Goal: Task Accomplishment & Management: Complete application form

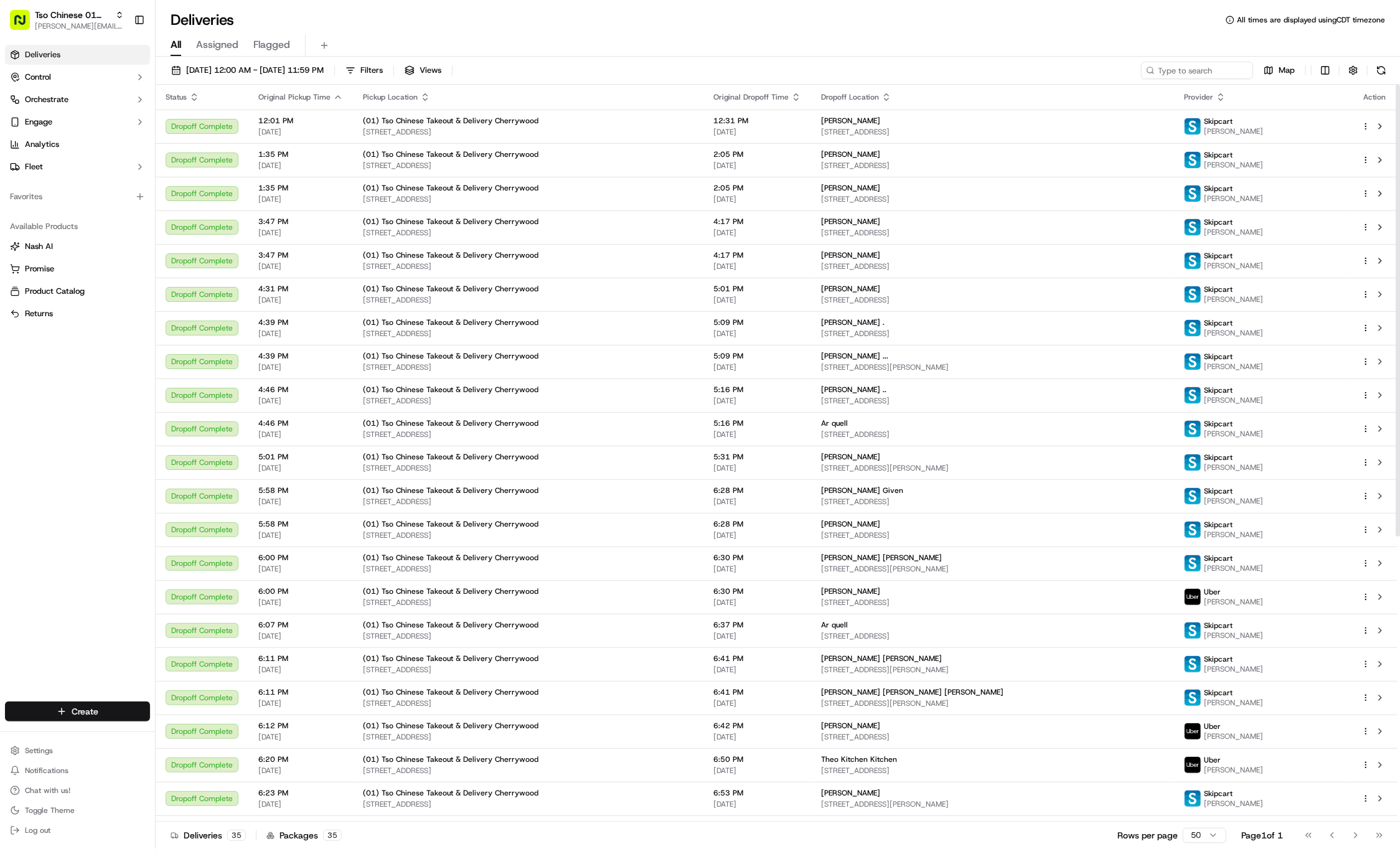
click at [75, 713] on html "Tso Chinese 01 Cherrywood jason@tsochinese.com Toggle Sidebar Deliveries Contro…" at bounding box center [700, 424] width 1400 height 849
click at [172, 736] on icon at bounding box center [168, 734] width 10 height 10
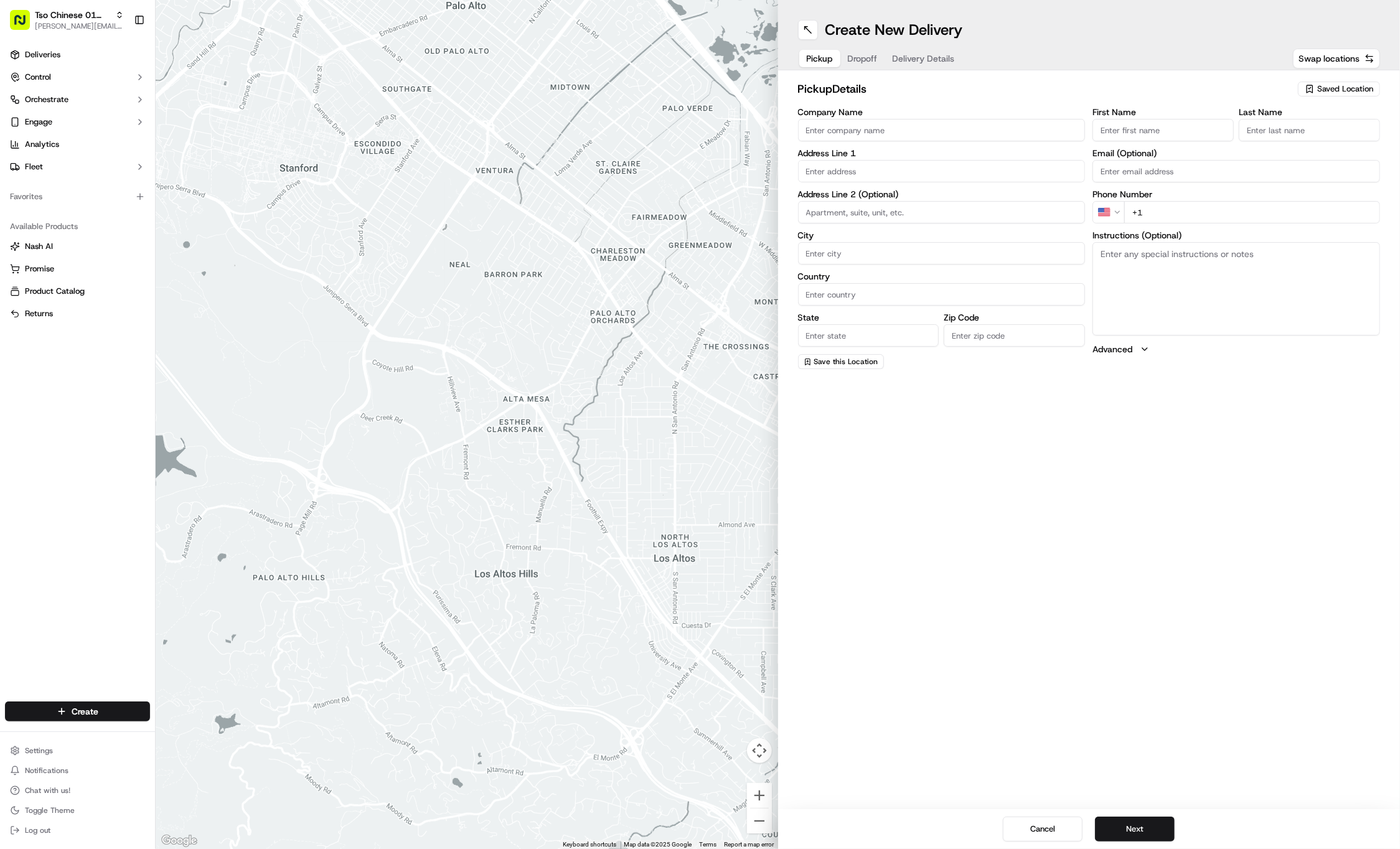
click at [1330, 85] on span "Saved Location" at bounding box center [1345, 89] width 56 height 11
click at [1318, 132] on span "(01) Tso Chinese Takeout & Delivery Cherrywood" at bounding box center [1317, 141] width 153 height 22
type input "(01) Tso Chinese Takeout & Delivery Cherrywood"
type input "Ste E-5"
type input "Austin"
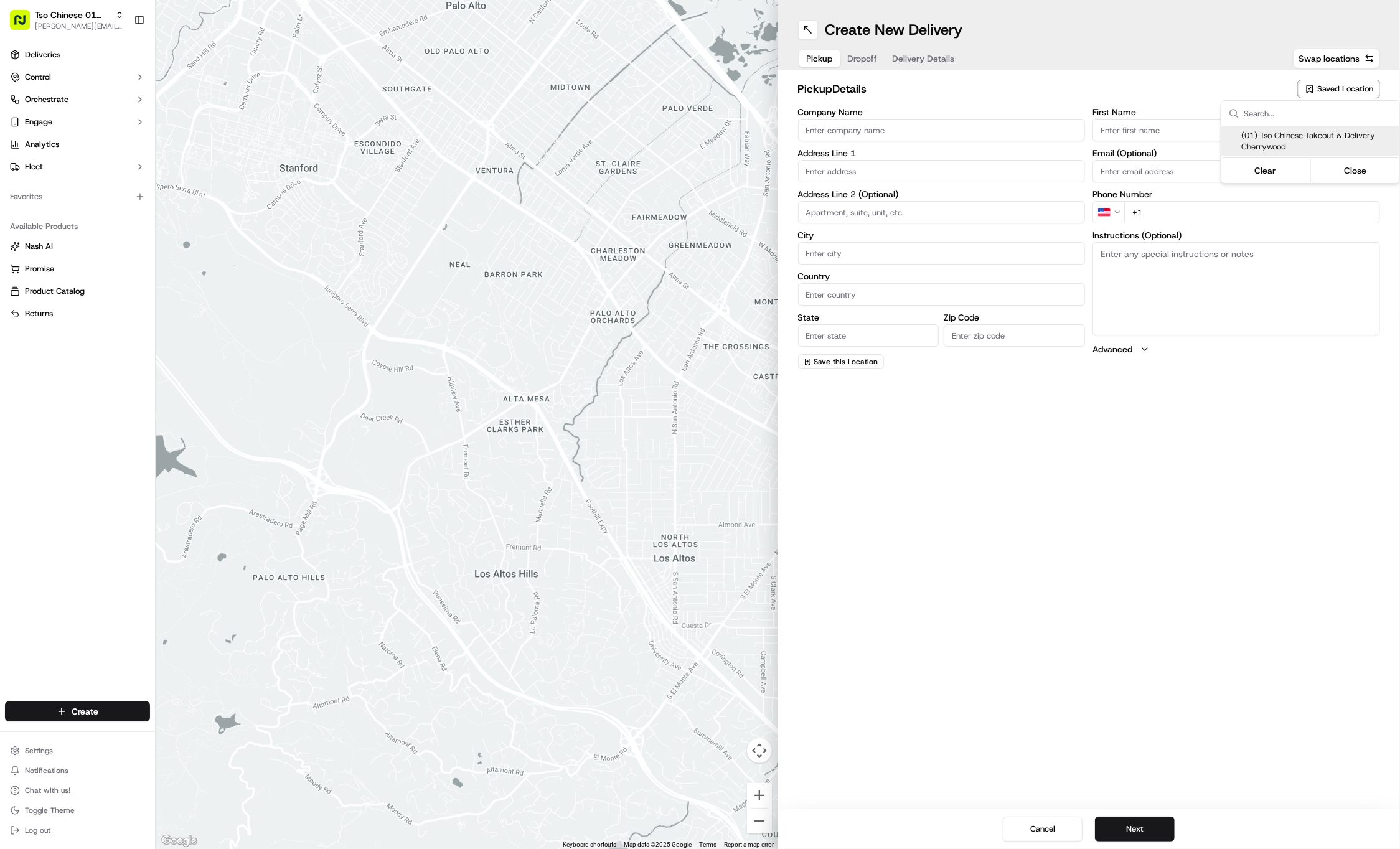
type input "US"
type input "[GEOGRAPHIC_DATA]"
type input "78722"
type input "Tso Chinese"
type input "Cherrywood Manager"
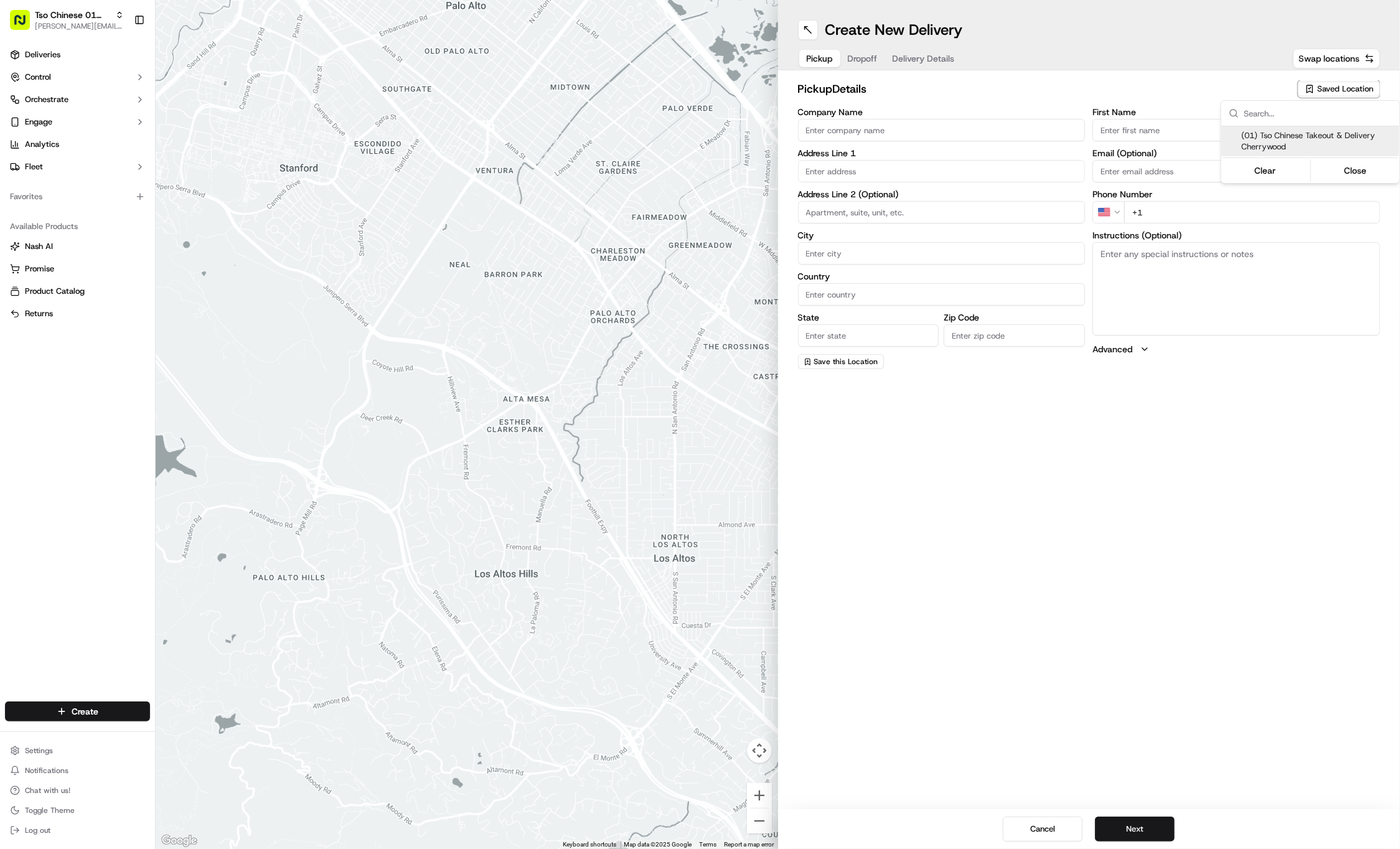
type input "cherrywoodstore@tsochinese.com"
type input "+1 512 401 3232"
type textarea "Submit a picture displaying address & food as Proof of Delivery. Envía una foto…"
type input "3909 N Interstate Hwy 35"
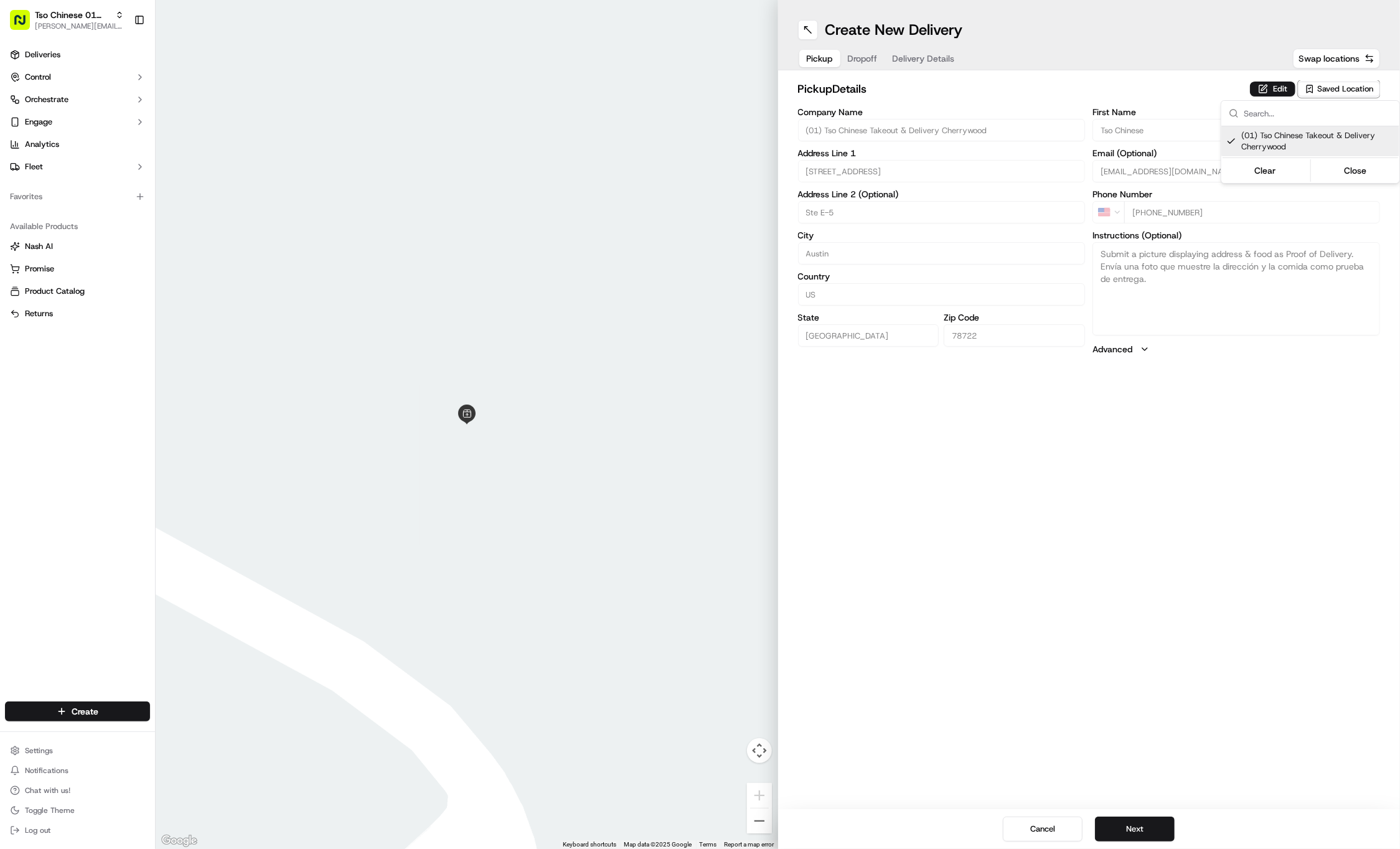
click at [857, 60] on html "Tso Chinese 01 Cherrywood jason@tsochinese.com Toggle Sidebar Deliveries Contro…" at bounding box center [700, 424] width 1400 height 849
drag, startPoint x: 59, startPoint y: 639, endPoint x: 59, endPoint y: 174, distance: 465.0
click at [59, 213] on div "Tso Chinese 01 Cherrywood jason@tsochinese.com Toggle Sidebar Deliveries Contro…" at bounding box center [77, 424] width 155 height 849
click at [31, 58] on span "Deliveries" at bounding box center [43, 55] width 35 height 11
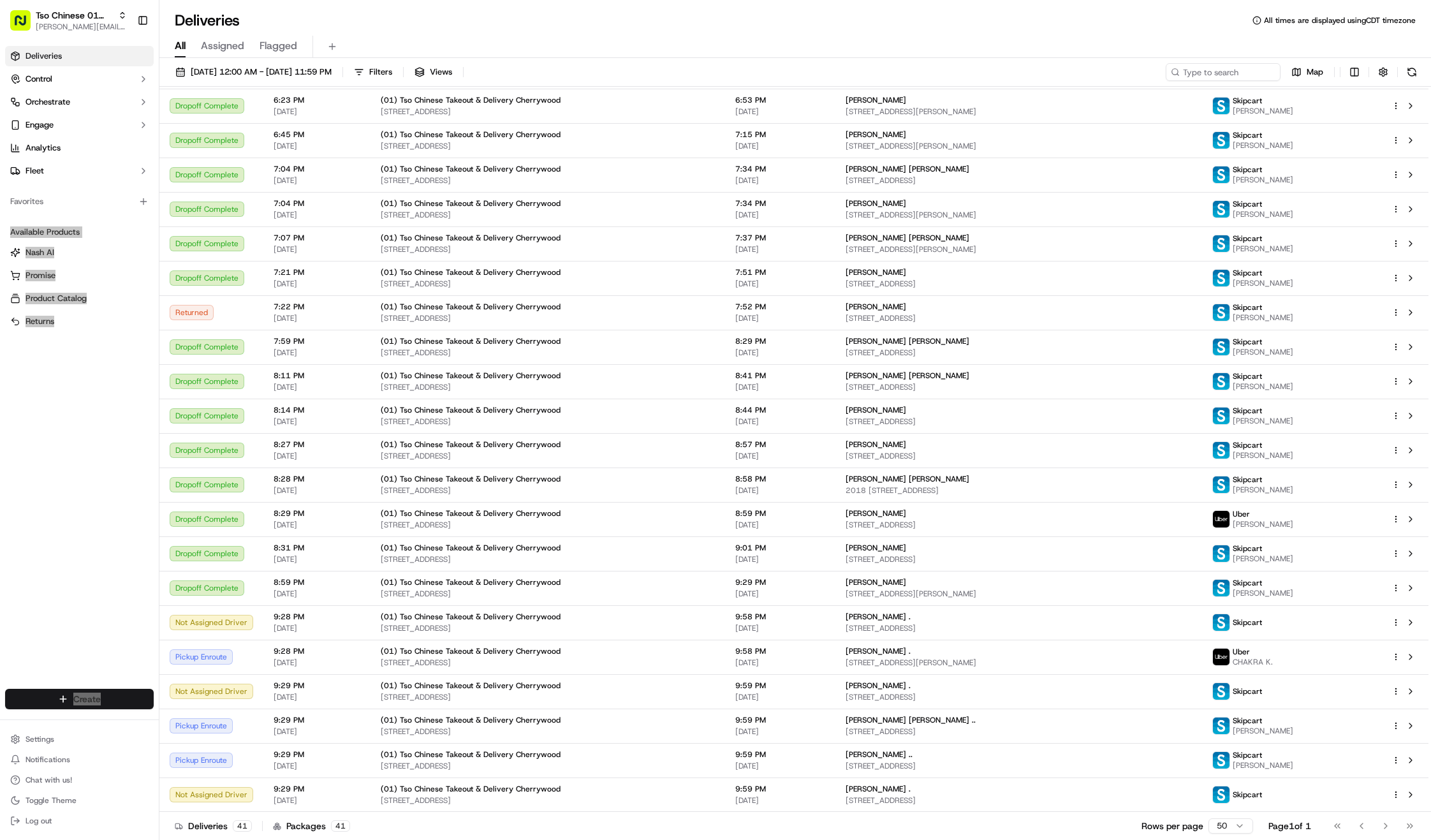
scroll to position [713, 0]
click at [1399, 689] on html "Tso Chinese 01 Cherrywood jason@tsochinese.com Toggle Sidebar Deliveries Contro…" at bounding box center [715, 420] width 1431 height 840
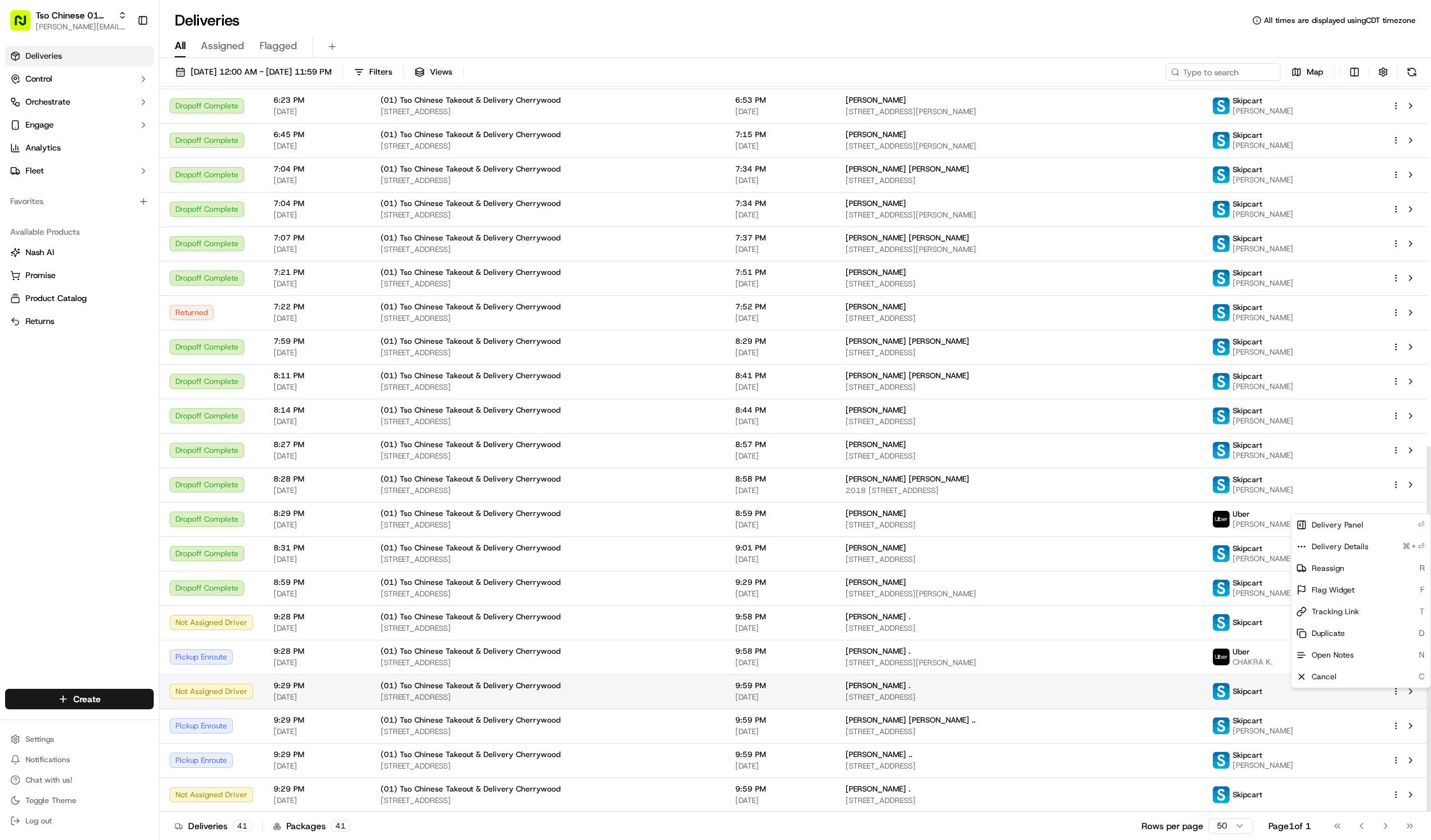
click at [1399, 689] on html "Tso Chinese 01 Cherrywood jason@tsochinese.com Toggle Sidebar Deliveries Contro…" at bounding box center [715, 420] width 1431 height 840
click at [1378, 677] on div "Cancel C" at bounding box center [1360, 676] width 139 height 21
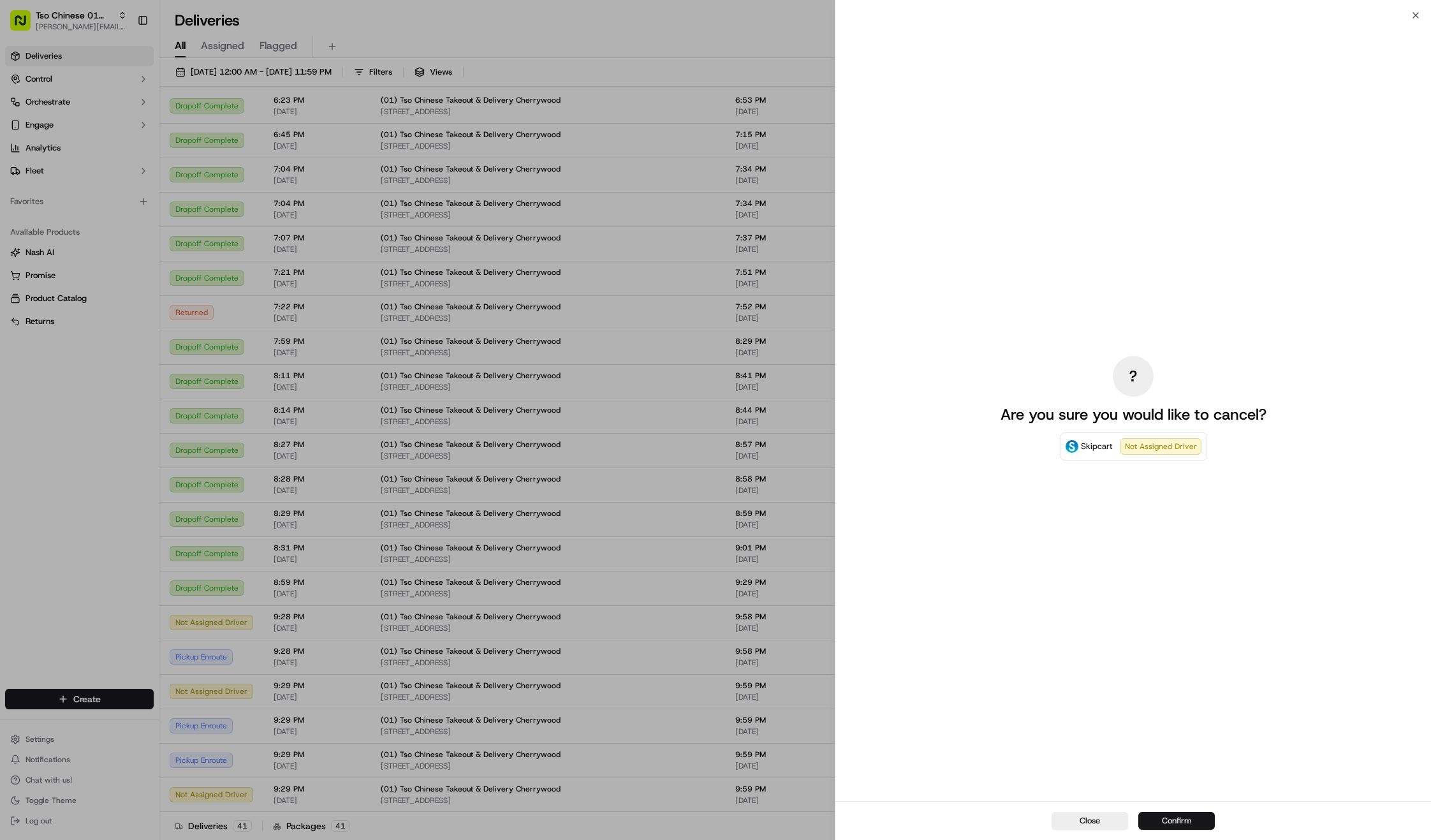
click at [1198, 817] on button "Confirm" at bounding box center [1176, 821] width 76 height 18
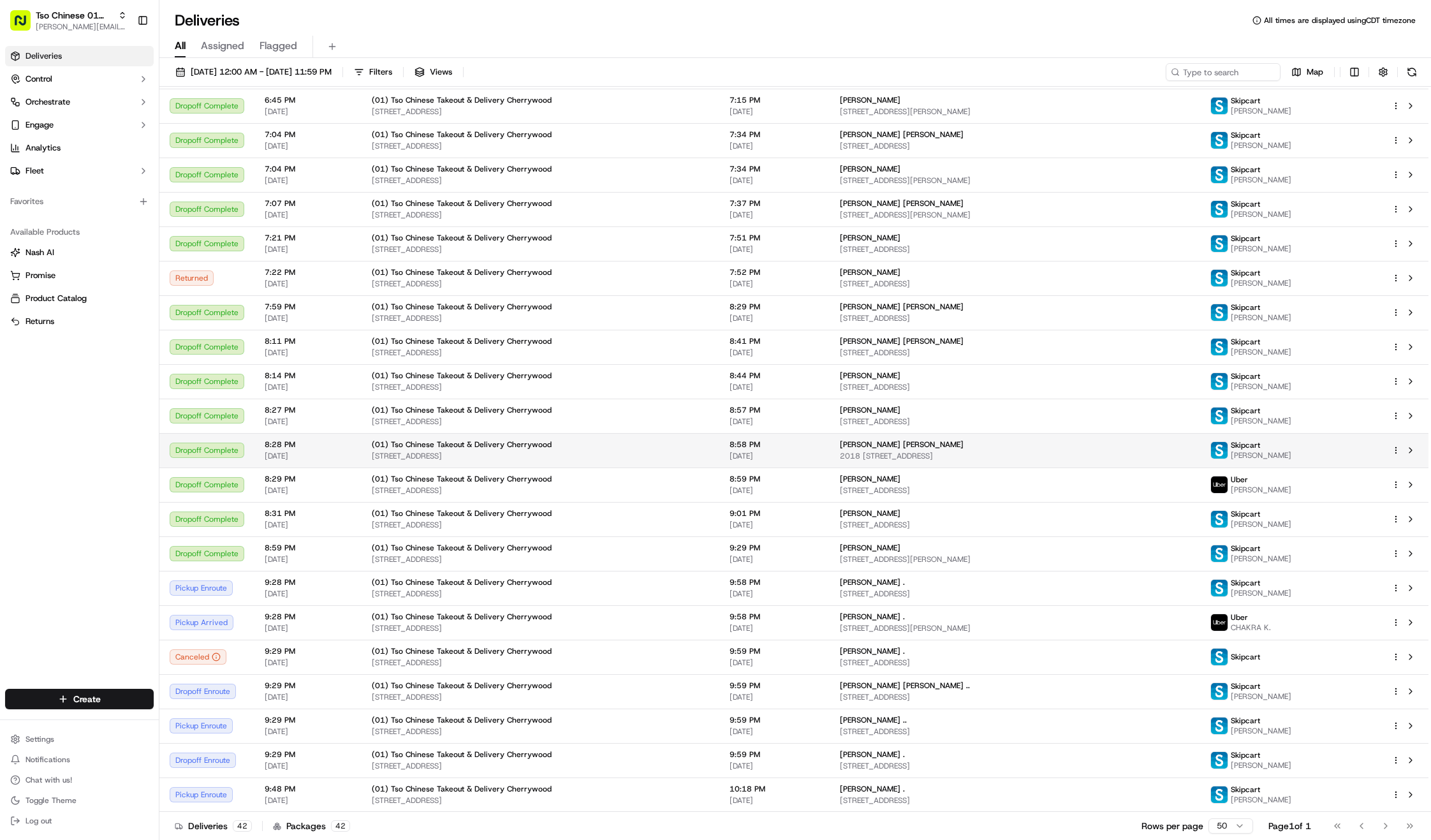
scroll to position [746, 0]
click at [960, 584] on div "Justin Estrada ." at bounding box center [1015, 583] width 350 height 10
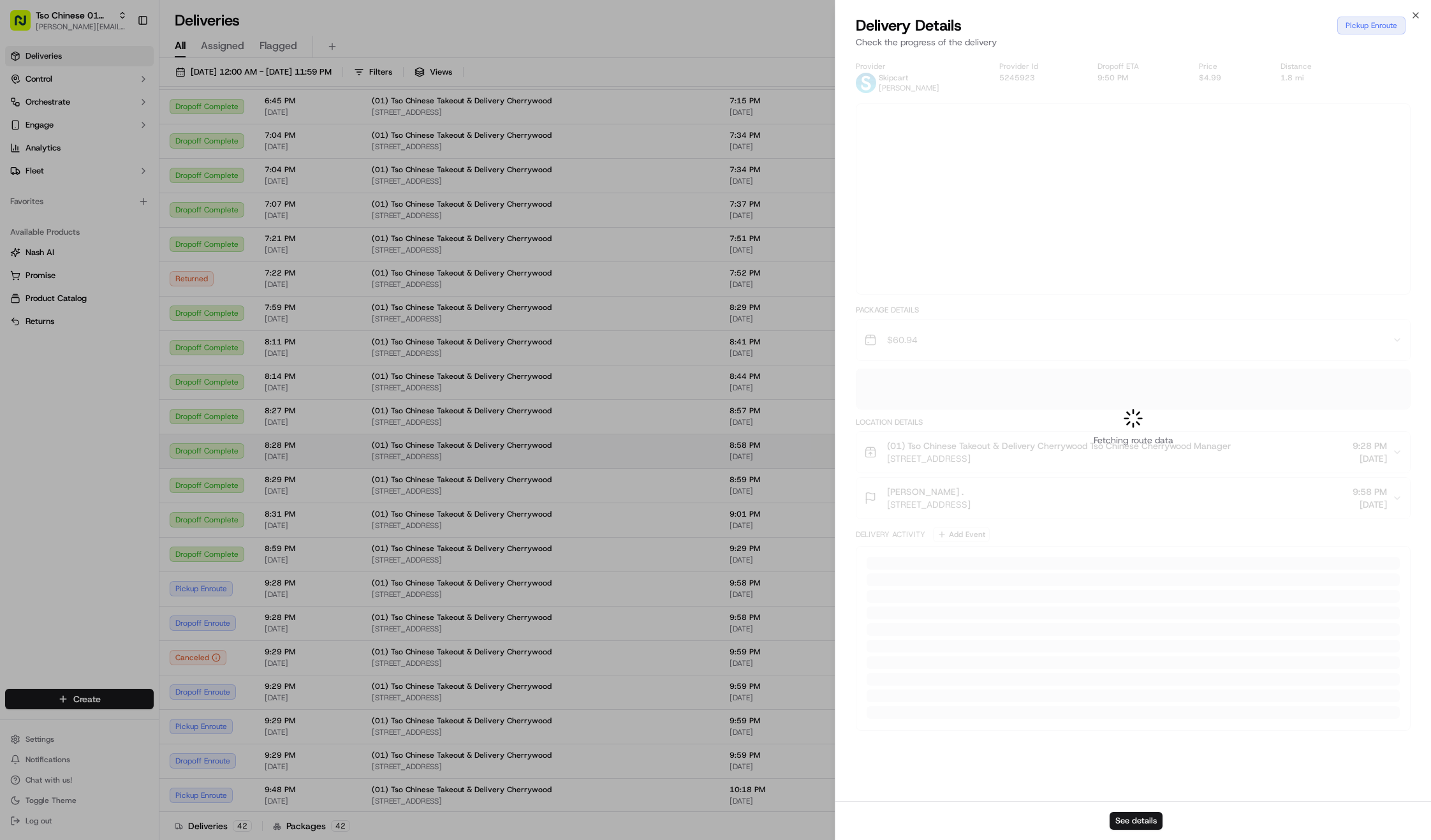
click at [960, 584] on div at bounding box center [715, 420] width 1431 height 840
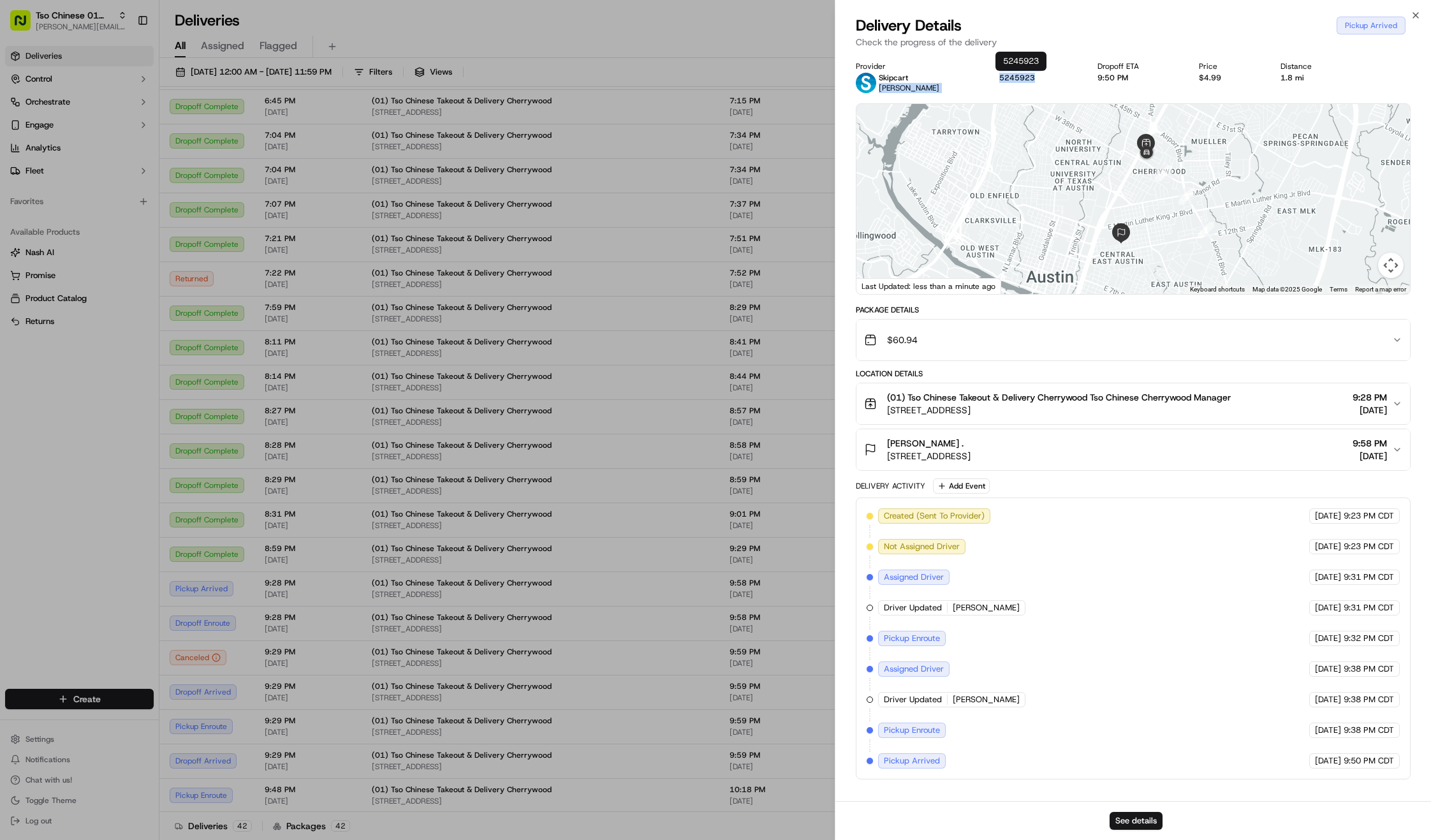
drag, startPoint x: 1041, startPoint y: 75, endPoint x: 1003, endPoint y: 75, distance: 38.0
click at [1003, 75] on div "Provider Skipcart Sherman Machado Provider Id 5245923 Dropoff ETA 9:50 PM Price…" at bounding box center [1133, 76] width 555 height 32
copy button "5245923"
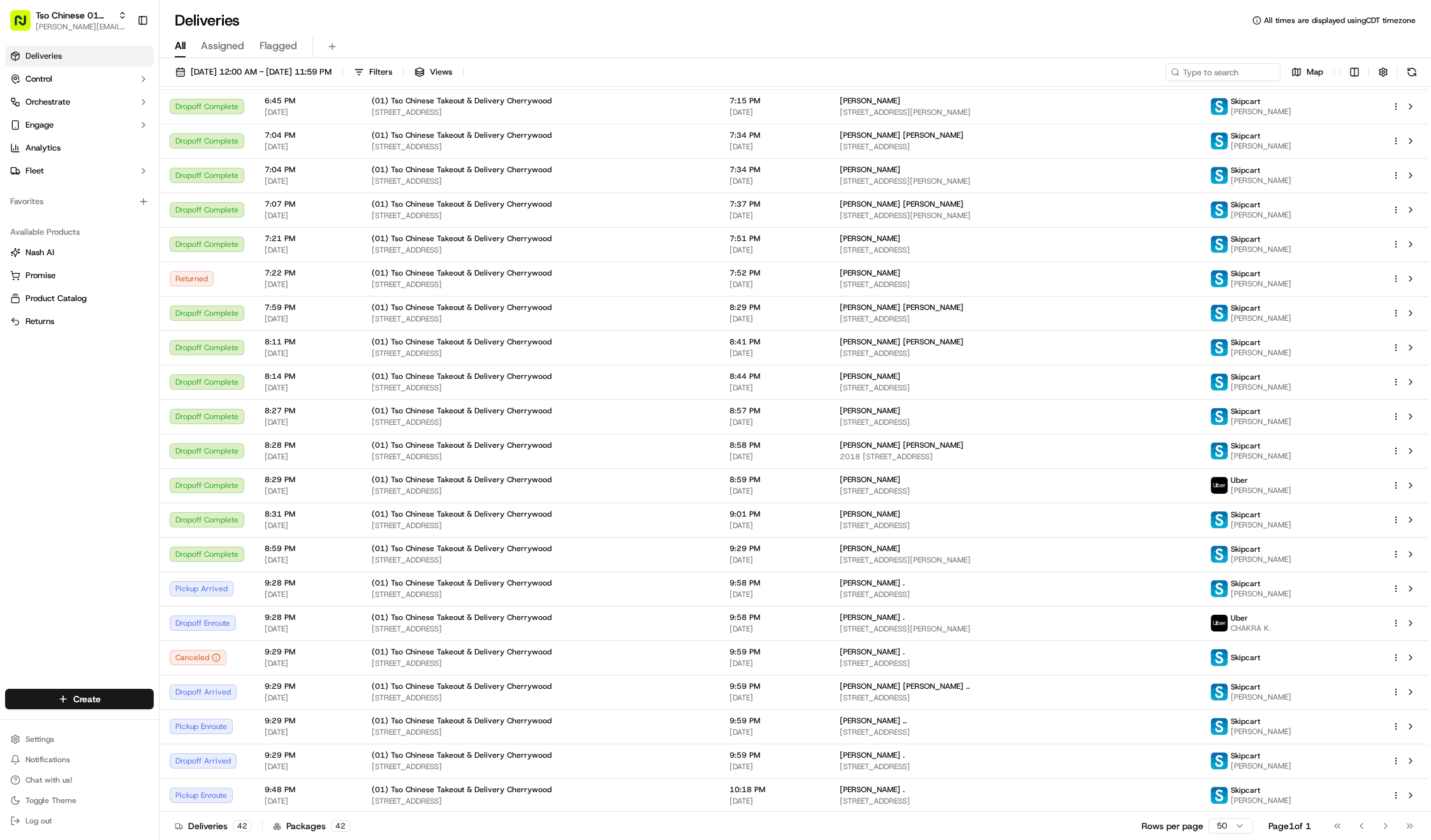
click at [101, 426] on div "Deliveries Control Orchestrate Engage Analytics Fleet Favorites Available Produ…" at bounding box center [79, 360] width 159 height 638
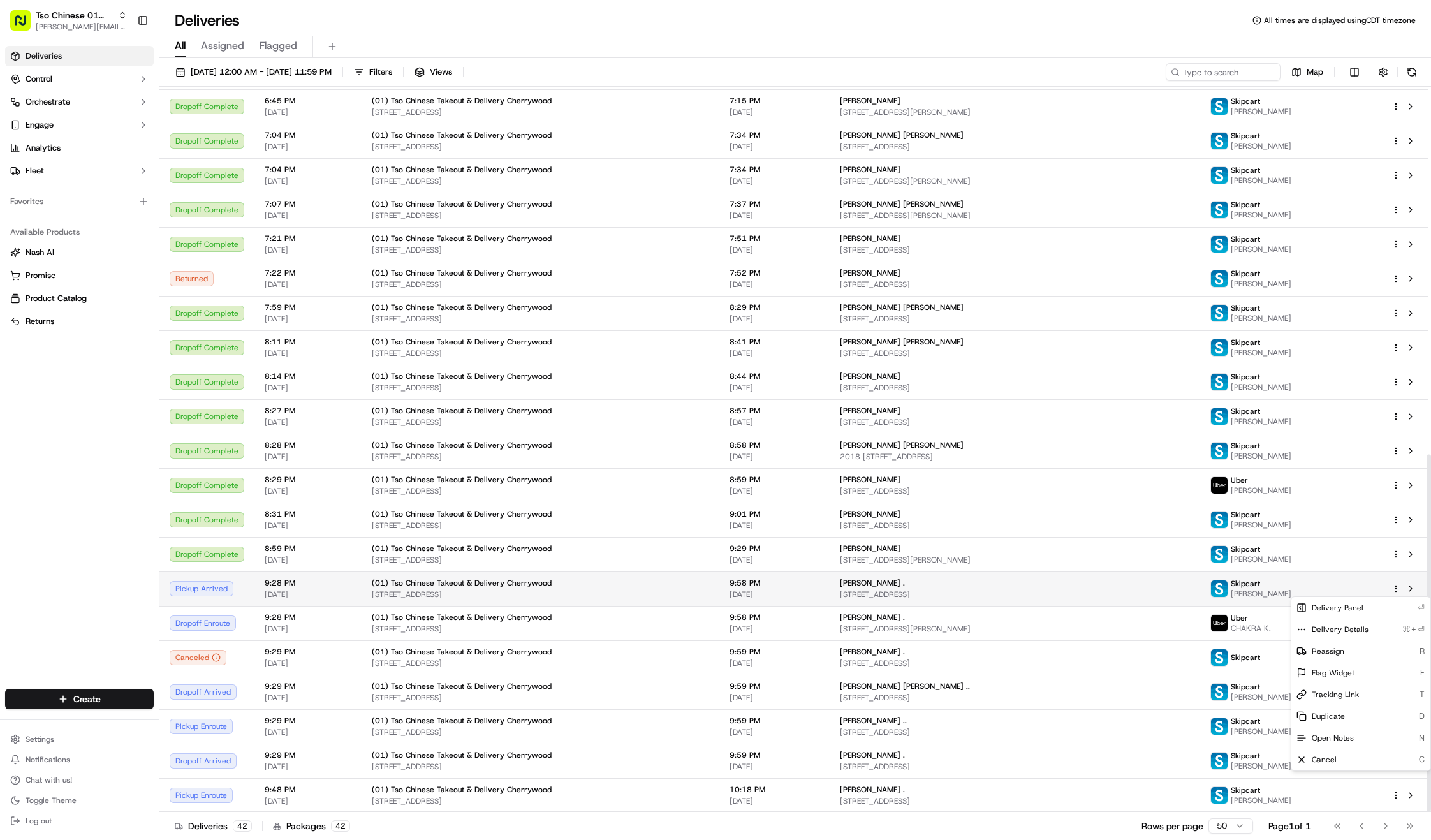
click at [1392, 592] on html "Tso Chinese 01 Cherrywood jason@tsochinese.com Toggle Sidebar Deliveries Contro…" at bounding box center [715, 420] width 1431 height 840
click at [1371, 687] on div "Tracking Link T" at bounding box center [1360, 695] width 139 height 21
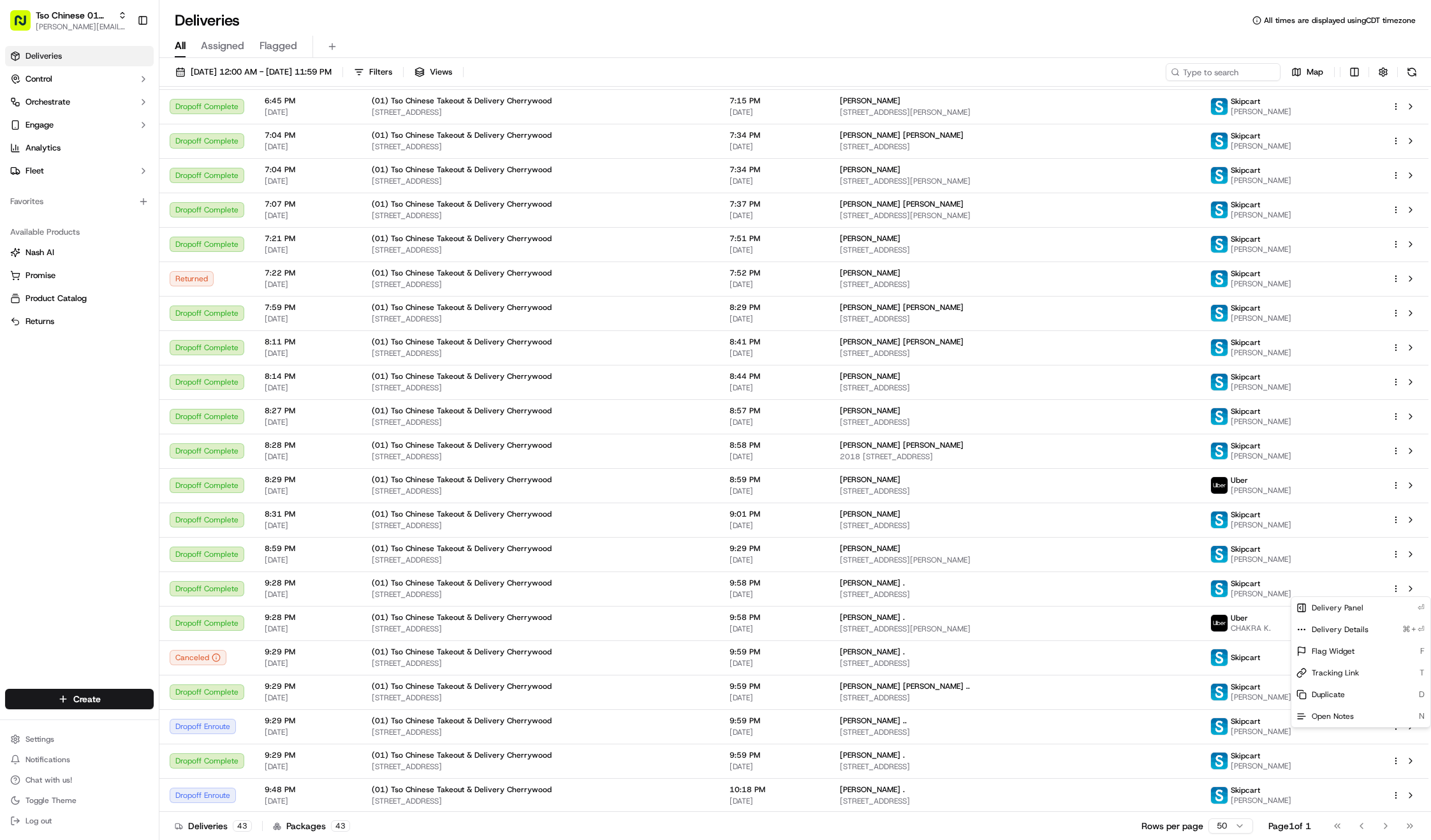
click at [1074, 829] on html "Tso Chinese 01 Cherrywood jason@tsochinese.com Toggle Sidebar Deliveries Contro…" at bounding box center [715, 420] width 1431 height 840
click at [1049, 629] on span "3000 Guadalupe St APT 104, Austin, TX 78705, USA" at bounding box center [1015, 629] width 350 height 10
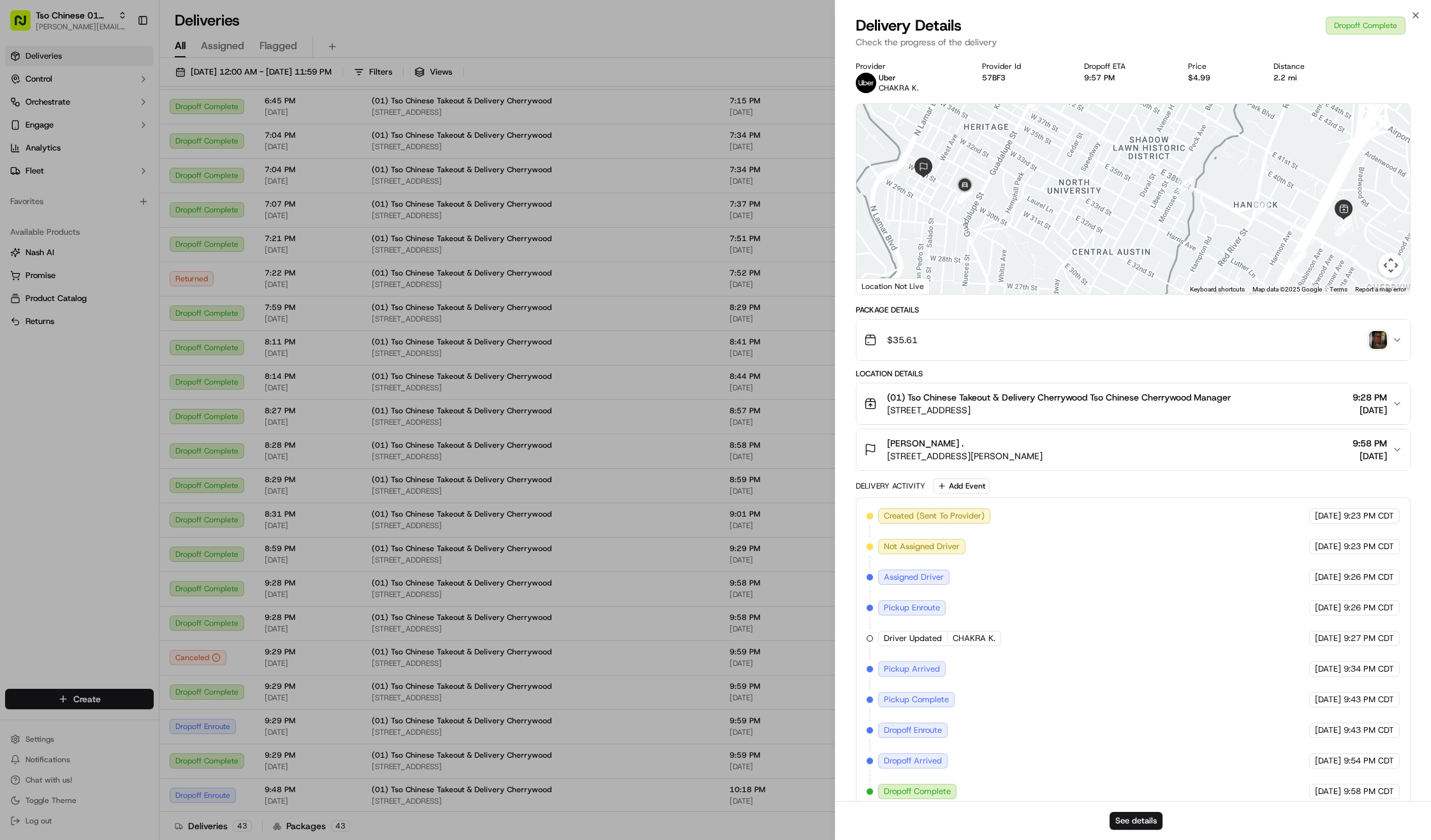
click at [1378, 340] on img "button" at bounding box center [1378, 340] width 18 height 18
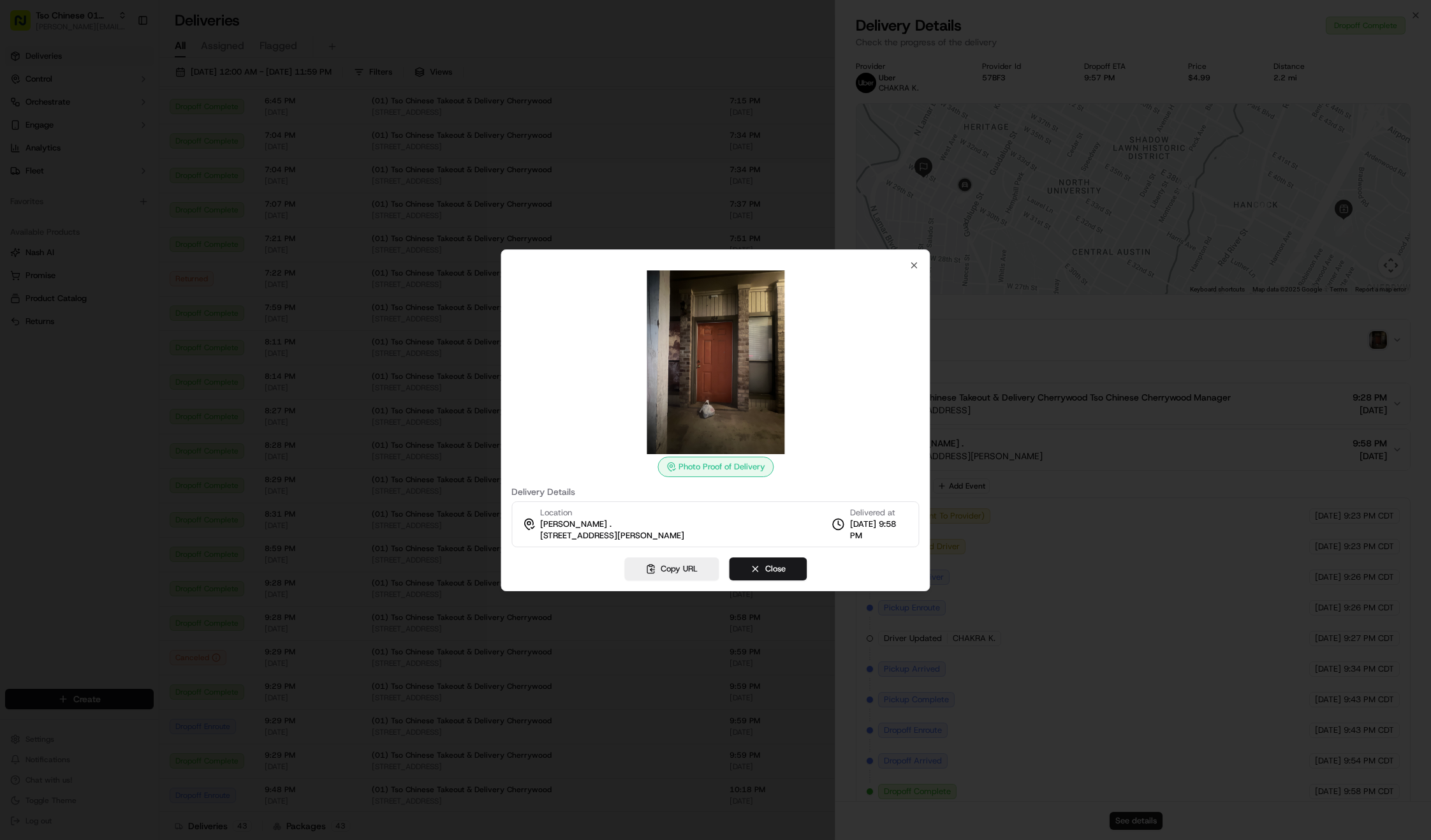
click at [746, 347] on img at bounding box center [715, 362] width 183 height 183
click at [744, 353] on img at bounding box center [715, 362] width 183 height 183
click at [761, 329] on img at bounding box center [715, 362] width 183 height 183
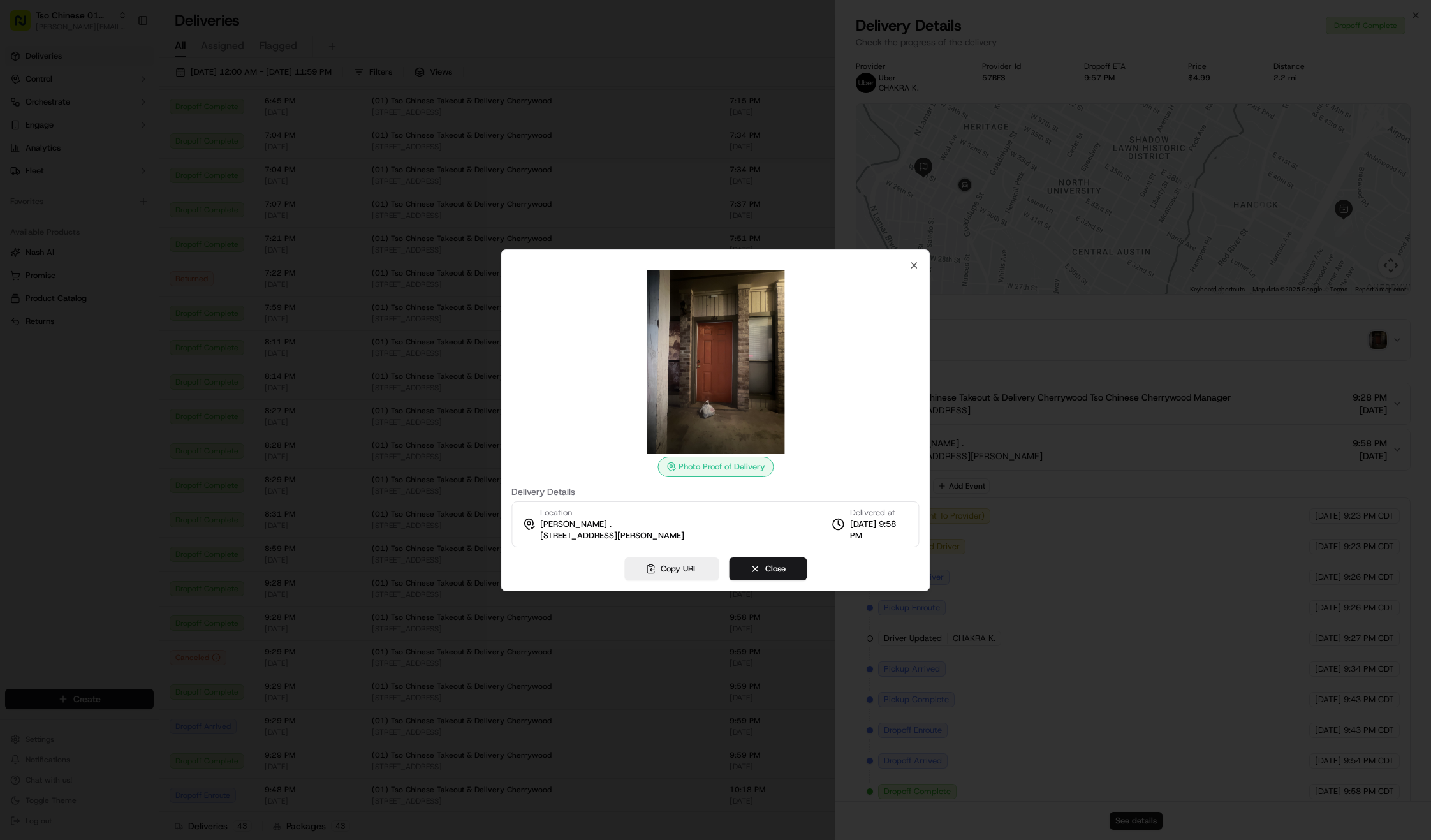
click at [761, 329] on img at bounding box center [715, 362] width 183 height 183
click at [842, 340] on div at bounding box center [715, 362] width 408 height 183
click at [755, 330] on img at bounding box center [715, 362] width 183 height 183
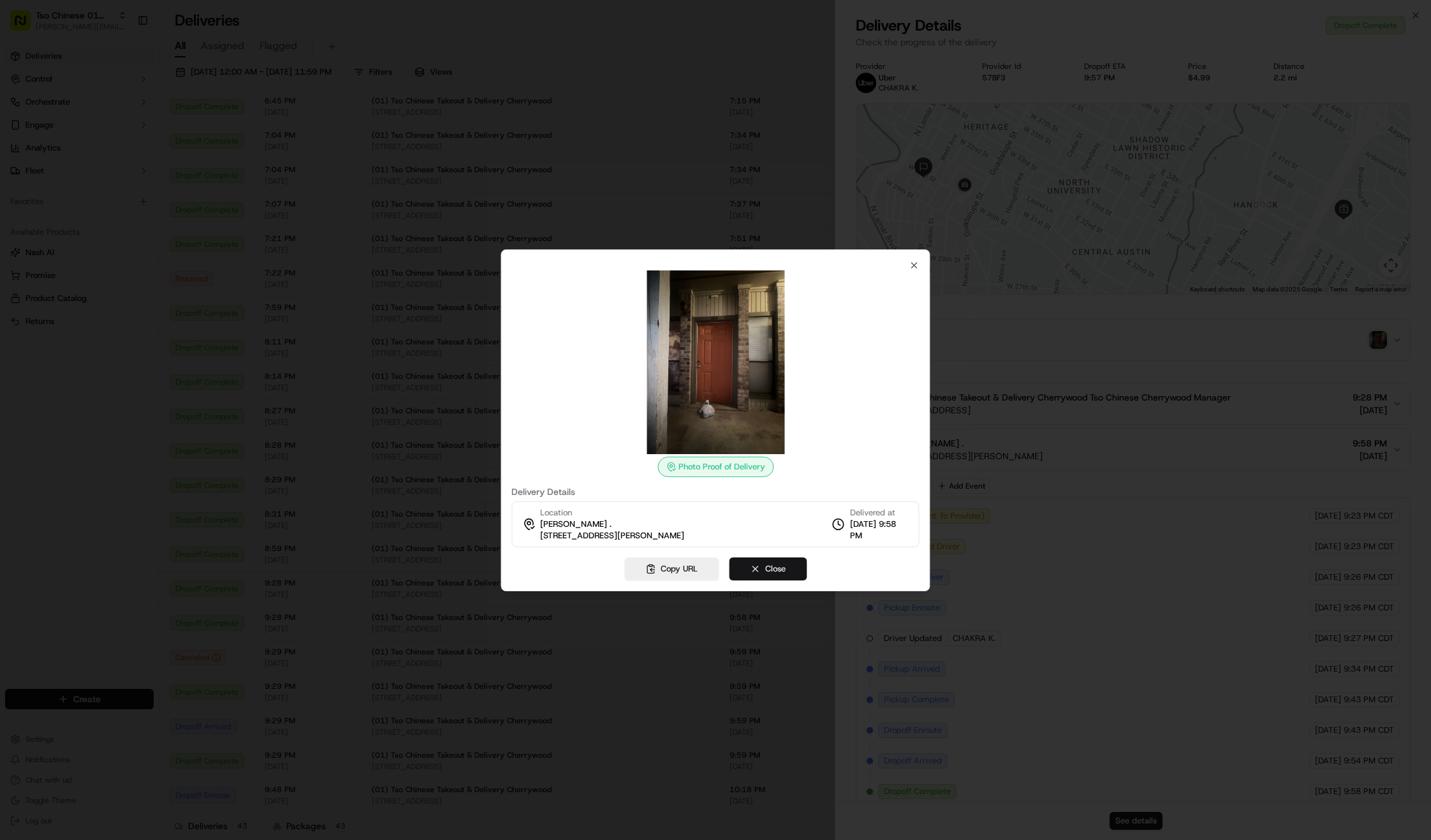
click at [765, 562] on button "Close" at bounding box center [768, 569] width 78 height 23
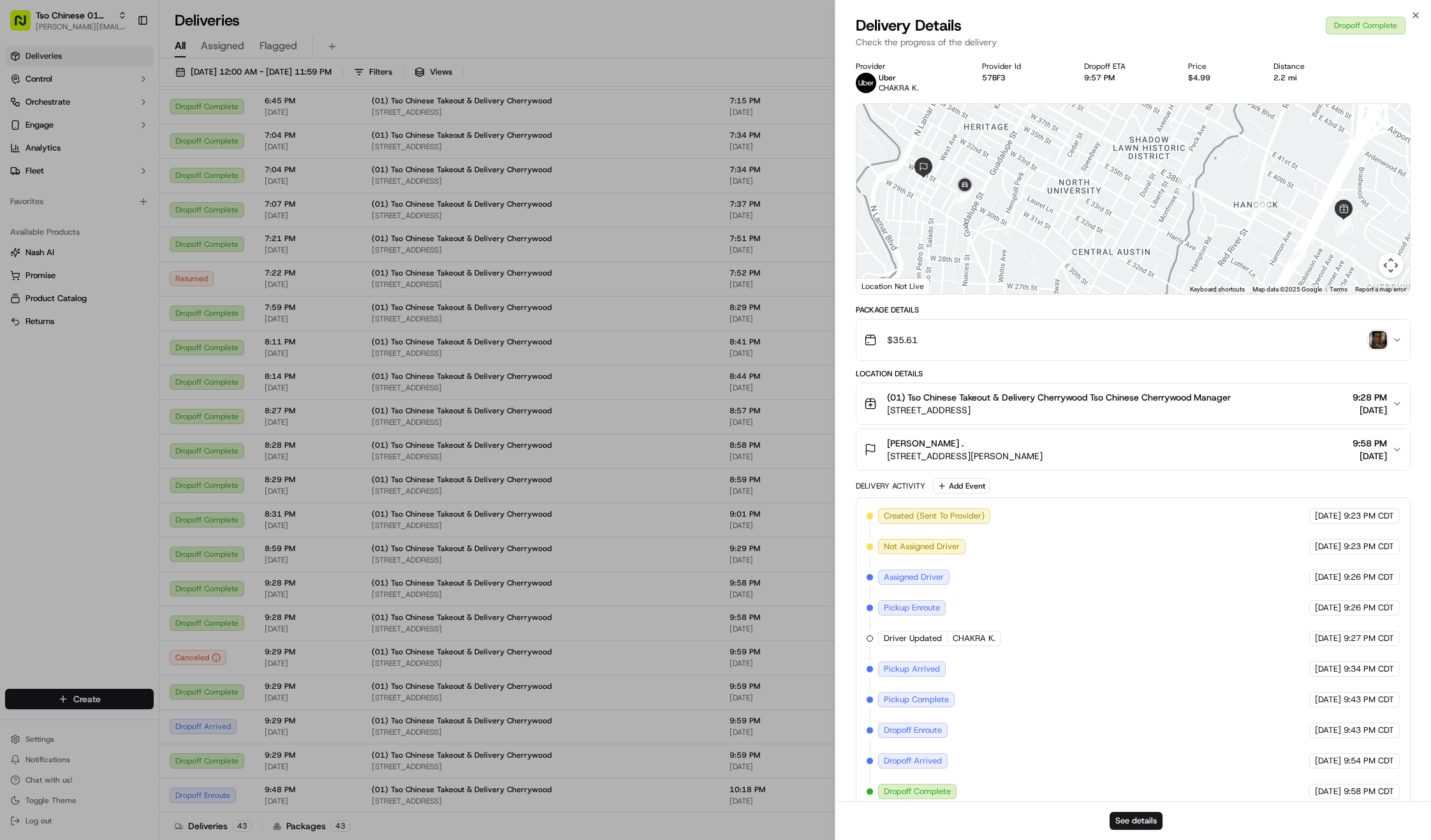
click at [1380, 338] on img "button" at bounding box center [1378, 340] width 18 height 18
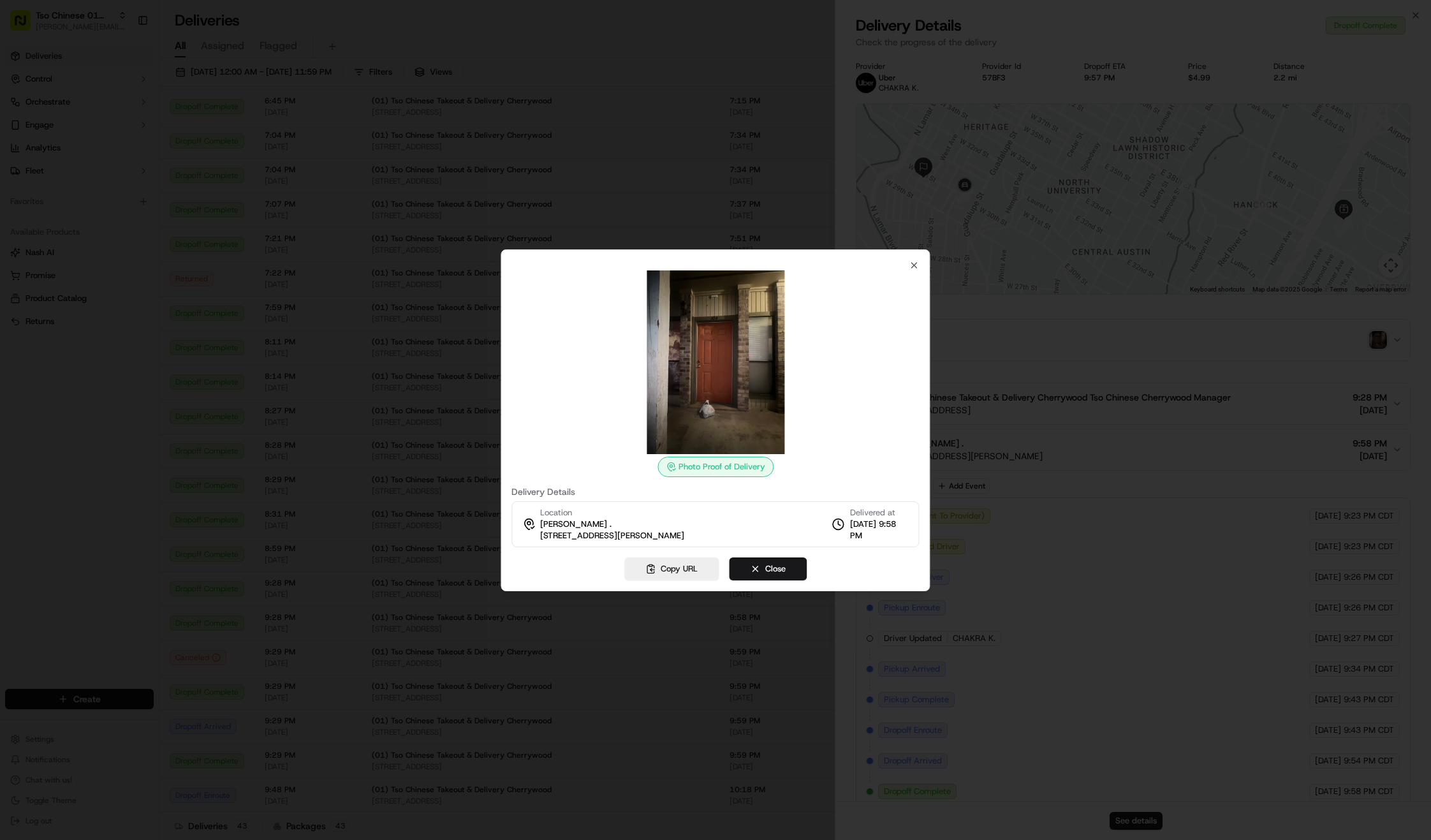
click at [727, 325] on img at bounding box center [715, 362] width 183 height 183
click at [795, 322] on img at bounding box center [715, 362] width 183 height 183
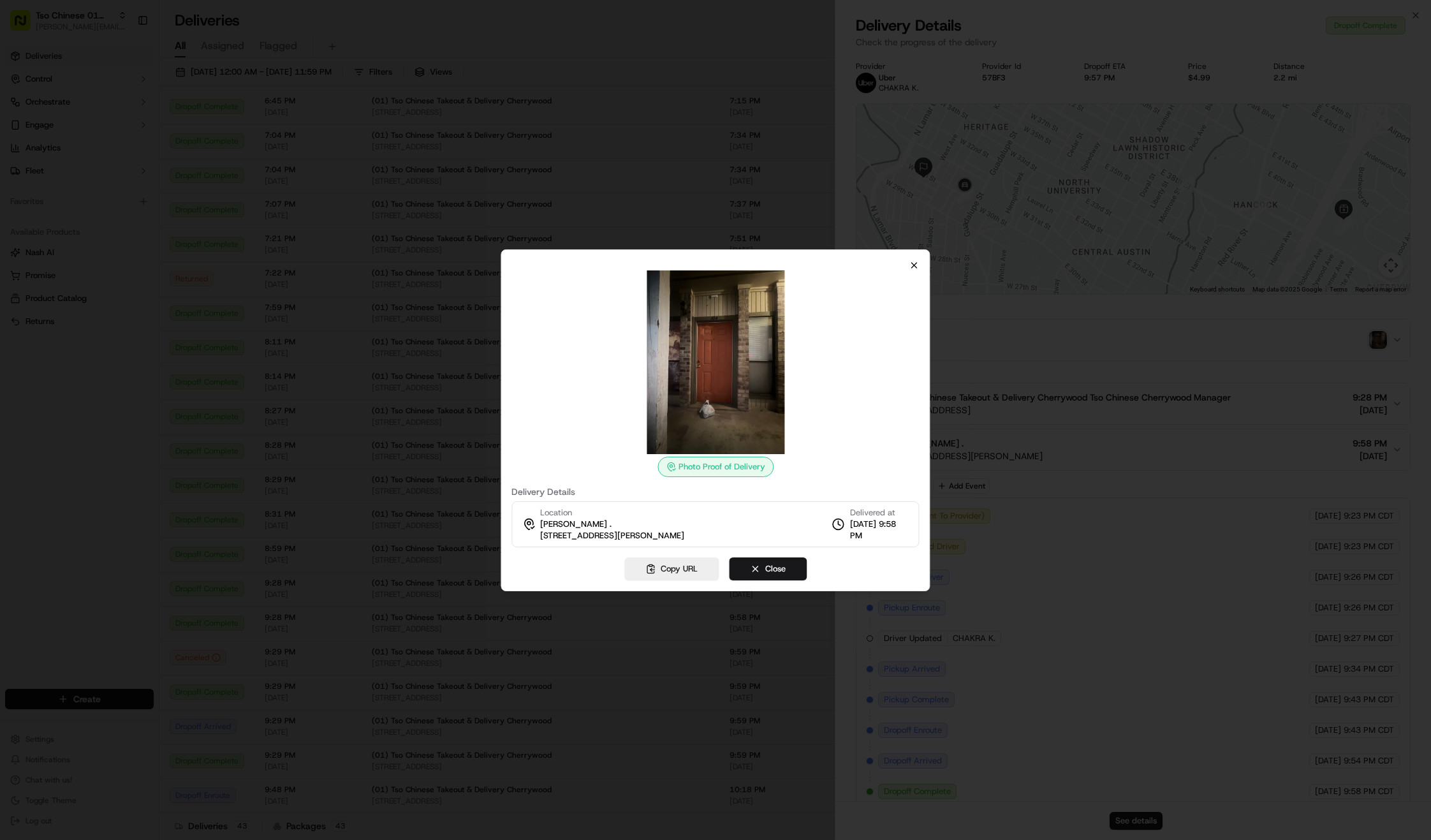
click at [909, 263] on icon "button" at bounding box center [914, 265] width 10 height 10
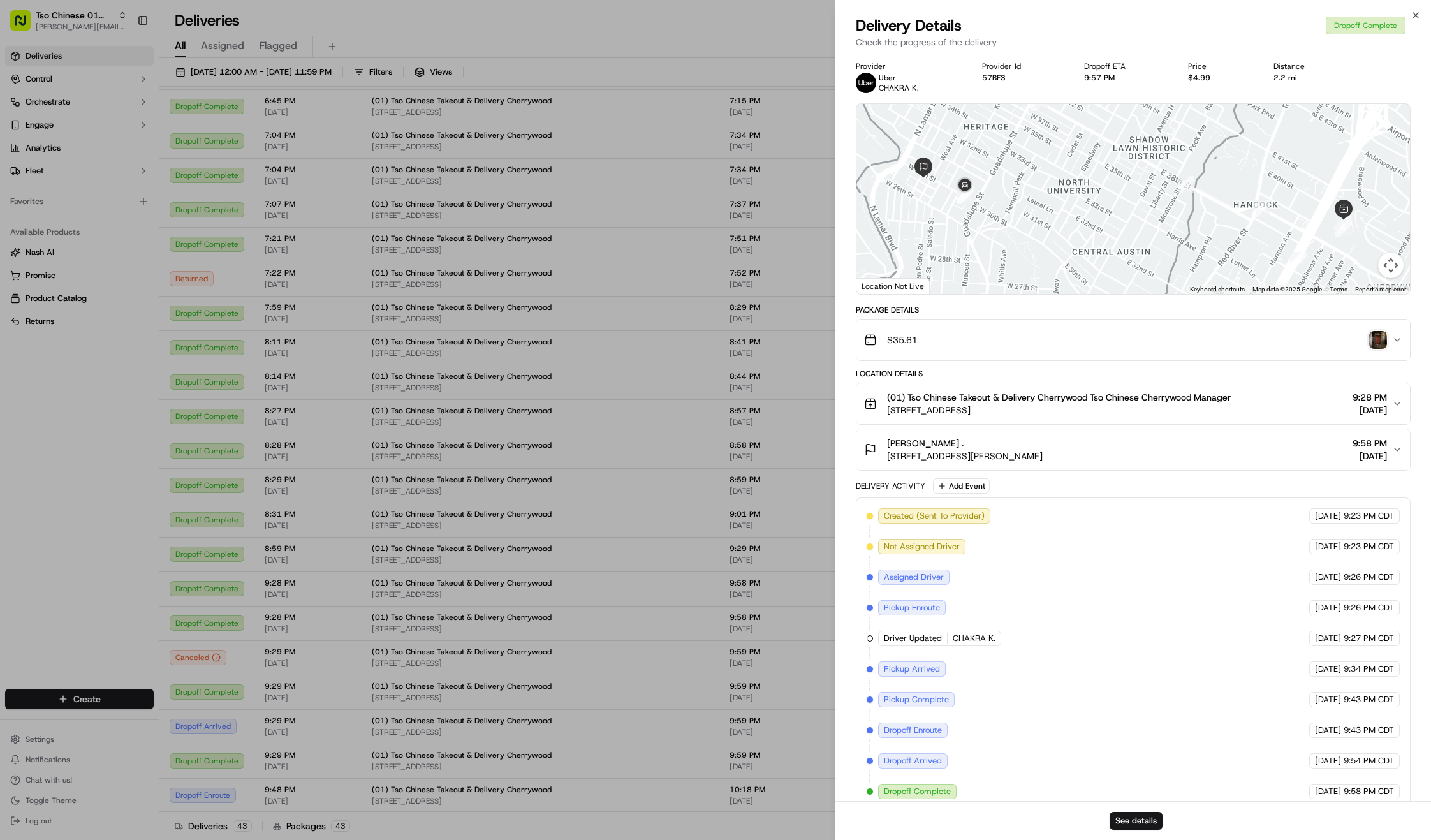
click at [909, 263] on div at bounding box center [1133, 198] width 553 height 190
click at [1410, 18] on div "Delivery Details Dropoff Complete" at bounding box center [1133, 25] width 555 height 21
click at [1414, 16] on icon "button" at bounding box center [1415, 15] width 10 height 10
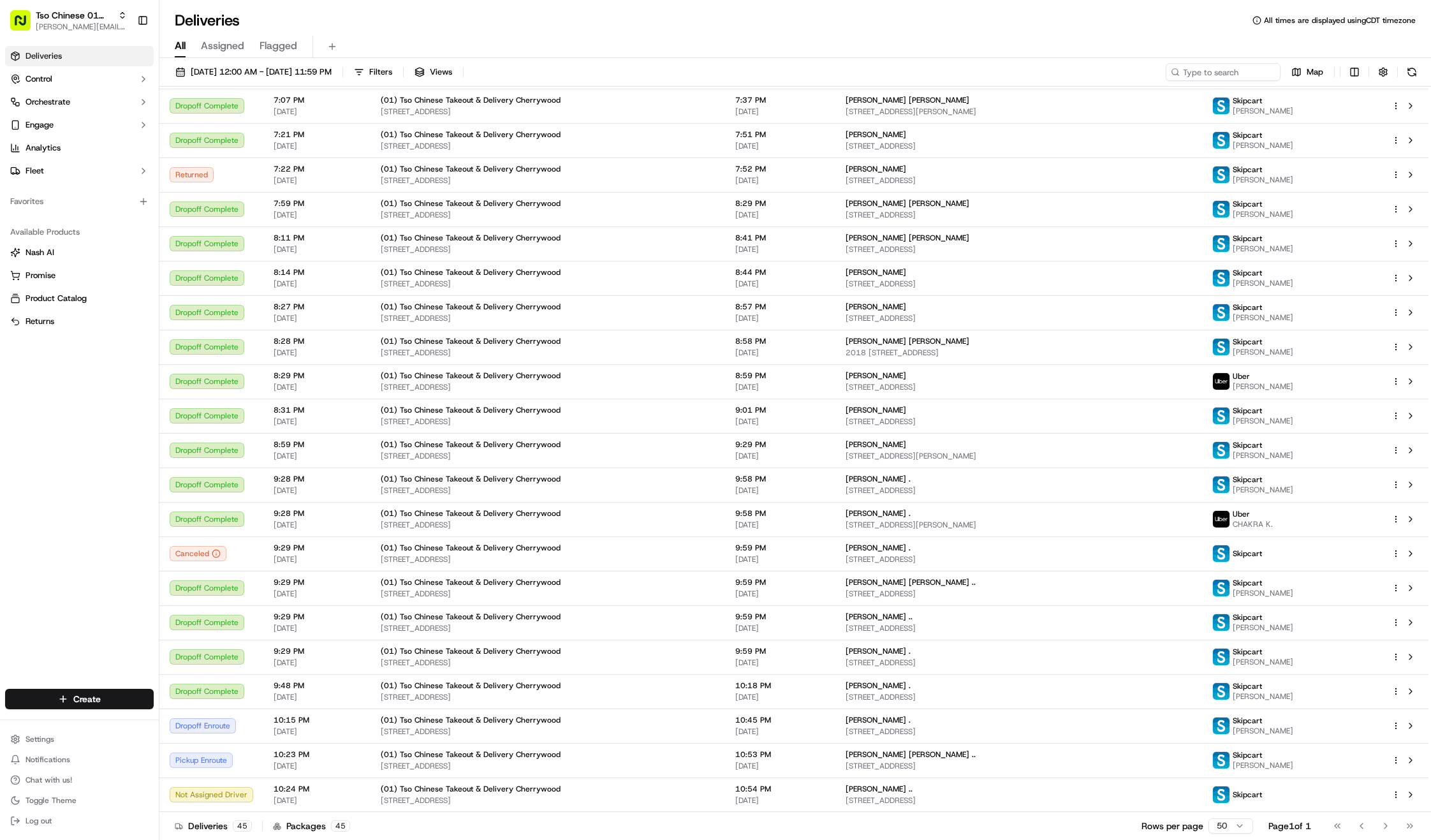
scroll to position [850, 0]
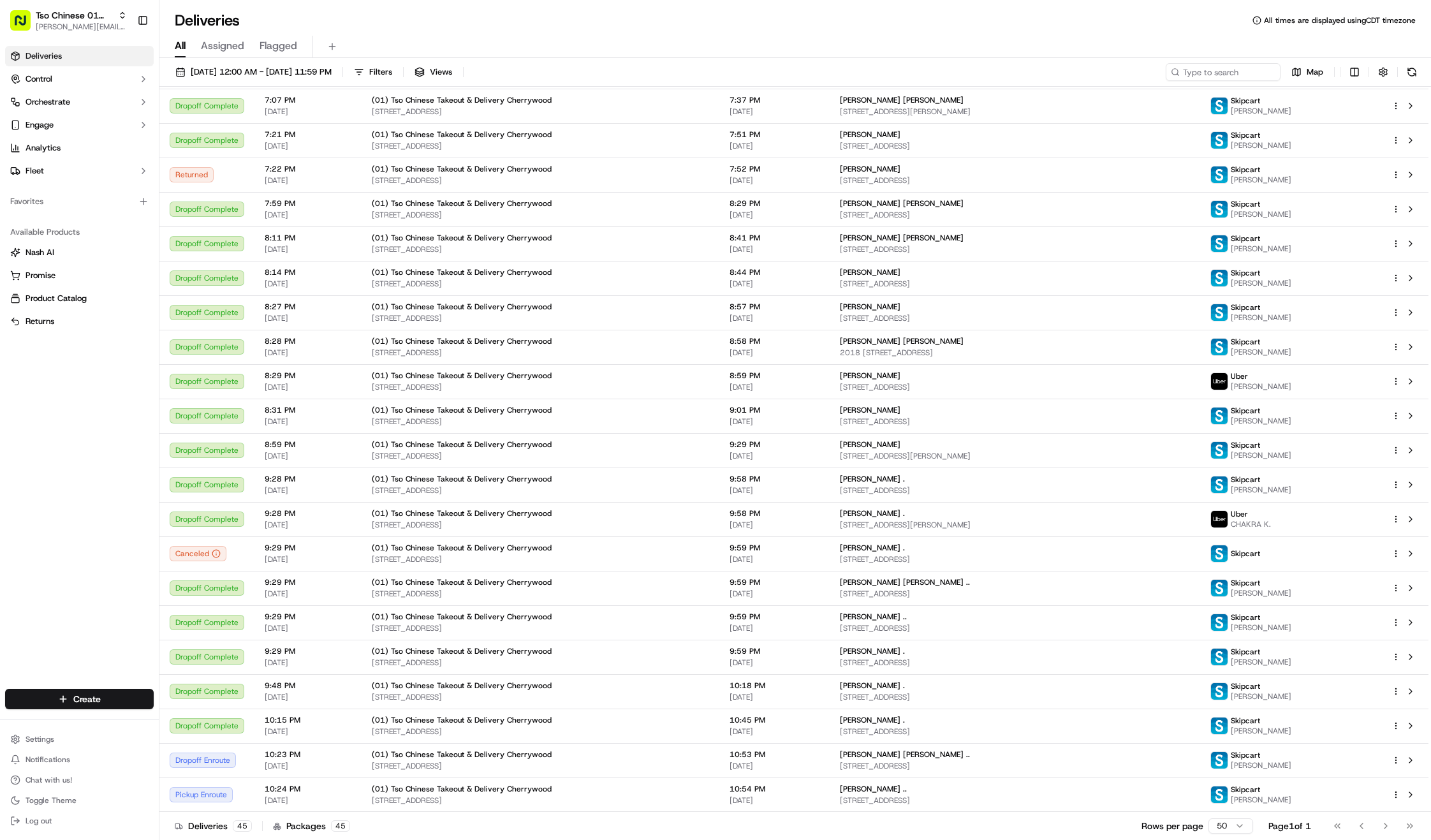
click at [1036, 619] on div "Jonny Reynolds .." at bounding box center [1015, 616] width 350 height 10
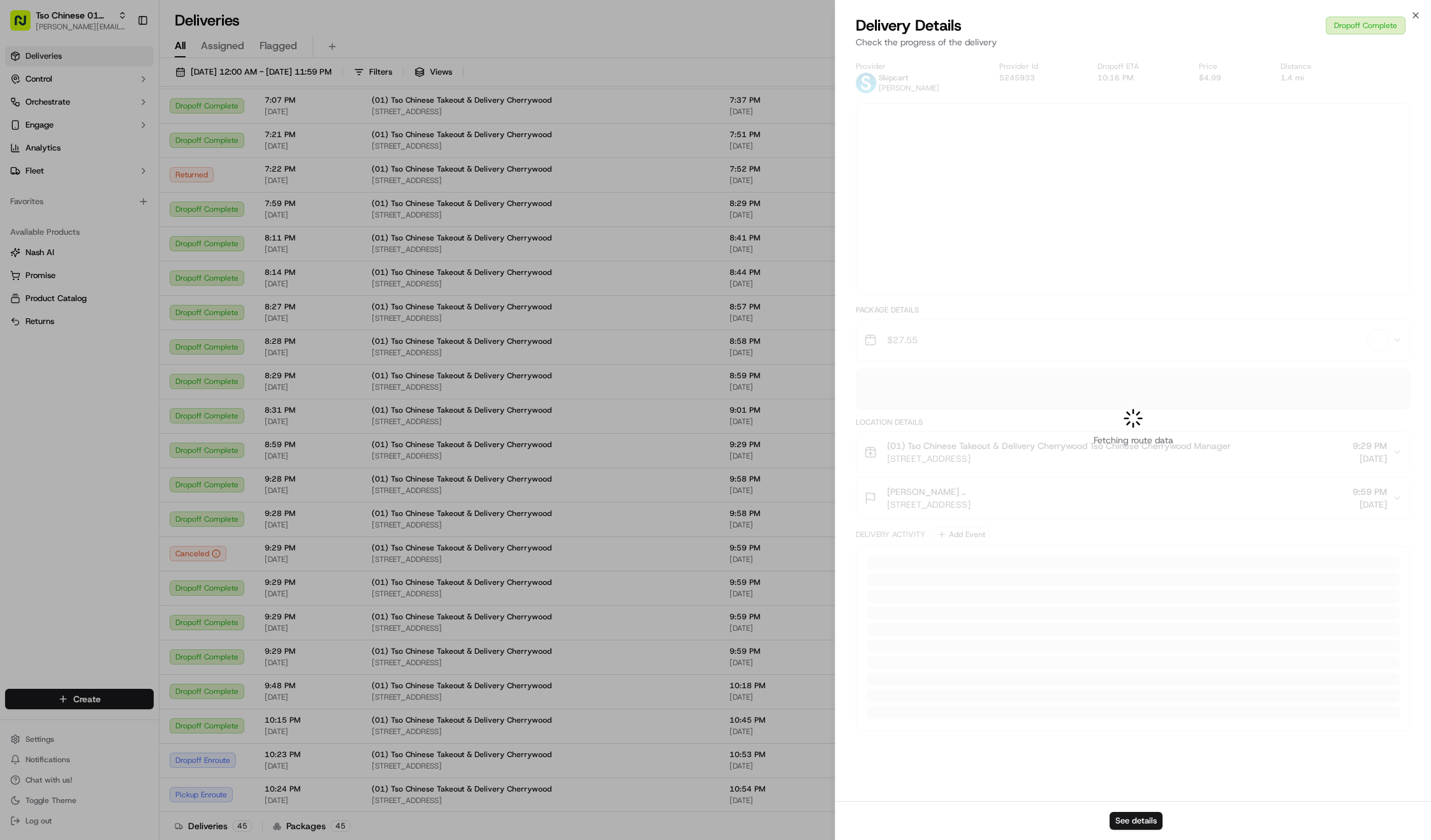
click at [1036, 619] on div at bounding box center [715, 420] width 1431 height 840
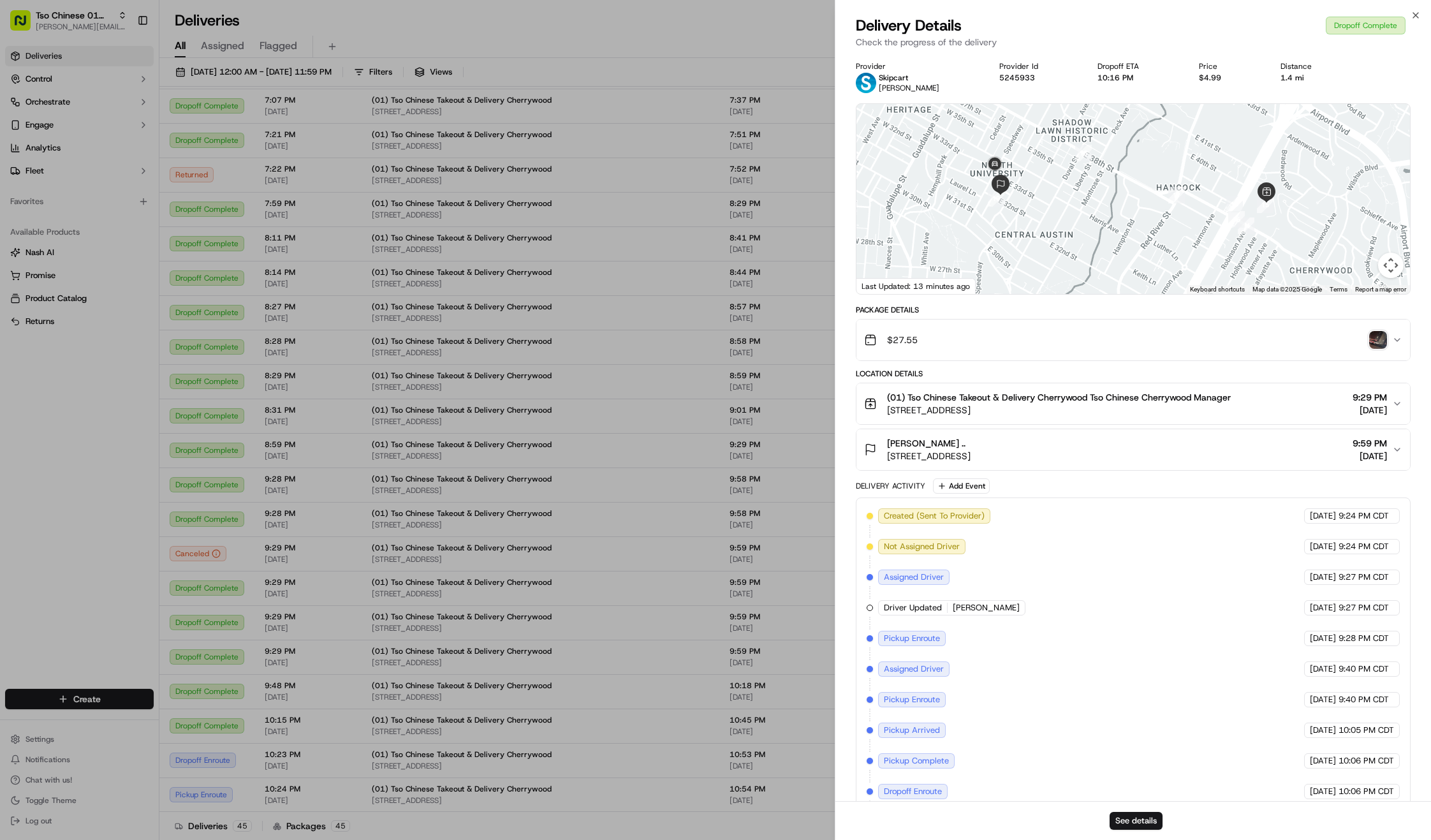
click at [1376, 343] on img "button" at bounding box center [1378, 340] width 18 height 18
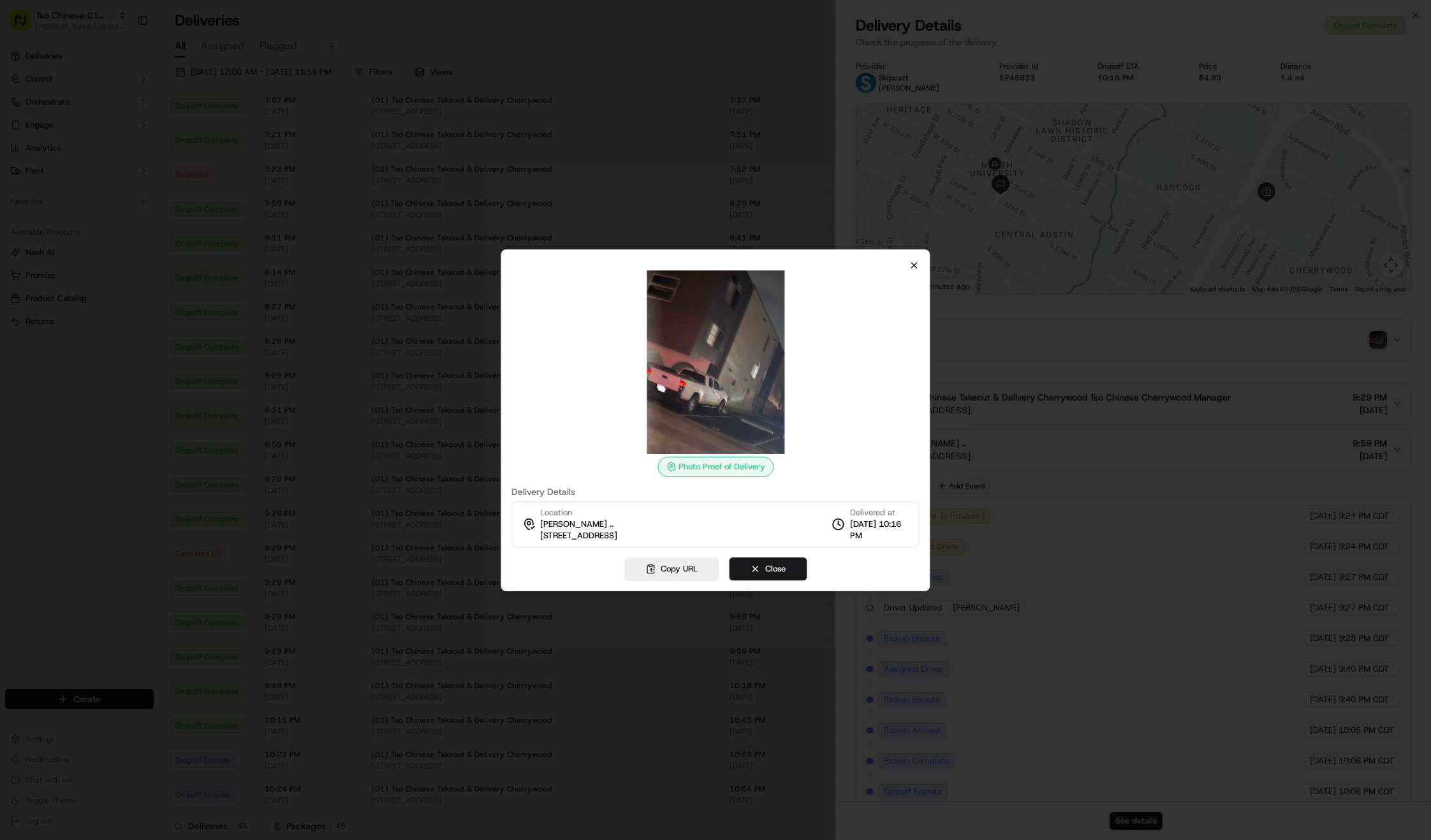
click at [913, 261] on icon "button" at bounding box center [914, 265] width 10 height 10
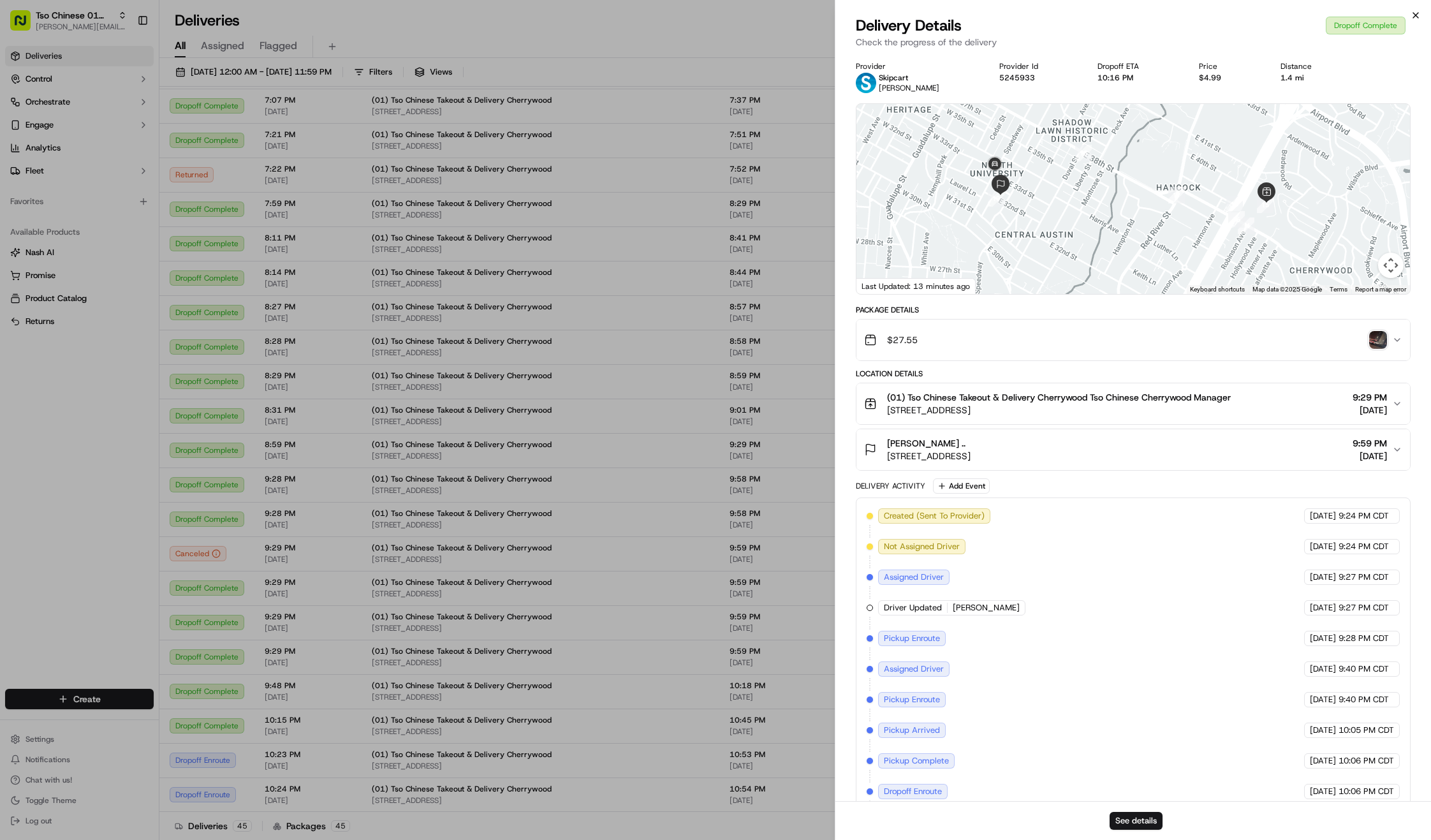
click at [1412, 13] on icon "button" at bounding box center [1415, 15] width 10 height 10
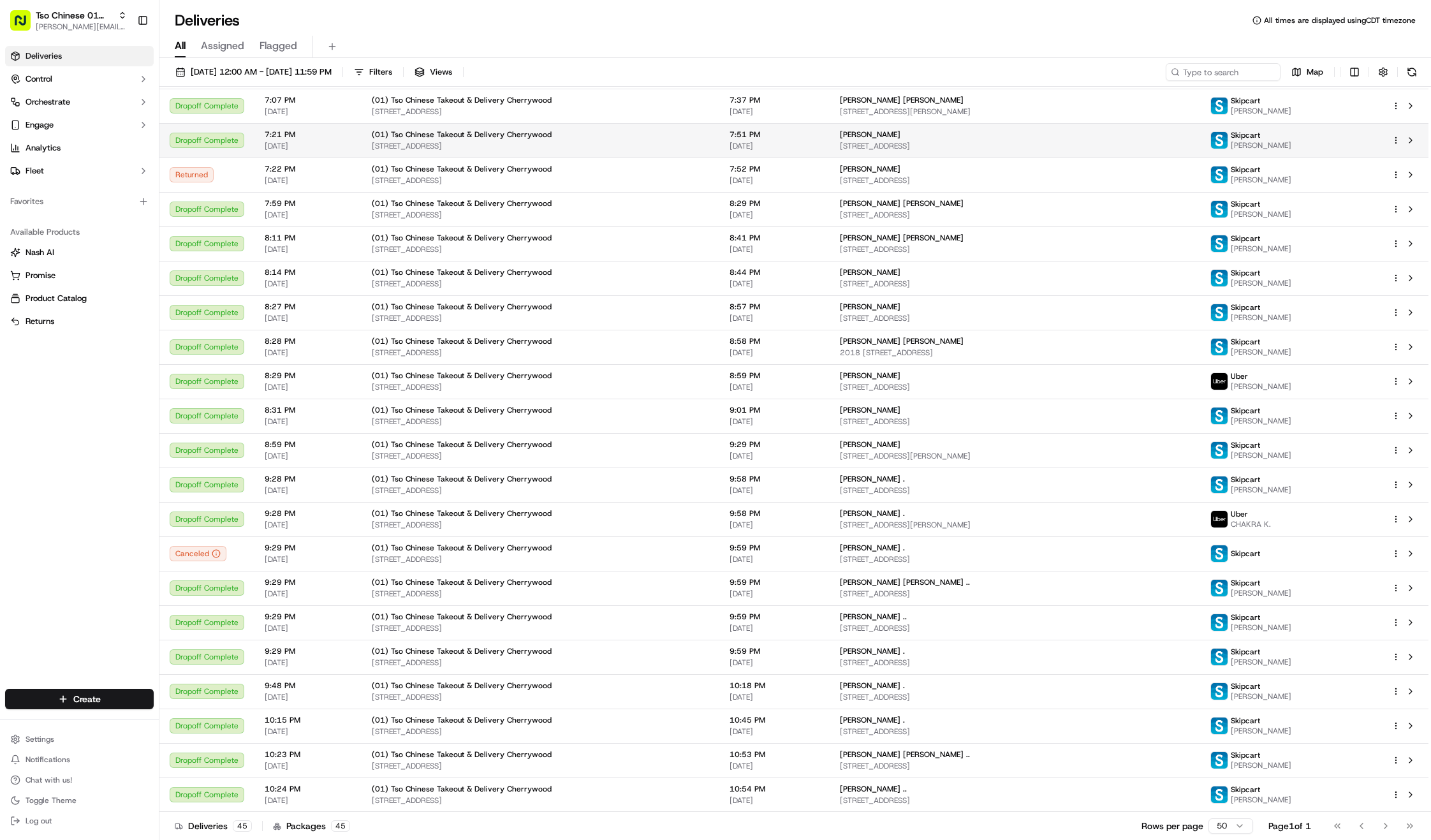
click at [1056, 616] on div "Jonny Reynolds .." at bounding box center [1015, 616] width 350 height 10
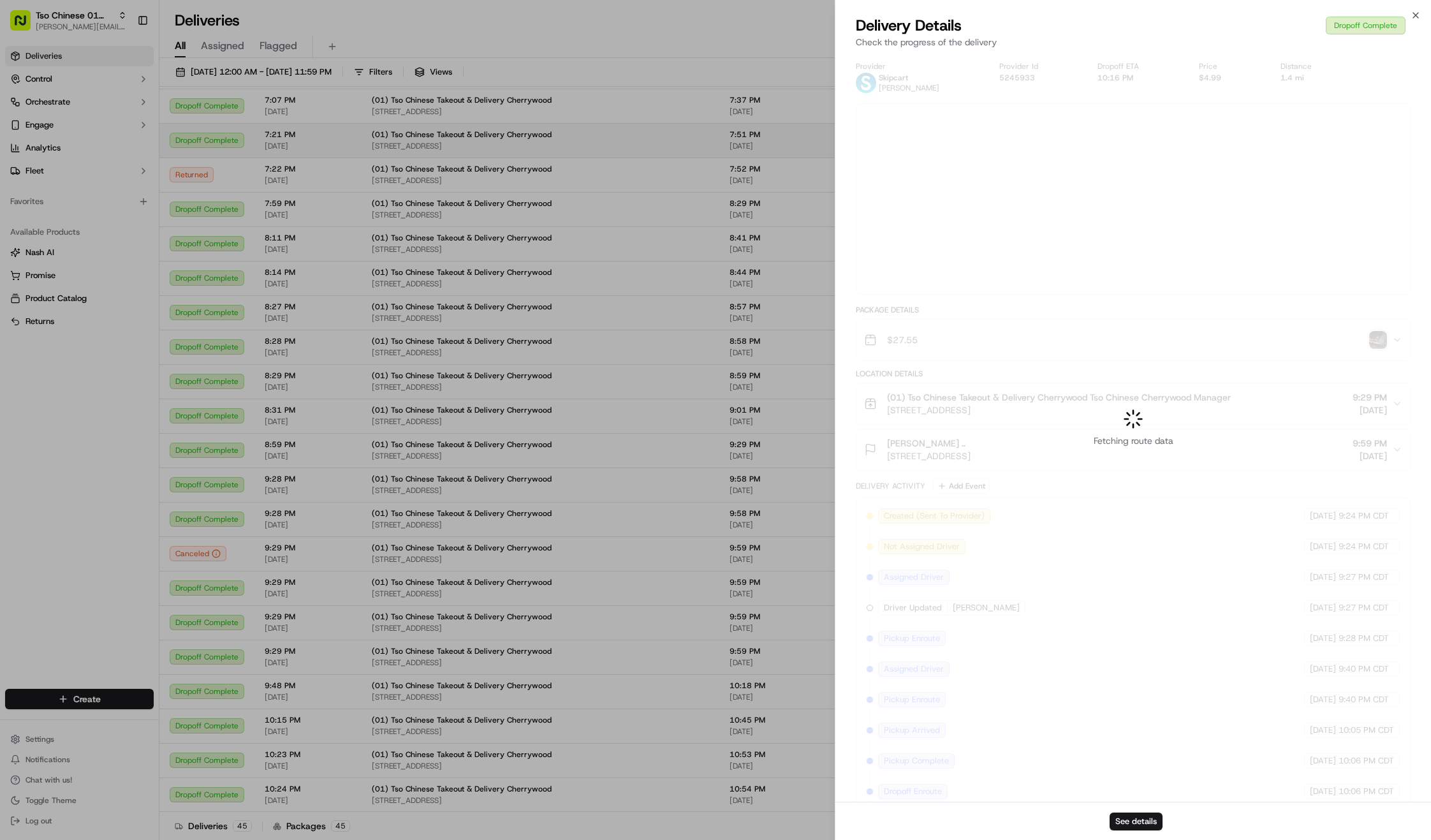
click at [1056, 616] on div at bounding box center [715, 420] width 1431 height 840
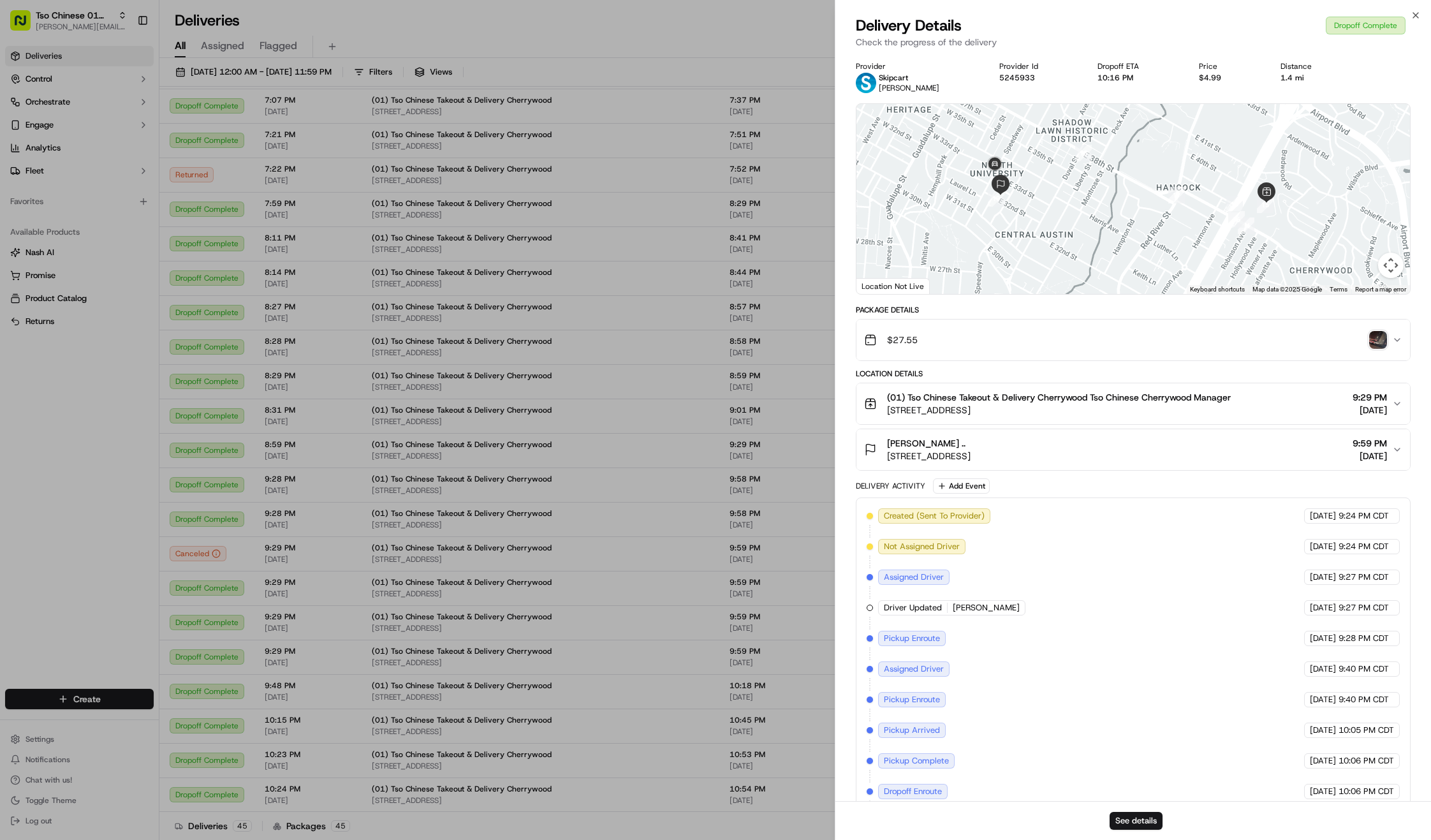
click at [1378, 338] on img "button" at bounding box center [1378, 340] width 18 height 18
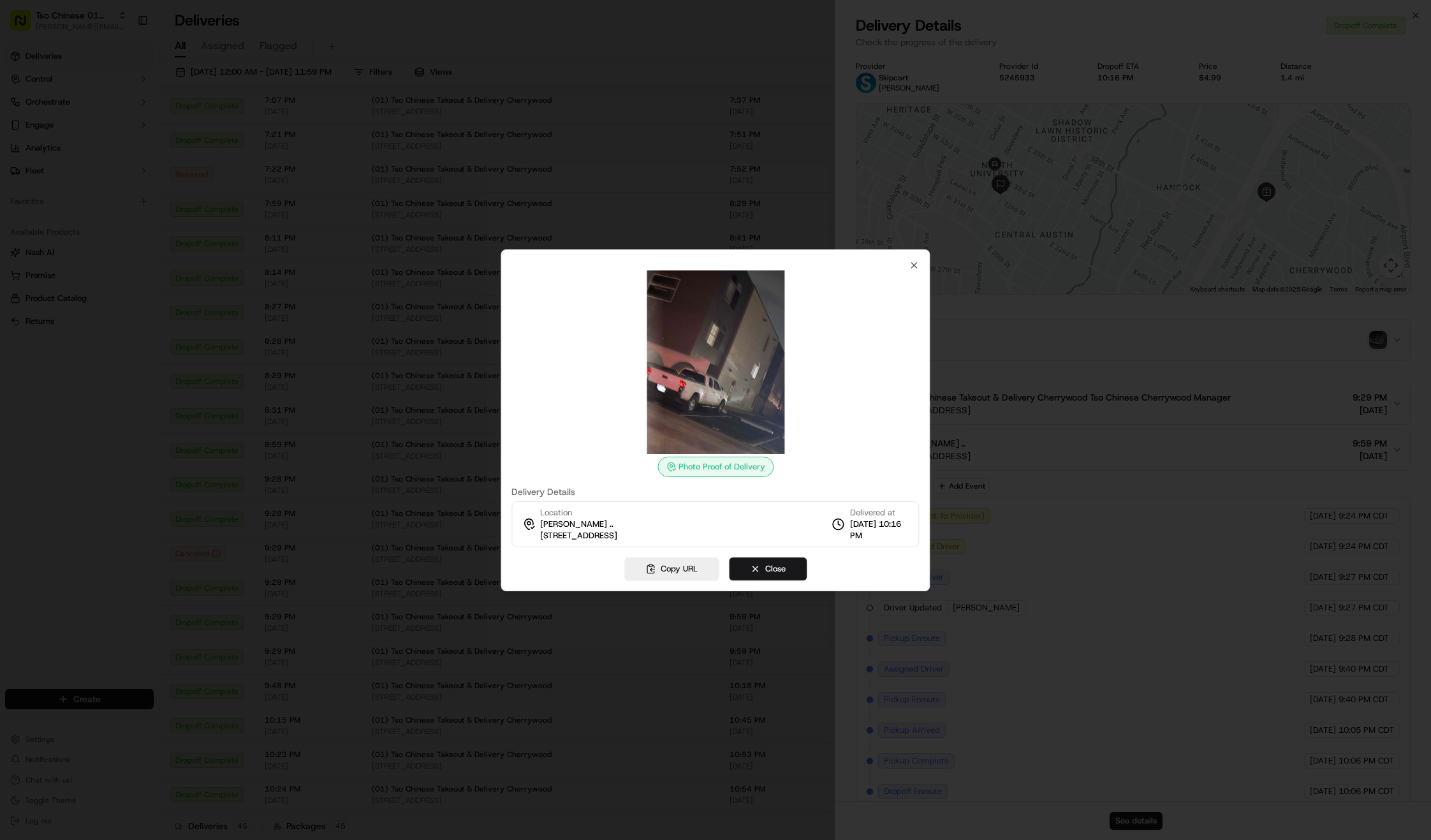
click at [746, 366] on img at bounding box center [715, 362] width 183 height 183
click at [913, 266] on icon "button" at bounding box center [915, 265] width 5 height 5
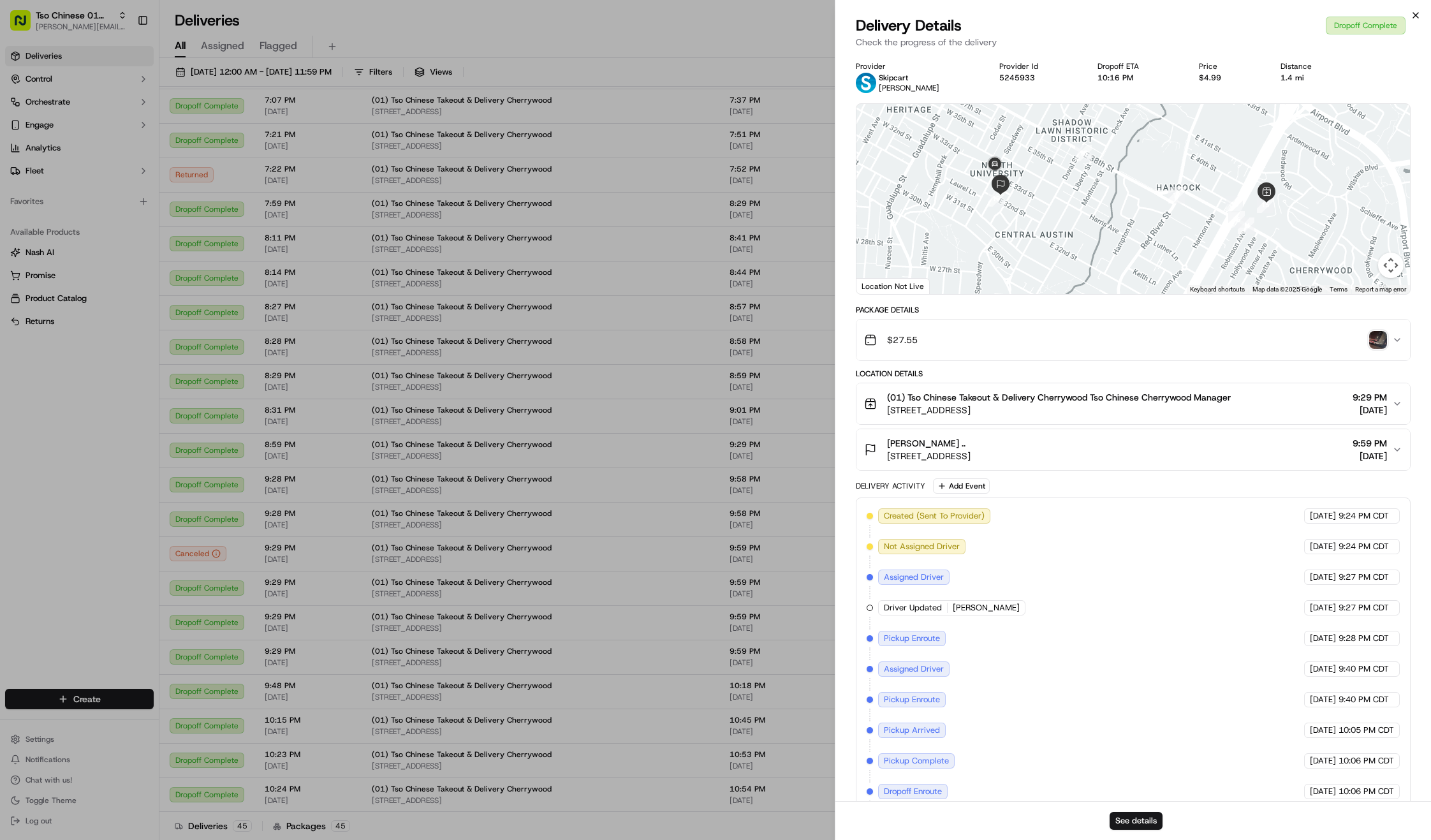
click at [1415, 13] on icon "button" at bounding box center [1415, 15] width 10 height 10
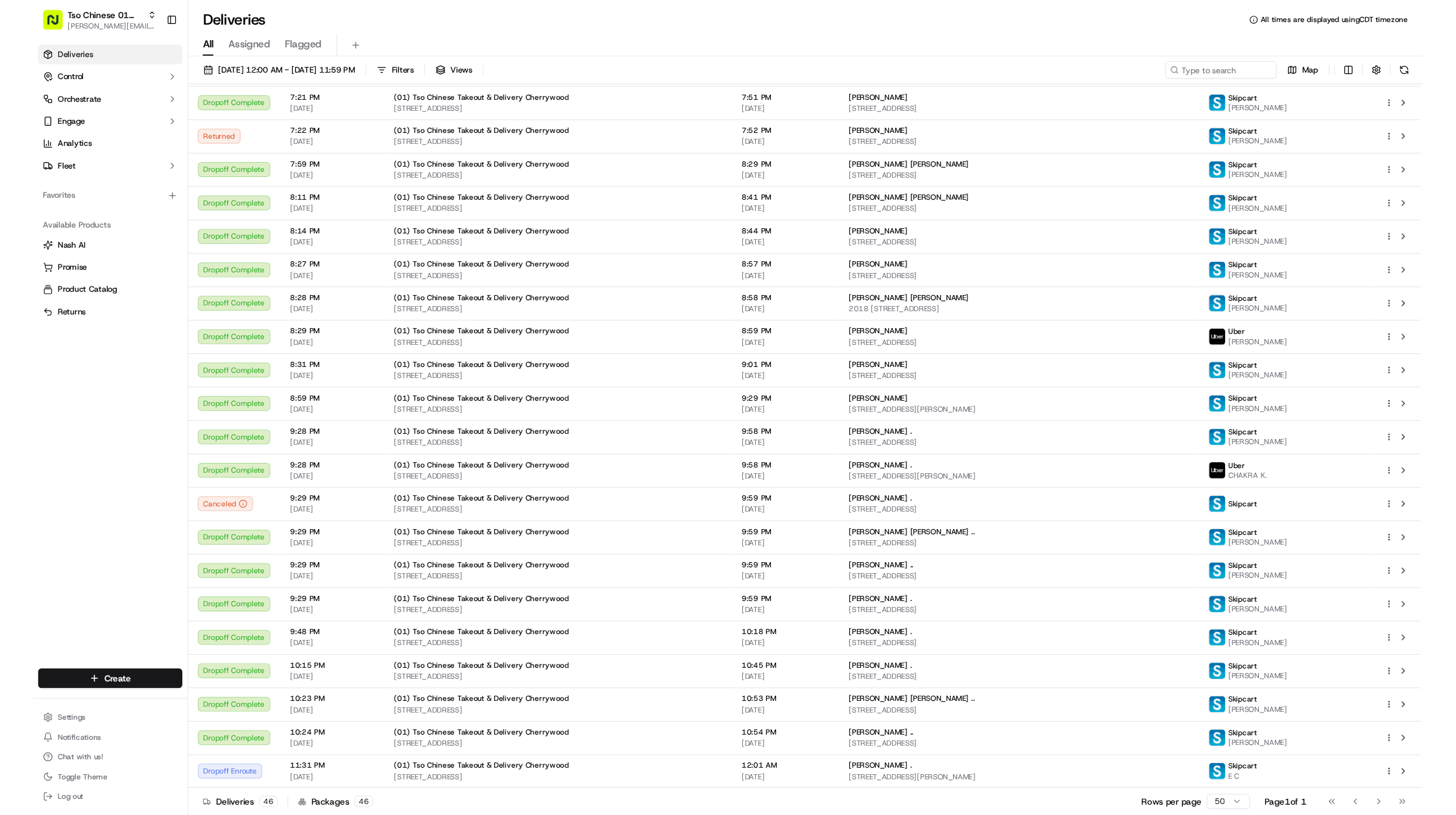
scroll to position [899, 0]
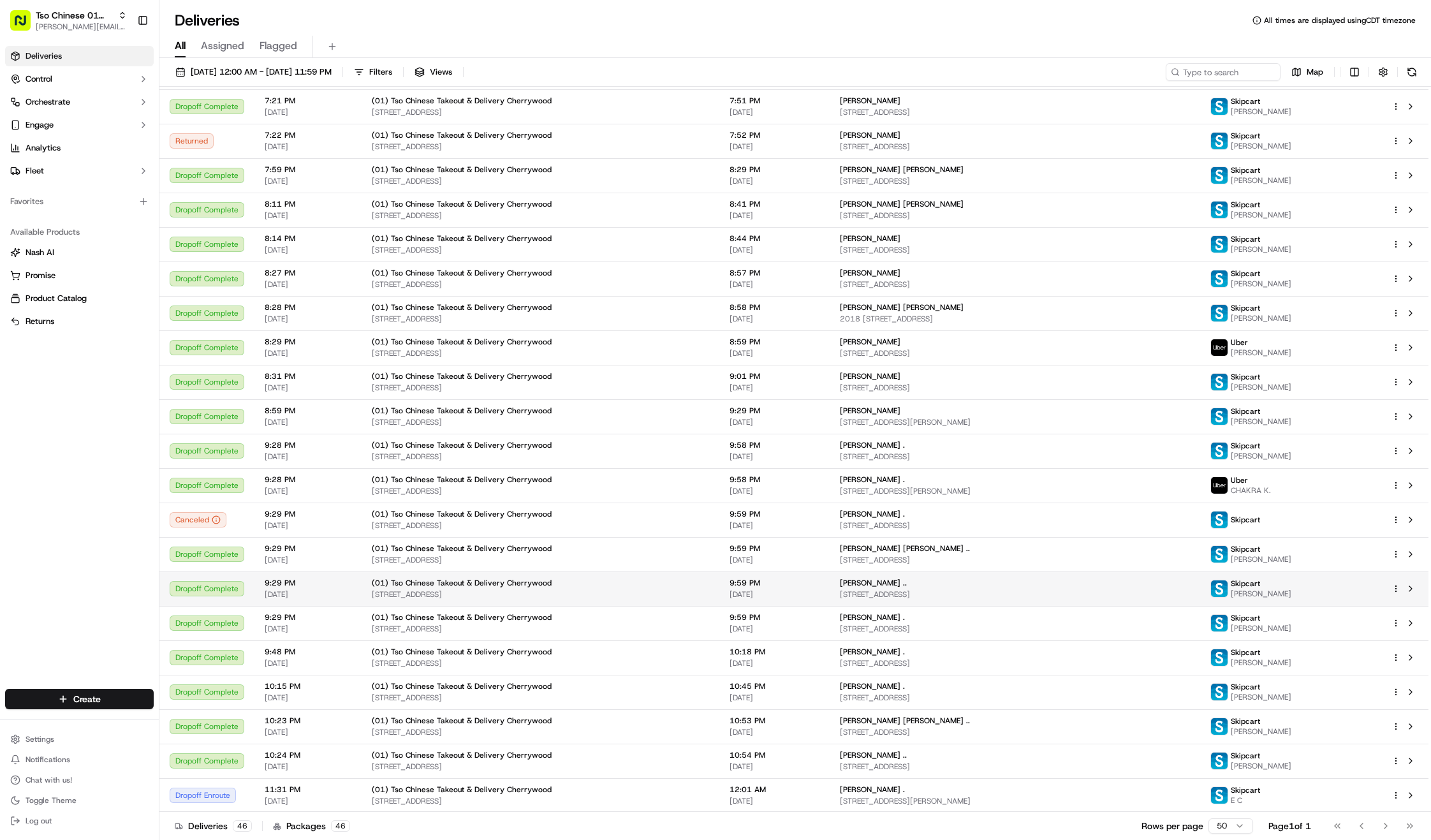
click at [1014, 796] on span "111 Sandra Muraida Way #15i, Austin, TX 78703, USA" at bounding box center [1015, 801] width 350 height 10
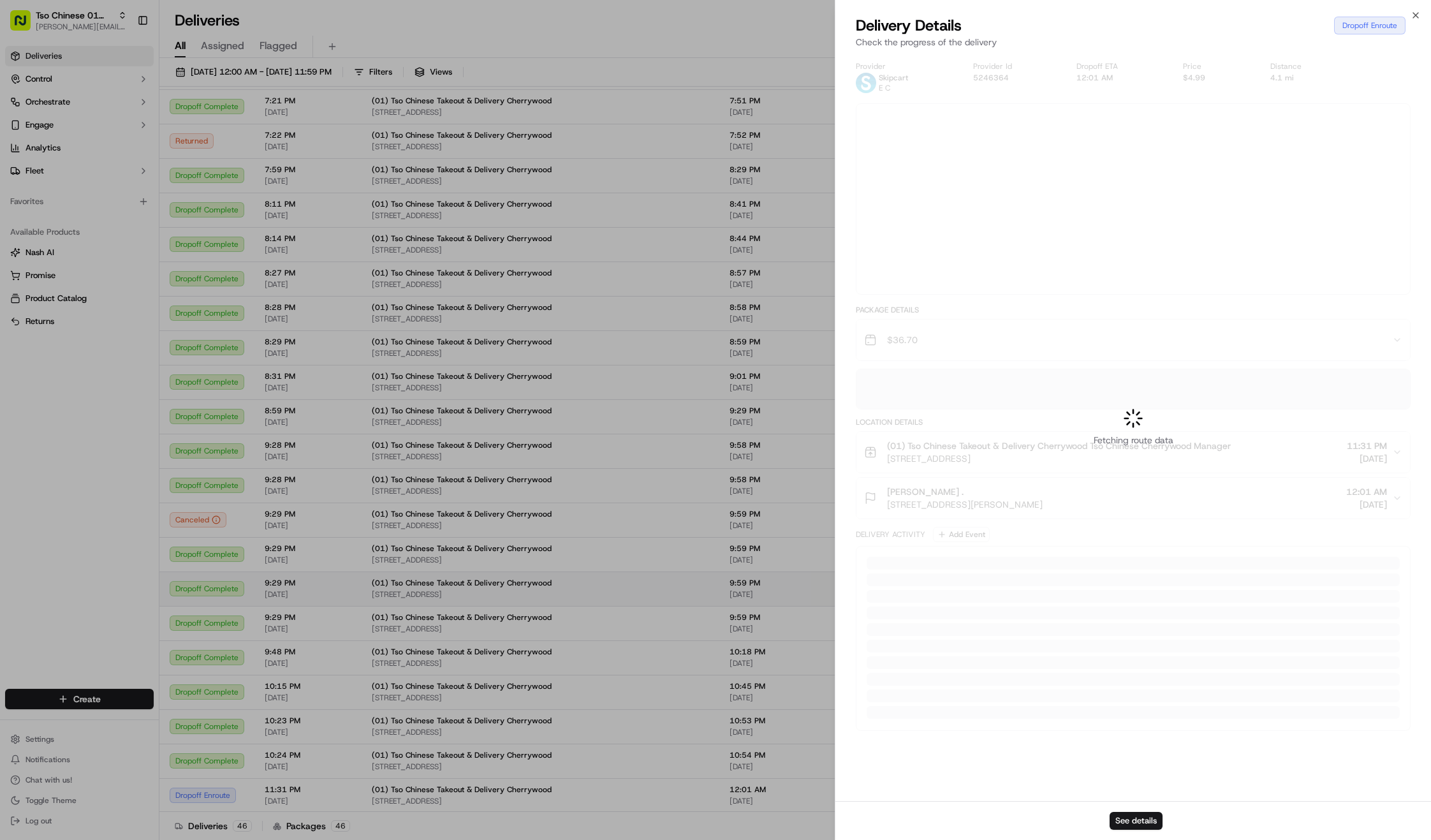
click at [1014, 796] on div at bounding box center [715, 420] width 1431 height 840
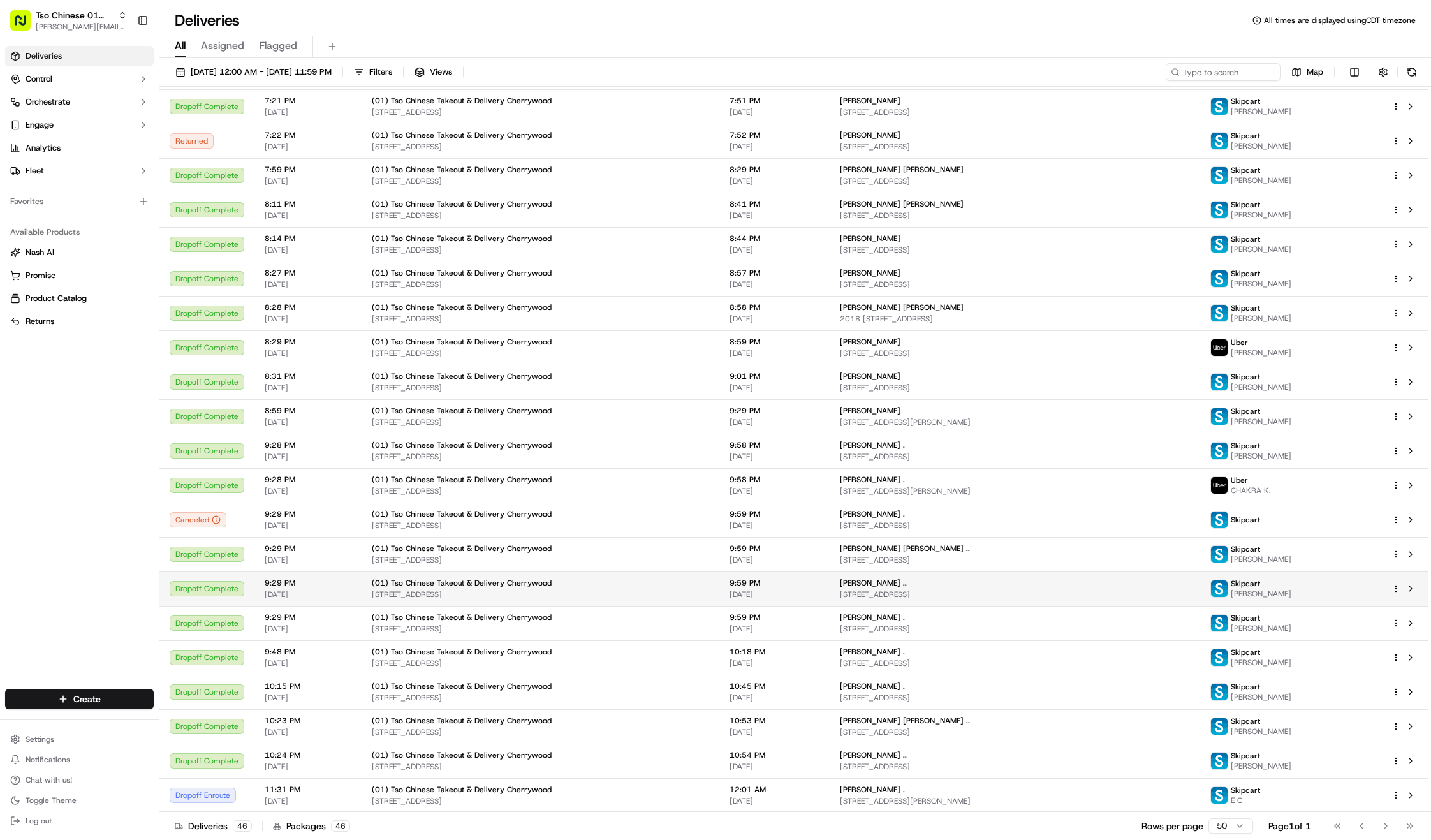
click at [1014, 796] on span "111 Sandra Muraida Way #15i, Austin, TX 78703, USA" at bounding box center [1015, 801] width 350 height 10
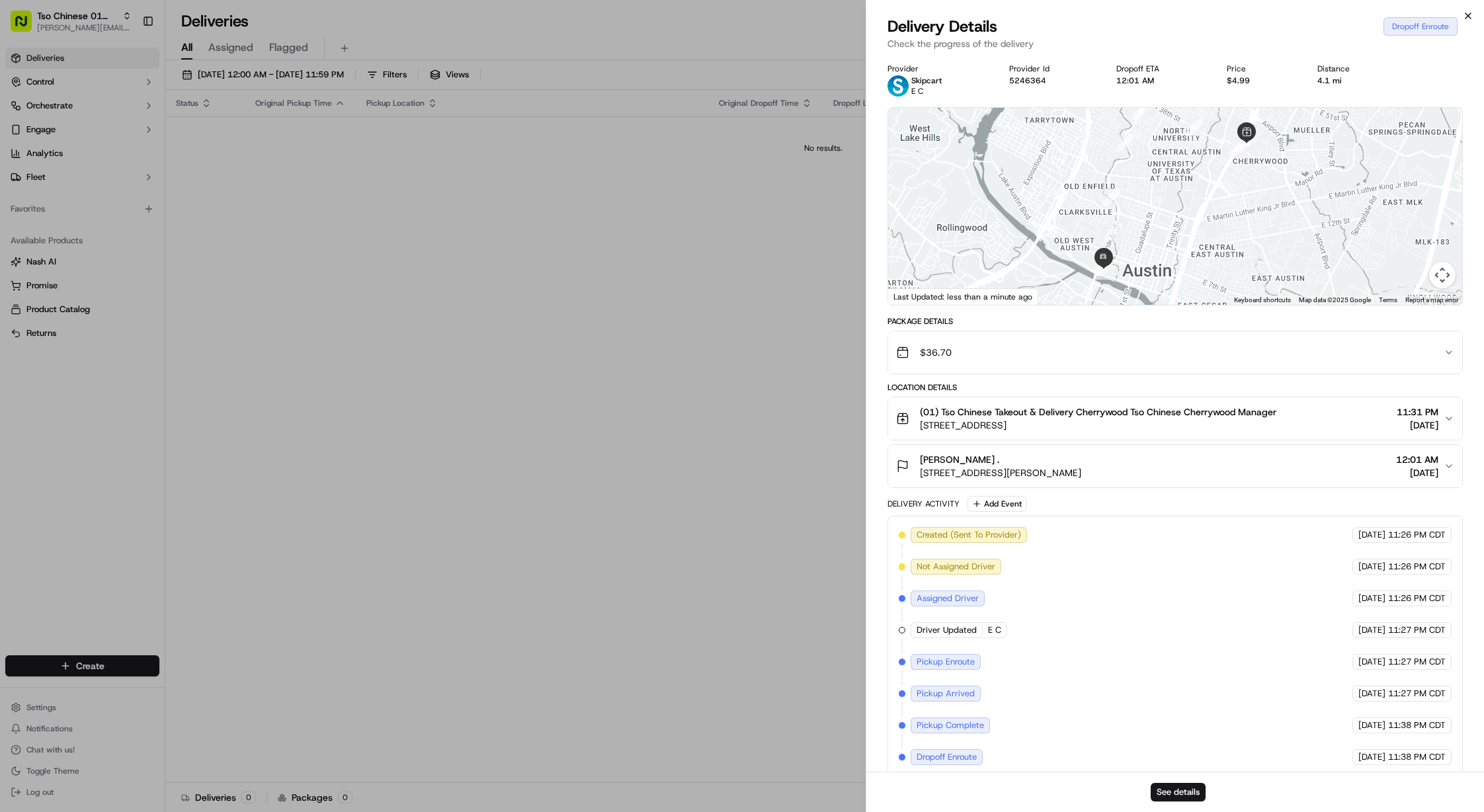
click at [1466, 14] on icon "button" at bounding box center [1468, 15] width 10 height 10
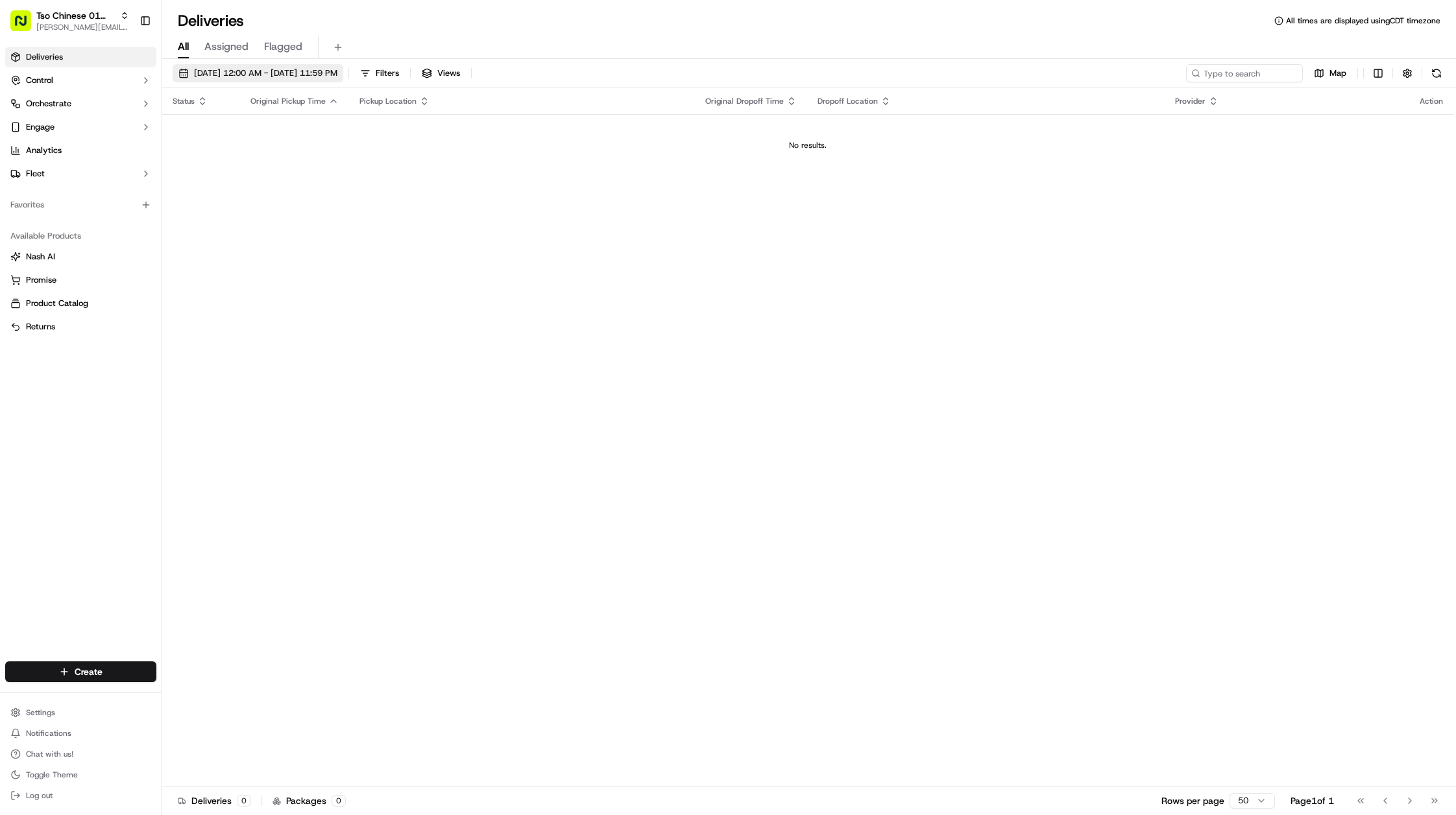
click at [337, 74] on span "09/21/2025 12:00 AM - 09/21/2025 11:59 PM" at bounding box center [265, 74] width 143 height 12
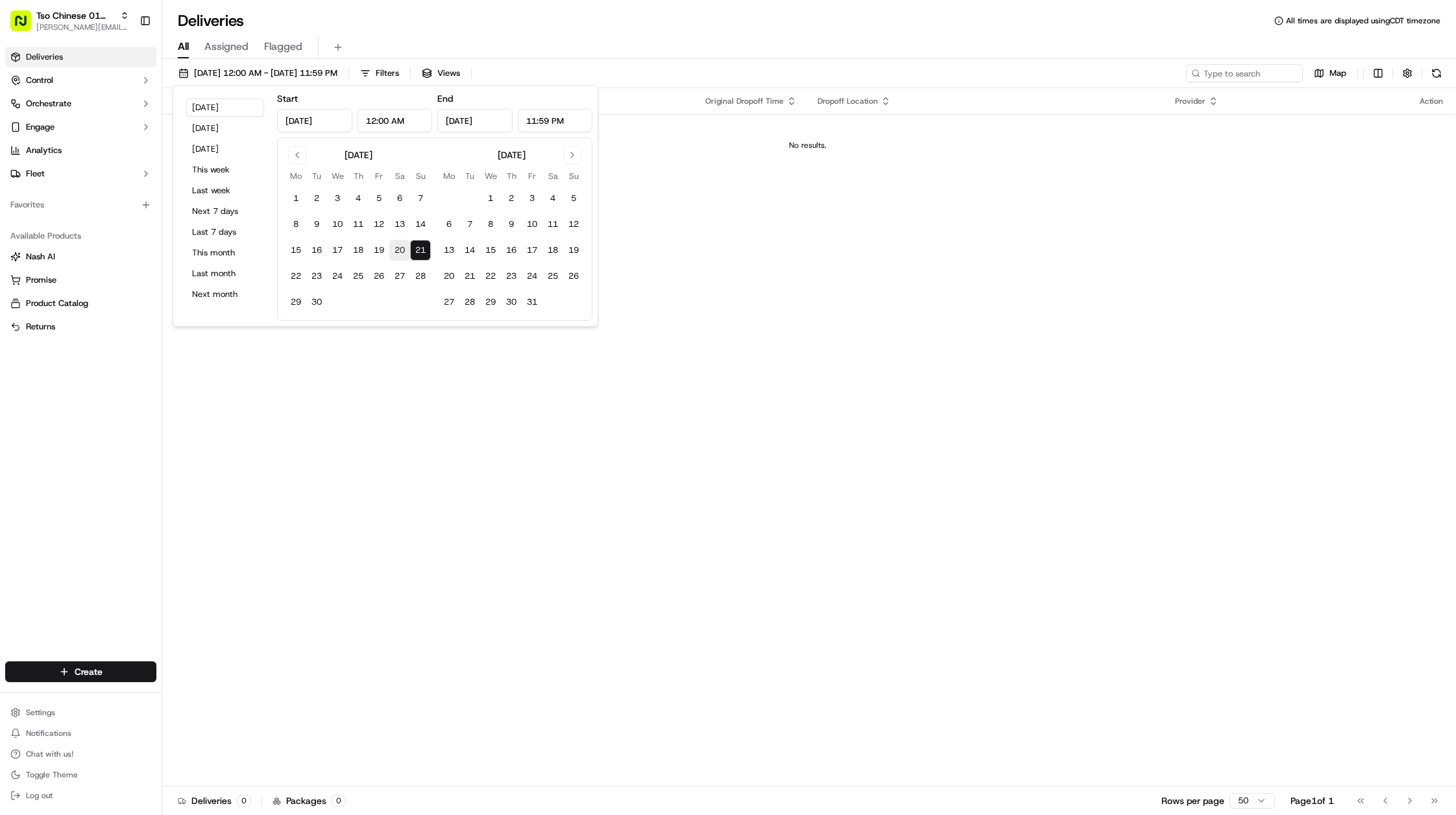
click at [400, 252] on button "20" at bounding box center [400, 250] width 21 height 21
type input "Sep 20, 2025"
click at [400, 252] on button "20" at bounding box center [400, 250] width 21 height 21
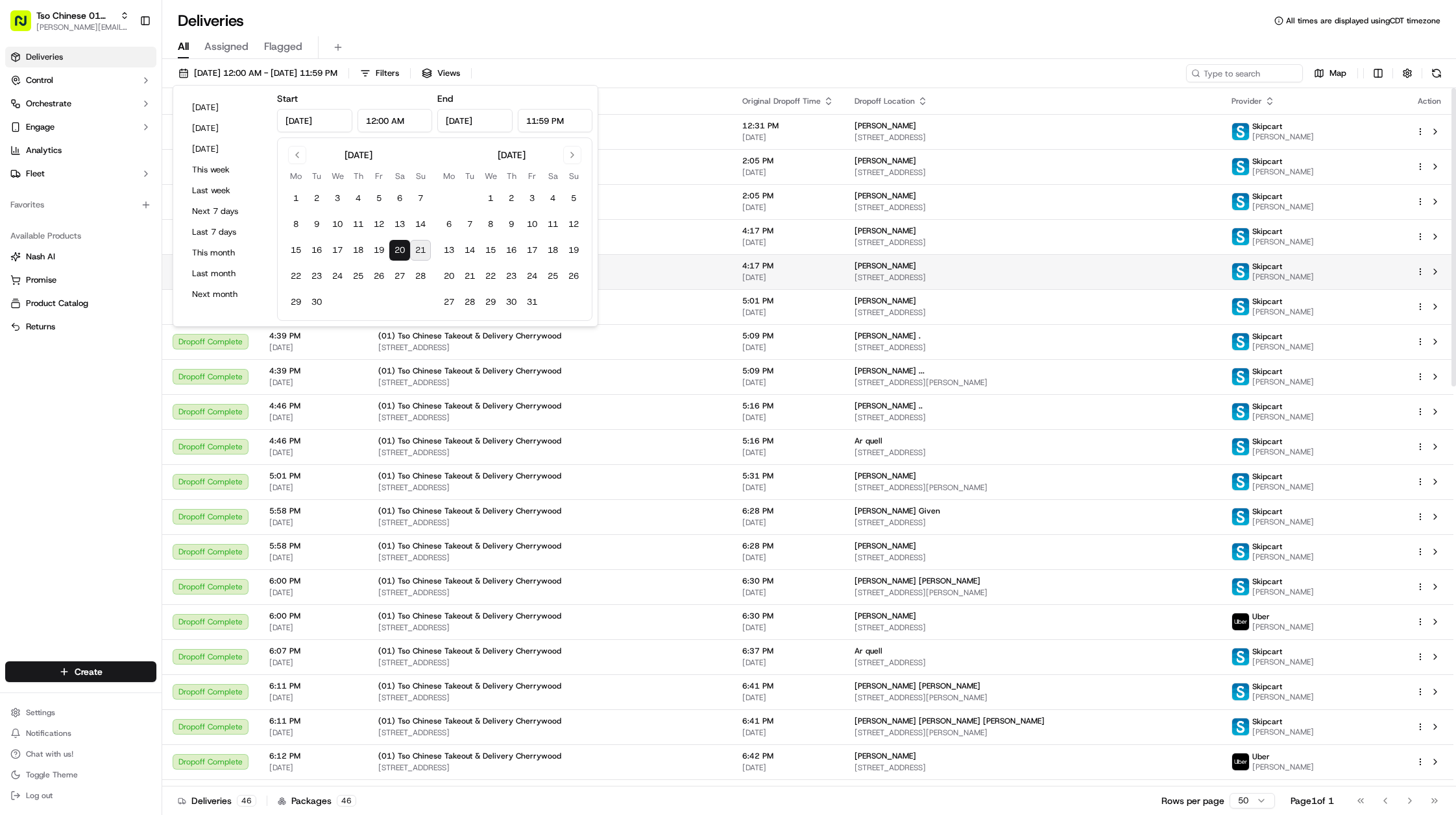
click at [699, 270] on div "(01) Tso Chinese Takeout & Delivery Cherrywood" at bounding box center [549, 266] width 343 height 10
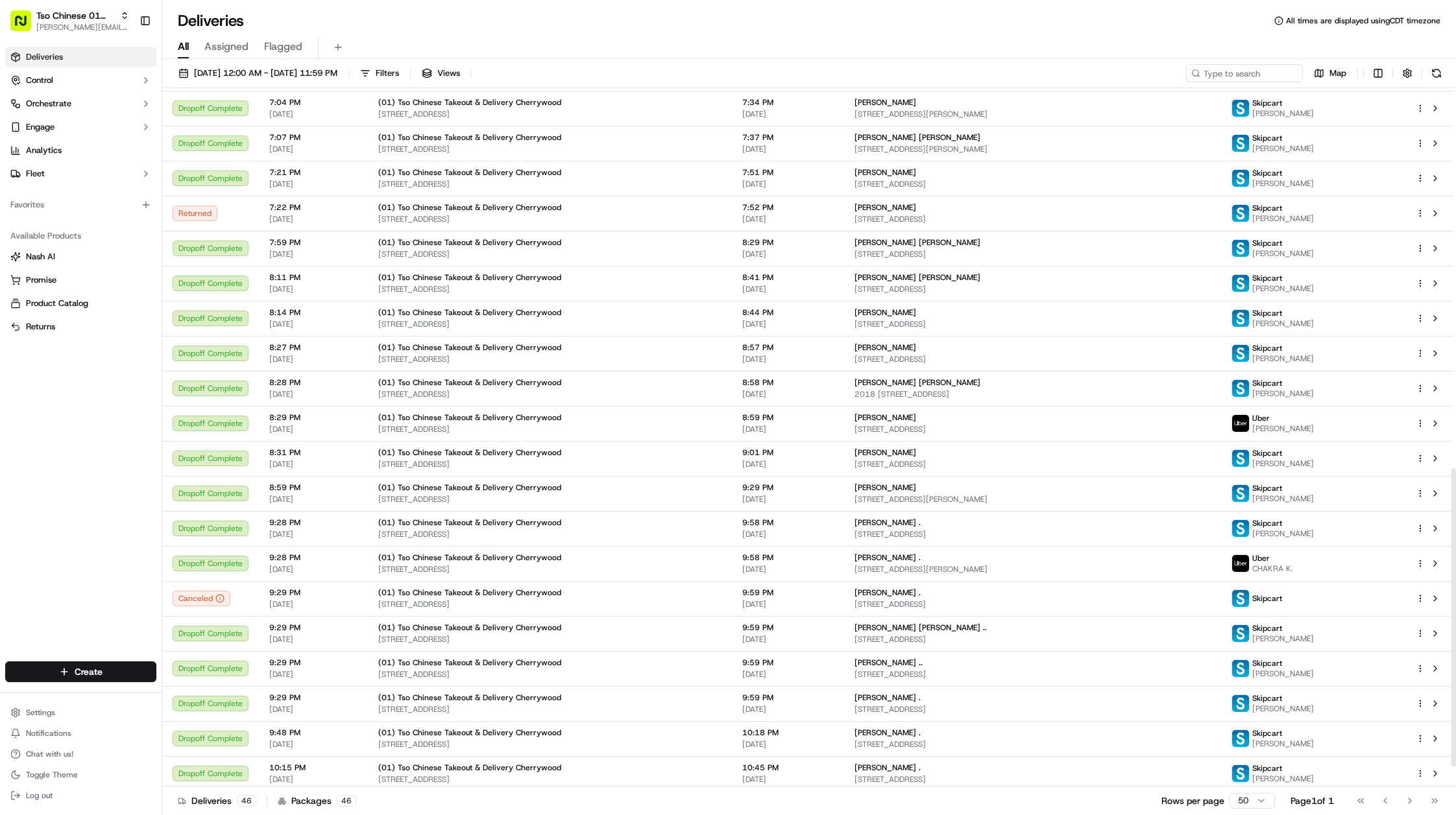
scroll to position [938, 0]
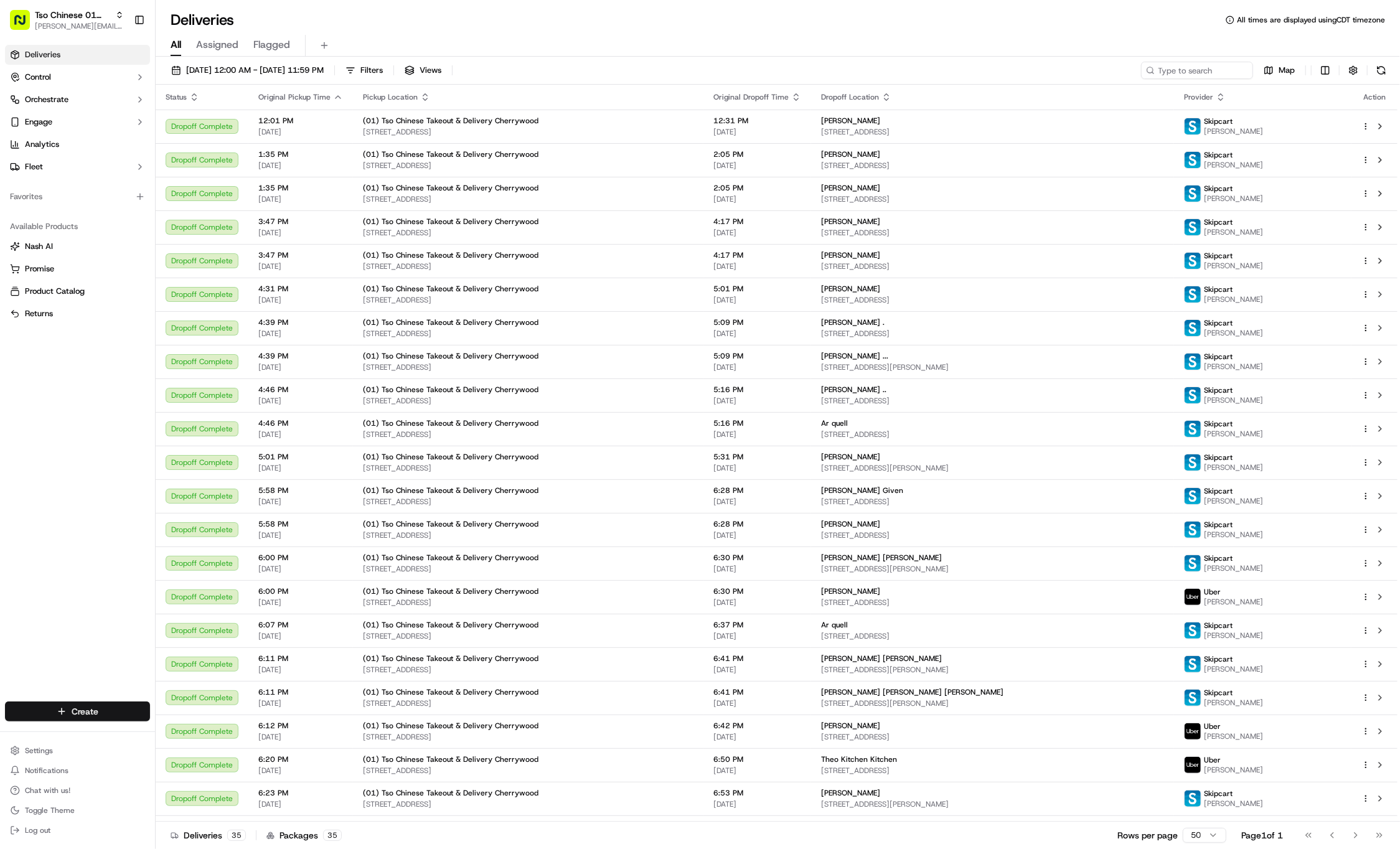
click at [92, 711] on html "Tso Chinese 01 Cherrywood jason@tsochinese.com Toggle Sidebar Deliveries Contro…" at bounding box center [700, 424] width 1400 height 849
click at [165, 732] on icon at bounding box center [168, 734] width 10 height 10
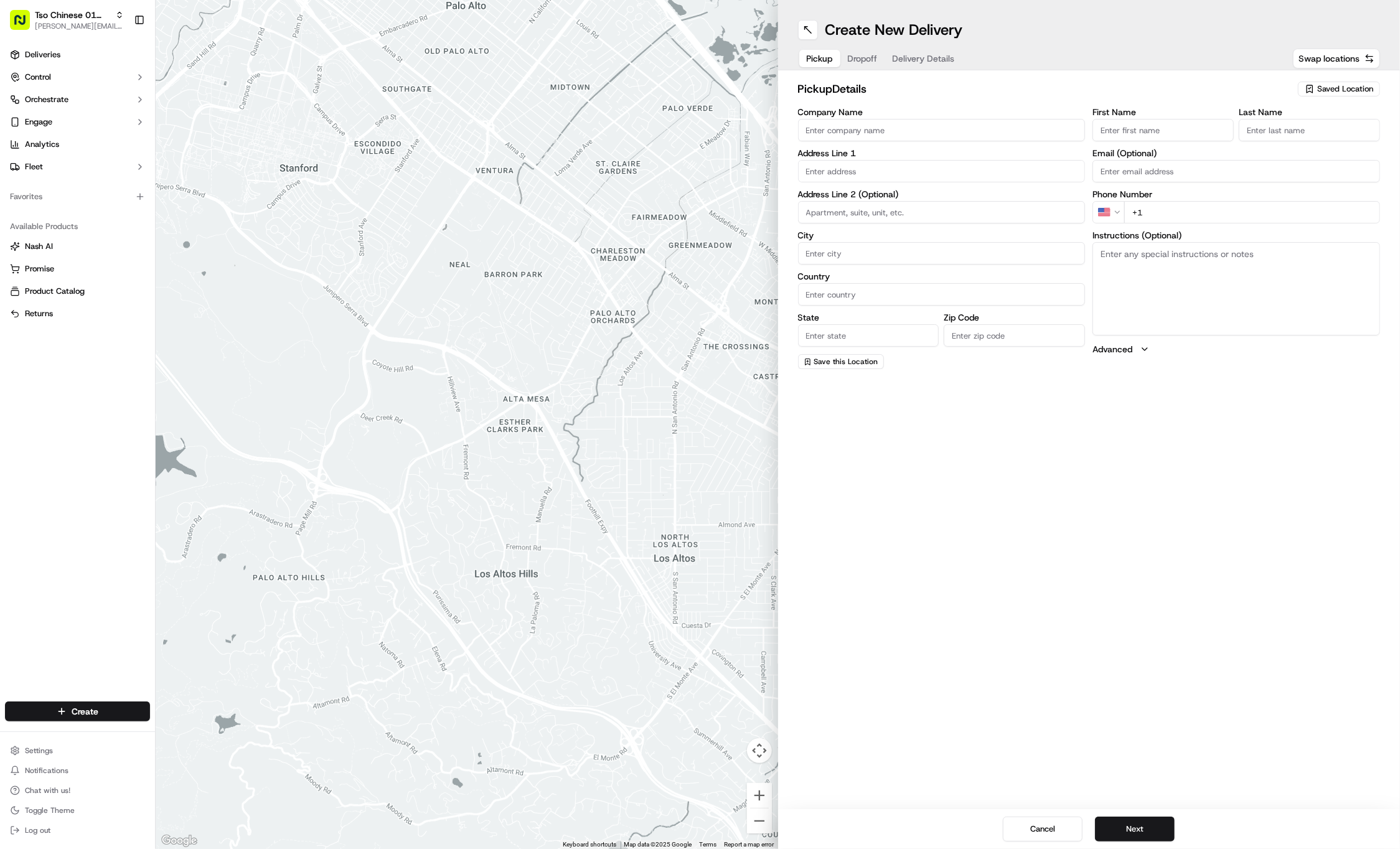
click at [1327, 86] on span "Saved Location" at bounding box center [1345, 89] width 56 height 11
click at [1311, 132] on span "(01) Tso Chinese Takeout & Delivery Cherrywood" at bounding box center [1317, 141] width 153 height 22
type input "(01) Tso Chinese Takeout & Delivery Cherrywood"
type input "Ste E-5"
type input "Austin"
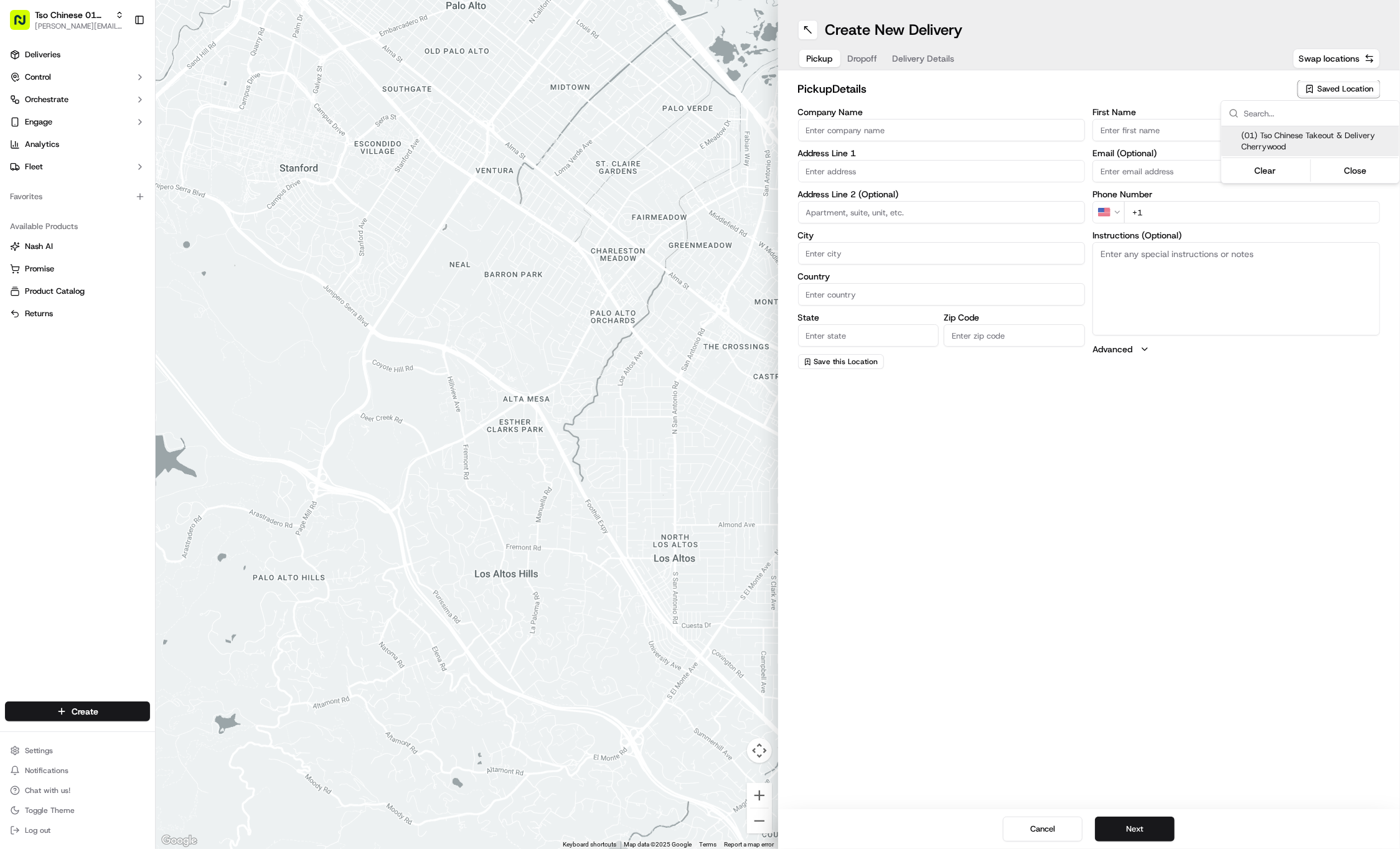
type input "US"
type input "[GEOGRAPHIC_DATA]"
type input "78722"
type input "Tso Chinese"
type input "Cherrywood Manager"
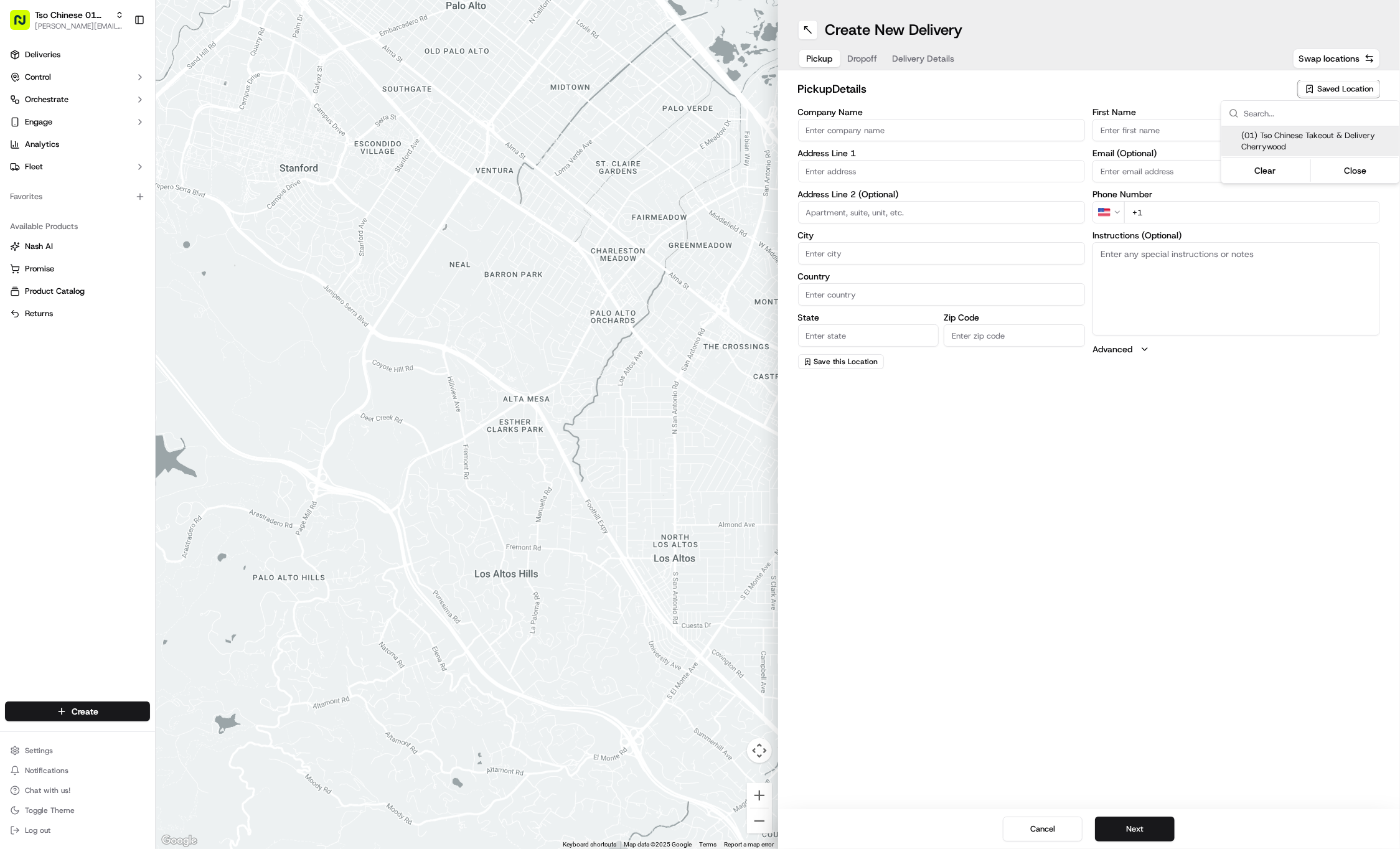
type input "cherrywoodstore@tsochinese.com"
type input "+1 512 401 3232"
type textarea "Submit a picture displaying address & food as Proof of Delivery. Envía una foto…"
type input "3909 N Interstate Hwy 35"
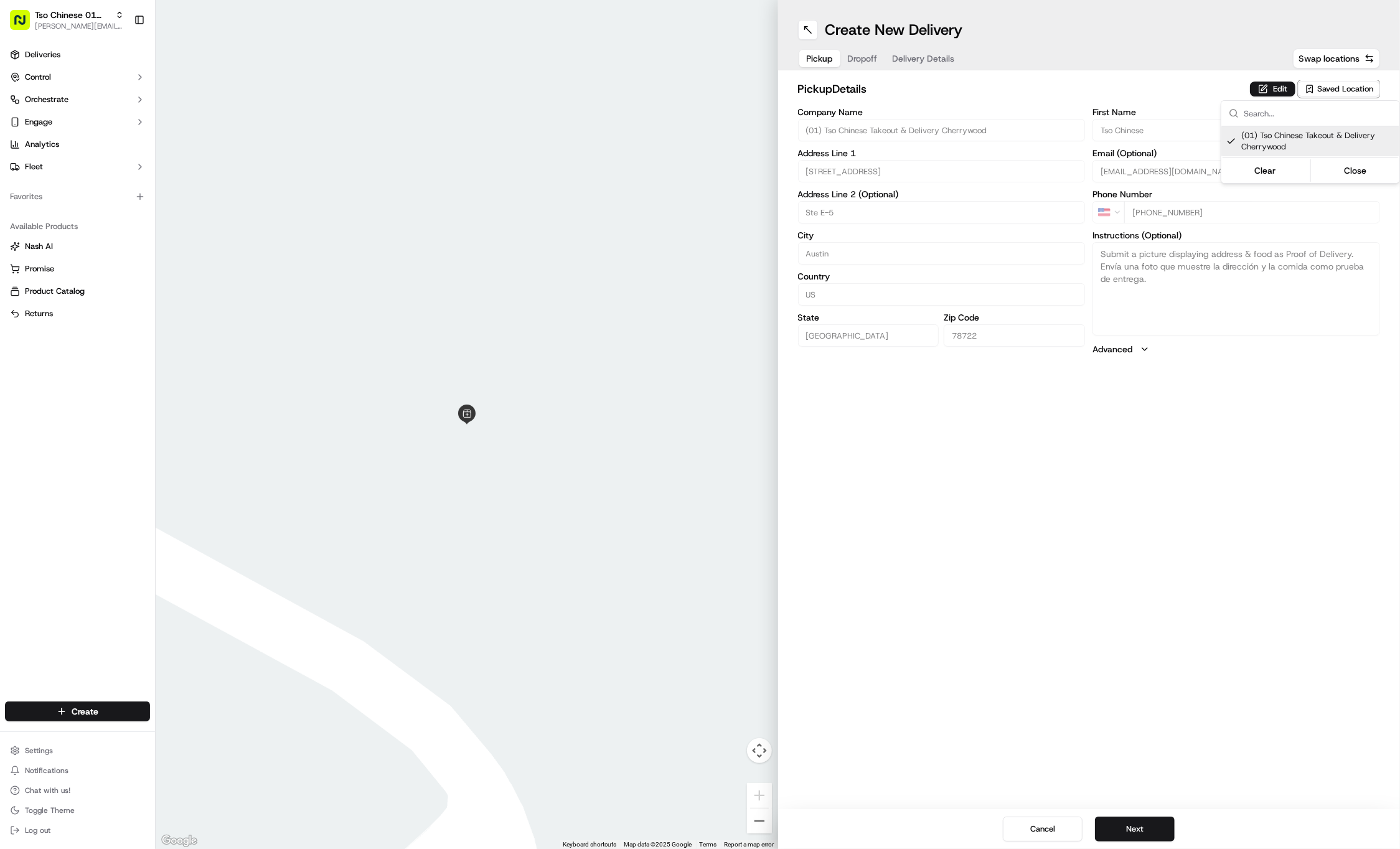
click at [862, 57] on html "Tso Chinese 01 Cherrywood jason@tsochinese.com Toggle Sidebar Deliveries Contro…" at bounding box center [700, 424] width 1400 height 849
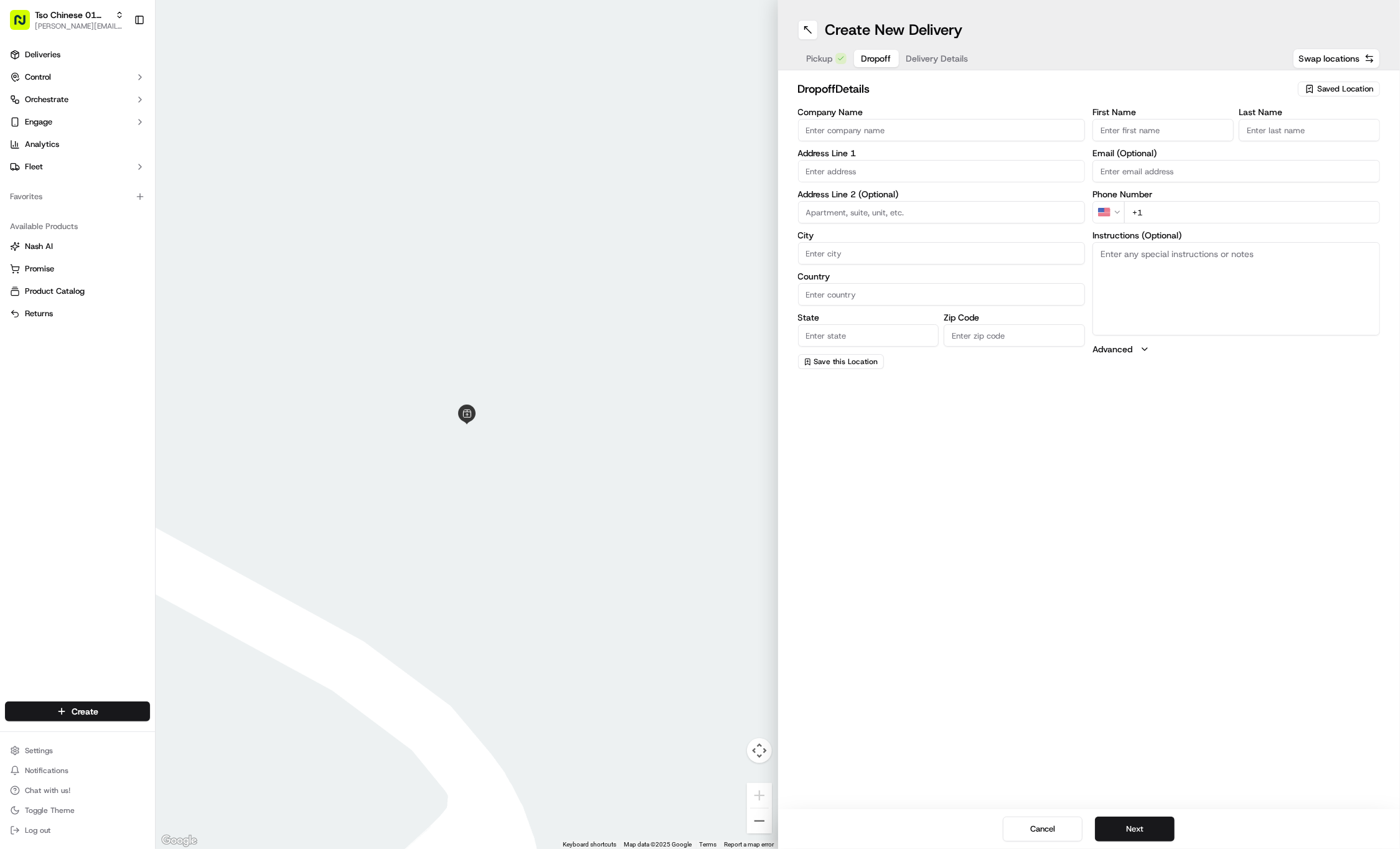
click at [862, 57] on span "Dropoff" at bounding box center [876, 59] width 30 height 13
click at [1153, 126] on input "First Name" at bounding box center [1163, 130] width 141 height 22
paste input "Justin Estrada"
type input "Justin Estrada"
type input "."
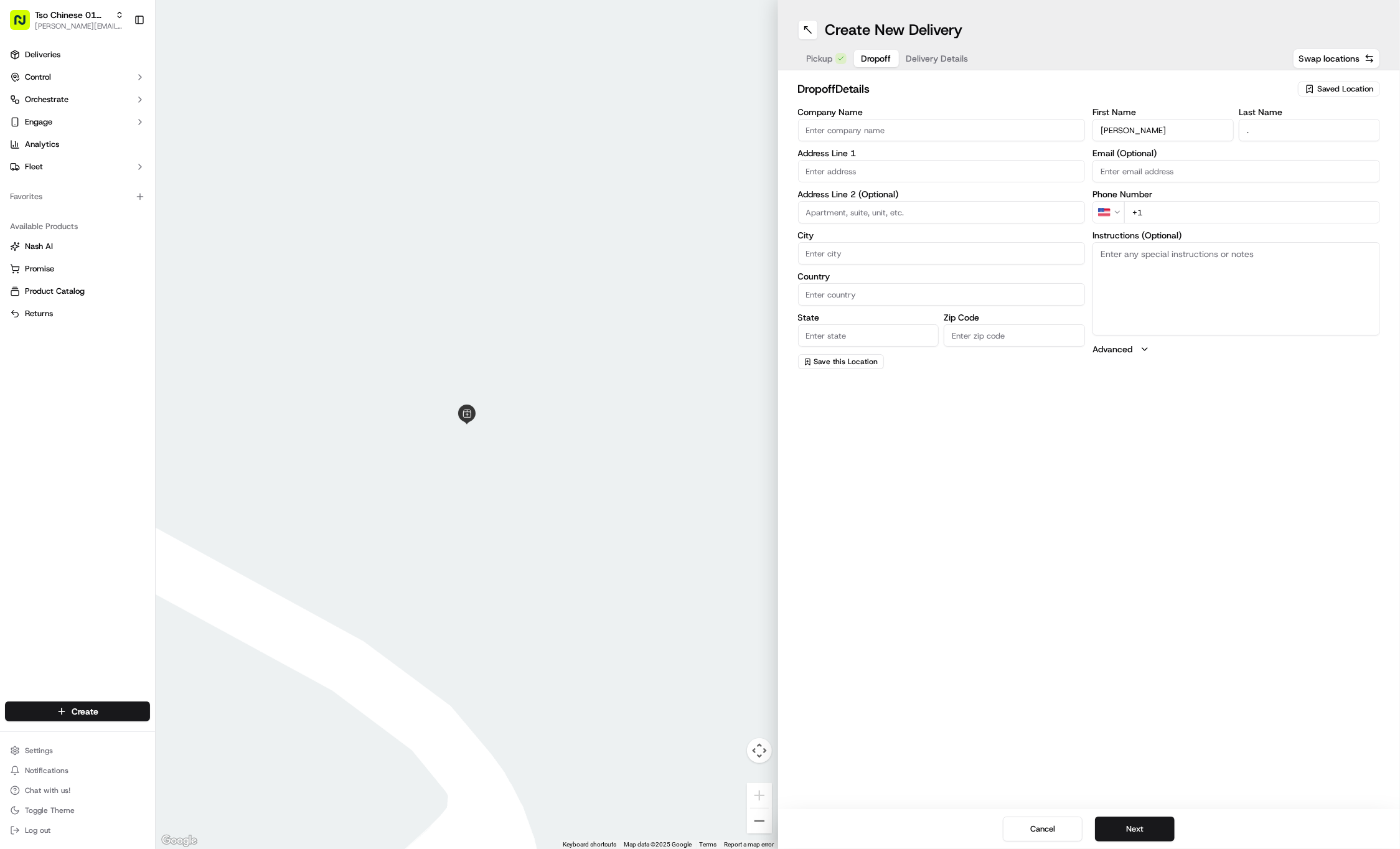
click at [1232, 226] on div "First Name Justin Estrada Last Name . Email (Optional) Phone Number US +1 Instr…" at bounding box center [1236, 238] width 287 height 262
click at [1233, 217] on input "+1" at bounding box center [1252, 213] width 256 height 22
paste input "361 206 1564"
type input "+1 361 206 1564"
click at [954, 173] on input "text" at bounding box center [942, 171] width 287 height 22
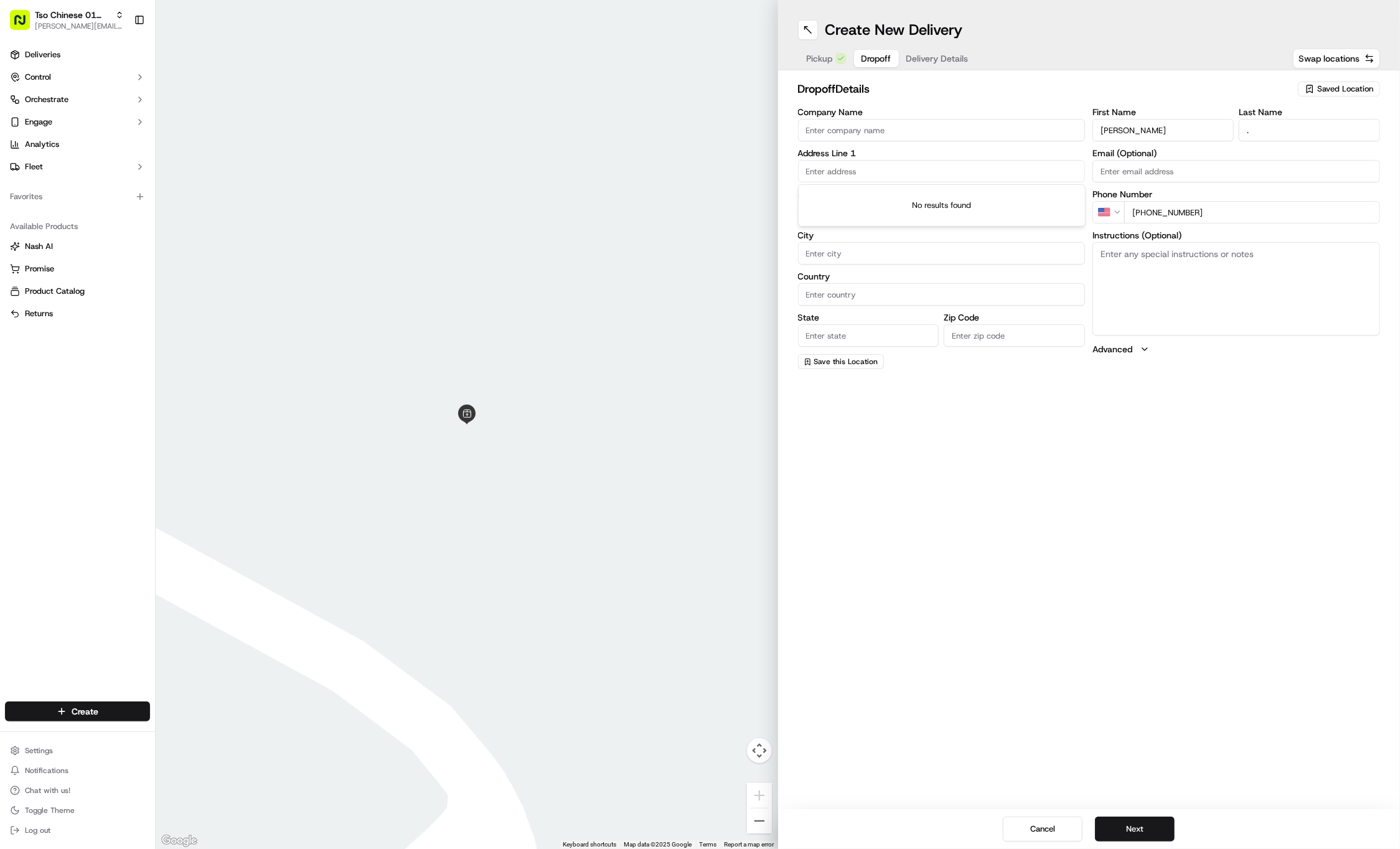
paste input "1313 Comal St"
click at [966, 196] on div "1313 Comal Street, Austin, TX" at bounding box center [942, 197] width 282 height 18
type input "1313 Comal St, Austin, TX 78702, USA"
type input "Austin"
type input "[GEOGRAPHIC_DATA]"
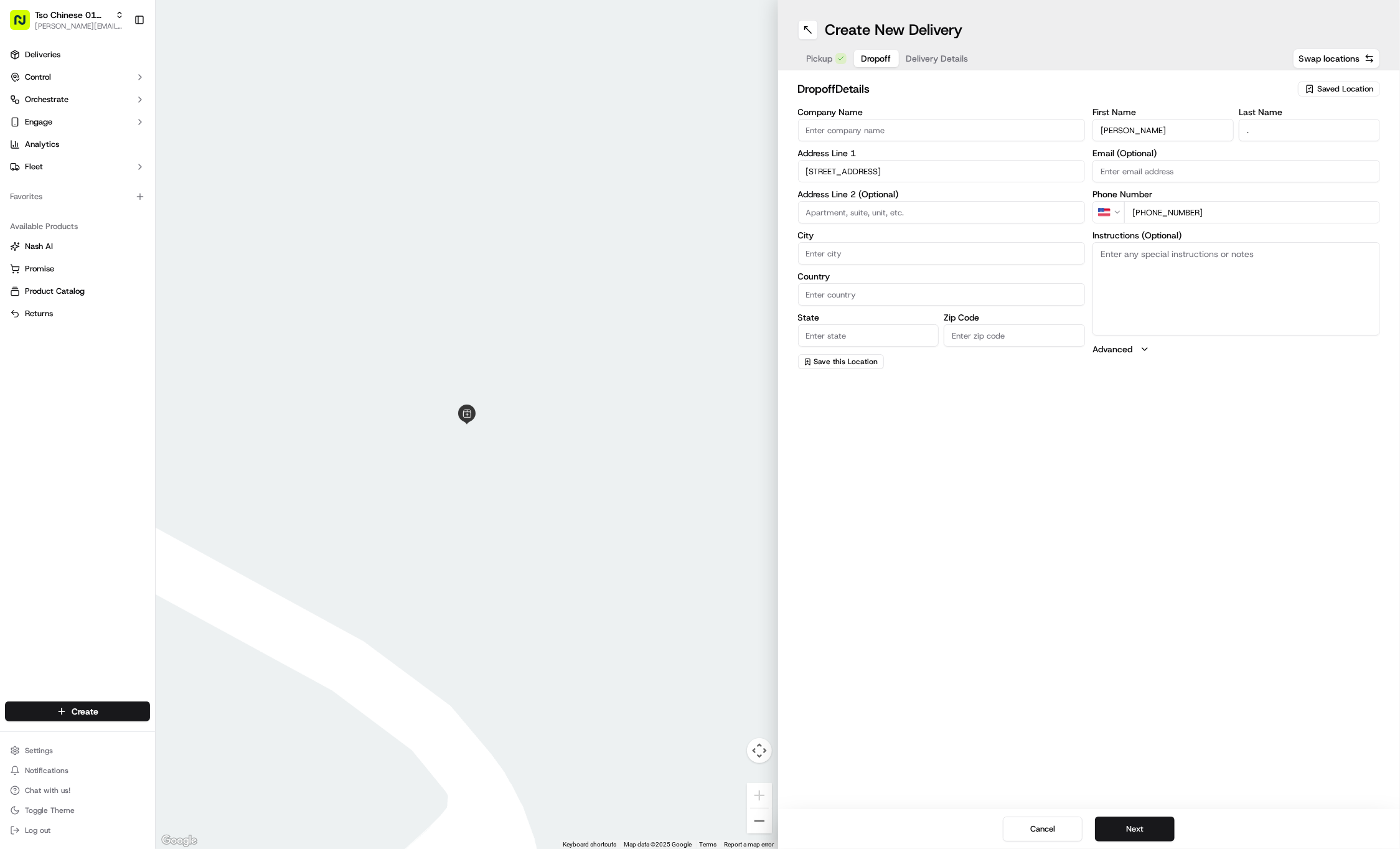
type input "[GEOGRAPHIC_DATA]"
type input "78702"
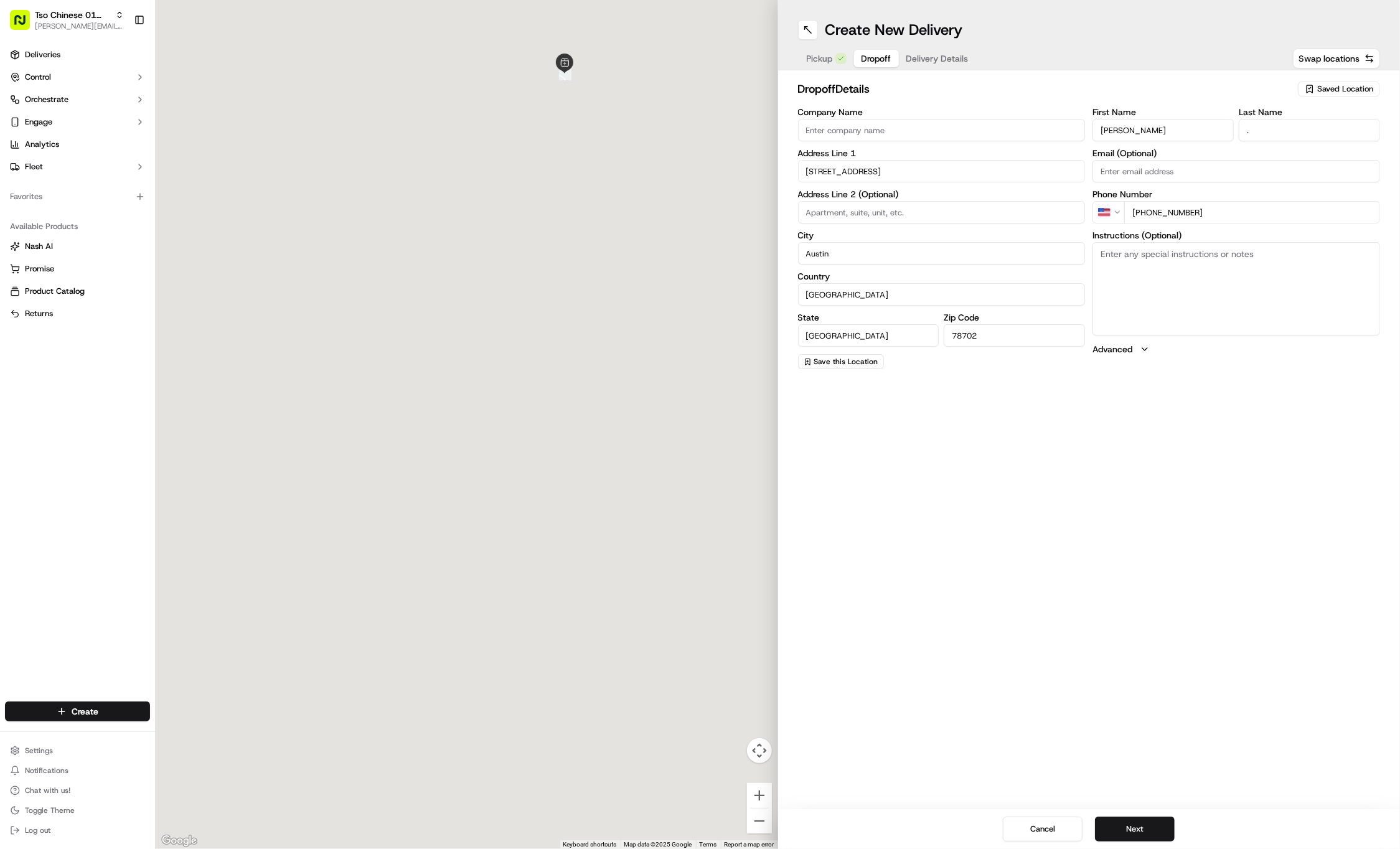
type input "1313 Comal Street"
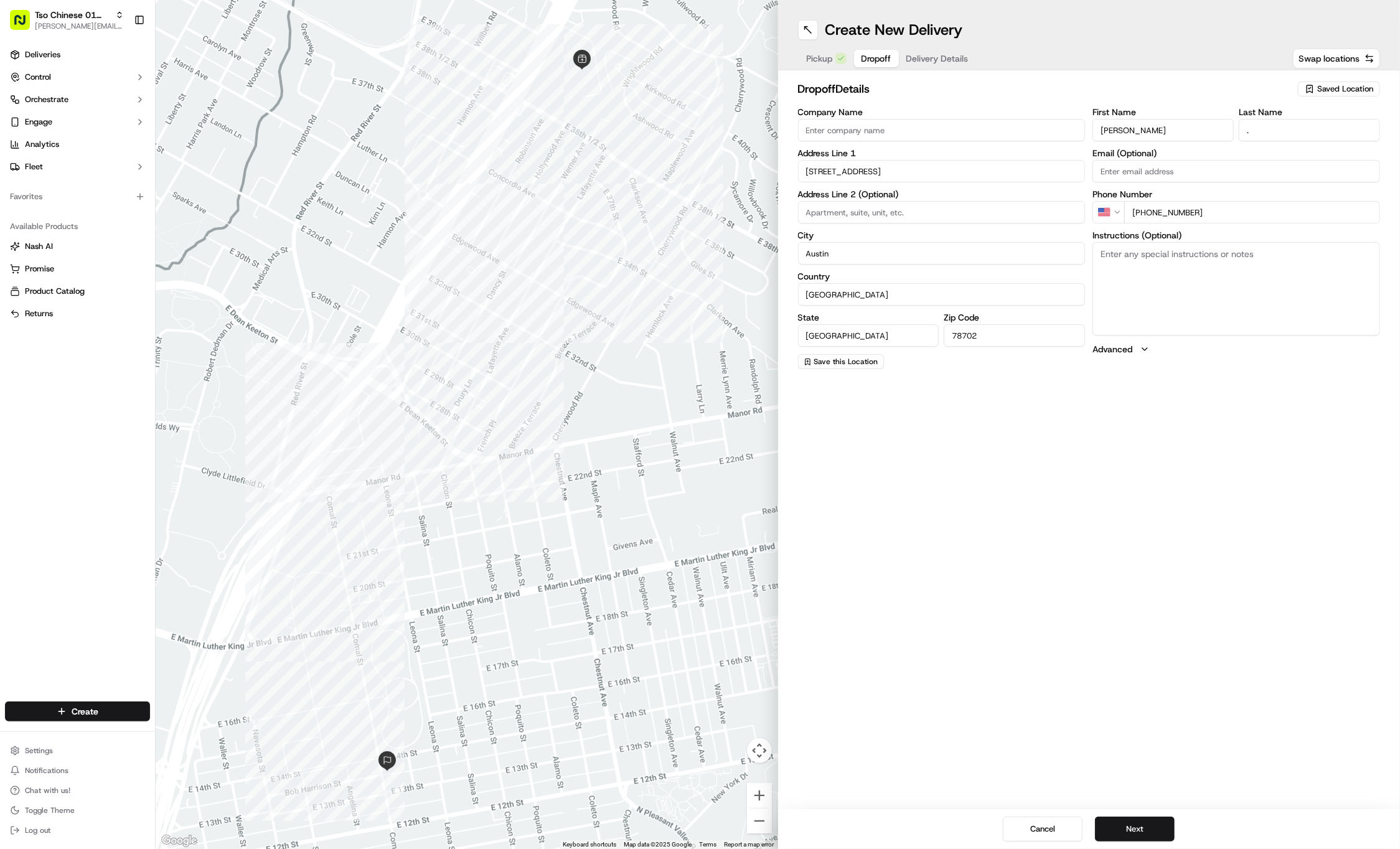
click at [999, 217] on input at bounding box center [942, 213] width 287 height 22
paste input "A"
type input "A"
click at [1161, 275] on textarea "Instructions (Optional)" at bounding box center [1236, 289] width 287 height 93
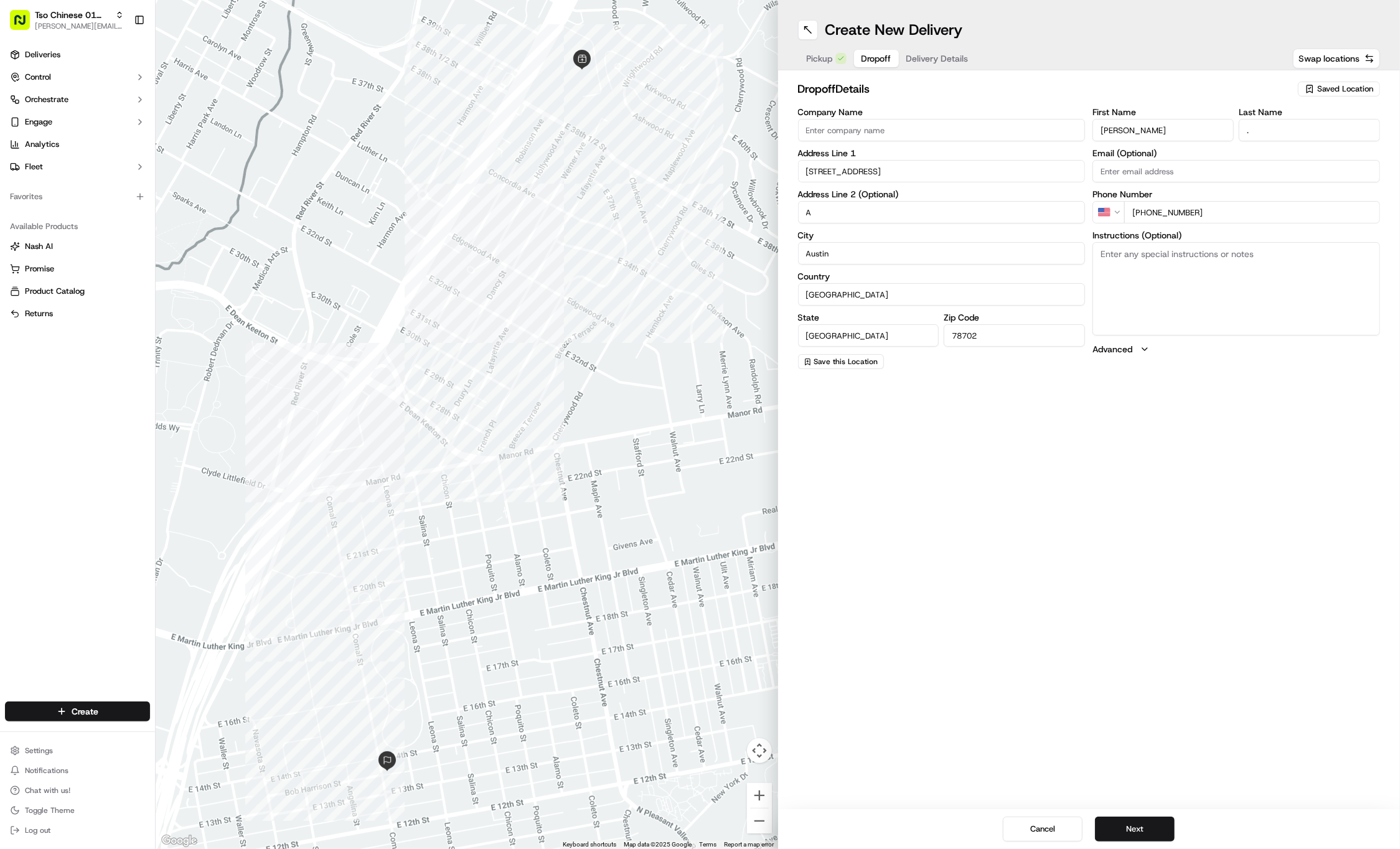
click at [1161, 275] on textarea "Instructions (Optional)" at bounding box center [1236, 289] width 287 height 93
paste textarea "1313 comal st suit A Grey equinox parked in front of of gate Walk through gate …"
type textarea "1313 comal st suit A Grey equinox parked in front of of gate Walk through gate …"
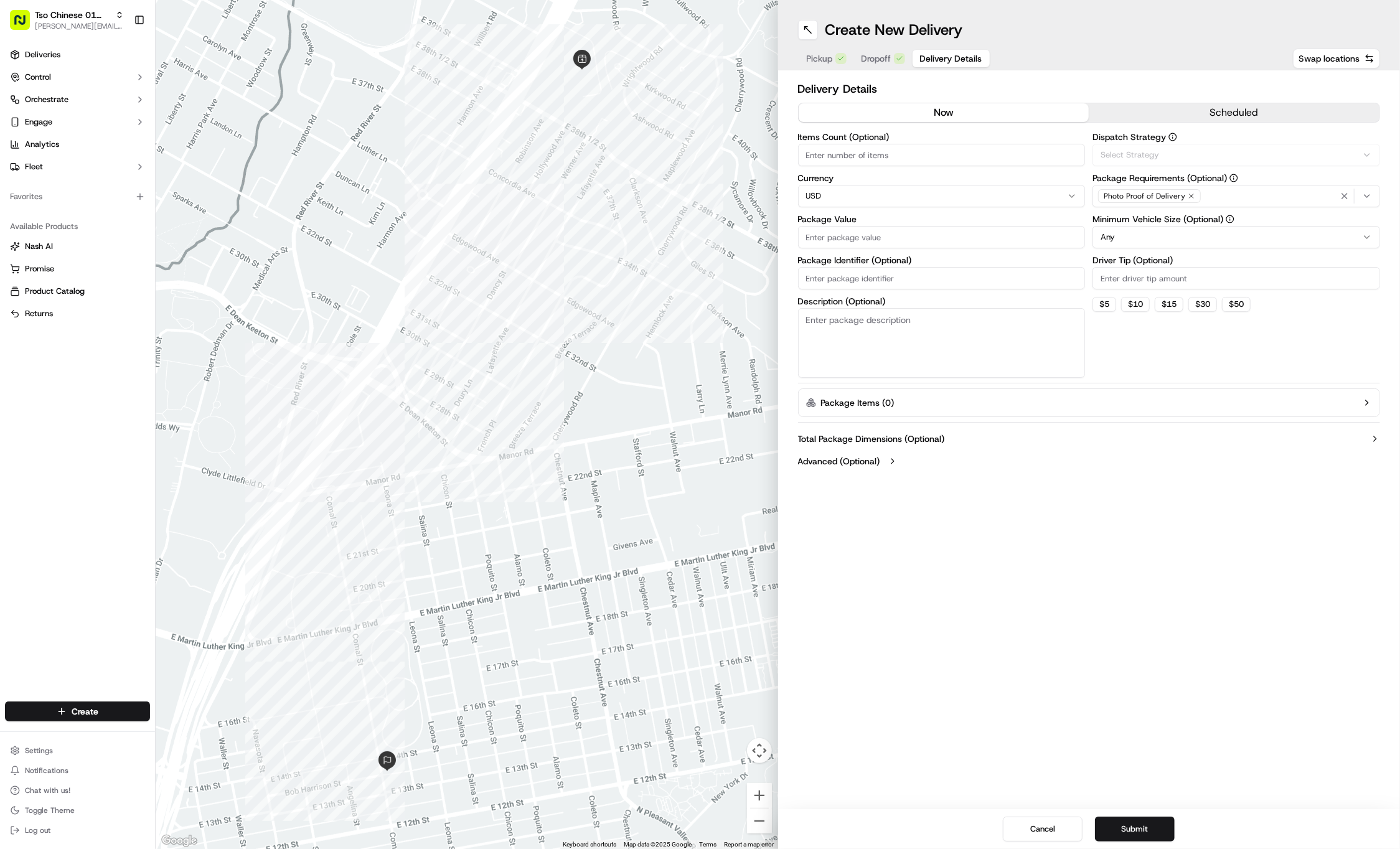
click at [930, 59] on span "Delivery Details" at bounding box center [952, 59] width 63 height 13
click at [1230, 148] on button "Via Automation" at bounding box center [1236, 155] width 287 height 22
click at [1212, 214] on div "Tso Cherrywood Strategy" at bounding box center [1183, 222] width 178 height 18
click at [1211, 83] on html "Tso Chinese 01 Cherrywood jason@tsochinese.com Toggle Sidebar Deliveries Contro…" at bounding box center [700, 424] width 1400 height 849
click at [1188, 194] on icon "button" at bounding box center [1191, 196] width 7 height 7
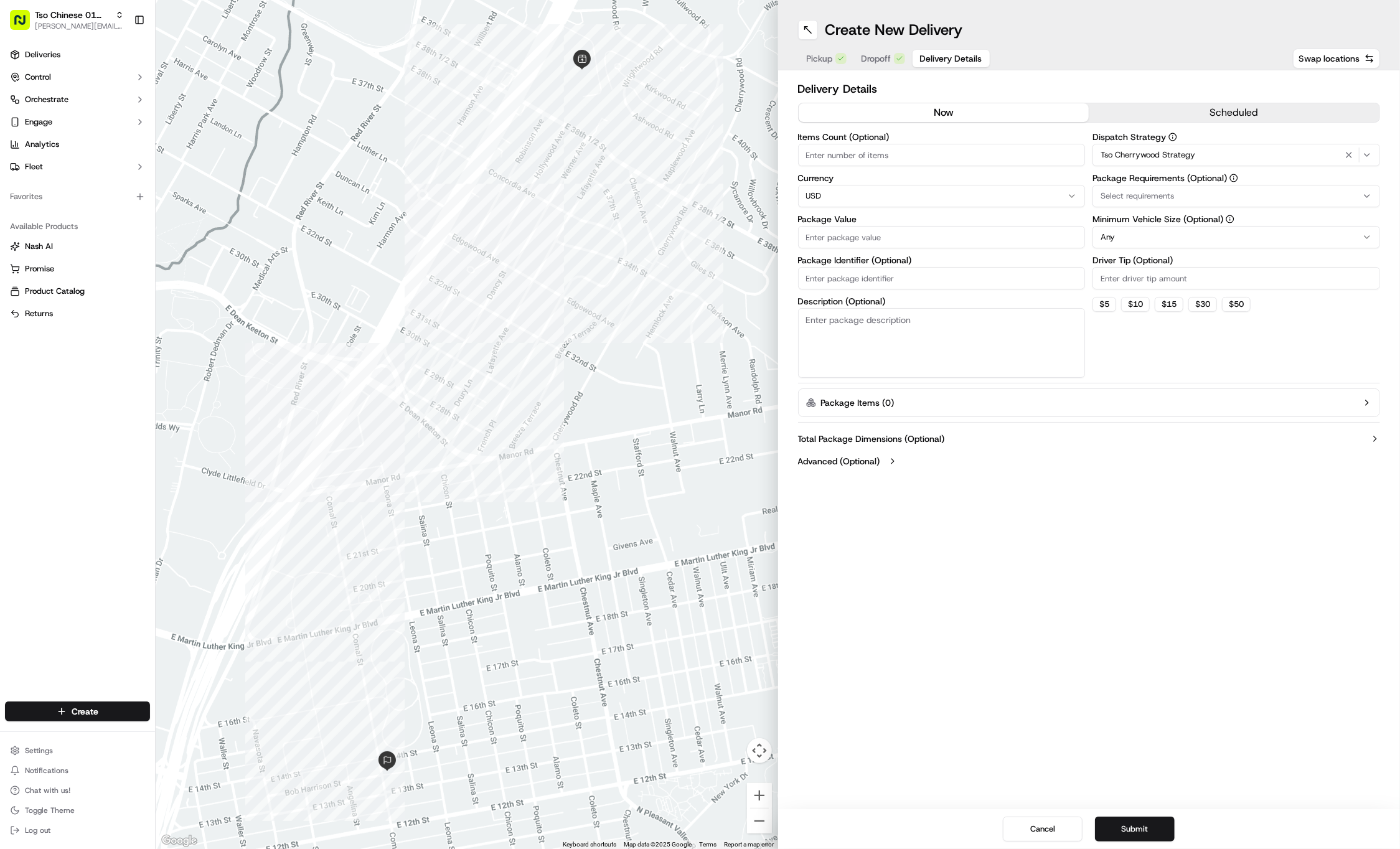
click at [1189, 194] on div "Select requirements" at bounding box center [1236, 196] width 282 height 11
type input "m"
click at [1187, 249] on span "Meet on Delivery" at bounding box center [1190, 246] width 153 height 11
click at [1146, 103] on html "Tso Chinese 01 Cherrywood jason@tsochinese.com Toggle Sidebar Deliveries Contro…" at bounding box center [700, 424] width 1400 height 849
click at [1146, 284] on input "Driver Tip (Optional)" at bounding box center [1236, 278] width 287 height 22
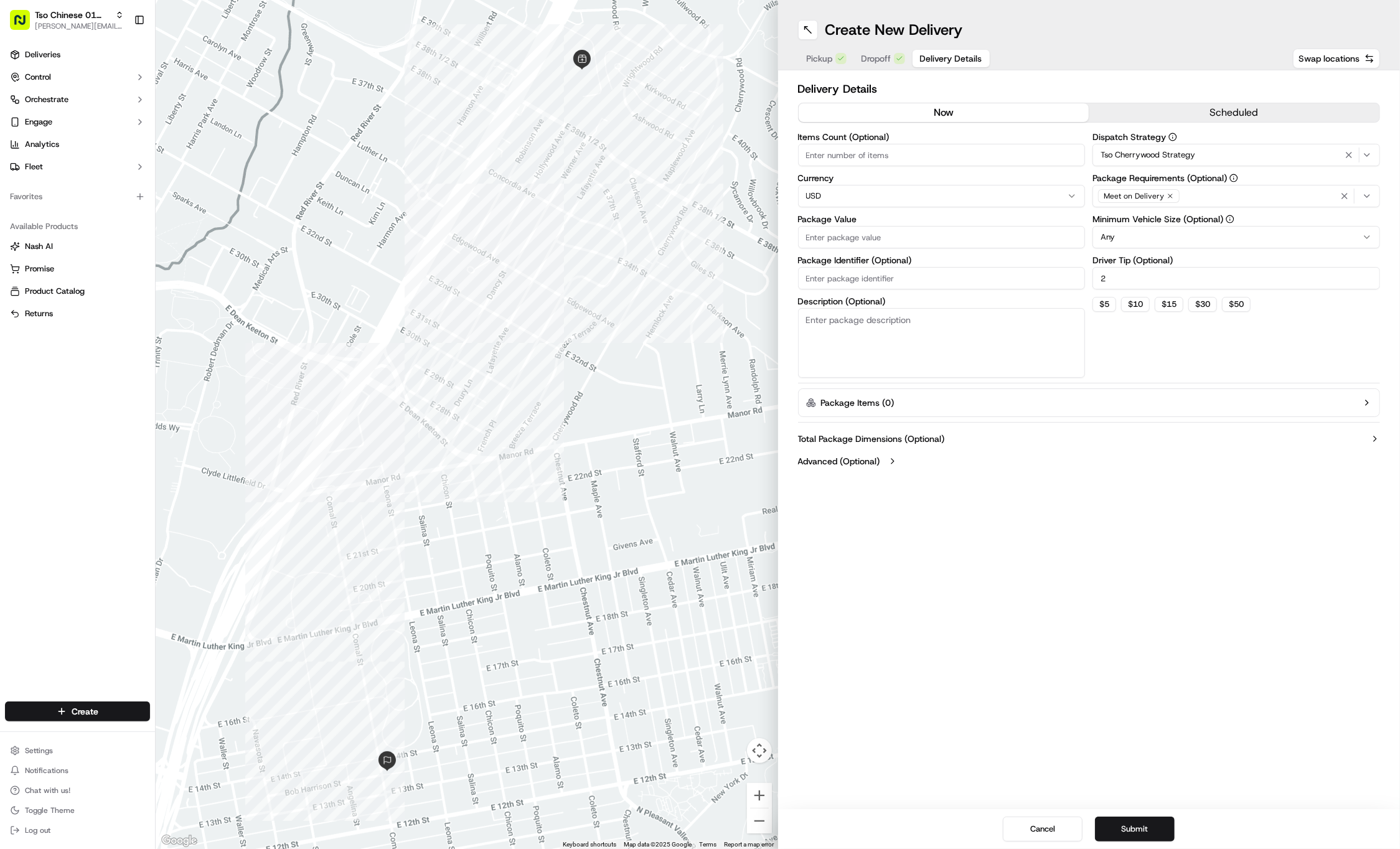
type input "2"
click at [968, 250] on div "Items Count (Optional) Currency USD Package Value Package Identifier (Optional)…" at bounding box center [942, 255] width 287 height 246
click at [966, 242] on input "Package Value" at bounding box center [942, 238] width 287 height 22
click at [884, 232] on input "Package Value" at bounding box center [942, 238] width 287 height 22
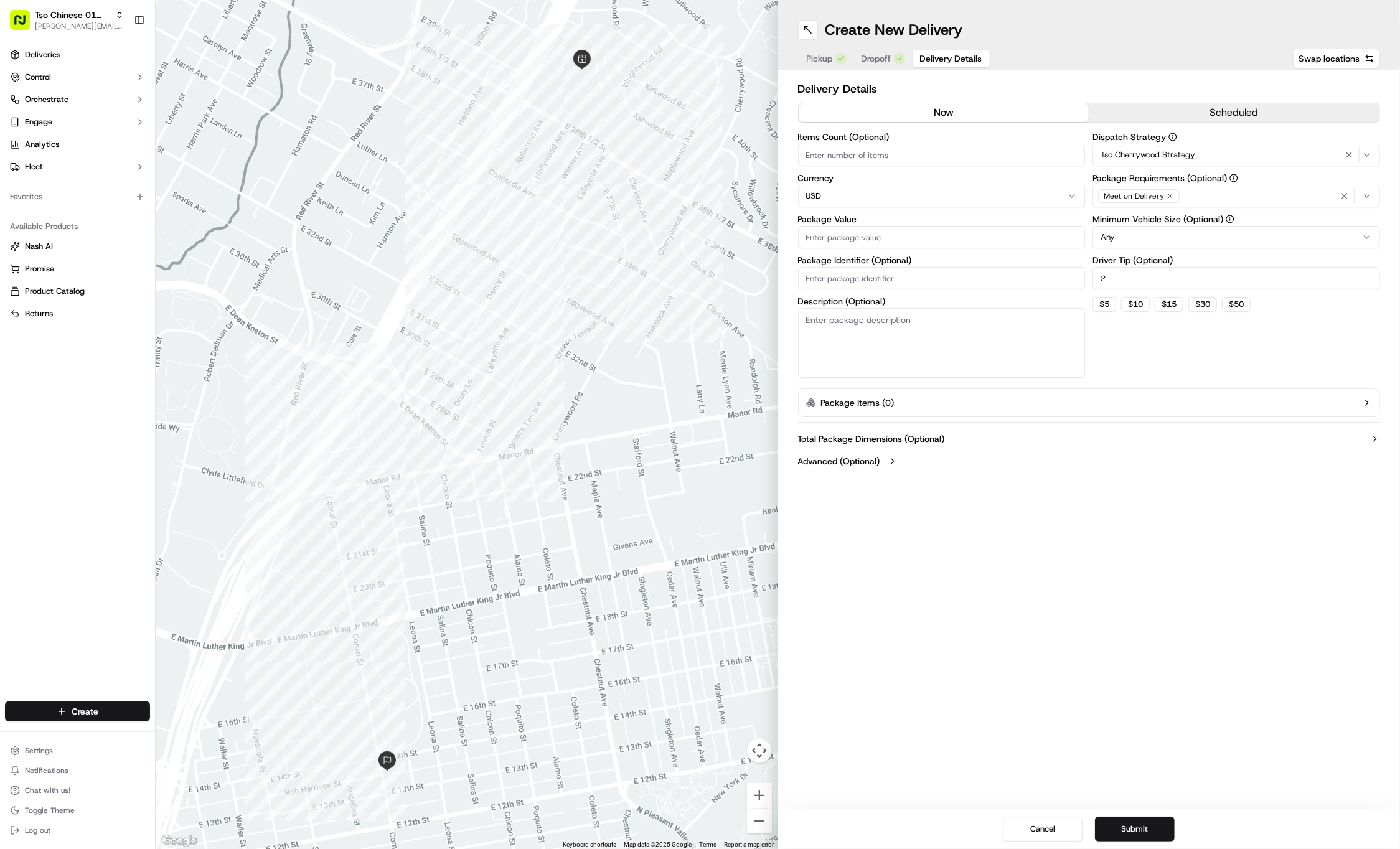
click at [920, 268] on div "Items Count (Optional) Currency USD Package Value Package Identifier (Optional)…" at bounding box center [942, 255] width 287 height 246
click at [917, 287] on input "Package Identifier (Optional)" at bounding box center [942, 293] width 287 height 22
type input "60.94"
drag, startPoint x: 929, startPoint y: 234, endPoint x: 780, endPoint y: 240, distance: 149.1
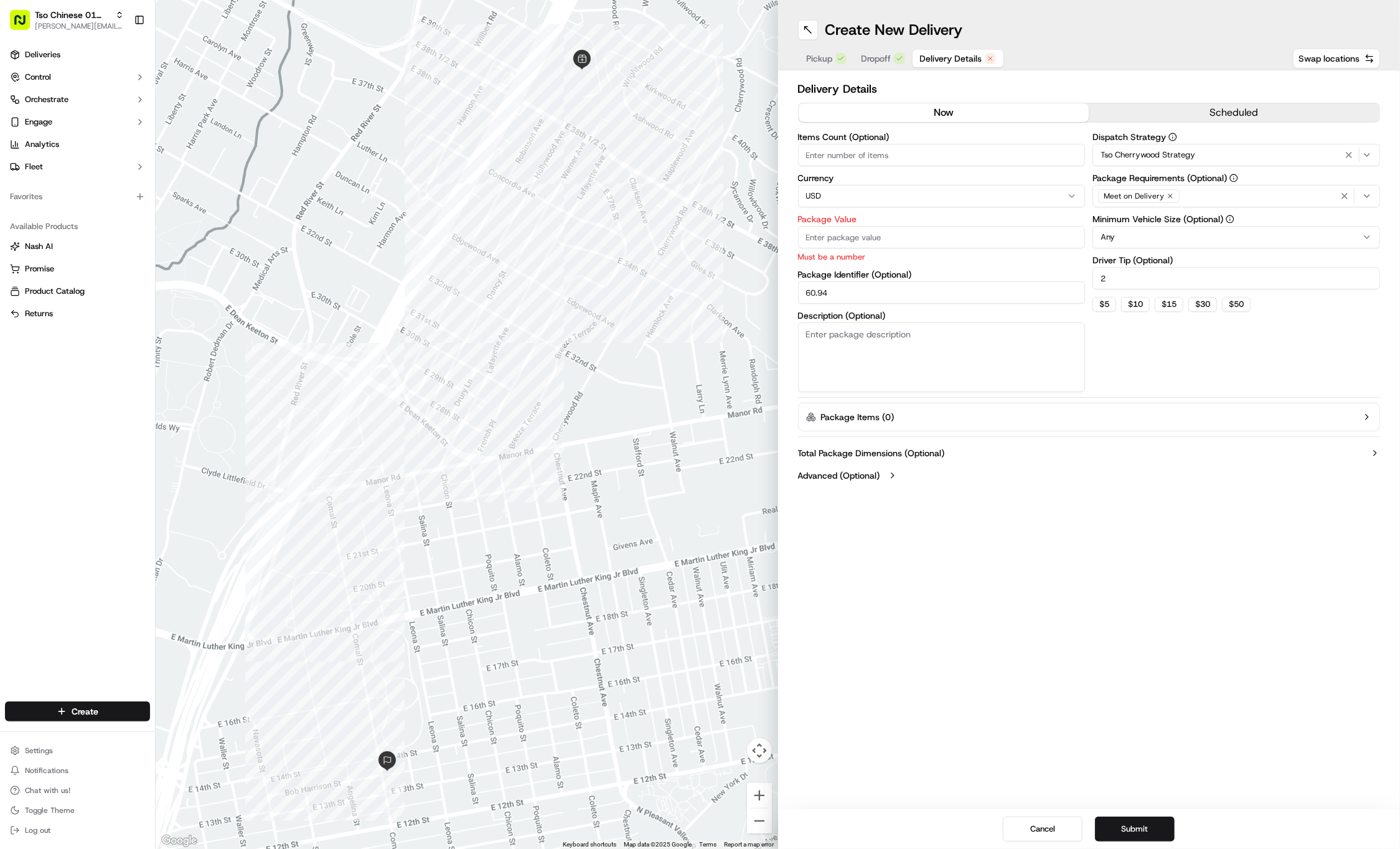
click at [780, 240] on div "Delivery Details now scheduled Items Count (Optional) Currency USD Package Valu…" at bounding box center [1090, 283] width 623 height 426
type input "60.94"
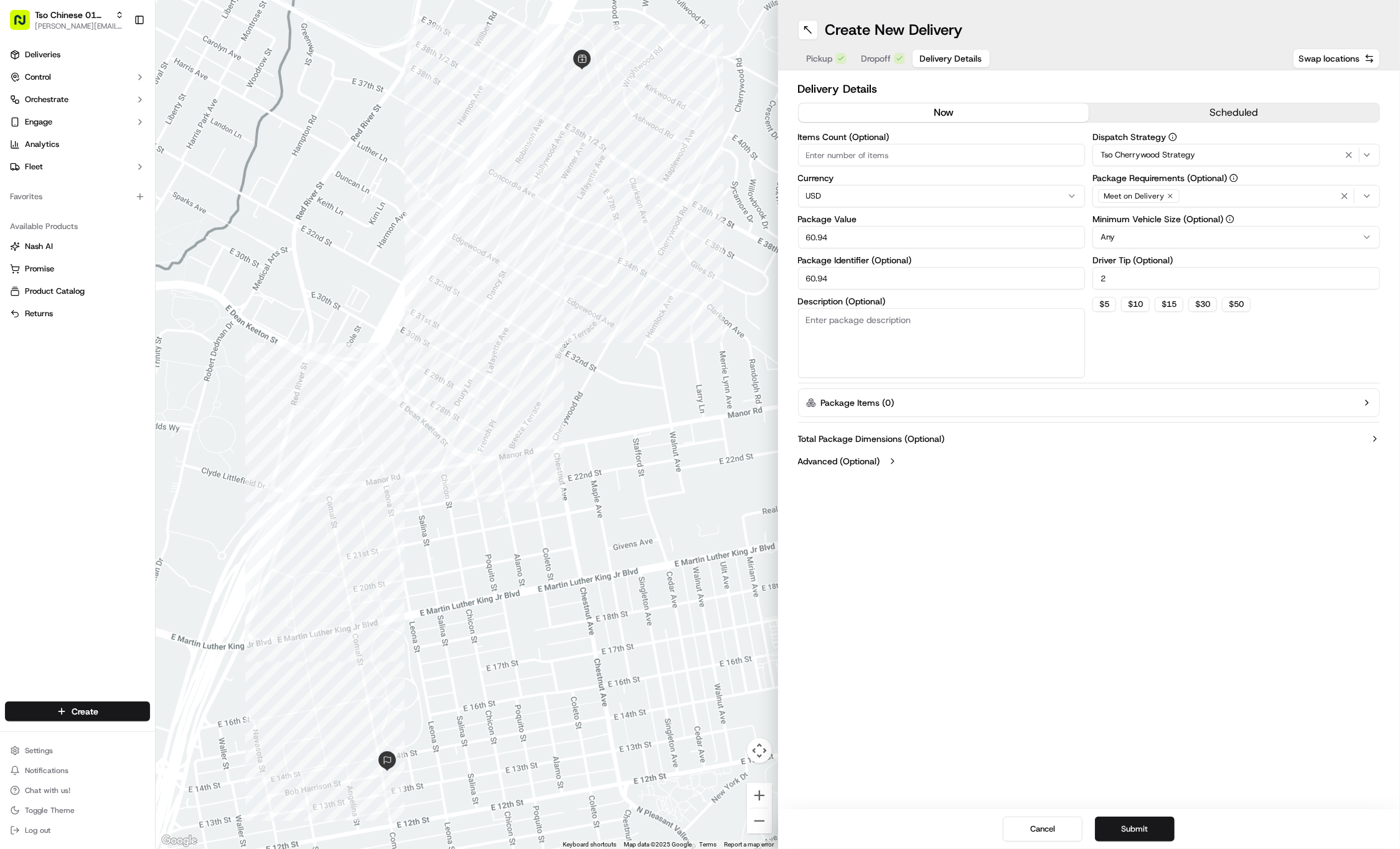
drag, startPoint x: 782, startPoint y: 287, endPoint x: 1297, endPoint y: 355, distance: 519.5
click at [1288, 349] on div "Items Count (Optional) Currency USD Package Value 60.94 Package Identifier (Opt…" at bounding box center [1090, 255] width 582 height 246
type input "6"
click at [992, 273] on input "Package Identifier (Optional)" at bounding box center [942, 278] width 287 height 22
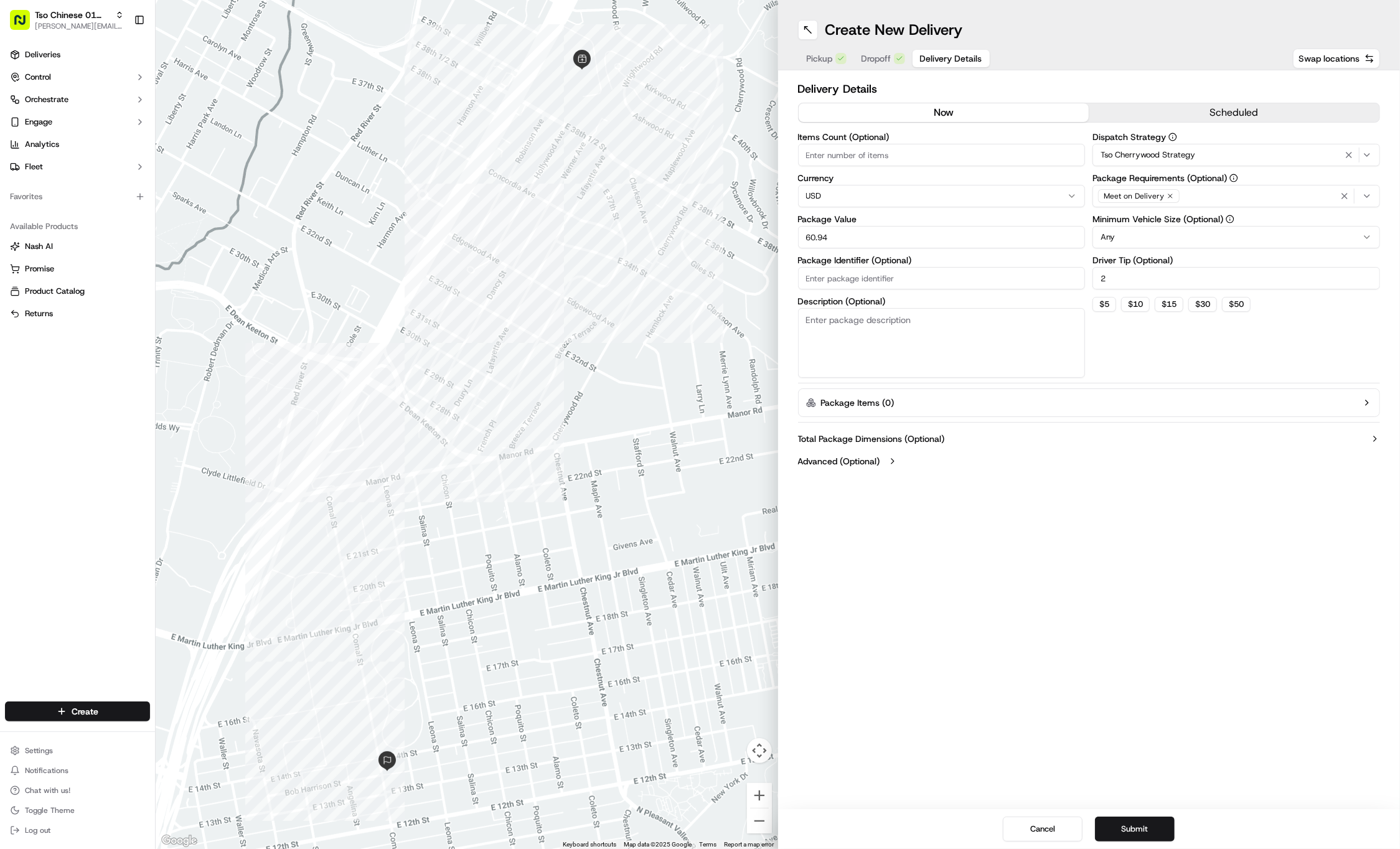
paste input "#UANS5DS"
type input "#UANS5DS"
click at [870, 59] on span "Dropoff" at bounding box center [876, 59] width 30 height 13
click at [932, 58] on span "Delivery Details" at bounding box center [952, 59] width 63 height 13
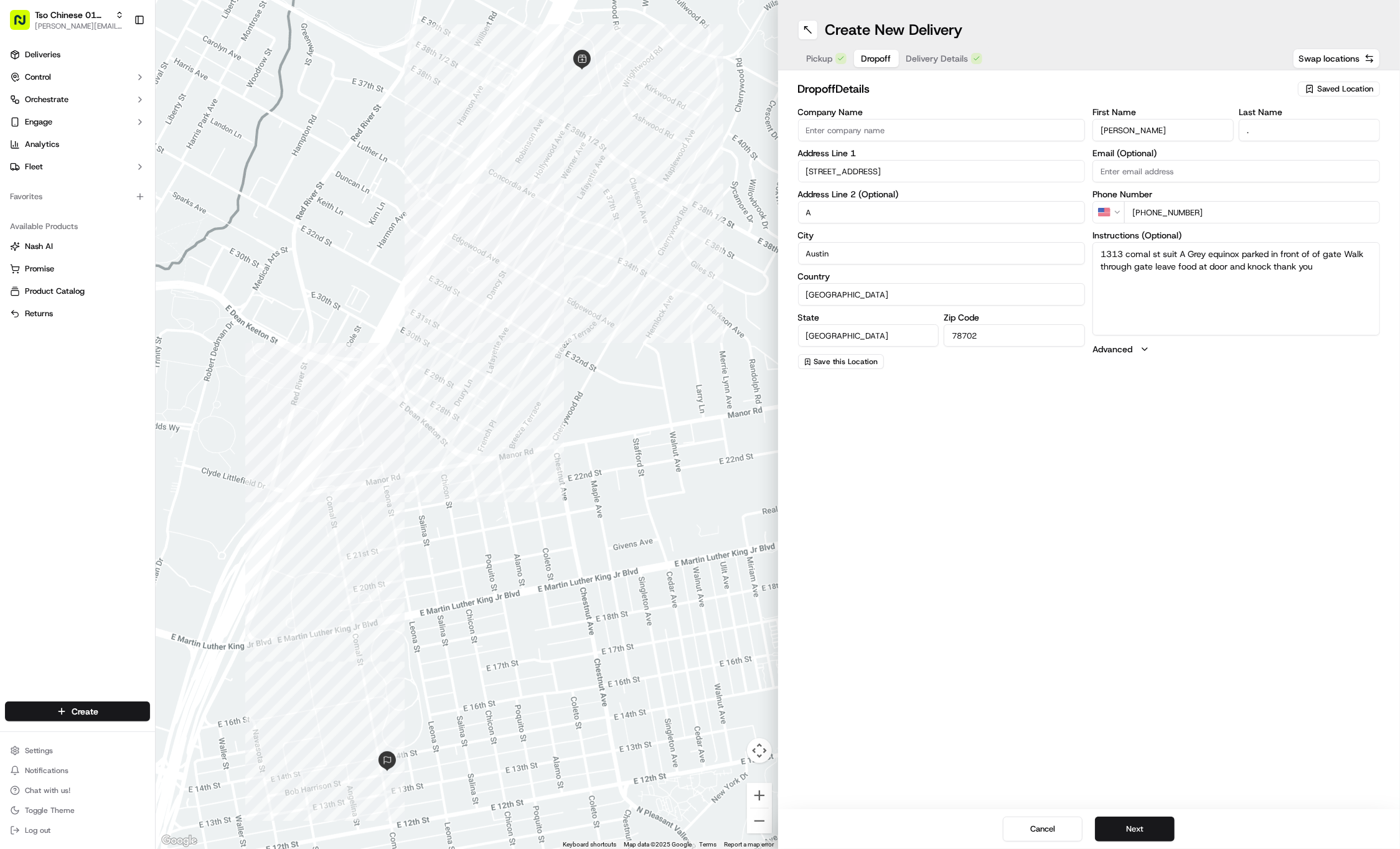
click at [875, 59] on span "Dropoff" at bounding box center [876, 59] width 30 height 13
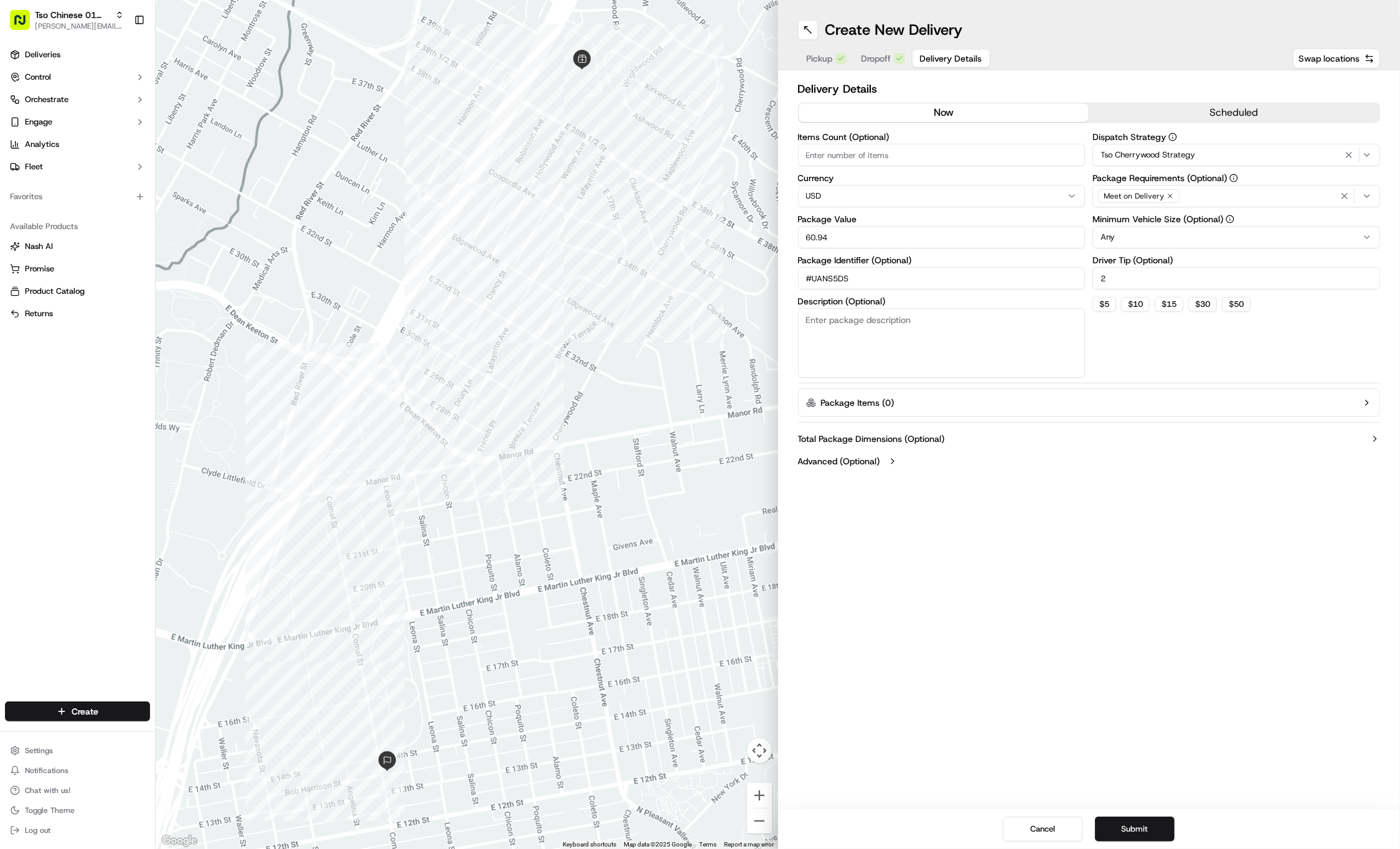
click at [921, 65] on button "Delivery Details" at bounding box center [951, 59] width 77 height 18
click at [1119, 828] on button "Submit" at bounding box center [1134, 829] width 79 height 25
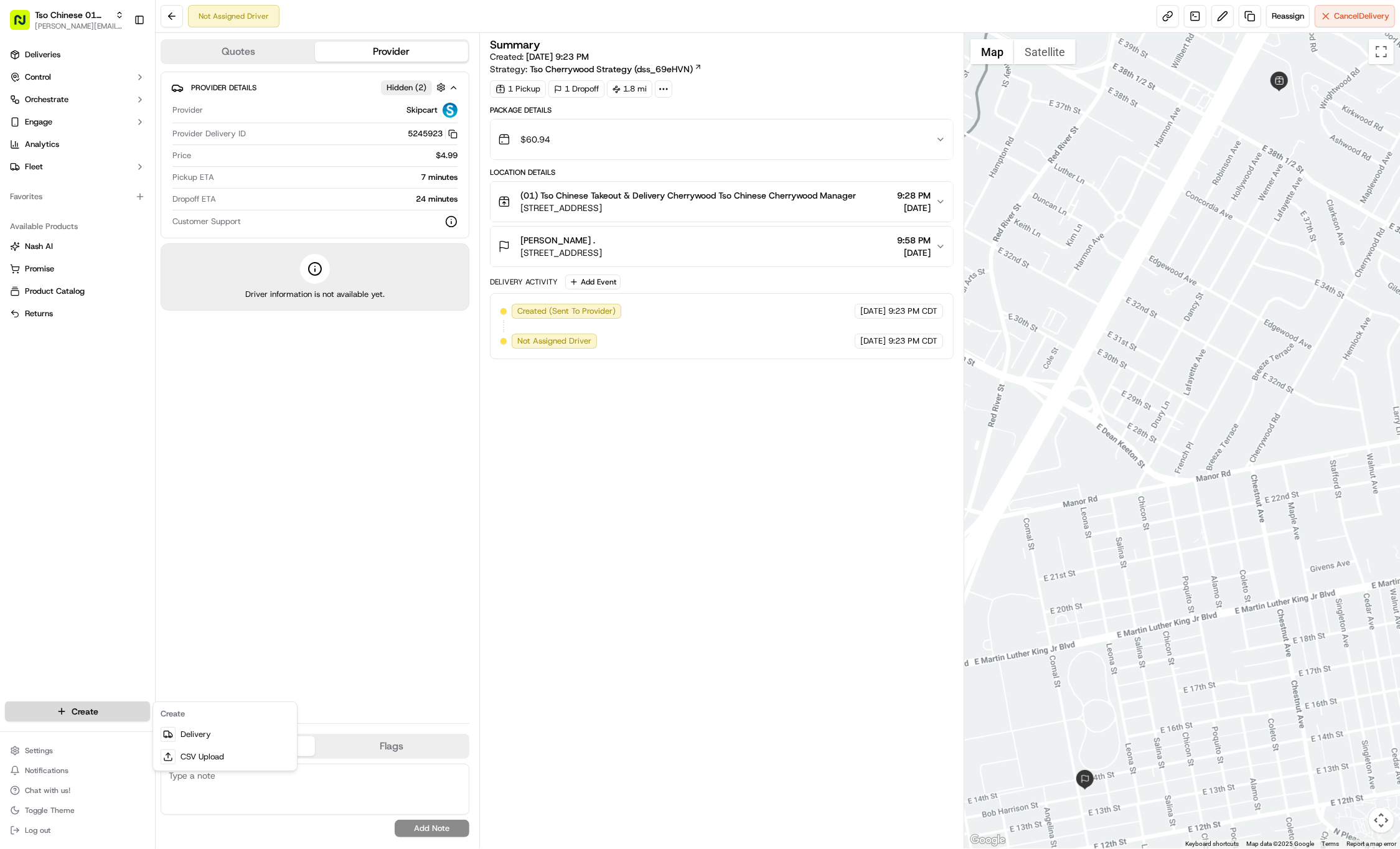
click at [132, 703] on html "Tso Chinese 01 Cherrywood jason@tsochinese.com Toggle Sidebar Deliveries Contro…" at bounding box center [700, 424] width 1400 height 849
click at [218, 725] on link "Delivery" at bounding box center [225, 735] width 139 height 22
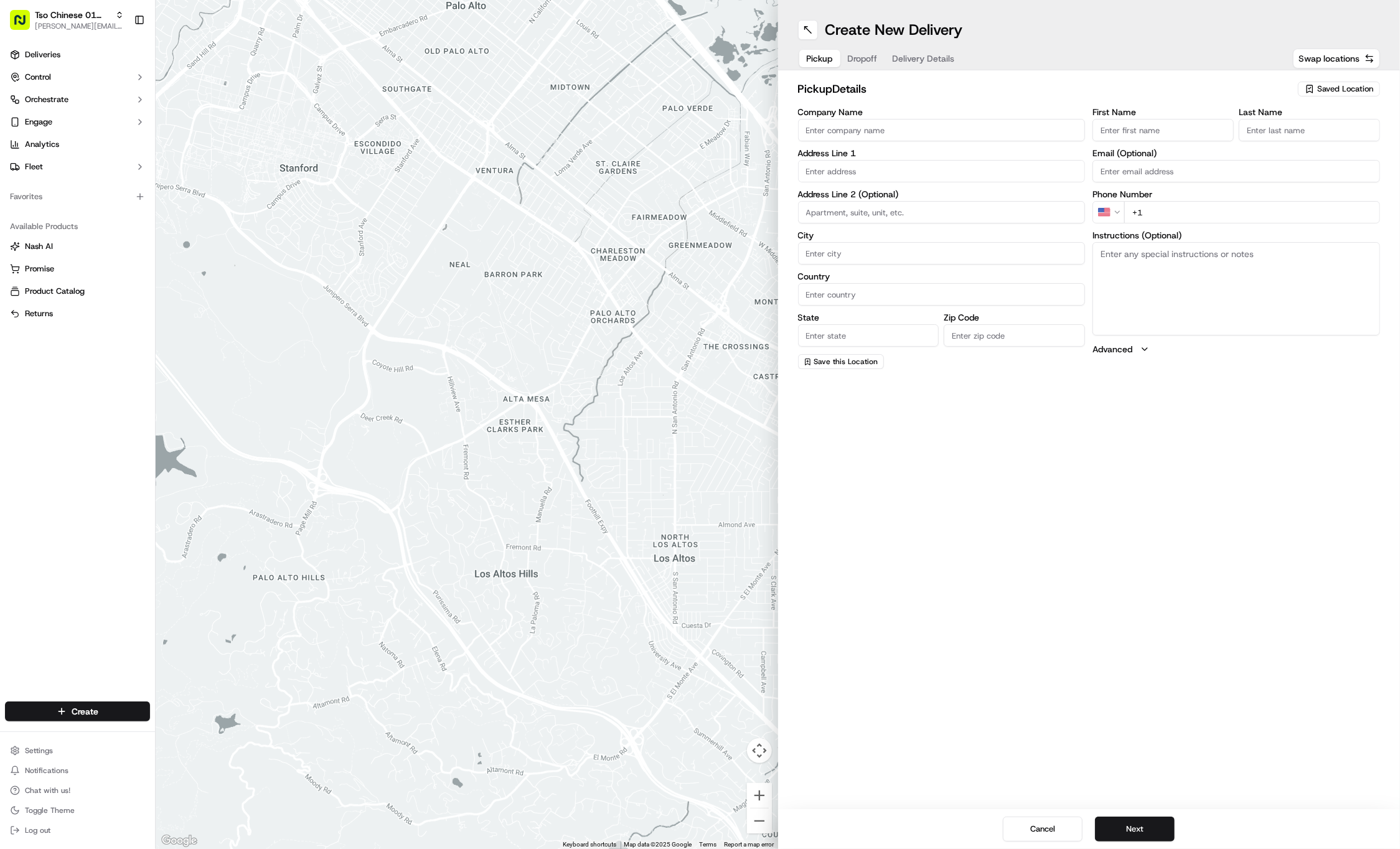
click at [1337, 86] on span "Saved Location" at bounding box center [1345, 89] width 56 height 11
click at [1308, 144] on span "(01) Tso Chinese Takeout & Delivery Cherrywood" at bounding box center [1317, 141] width 153 height 22
type input "(01) Tso Chinese Takeout & Delivery Cherrywood"
type input "Ste E-5"
type input "Austin"
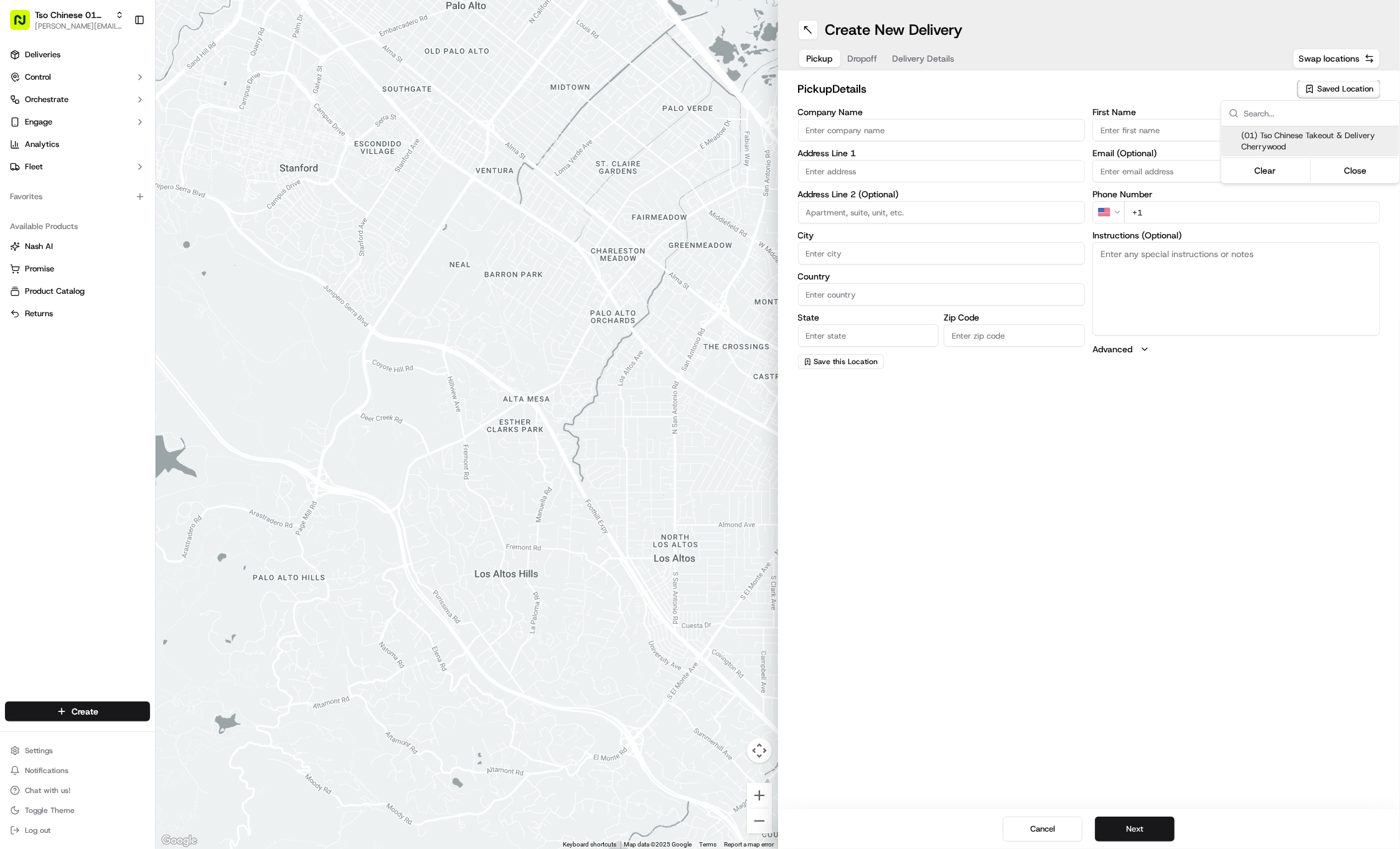
type input "US"
type input "[GEOGRAPHIC_DATA]"
type input "78722"
type input "Tso Chinese"
type input "Cherrywood Manager"
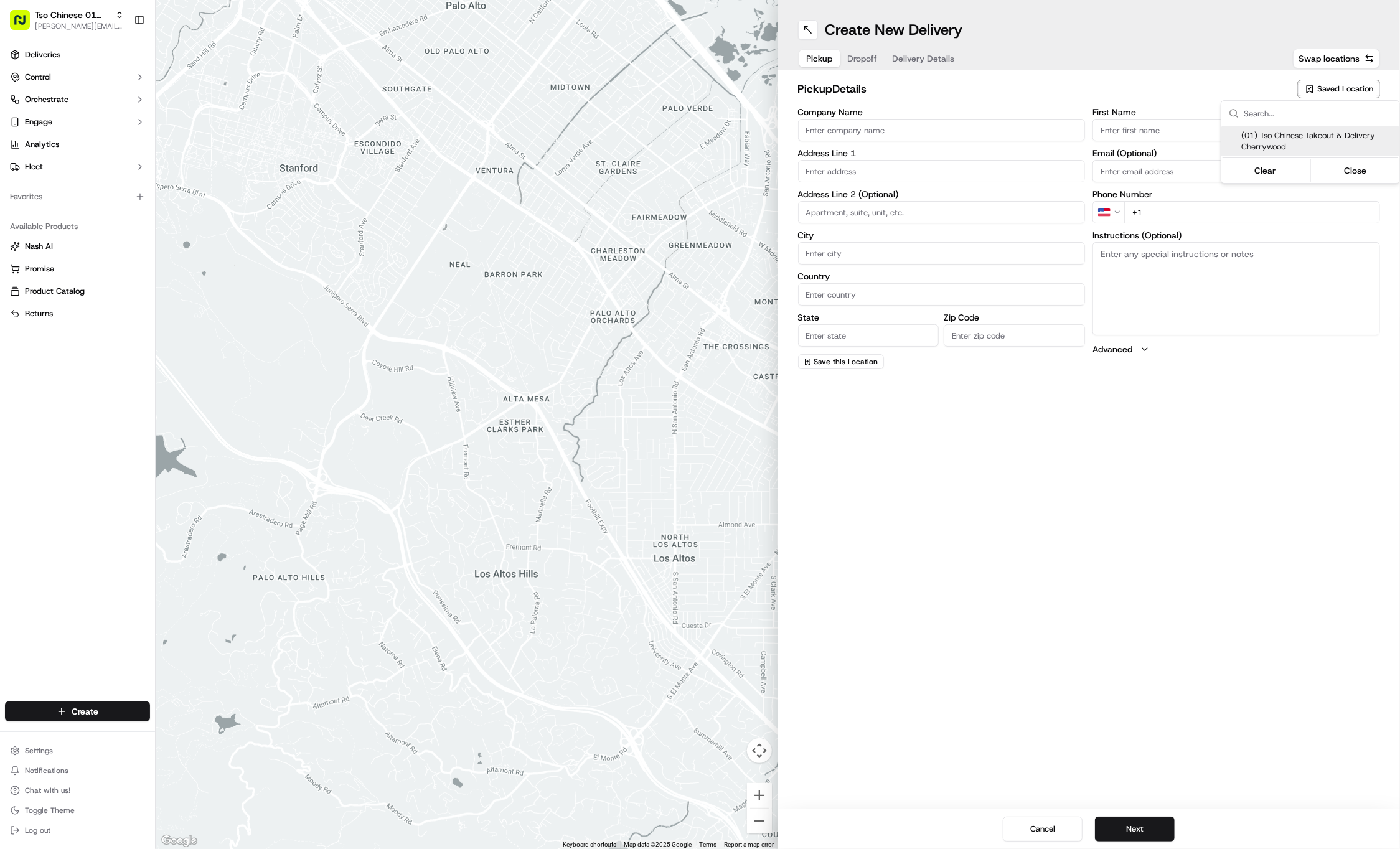
type input "cherrywoodstore@tsochinese.com"
type input "+1 512 401 3232"
type textarea "Submit a picture displaying address & food as Proof of Delivery. Envía una foto…"
type input "3909 N Interstate Hwy 35"
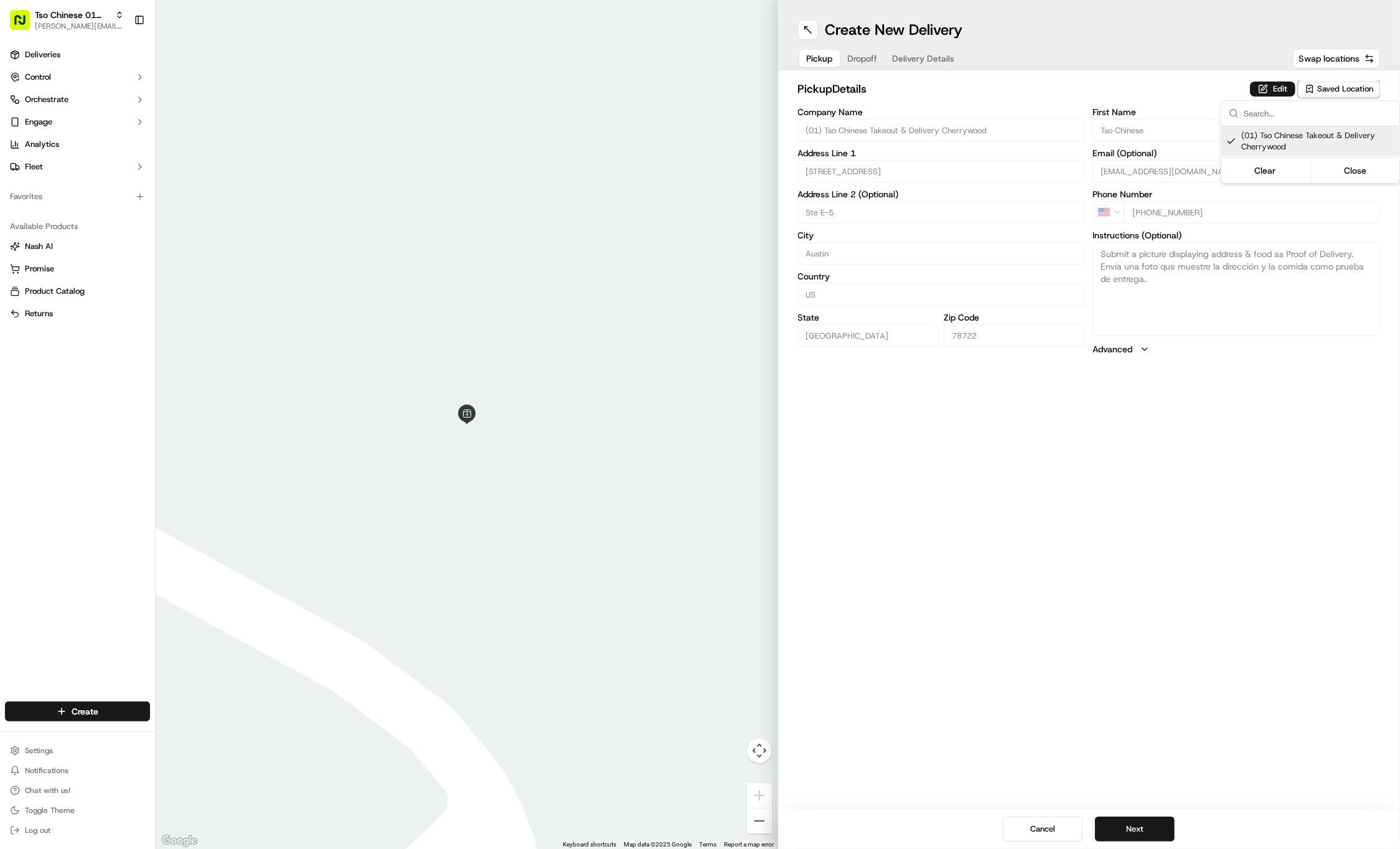
click at [862, 55] on html "Tso Chinese 01 Cherrywood jason@tsochinese.com Toggle Sidebar Deliveries Contro…" at bounding box center [700, 424] width 1400 height 849
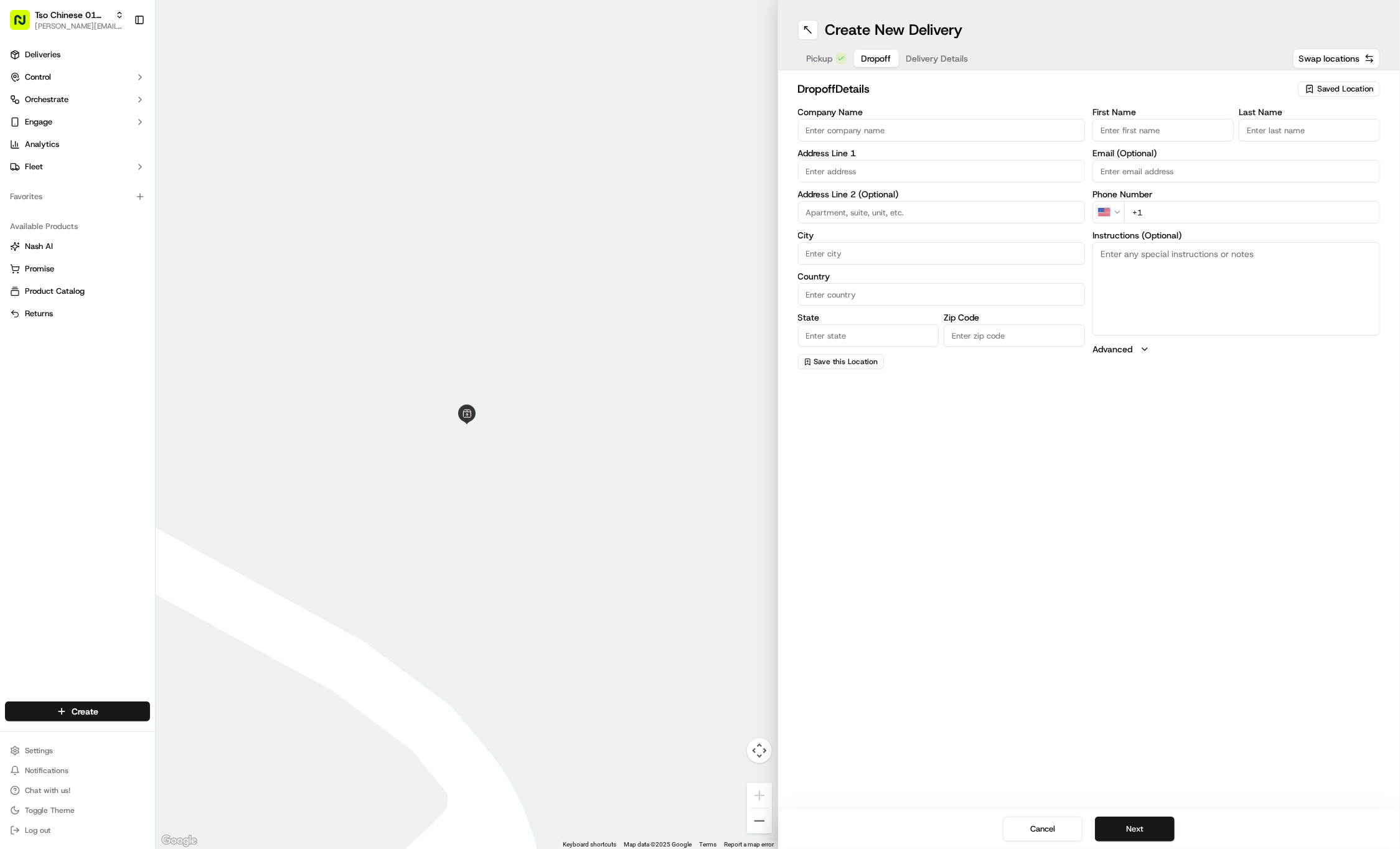
click at [862, 55] on span "Dropoff" at bounding box center [876, 59] width 30 height 13
click at [1139, 132] on input "First Name" at bounding box center [1163, 130] width 141 height 22
paste input "Samson Broten"
type input "Samson Broten"
type input "."
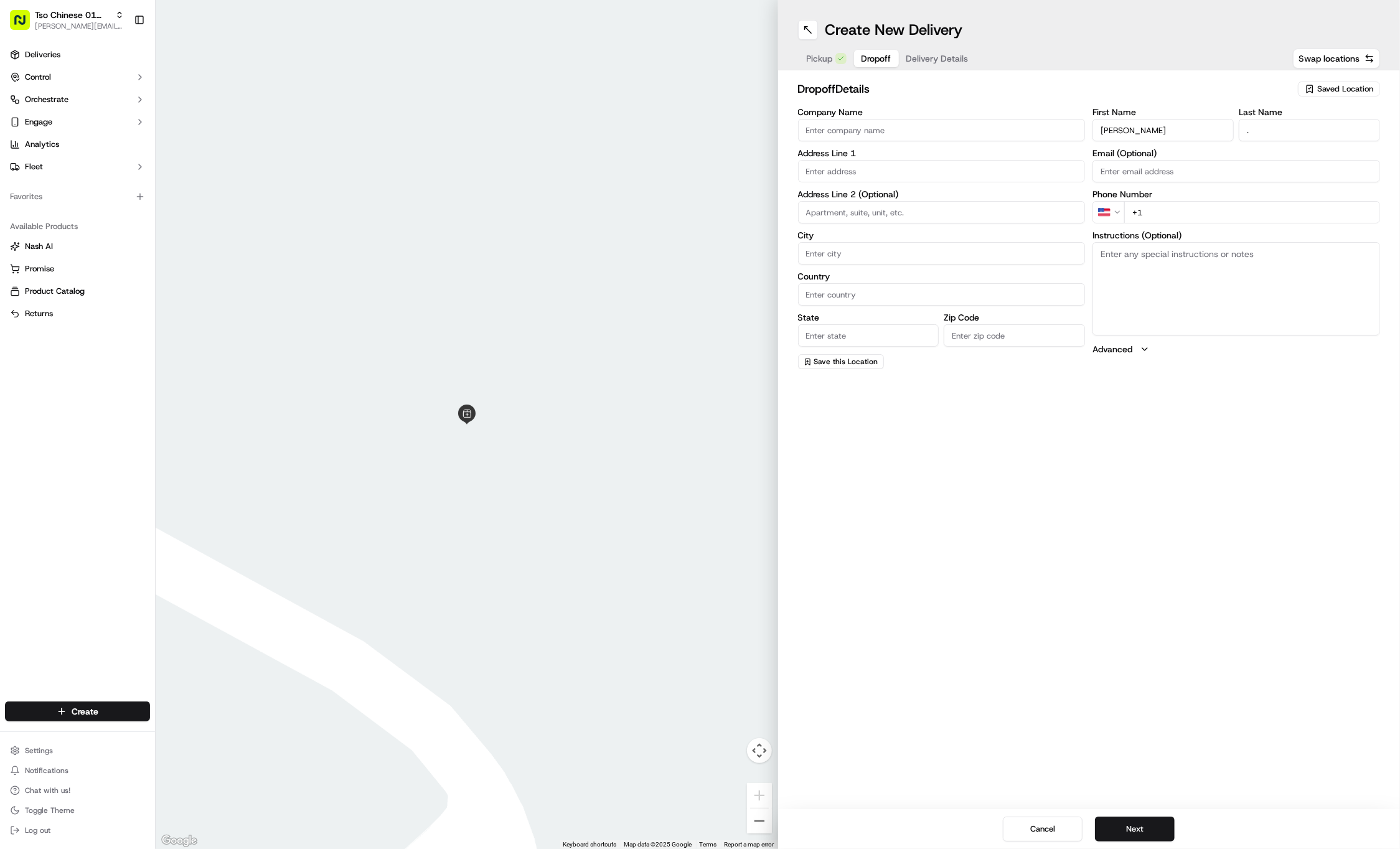
paste input "832 552 3587"
type input "+1 832 552 3587"
click at [893, 172] on input "text" at bounding box center [942, 171] width 287 height 22
paste input "4809 Russet Hill Dr"
click at [904, 190] on div "4809 Russet Hill Drive, Austin, TX" at bounding box center [942, 197] width 282 height 18
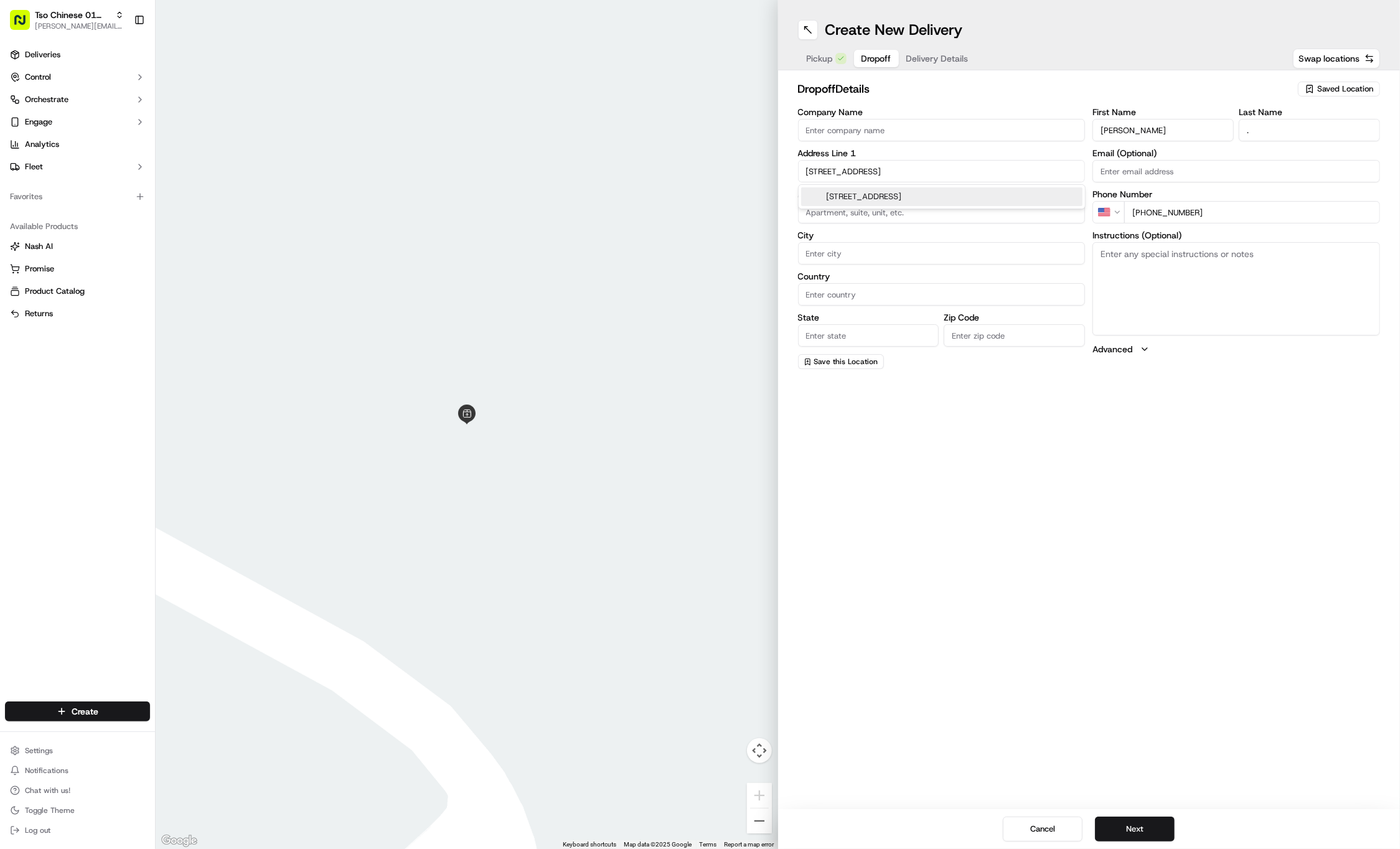
type input "4809 Russet Hill Dr, Austin, TX 78723, USA"
type input "Austin"
type input "United States"
type input "TX"
type input "78723"
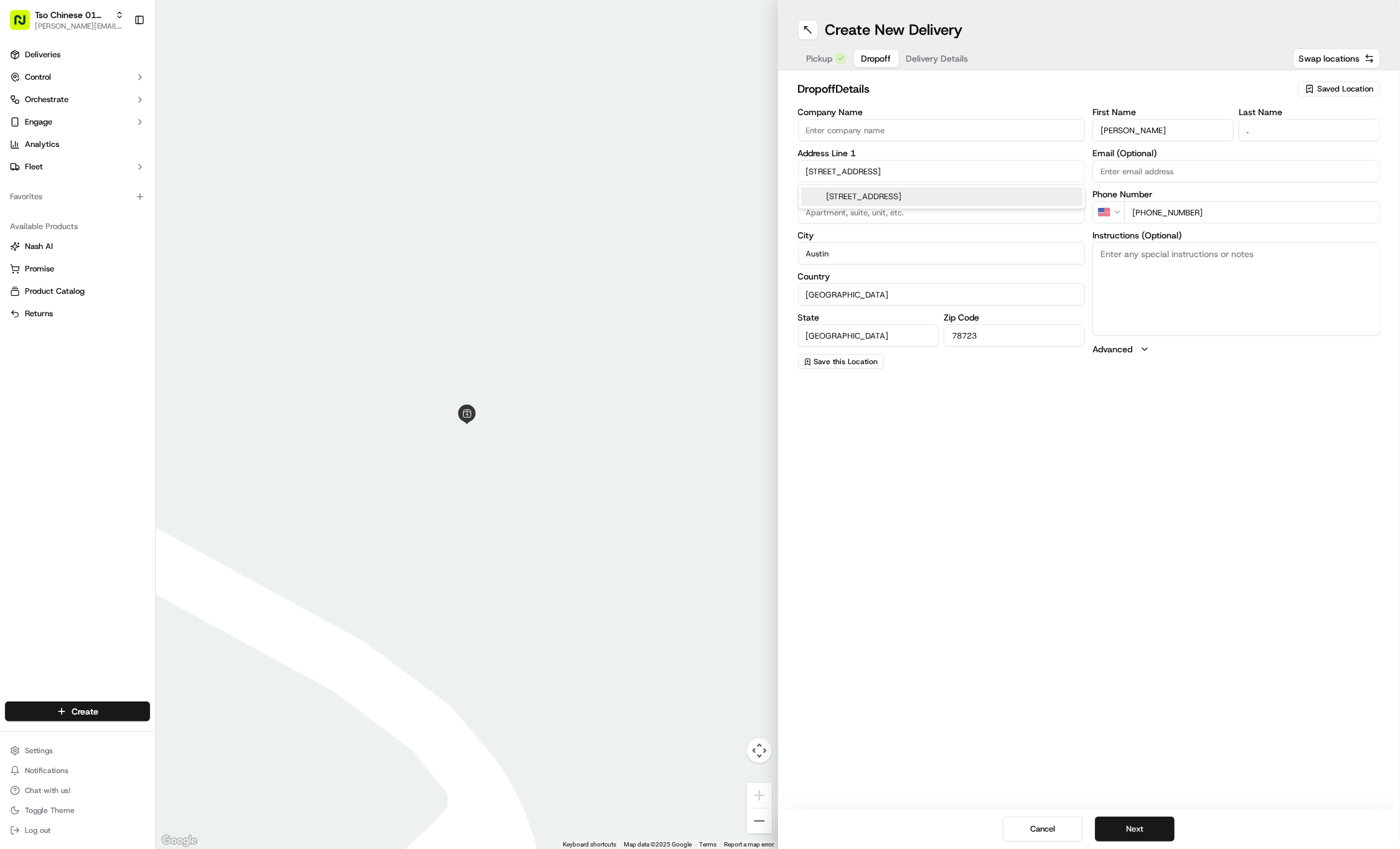
type input "4809 Russet Hill Drive"
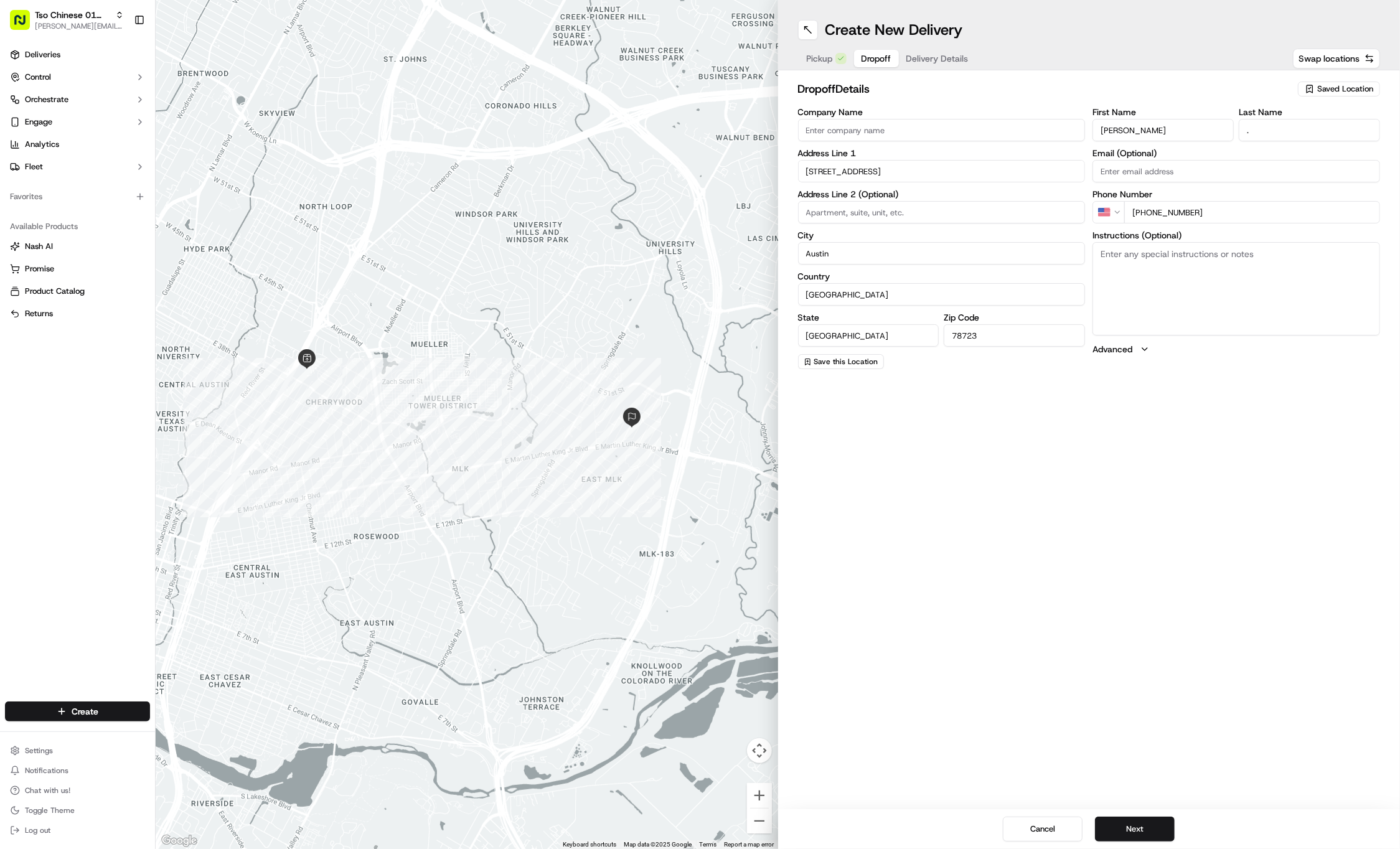
click at [1234, 298] on textarea "Instructions (Optional)" at bounding box center [1236, 289] width 287 height 93
paste textarea "Bring to front door"
type textarea "Bring to front door"
click at [939, 51] on button "Delivery Details" at bounding box center [937, 59] width 77 height 18
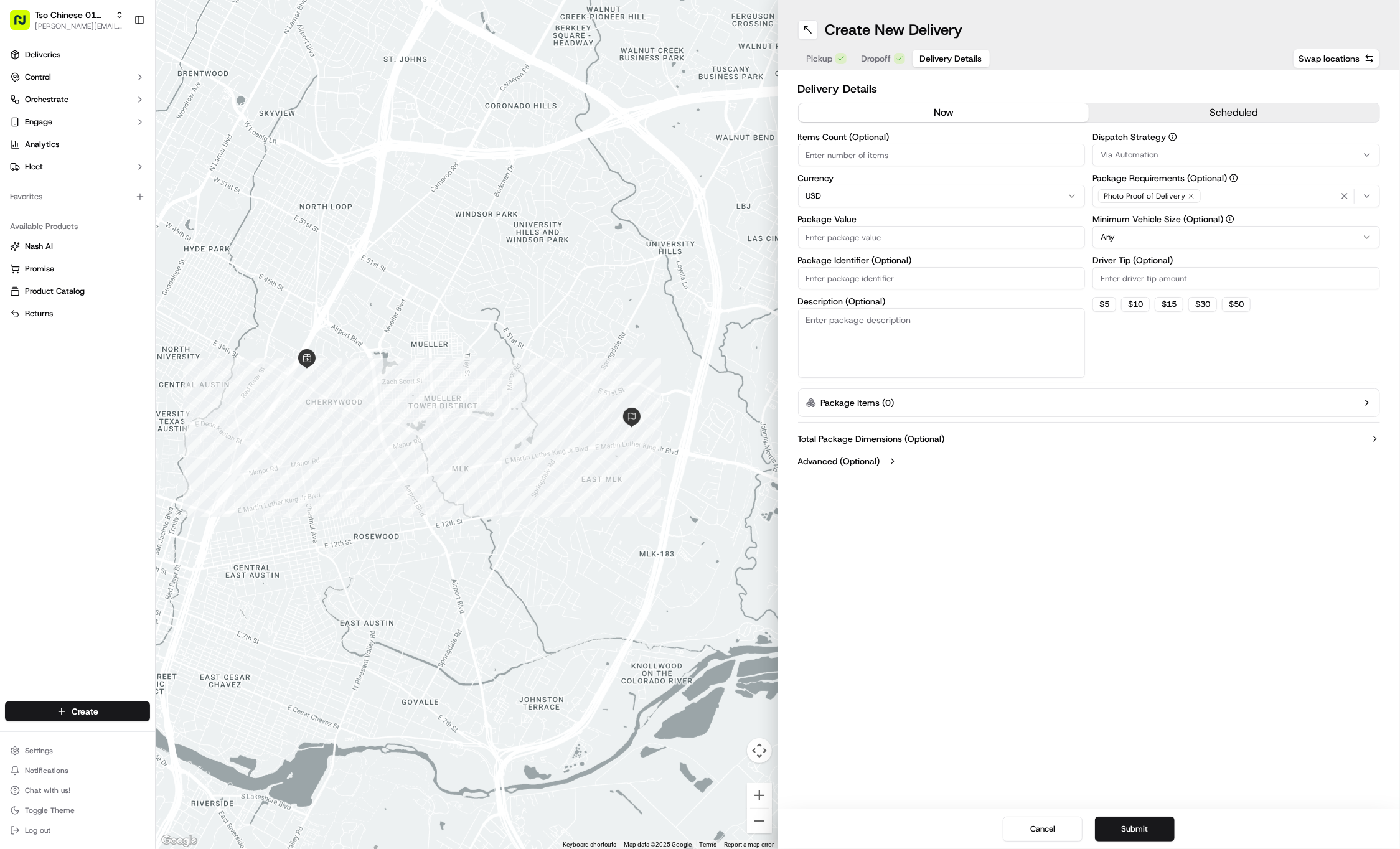
click at [1350, 157] on div "Via Automation" at bounding box center [1236, 155] width 282 height 11
click at [1350, 157] on html "Tso Chinese 01 Cherrywood jason@tsochinese.com Toggle Sidebar Deliveries Contro…" at bounding box center [700, 424] width 1400 height 849
click at [1234, 218] on span "Tso Cherrywood Strategy" at bounding box center [1190, 223] width 153 height 11
click at [1046, 473] on html "Tso Chinese 01 Cherrywood jason@tsochinese.com Toggle Sidebar Deliveries Contro…" at bounding box center [700, 424] width 1400 height 849
click at [1191, 195] on icon "button" at bounding box center [1191, 196] width 4 height 4
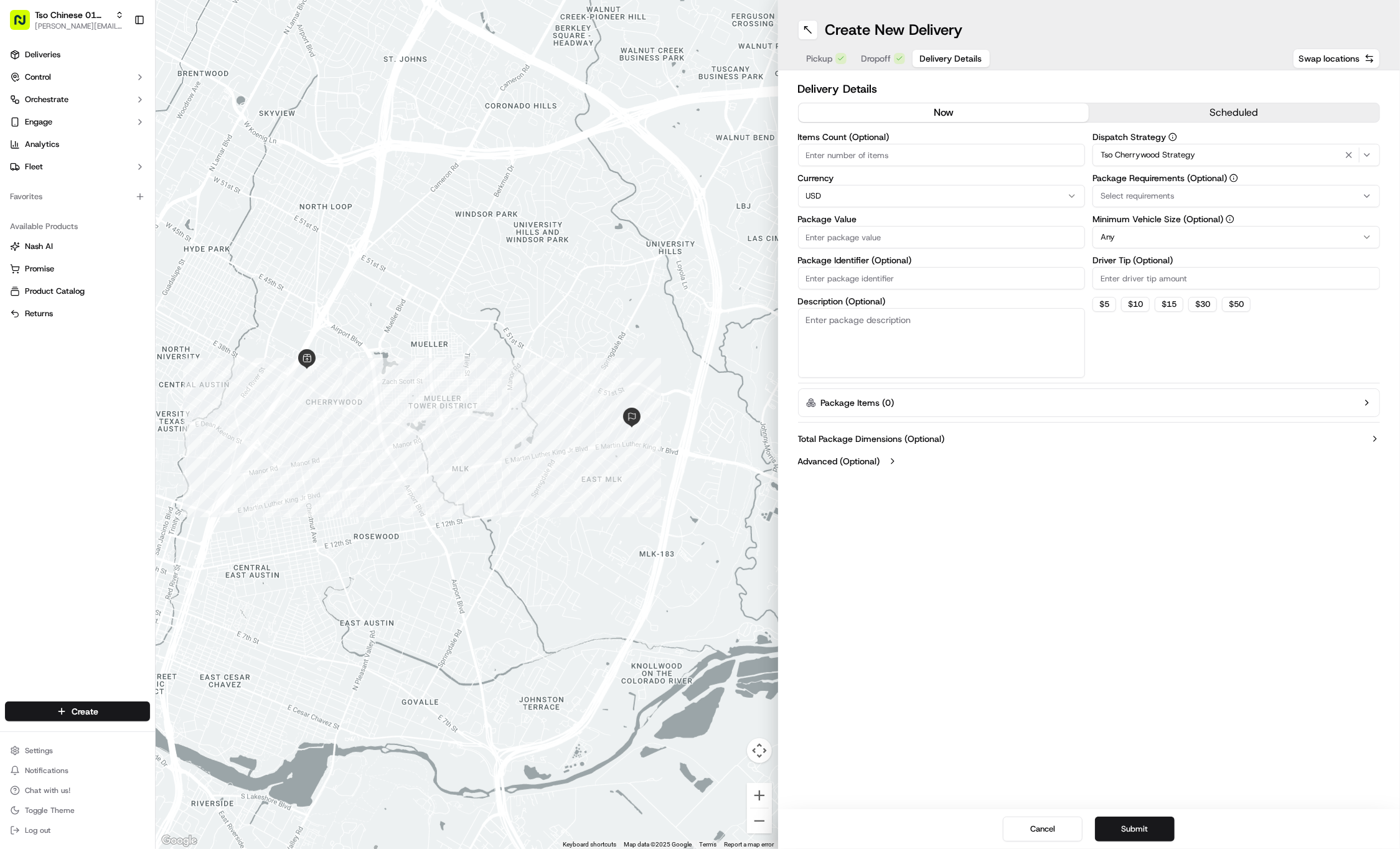
click at [1191, 195] on div "Select requirements" at bounding box center [1236, 196] width 282 height 11
type input "M"
click at [1239, 250] on span "Meet on Delivery" at bounding box center [1190, 246] width 153 height 11
click at [1223, 413] on html "Tso Chinese 01 Cherrywood jason@tsochinese.com Toggle Sidebar Deliveries Contro…" at bounding box center [700, 424] width 1400 height 849
click at [1142, 272] on input "Driver Tip (Optional)" at bounding box center [1236, 278] width 287 height 22
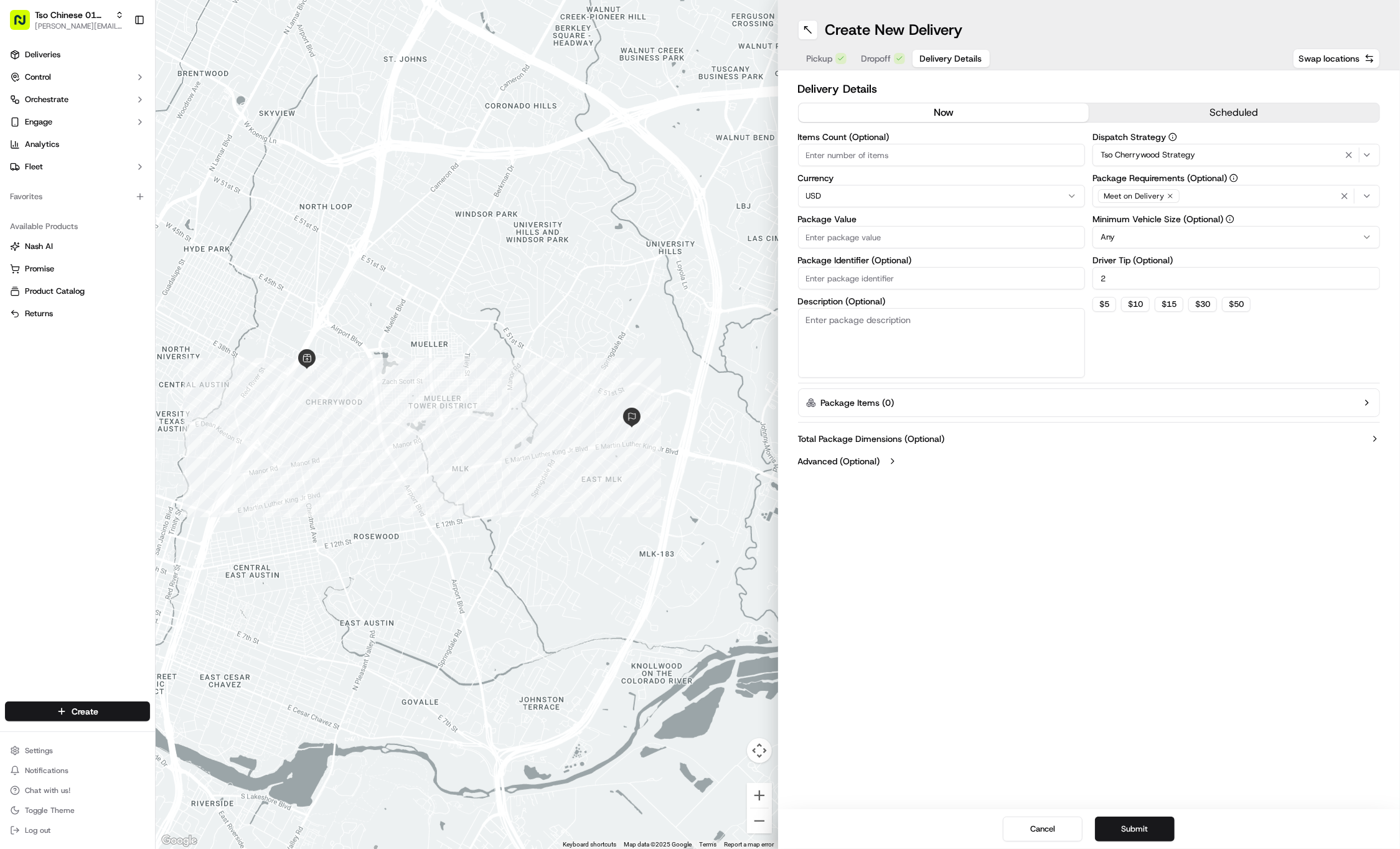
type input "2"
click at [920, 234] on input "Package Value" at bounding box center [942, 238] width 287 height 22
type input "71.23"
click at [878, 282] on input "Package Identifier (Optional)" at bounding box center [942, 278] width 287 height 22
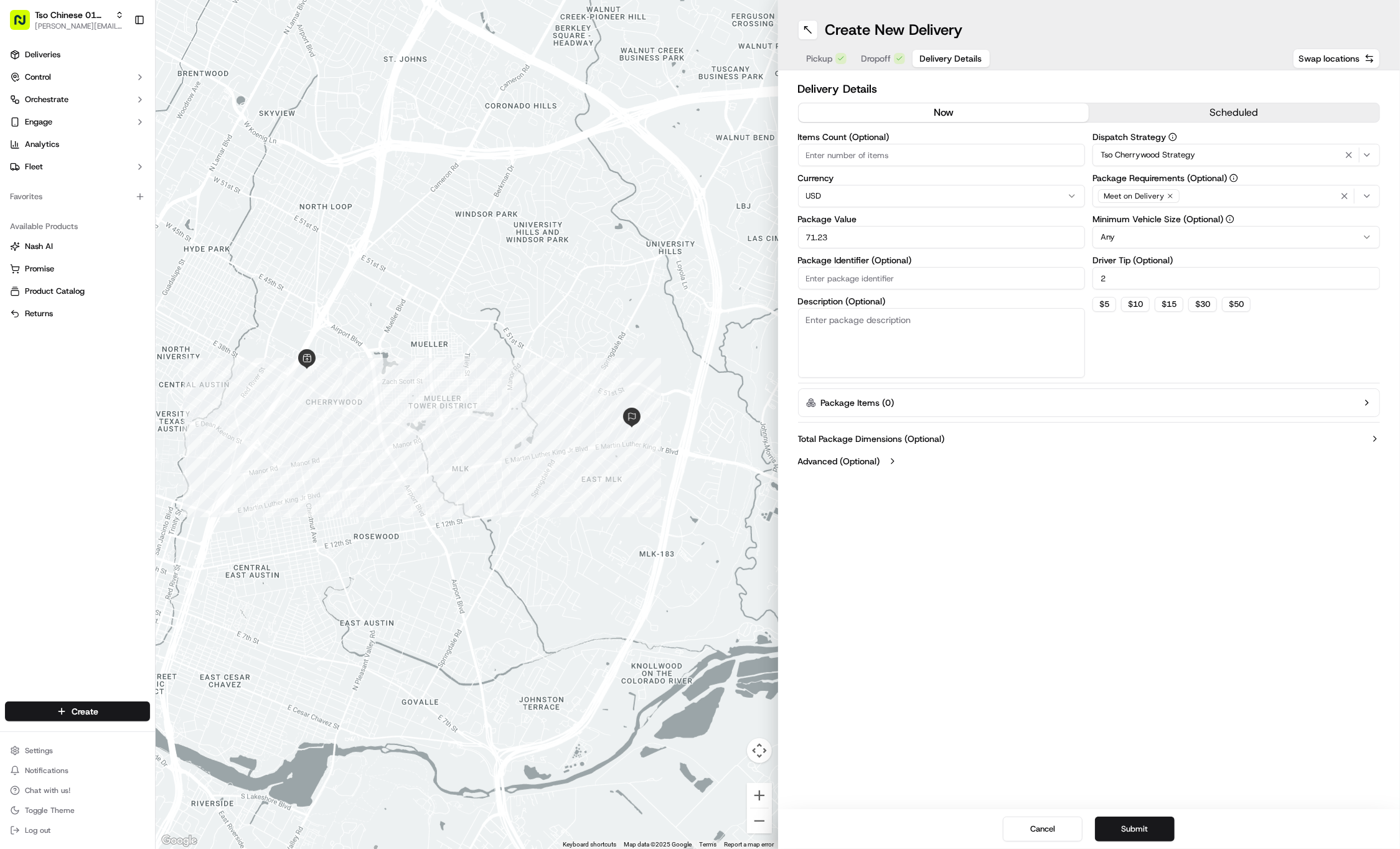
paste input "#THKZILK"
type input "#THKZILK"
click at [1162, 829] on button "Submit" at bounding box center [1134, 829] width 79 height 25
click at [1158, 832] on div "Cancel Submit" at bounding box center [1090, 830] width 623 height 40
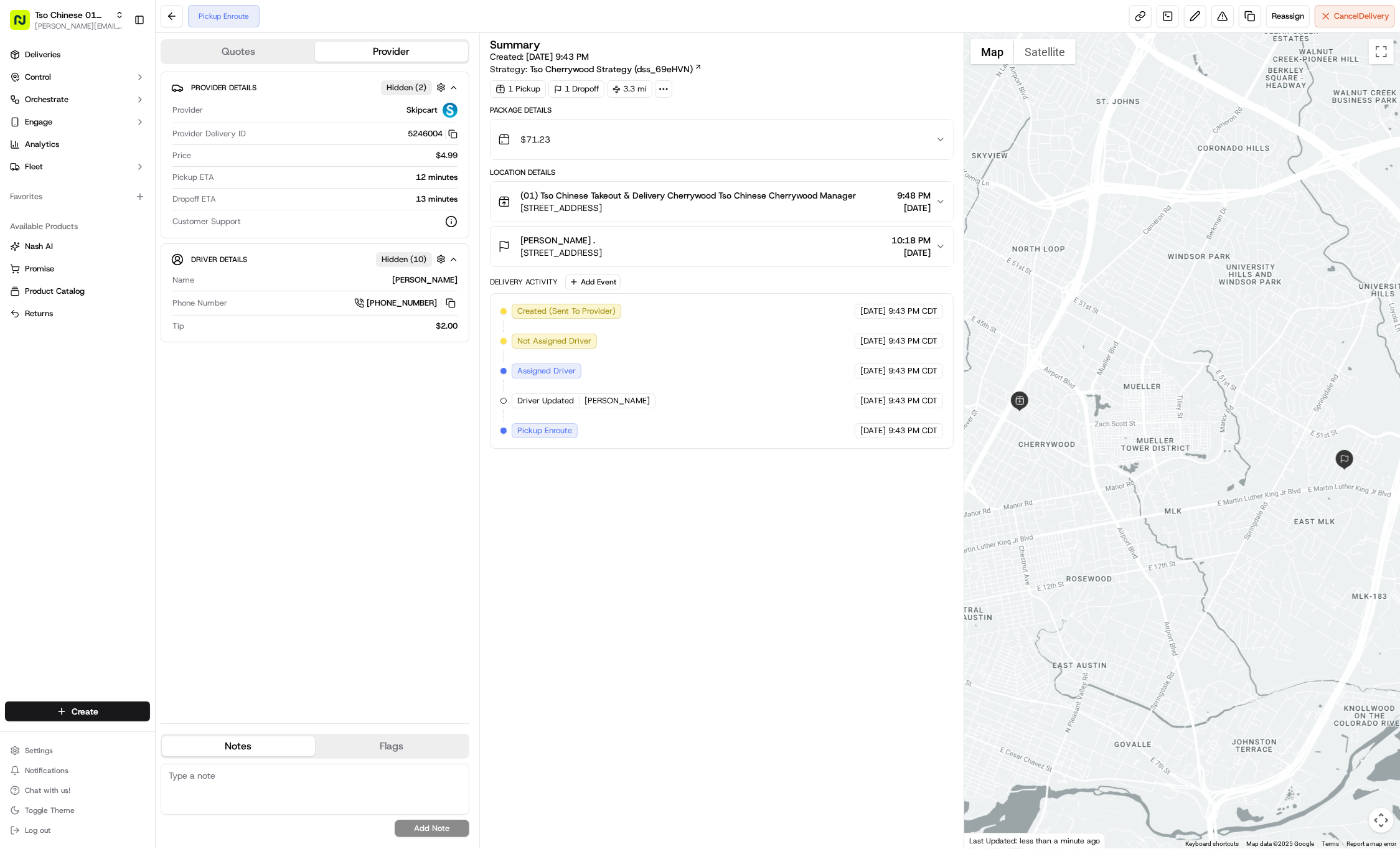
click at [51, 710] on html "Tso Chinese 01 Cherrywood jason@tsochinese.com Toggle Sidebar Deliveries Contro…" at bounding box center [700, 424] width 1400 height 849
click at [82, 708] on html "Tso Chinese 01 Cherrywood jason@tsochinese.com Toggle Sidebar Deliveries Contro…" at bounding box center [700, 424] width 1400 height 849
click at [201, 726] on link "Delivery" at bounding box center [225, 735] width 139 height 22
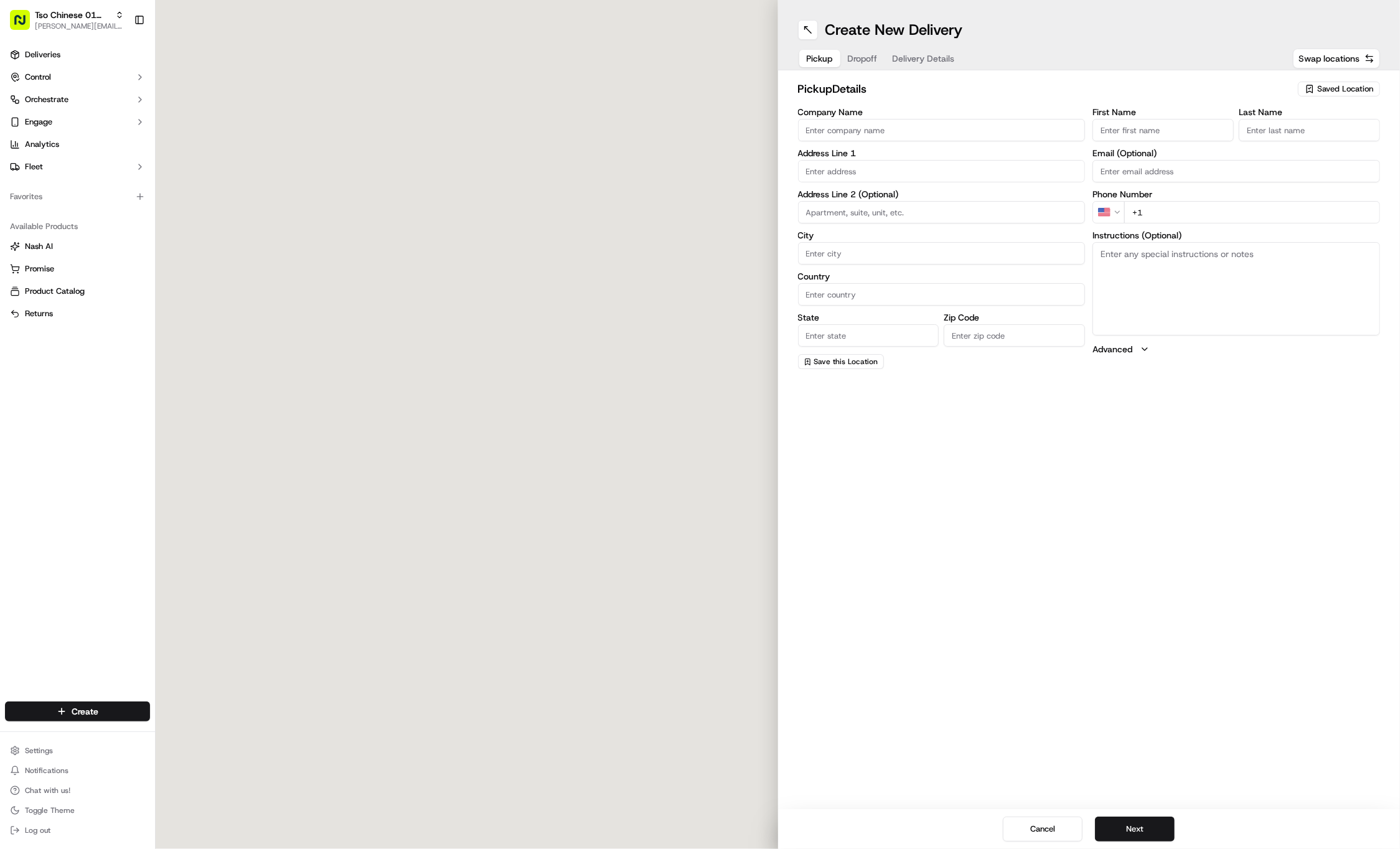
click at [1332, 88] on span "Saved Location" at bounding box center [1345, 89] width 56 height 11
click at [1332, 88] on html "Tso Chinese 01 Cherrywood jason@tsochinese.com Toggle Sidebar Deliveries Contro…" at bounding box center [700, 424] width 1400 height 849
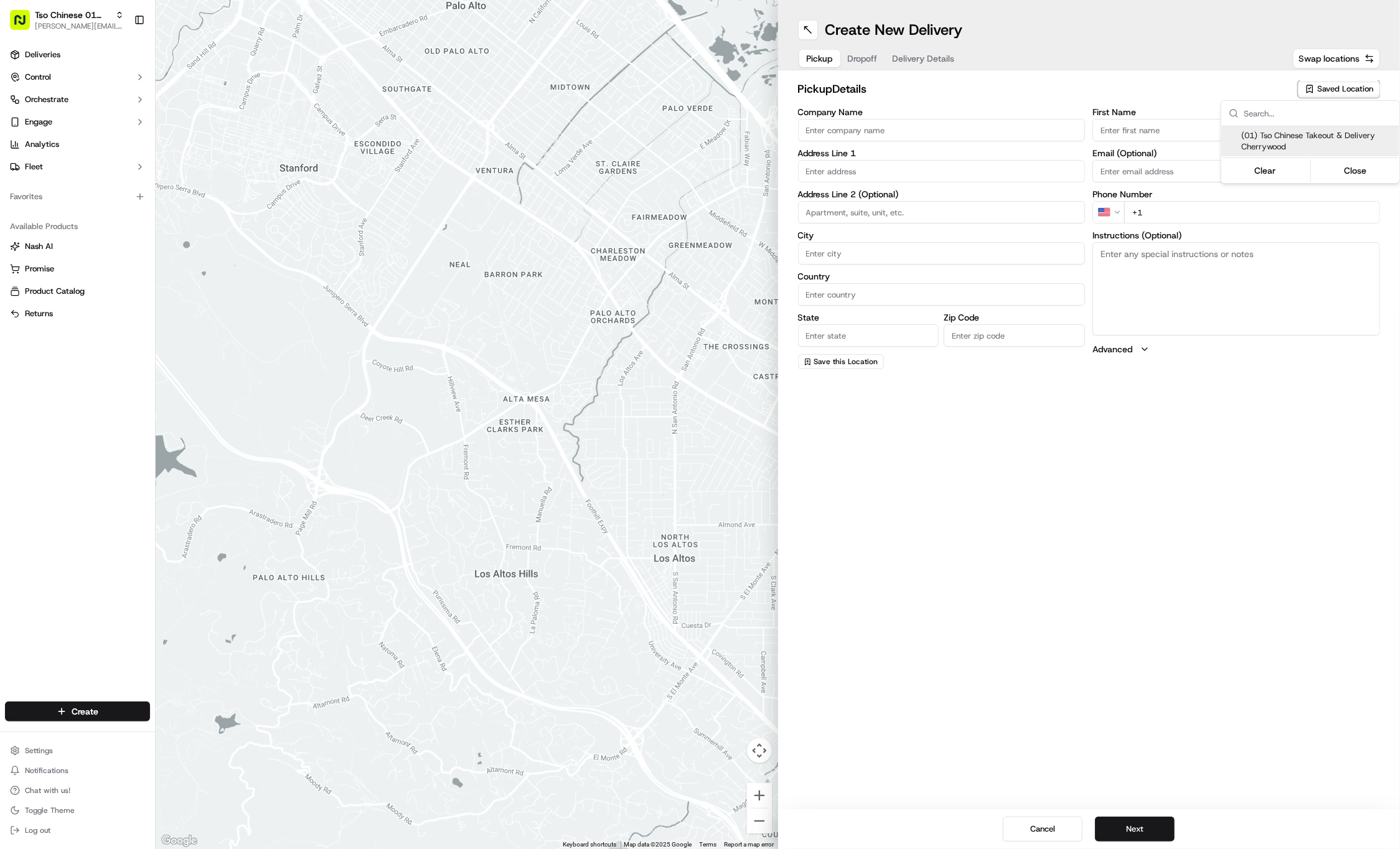
click at [1313, 146] on span "(01) Tso Chinese Takeout & Delivery Cherrywood" at bounding box center [1317, 141] width 153 height 22
type input "(01) Tso Chinese Takeout & Delivery Cherrywood"
type input "Ste E-5"
type input "Austin"
type input "US"
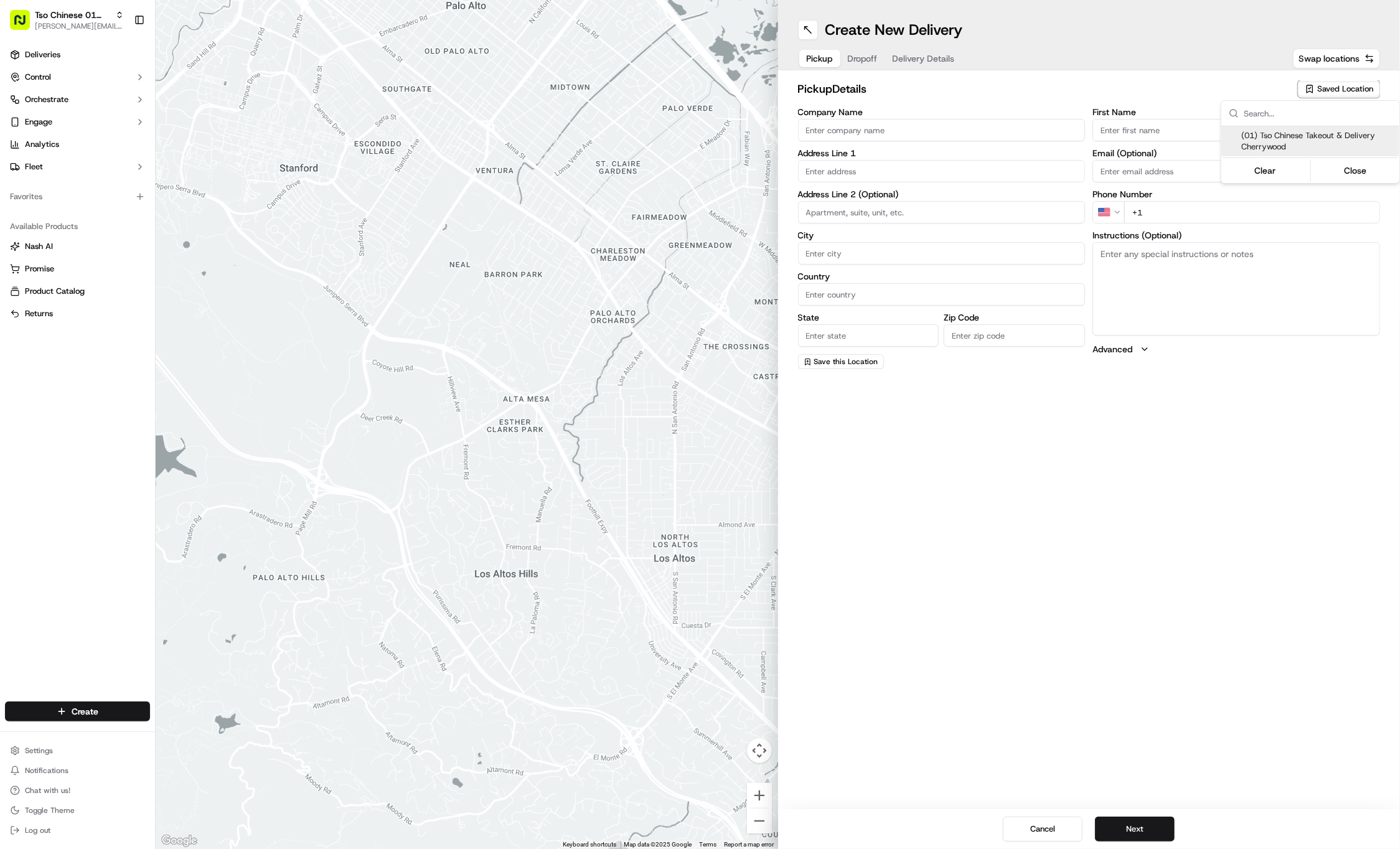
type input "TX"
type input "78722"
type input "Tso Chinese"
type input "Cherrywood Manager"
type input "cherrywoodstore@tsochinese.com"
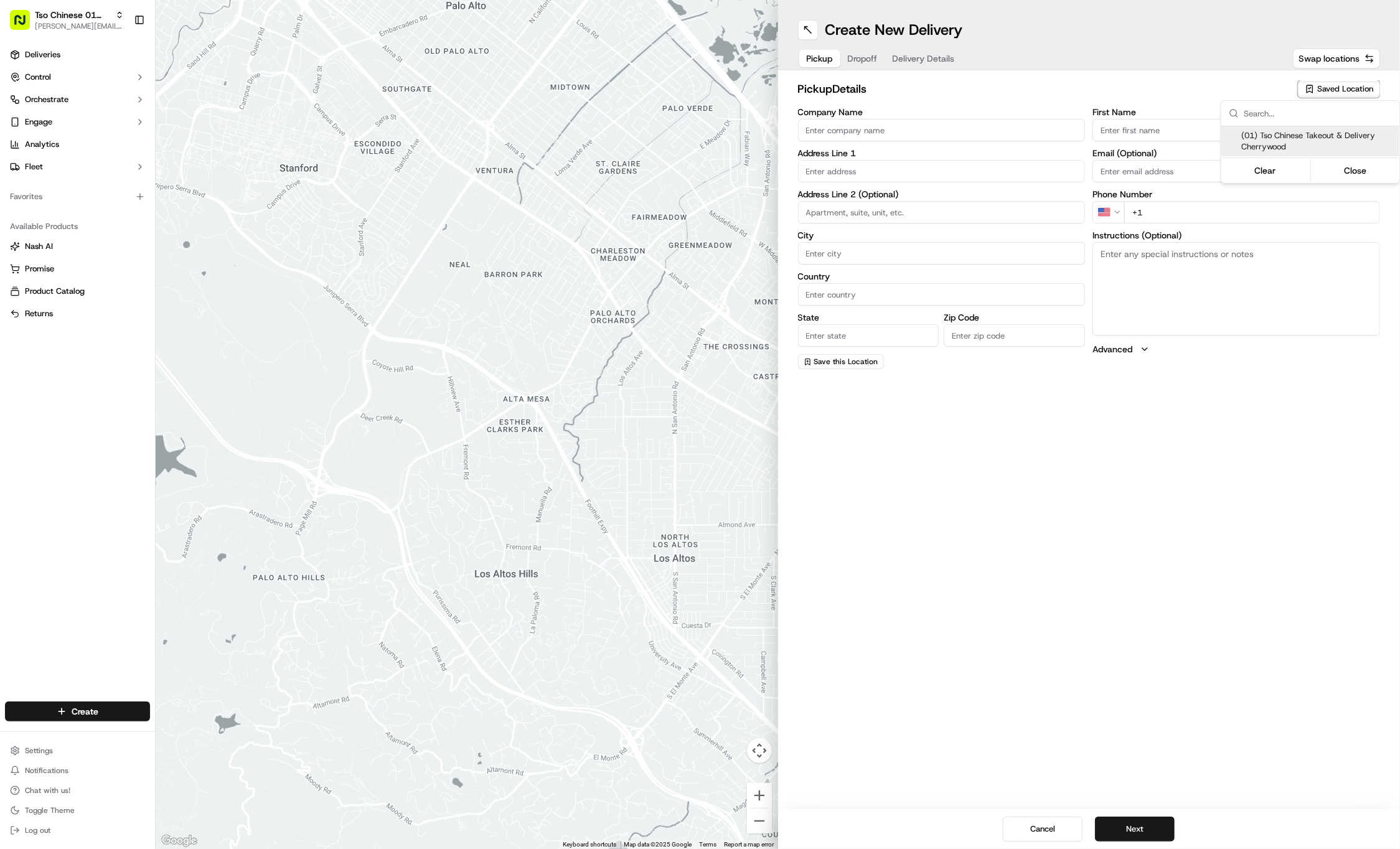
type input "+1 512 401 3232"
type textarea "Submit a picture displaying address & food as Proof of Delivery. Envía una foto…"
type input "3909 N Interstate Hwy 35"
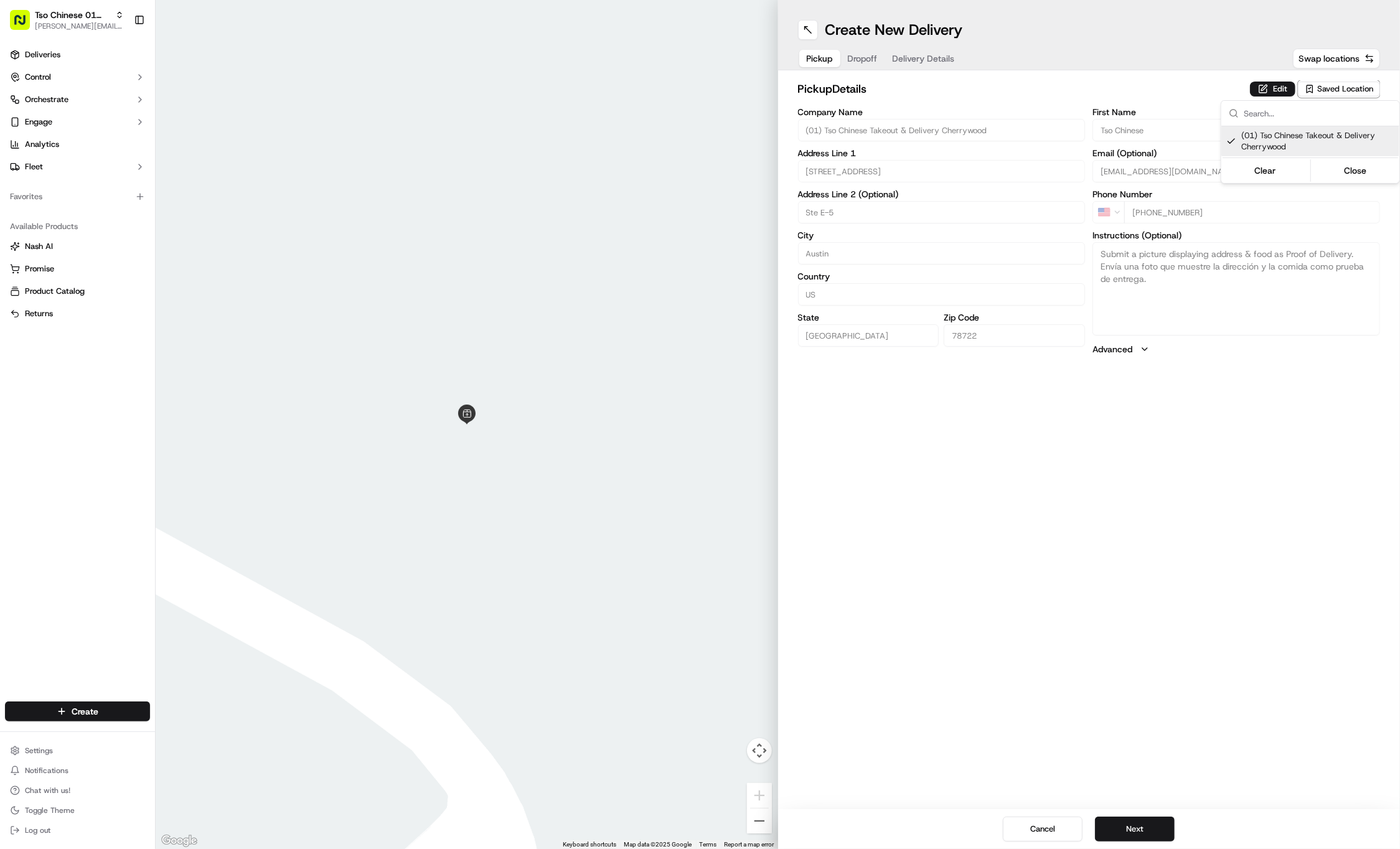
click at [862, 51] on html "Tso Chinese 01 Cherrywood jason@tsochinese.com Toggle Sidebar Deliveries Contro…" at bounding box center [700, 424] width 1400 height 849
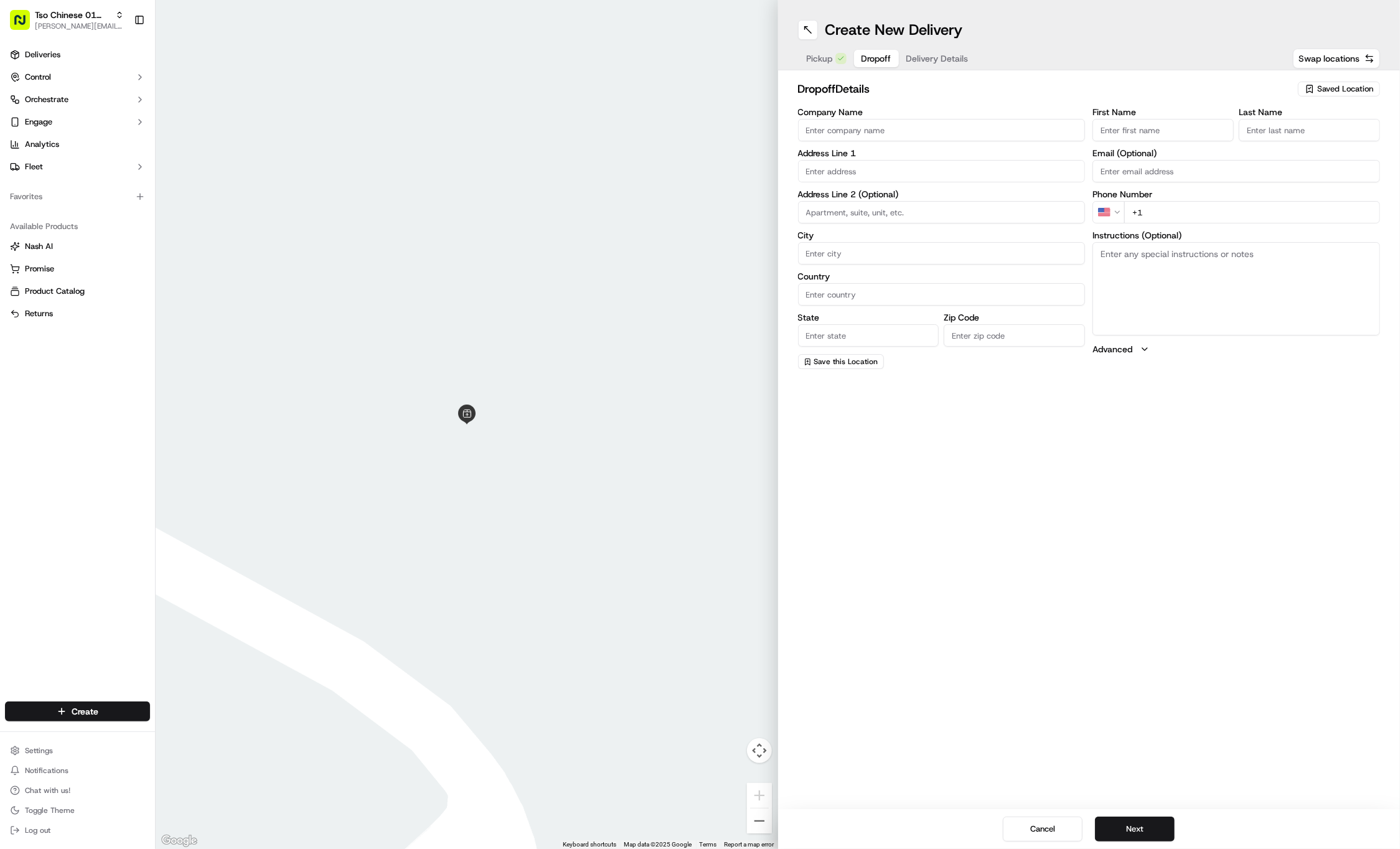
click at [862, 51] on button "Dropoff" at bounding box center [877, 59] width 45 height 18
click at [1185, 132] on input "First Name" at bounding box center [1163, 130] width 141 height 22
click at [1205, 131] on input "First Name" at bounding box center [1163, 130] width 141 height 22
paste input "Tanvi Mani Panchumarthy"
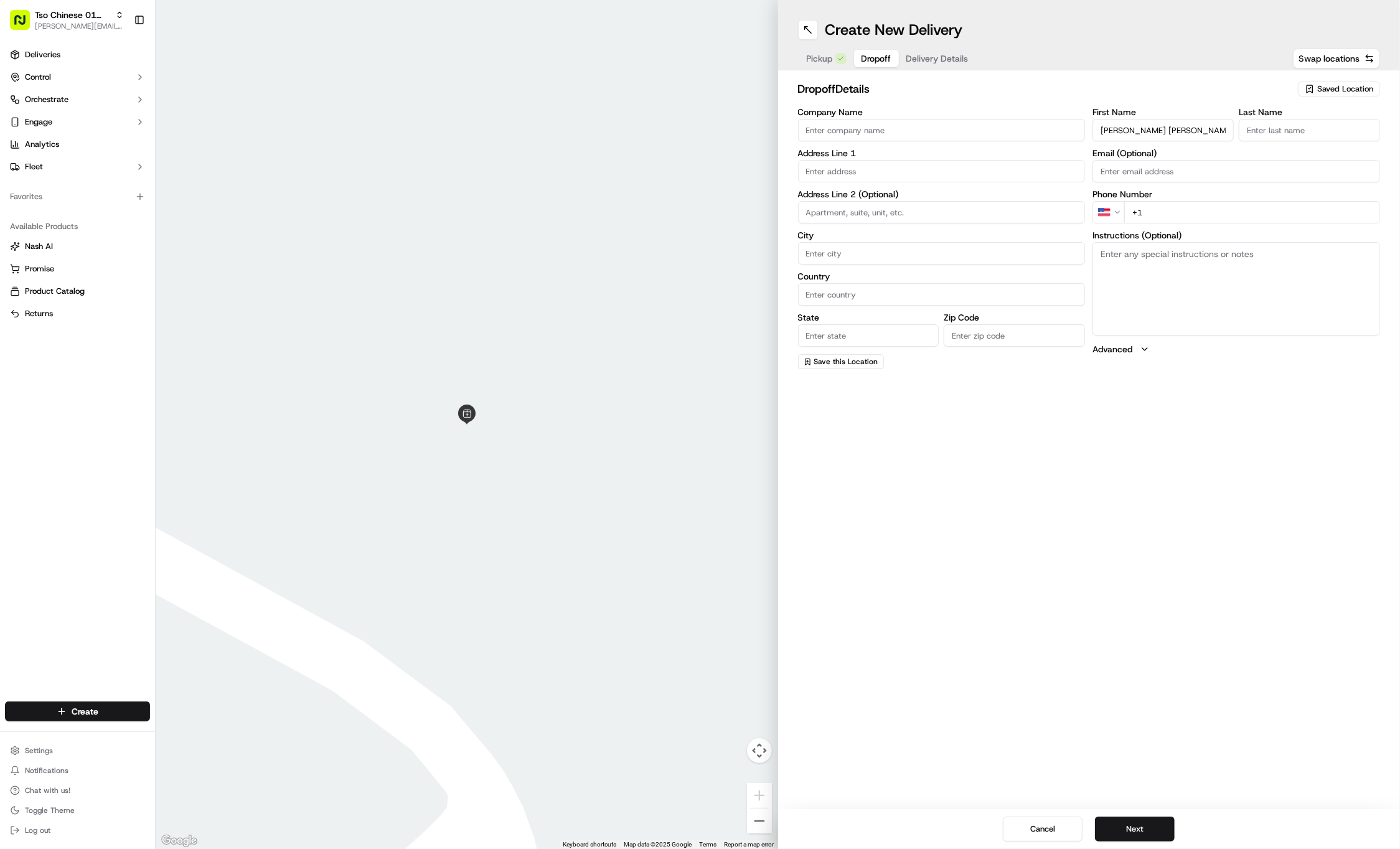
type input "Tanvi Mani Panchumarthy"
type input ".."
click at [1209, 225] on div "First Name Tanvi Mani Panchumarthy Last Name .. Required Email (Optional) Phone…" at bounding box center [1236, 238] width 287 height 262
click at [1220, 221] on input "+1" at bounding box center [1252, 213] width 256 height 22
paste input "512 585 2779"
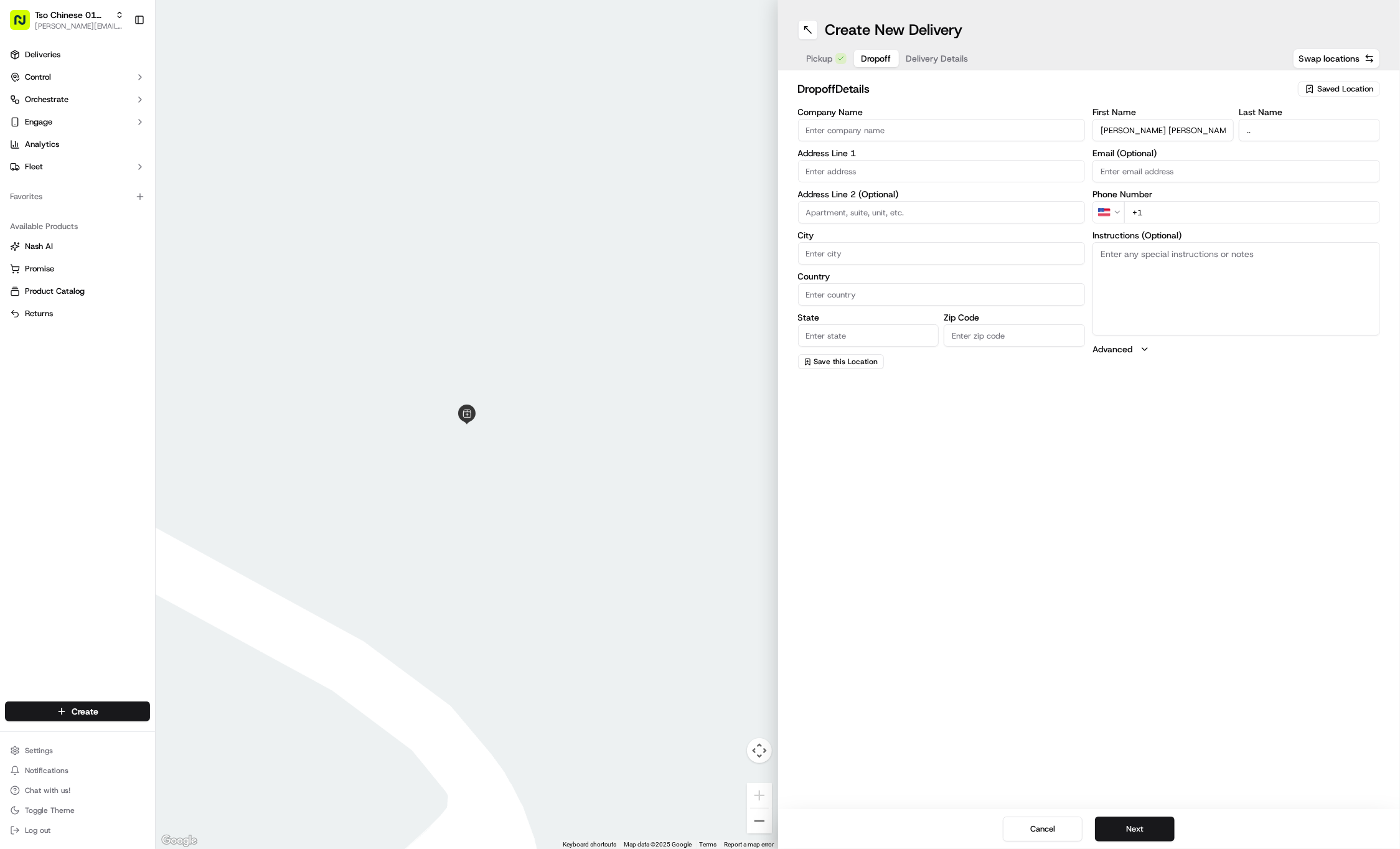
type input "+1 512 585 2779"
click at [1215, 292] on textarea "Instructions (Optional)" at bounding box center [1236, 289] width 287 height 93
paste textarea "Company: Unit 703"
type textarea "Company: Unit 703"
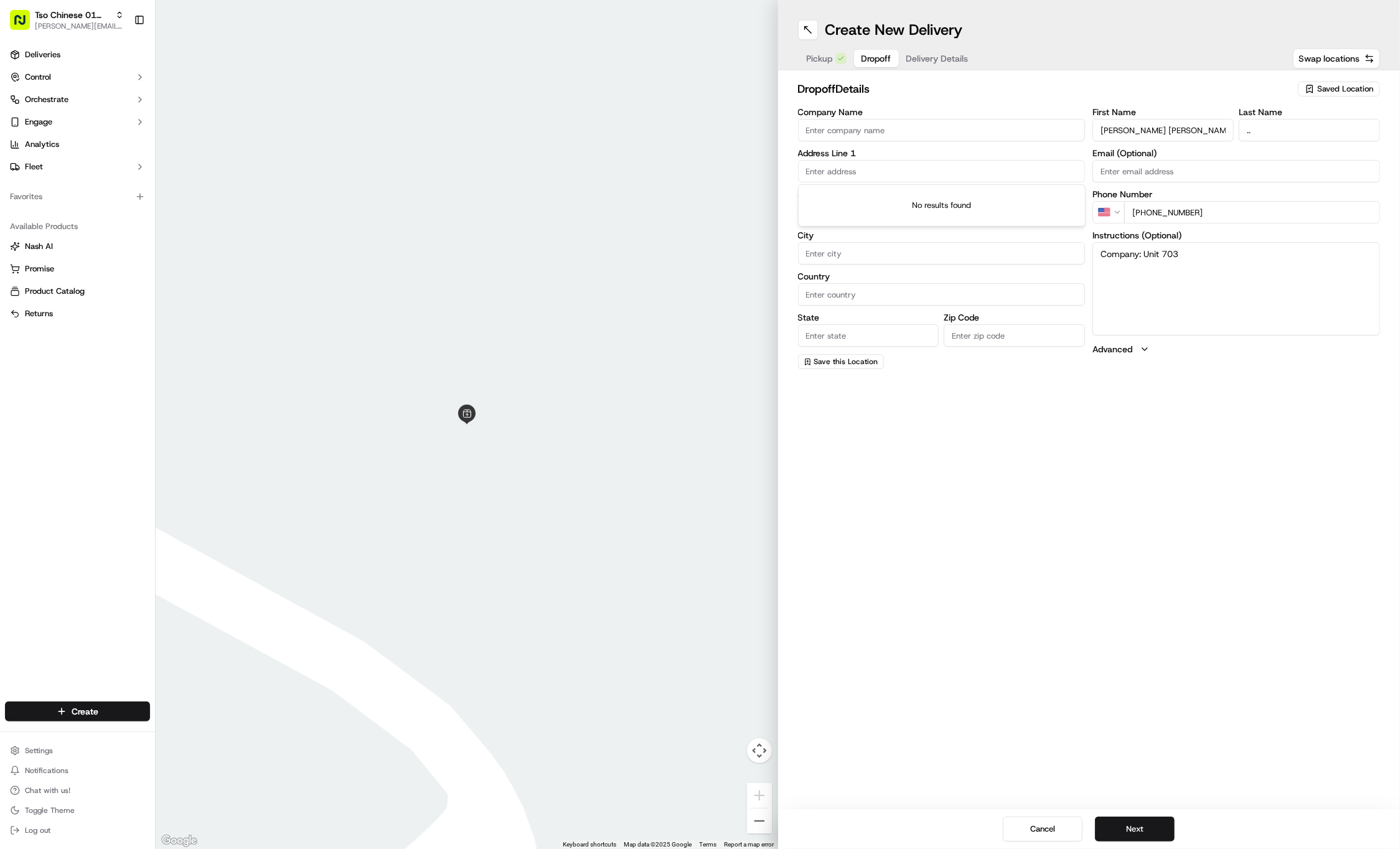
click at [948, 163] on input "text" at bounding box center [942, 171] width 287 height 22
paste input "3108 E 51st St"
click at [912, 194] on div "3108 East 51st Street, Austin, TX" at bounding box center [942, 197] width 282 height 18
type input "3108 E 51st St, Austin, TX 78723, USA"
type input "Austin"
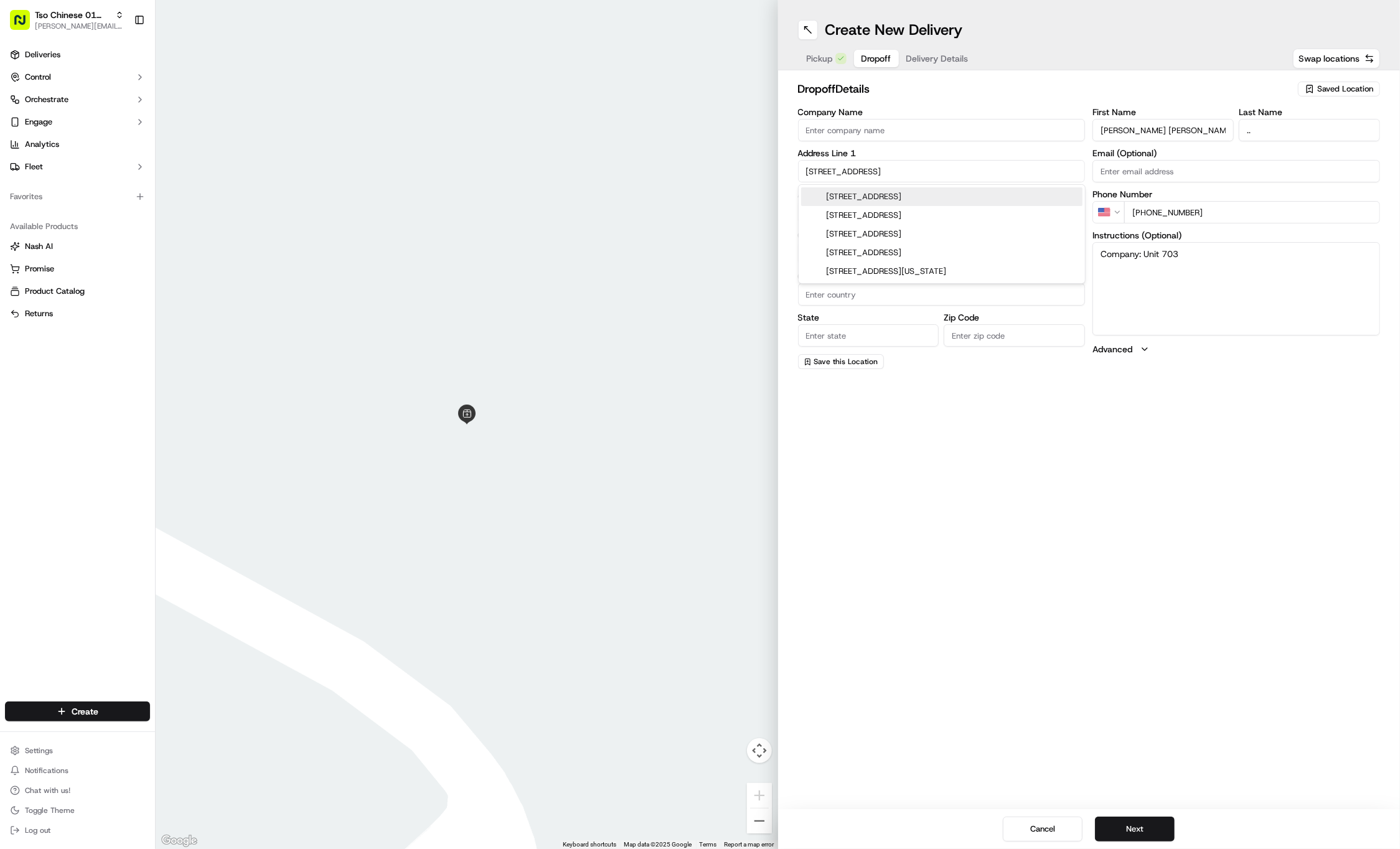
type input "United States"
type input "TX"
type input "78723"
type input "3108 East 51st Street"
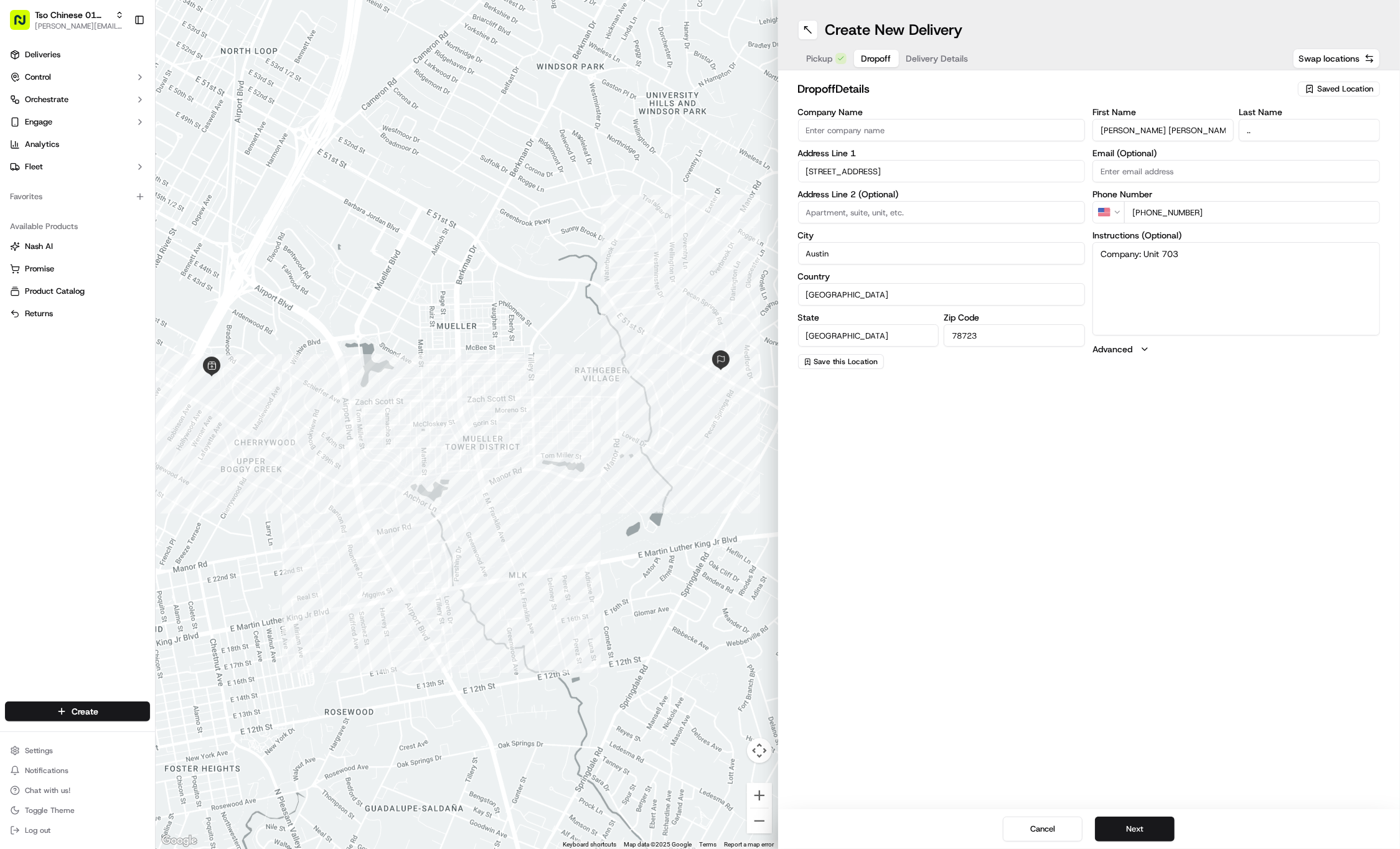
click at [1219, 255] on textarea "Company: Unit 703" at bounding box center [1236, 289] width 287 height 93
paste textarea "Gate code - 6261 - opens forward be careful!"
type textarea "Company: Unit 703 Gate code - 6261 - opens forward be careful!"
click at [937, 58] on span "Delivery Details" at bounding box center [938, 59] width 63 height 13
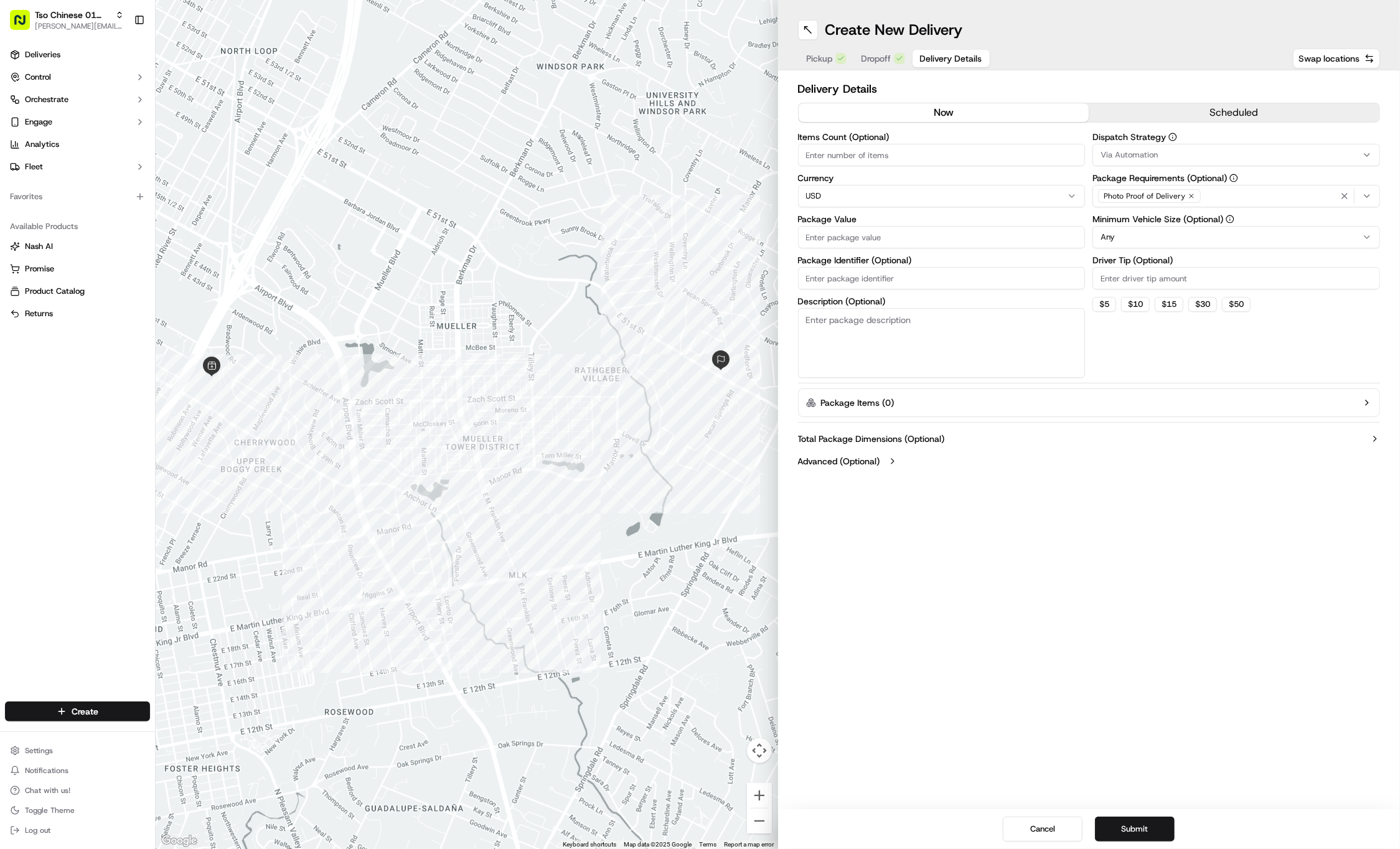
click at [963, 224] on div "Package Value" at bounding box center [942, 232] width 287 height 34
click at [964, 230] on input "Package Value" at bounding box center [942, 238] width 287 height 22
type input "29.12"
click at [935, 279] on input "Package Identifier (Optional)" at bounding box center [942, 278] width 287 height 22
paste input "#P3PWD60"
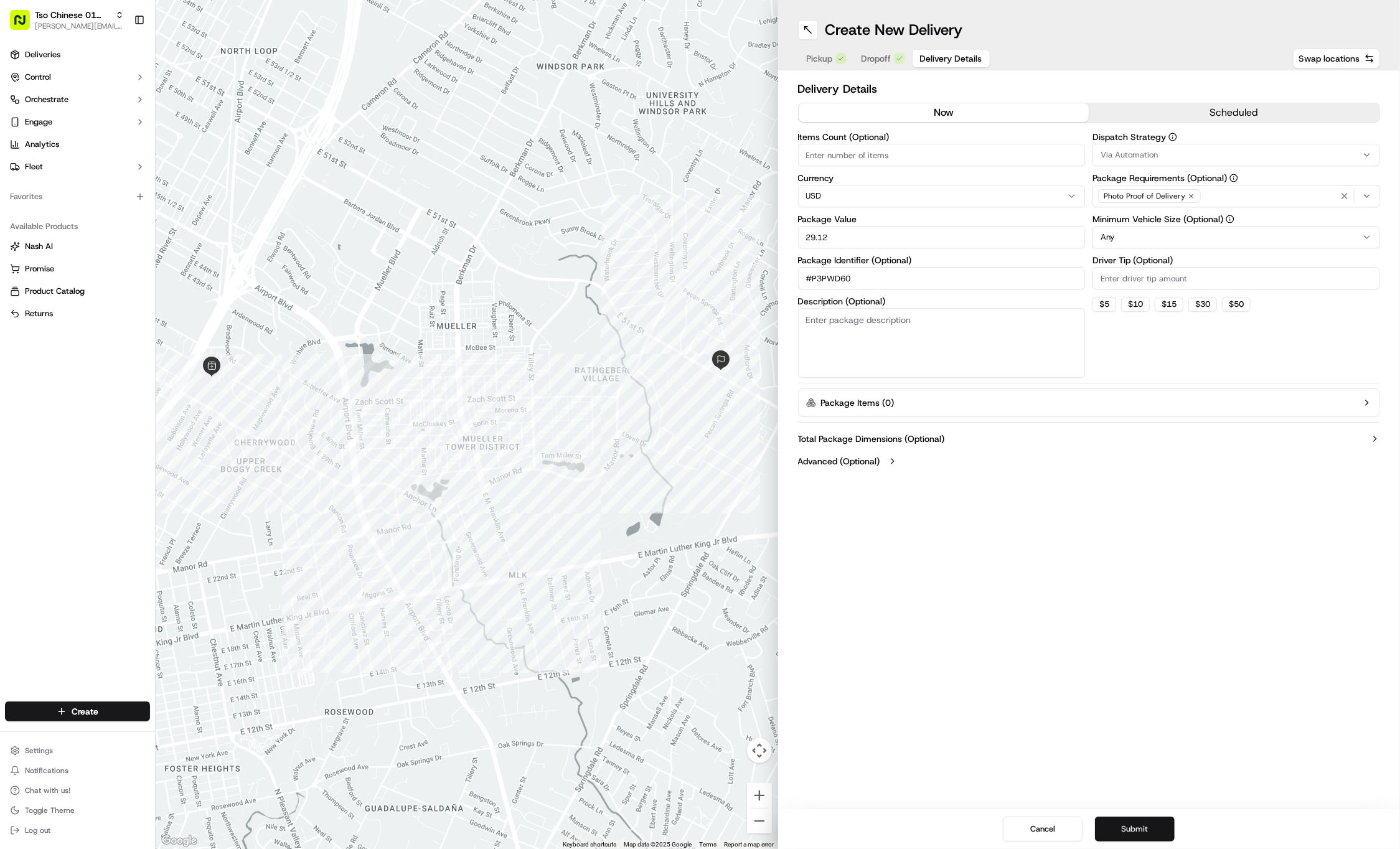
type input "#P3PWD60"
click at [1116, 827] on button "Submit" at bounding box center [1134, 829] width 79 height 25
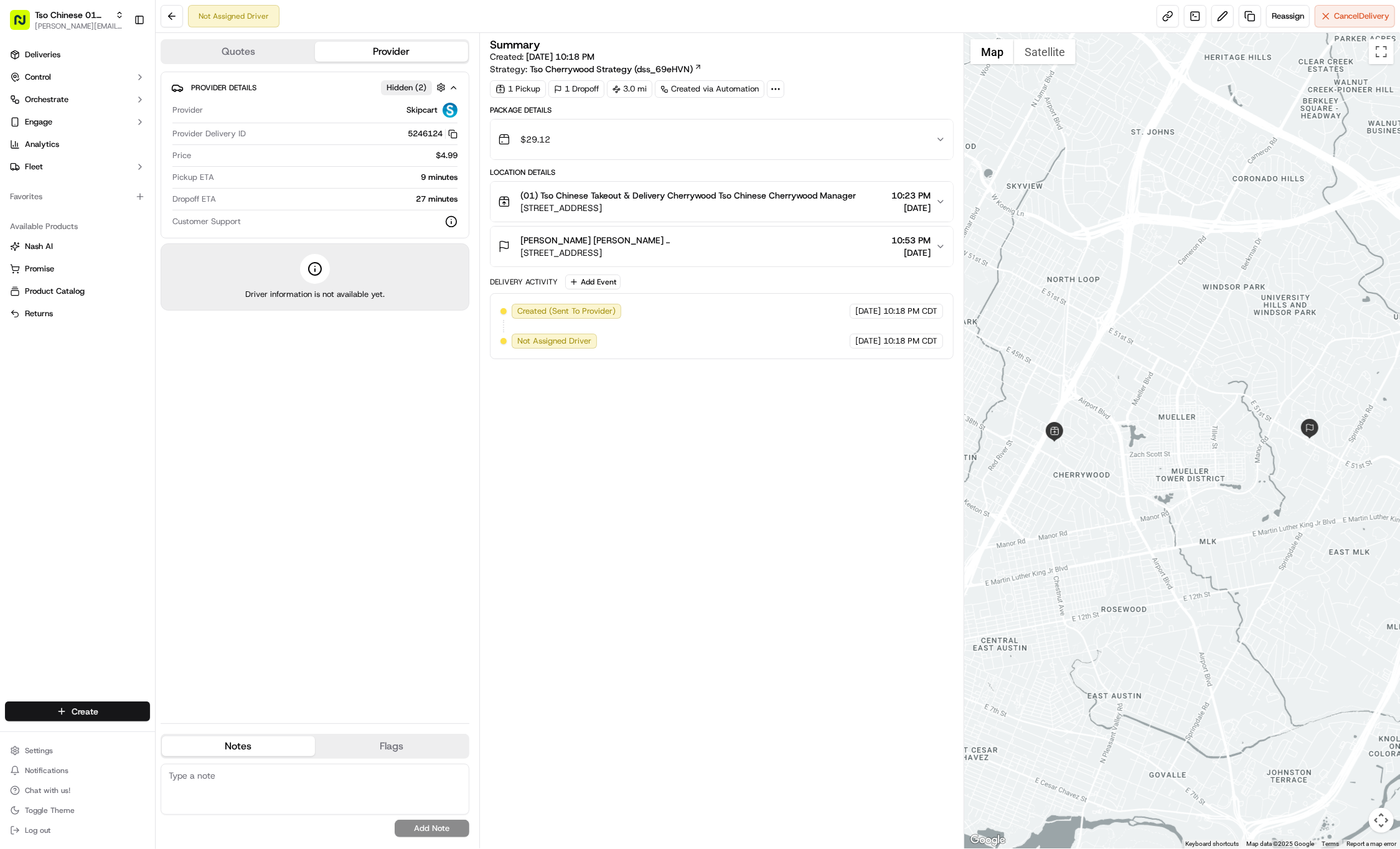
click at [121, 715] on html "Tso Chinese 01 Cherrywood jason@tsochinese.com Toggle Sidebar Deliveries Contro…" at bounding box center [700, 424] width 1400 height 849
click at [178, 733] on link "Delivery" at bounding box center [225, 735] width 139 height 22
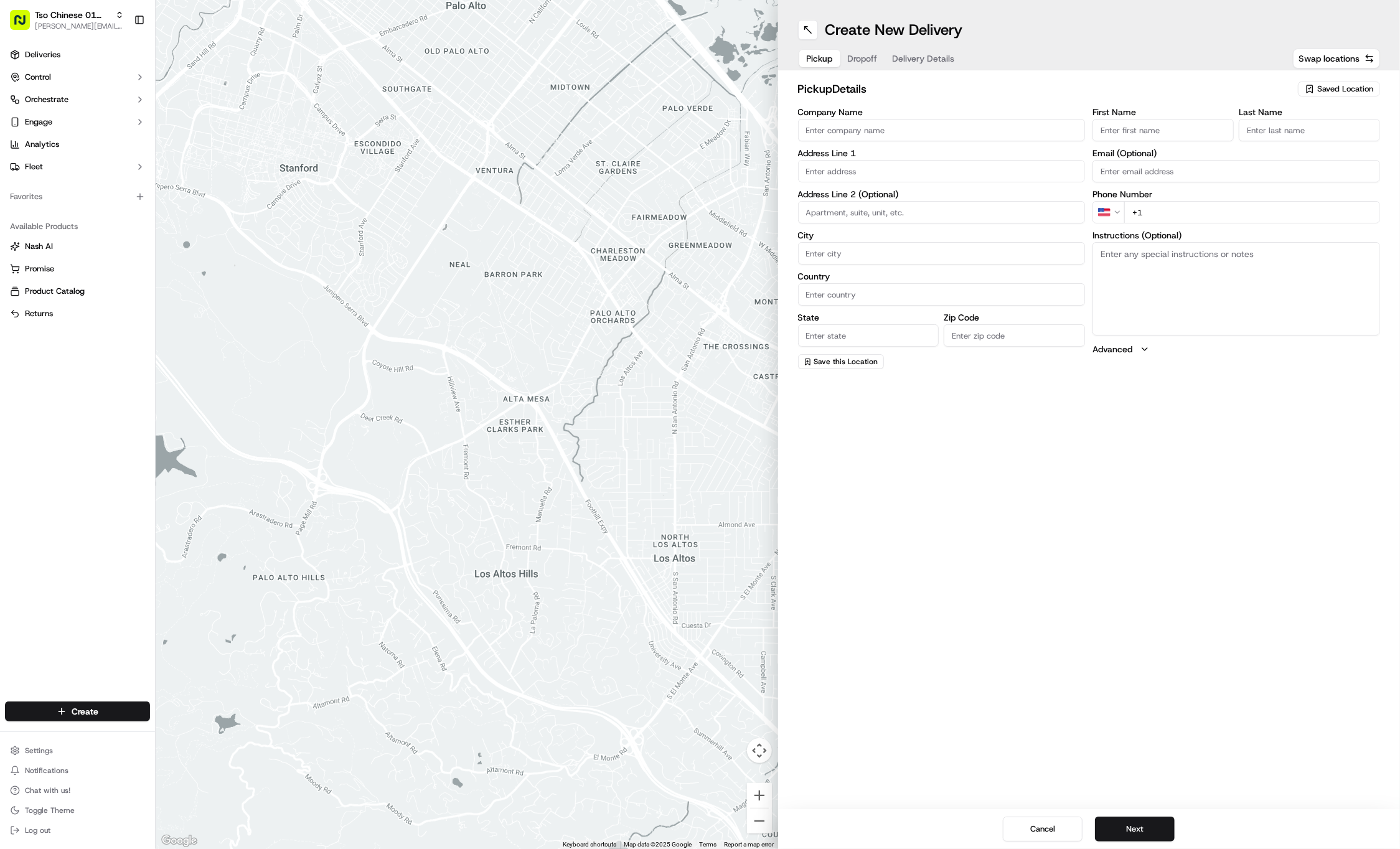
click at [1313, 84] on icon "button" at bounding box center [1309, 89] width 10 height 10
click at [1275, 137] on span "(01) Tso Chinese Takeout & Delivery Cherrywood" at bounding box center [1317, 141] width 153 height 22
type input "(01) Tso Chinese Takeout & Delivery Cherrywood"
type input "Ste E-5"
type input "Austin"
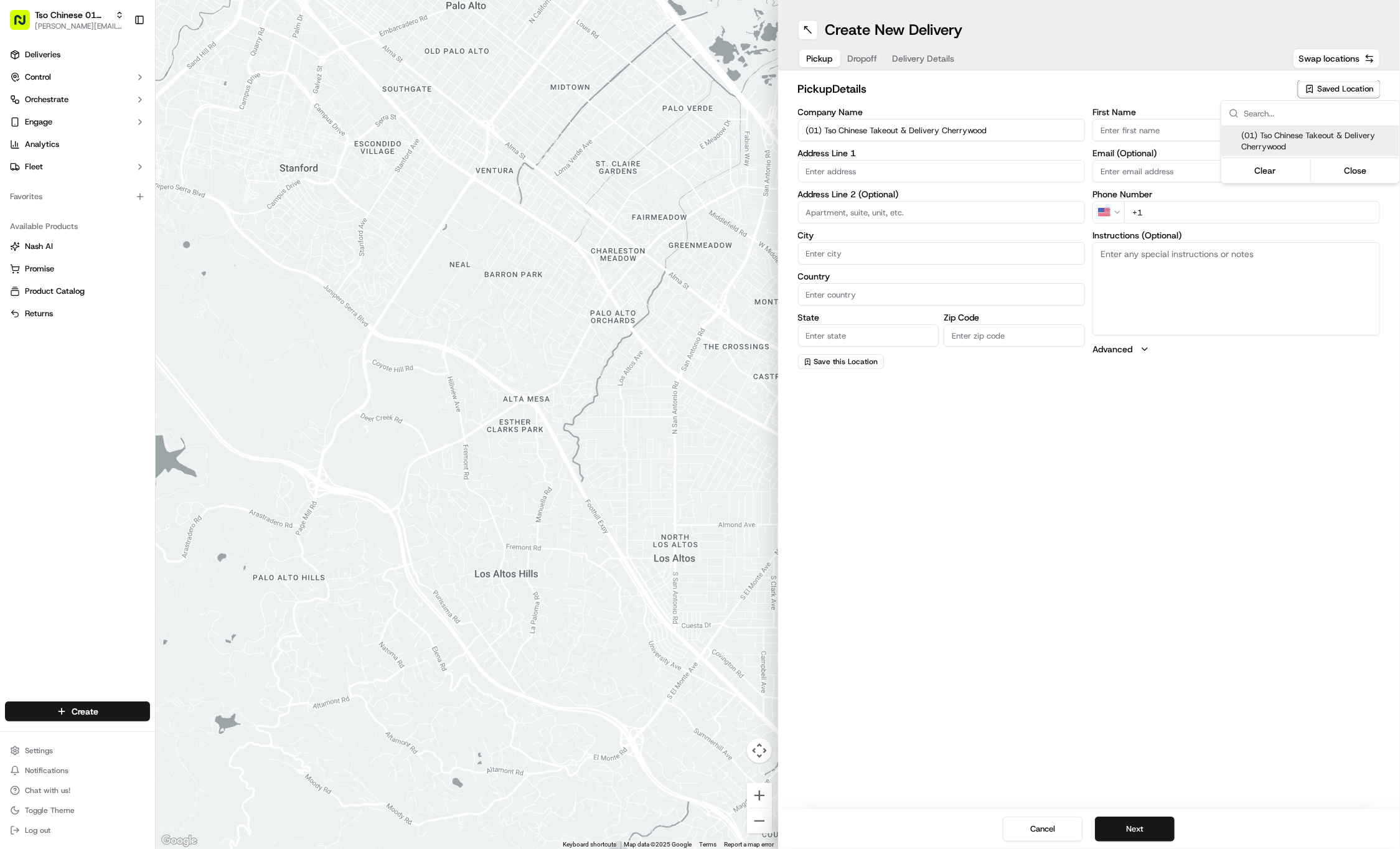
type input "US"
type input "TX"
type input "78722"
type input "Tso Chinese"
type input "Cherrywood Manager"
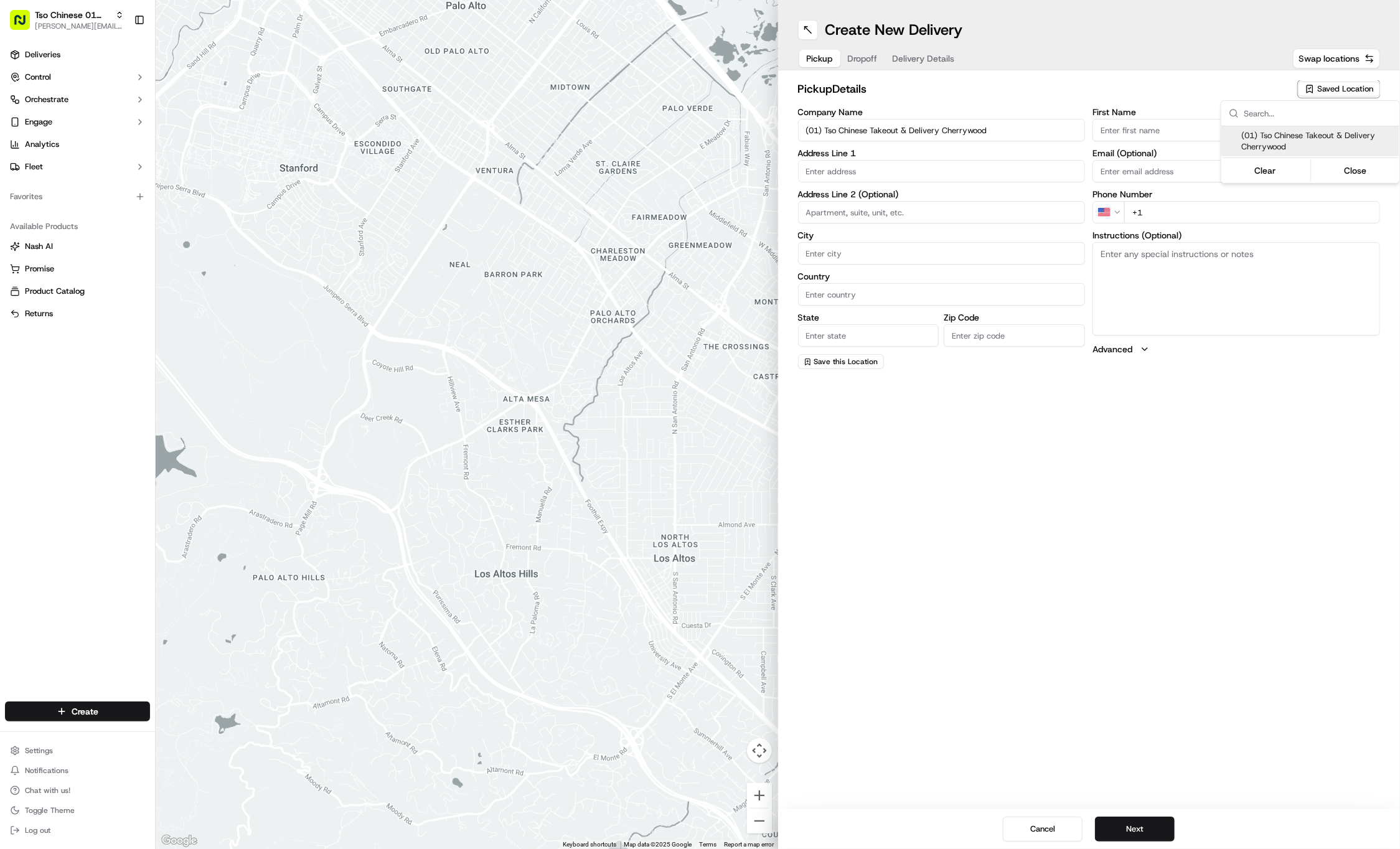
type input "cherrywoodstore@tsochinese.com"
type input "+1 512 401 3232"
type textarea "Submit a picture displaying address & food as Proof of Delivery. Envía una foto…"
type input "3909 N Interstate Hwy 35"
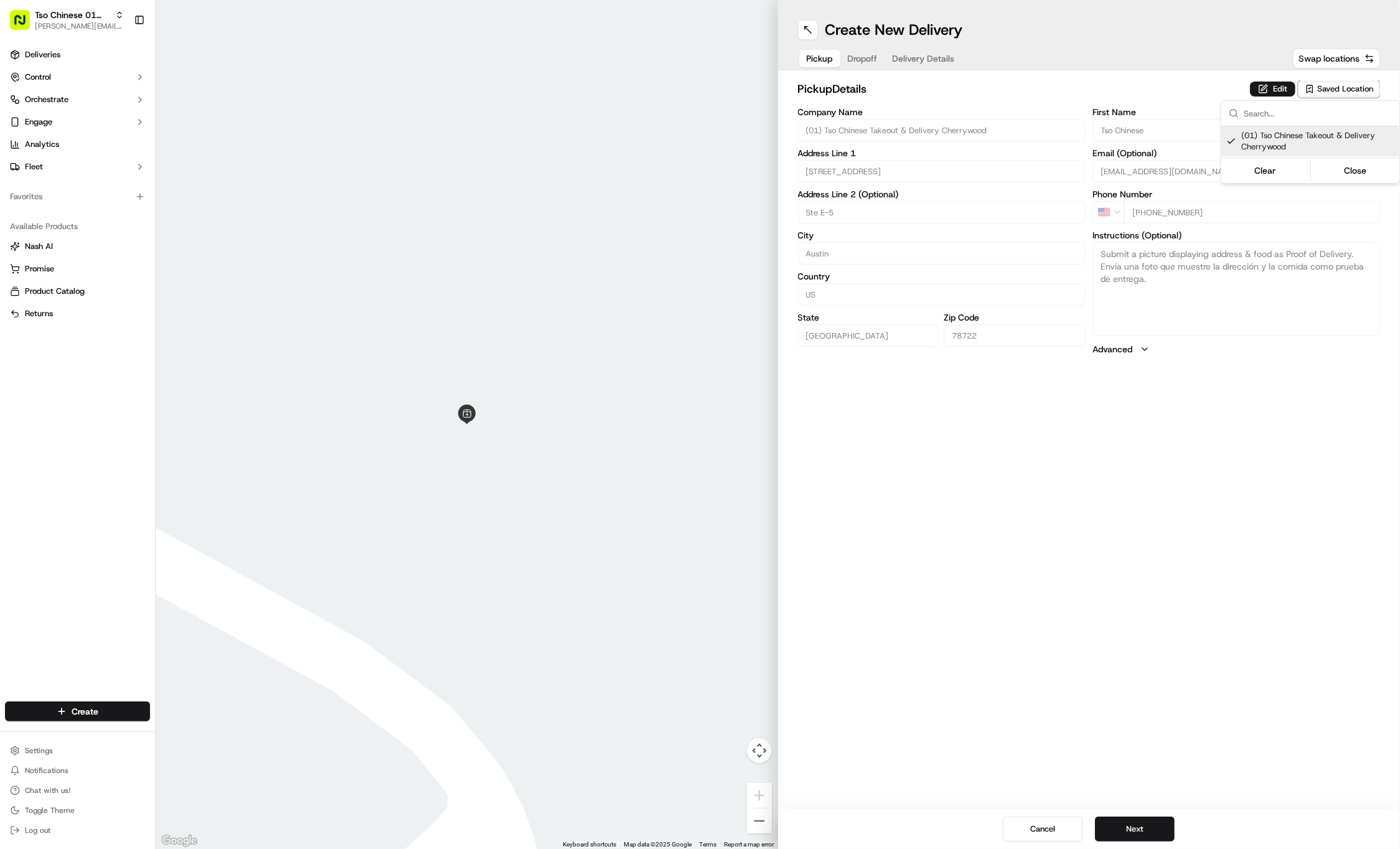
click at [865, 58] on html "Tso Chinese 01 Cherrywood jason@tsochinese.com Toggle Sidebar Deliveries Contro…" at bounding box center [700, 424] width 1400 height 849
click at [865, 58] on span "Dropoff" at bounding box center [862, 59] width 30 height 13
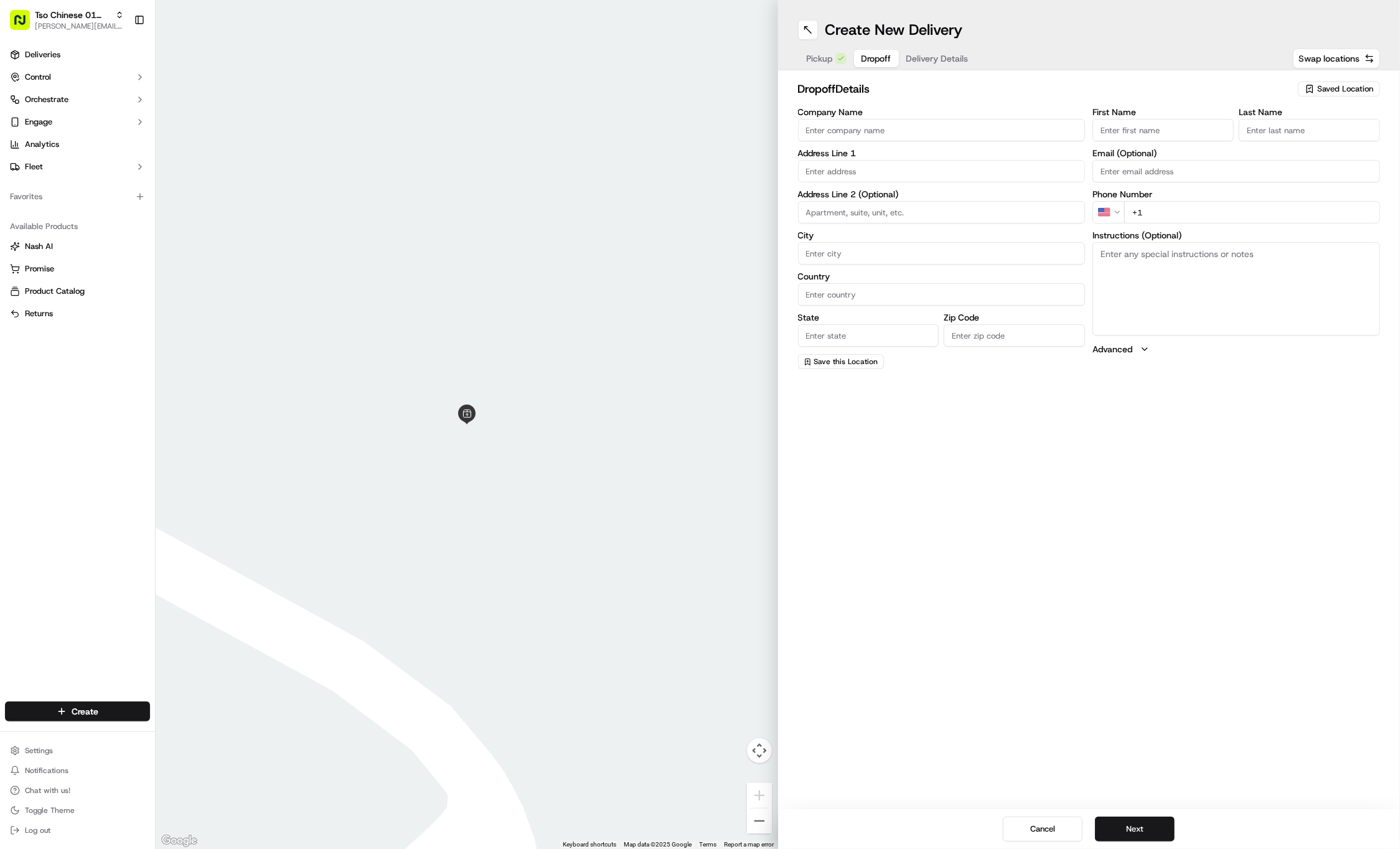
click at [1143, 119] on input "First Name" at bounding box center [1163, 130] width 141 height 22
paste input "Chase Karacostas"
type input "Chase Karacostas"
type input ".."
click at [1221, 226] on div "First Name Chase Karacostas Last Name .. Email (Optional) Phone Number US +1 In…" at bounding box center [1236, 238] width 287 height 262
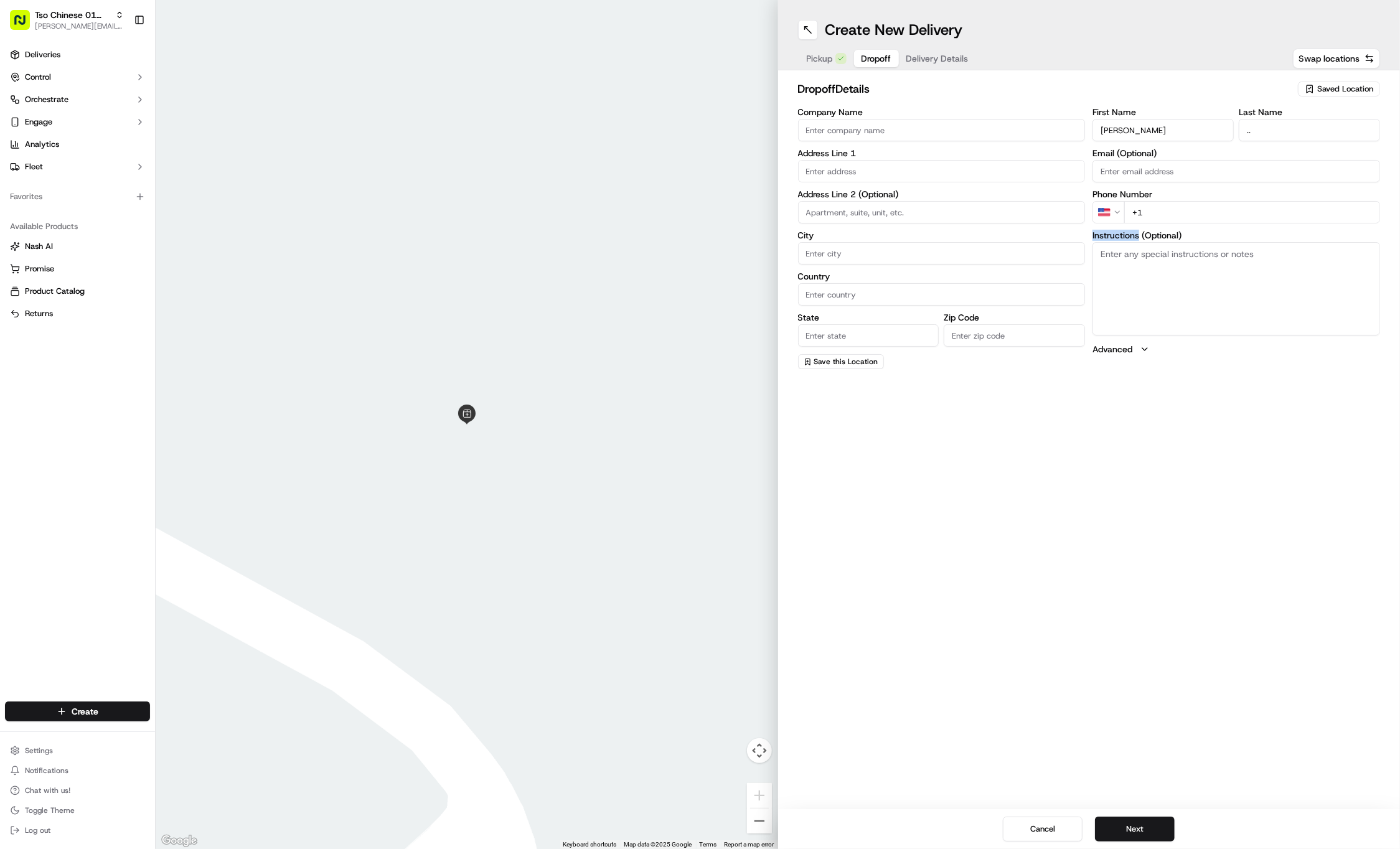
click at [1223, 207] on input "+1" at bounding box center [1252, 213] width 256 height 22
paste input "214 532 2437"
type input "+1 214 532 2437"
click at [944, 162] on input "text" at bounding box center [942, 171] width 287 height 22
click at [946, 168] on input "text" at bounding box center [942, 171] width 287 height 22
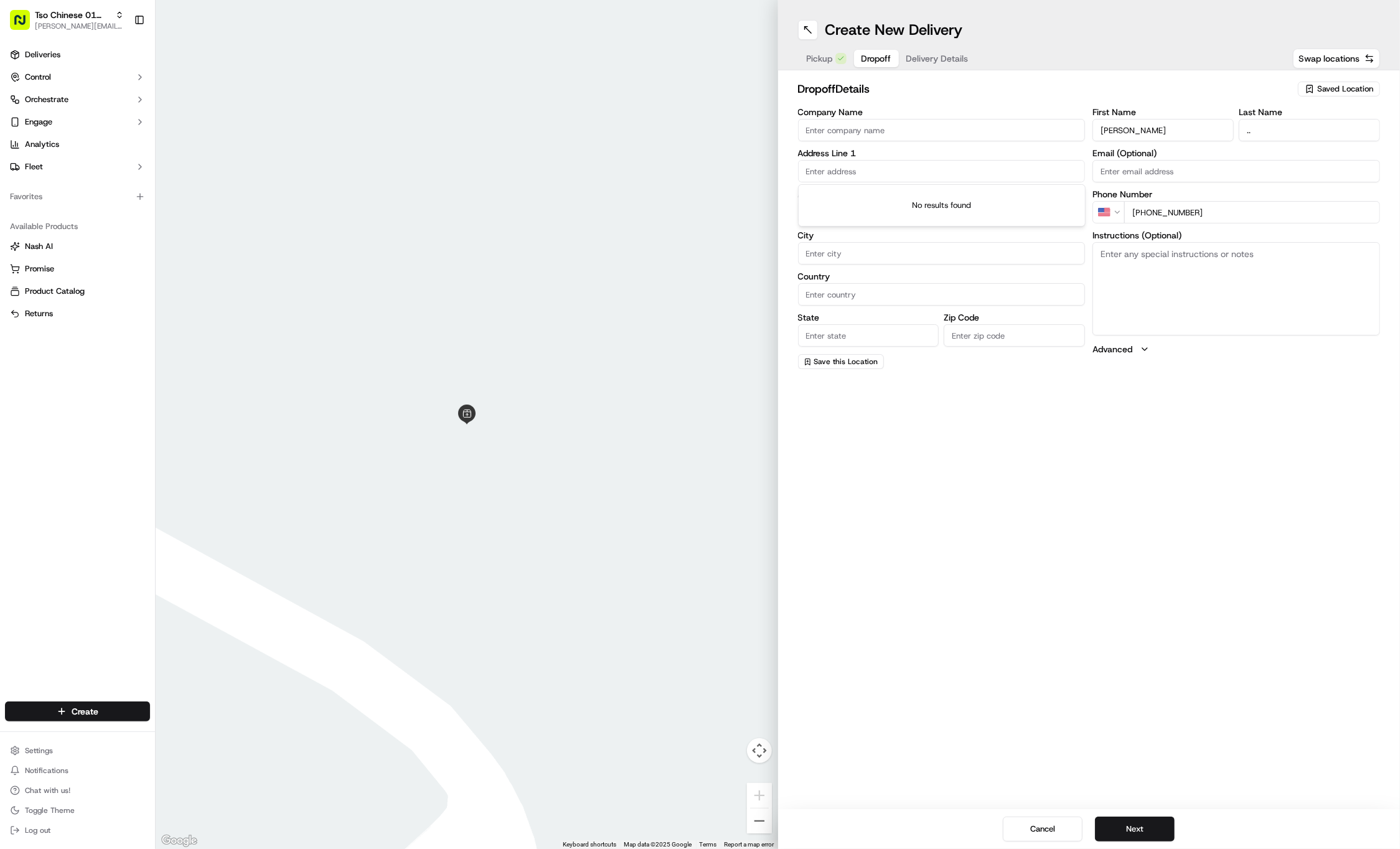
paste input "402 E 30th St"
click at [948, 195] on div "402 East 30th Street, Austin, TX" at bounding box center [942, 197] width 282 height 18
type input "402 E 30th St, Austin, TX 78705, USA"
type input "Austin"
type input "United States"
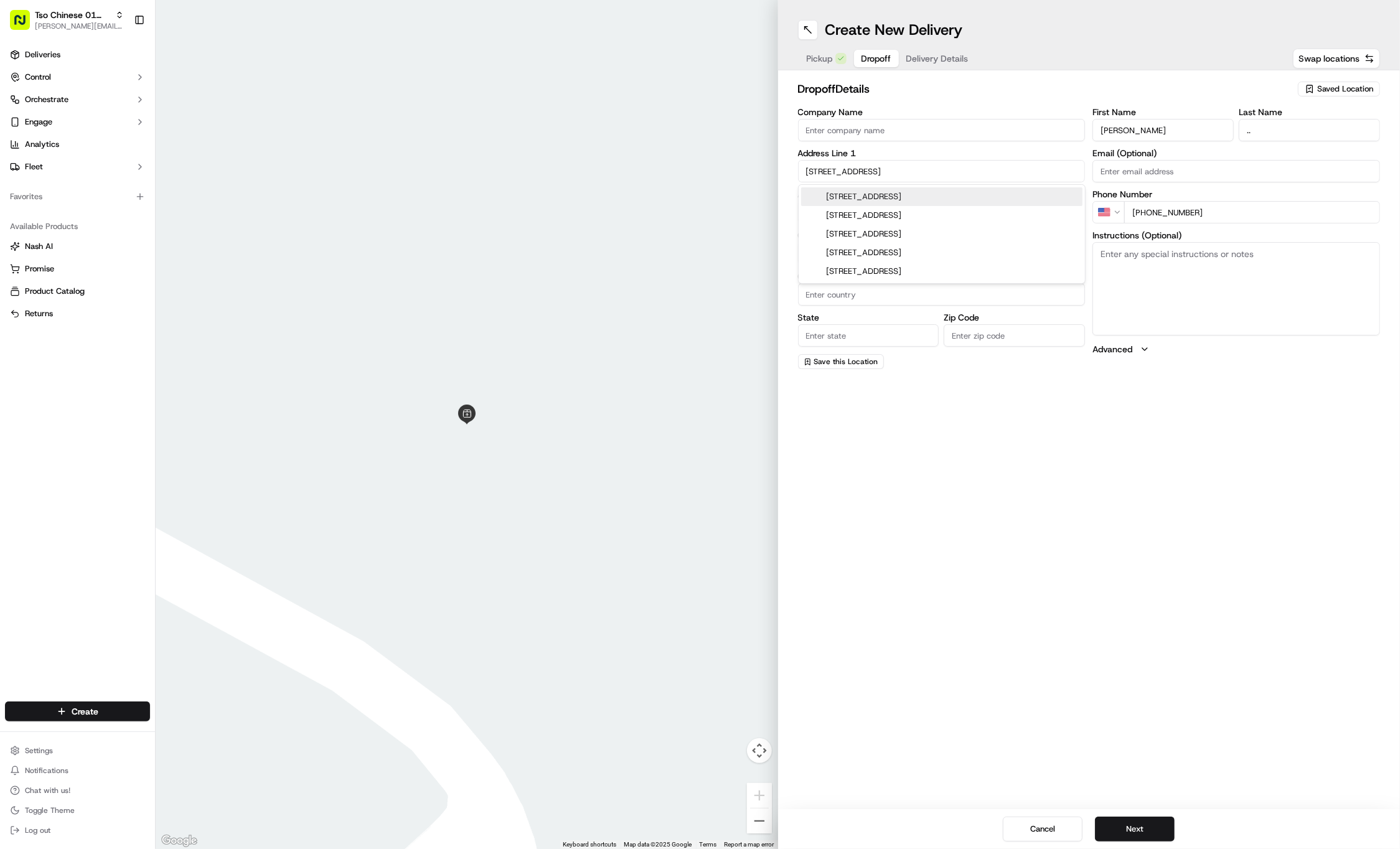
type input "TX"
type input "78705"
type input "402 East 30th Street"
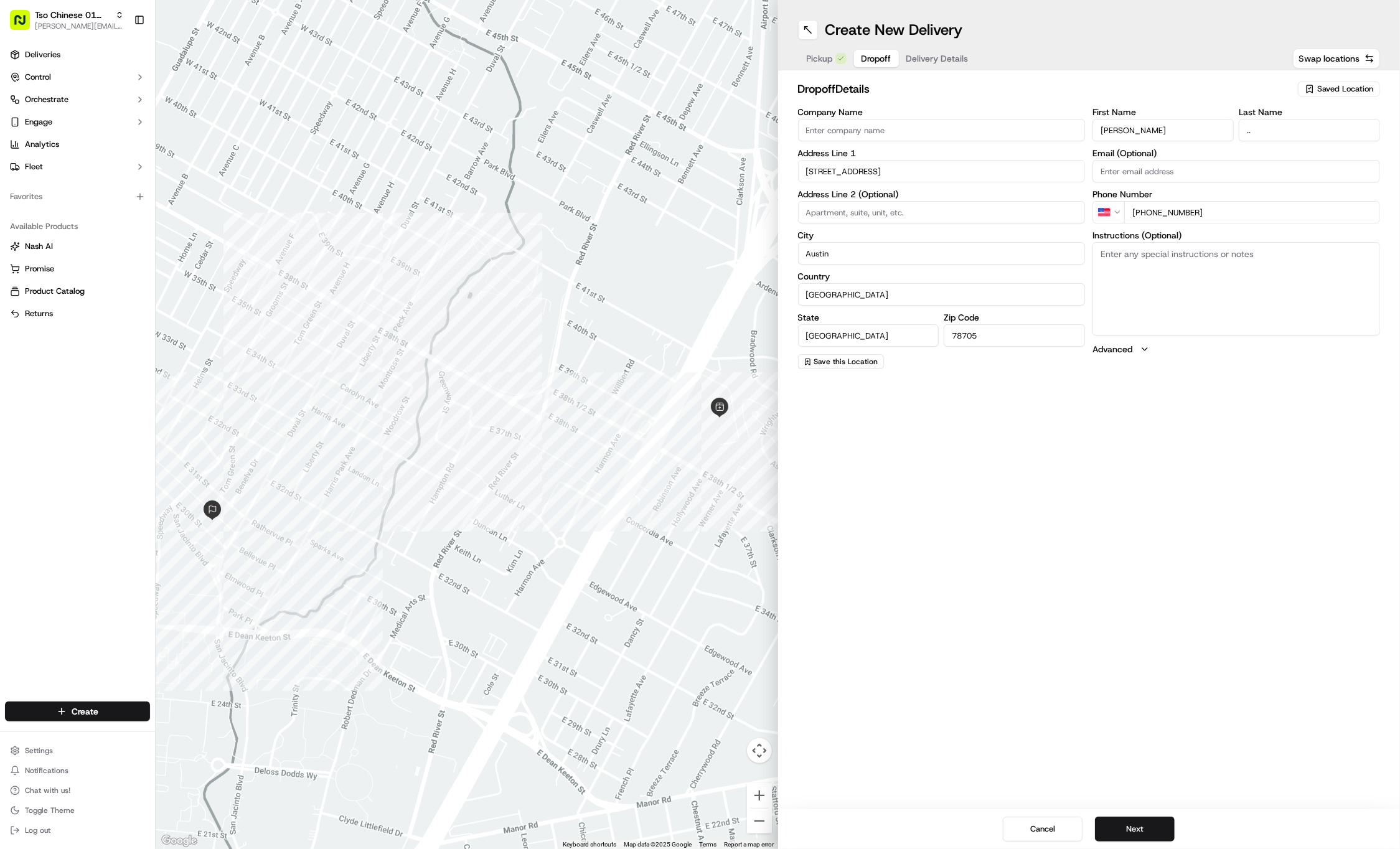
click at [912, 213] on input at bounding box center [942, 213] width 287 height 22
paste input "APT 202"
type input "APT 202"
click at [916, 59] on button "Delivery Details" at bounding box center [937, 59] width 77 height 18
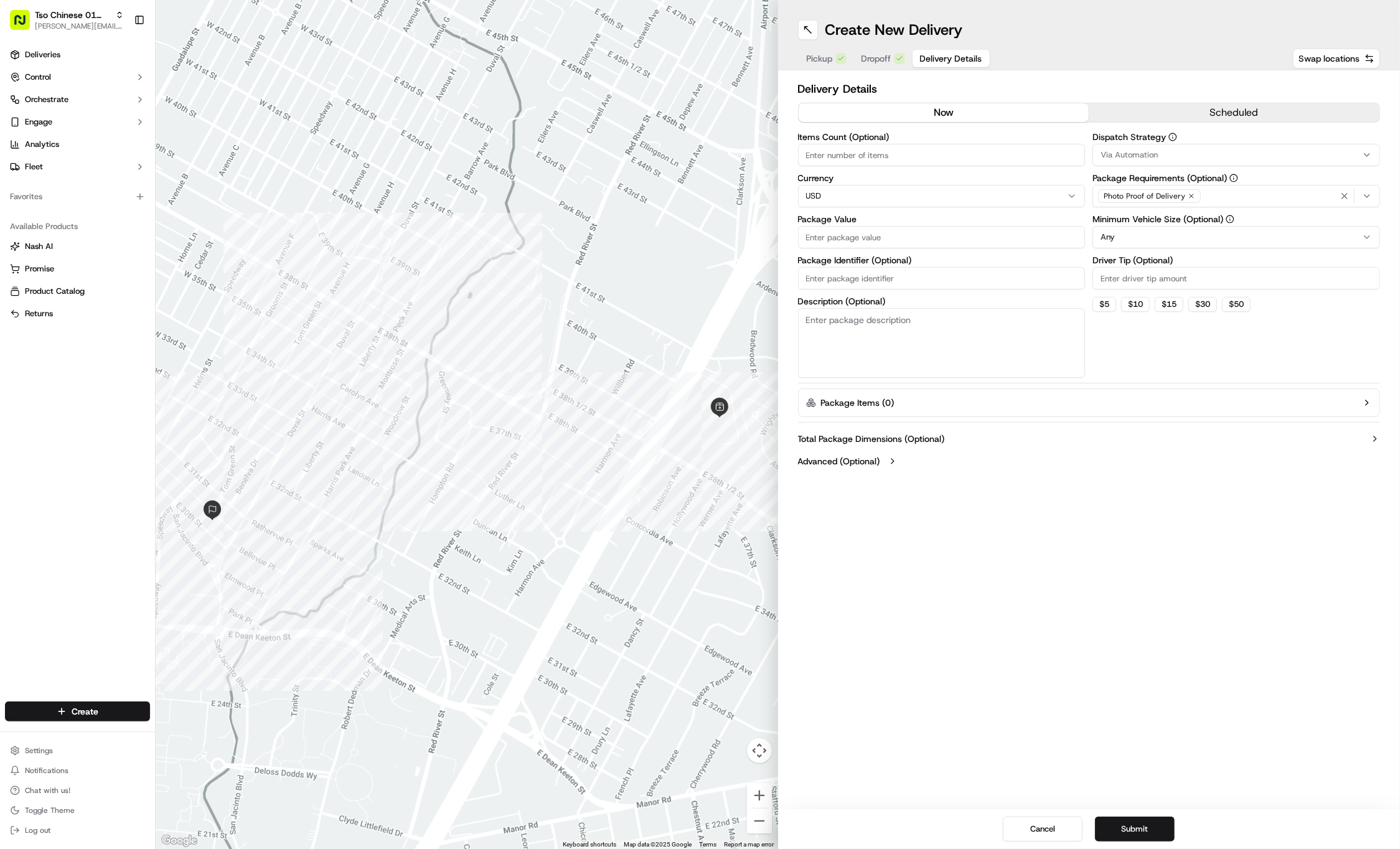
click at [1307, 153] on div "Via Automation" at bounding box center [1236, 155] width 282 height 11
click at [1209, 226] on span "Tso Cherrywood Strategy" at bounding box center [1190, 223] width 153 height 11
click at [1191, 35] on html "Tso Chinese 01 Cherrywood jason@tsochinese.com Toggle Sidebar Deliveries Contro…" at bounding box center [700, 424] width 1400 height 849
click at [1188, 196] on icon "button" at bounding box center [1191, 196] width 7 height 7
click at [1188, 196] on div "Photo Proof of Delivery" at bounding box center [1236, 196] width 282 height 18
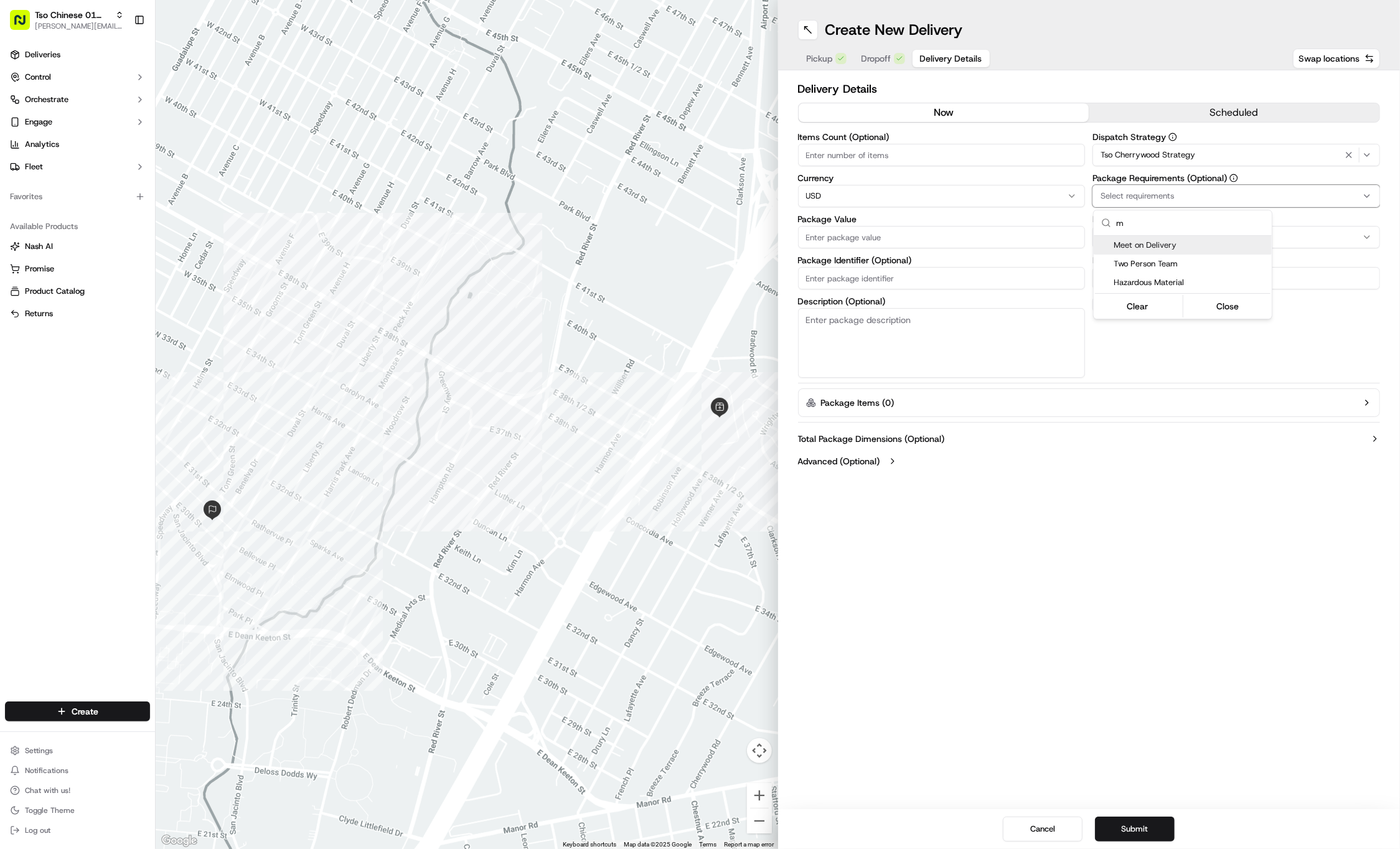
type input "m"
click at [1191, 242] on span "Meet on Delivery" at bounding box center [1190, 246] width 153 height 11
click at [1146, 83] on html "Tso Chinese 01 Cherrywood jason@tsochinese.com Toggle Sidebar Deliveries Contro…" at bounding box center [700, 424] width 1400 height 849
click at [1144, 276] on input "Driver Tip (Optional)" at bounding box center [1236, 278] width 287 height 22
type input "2"
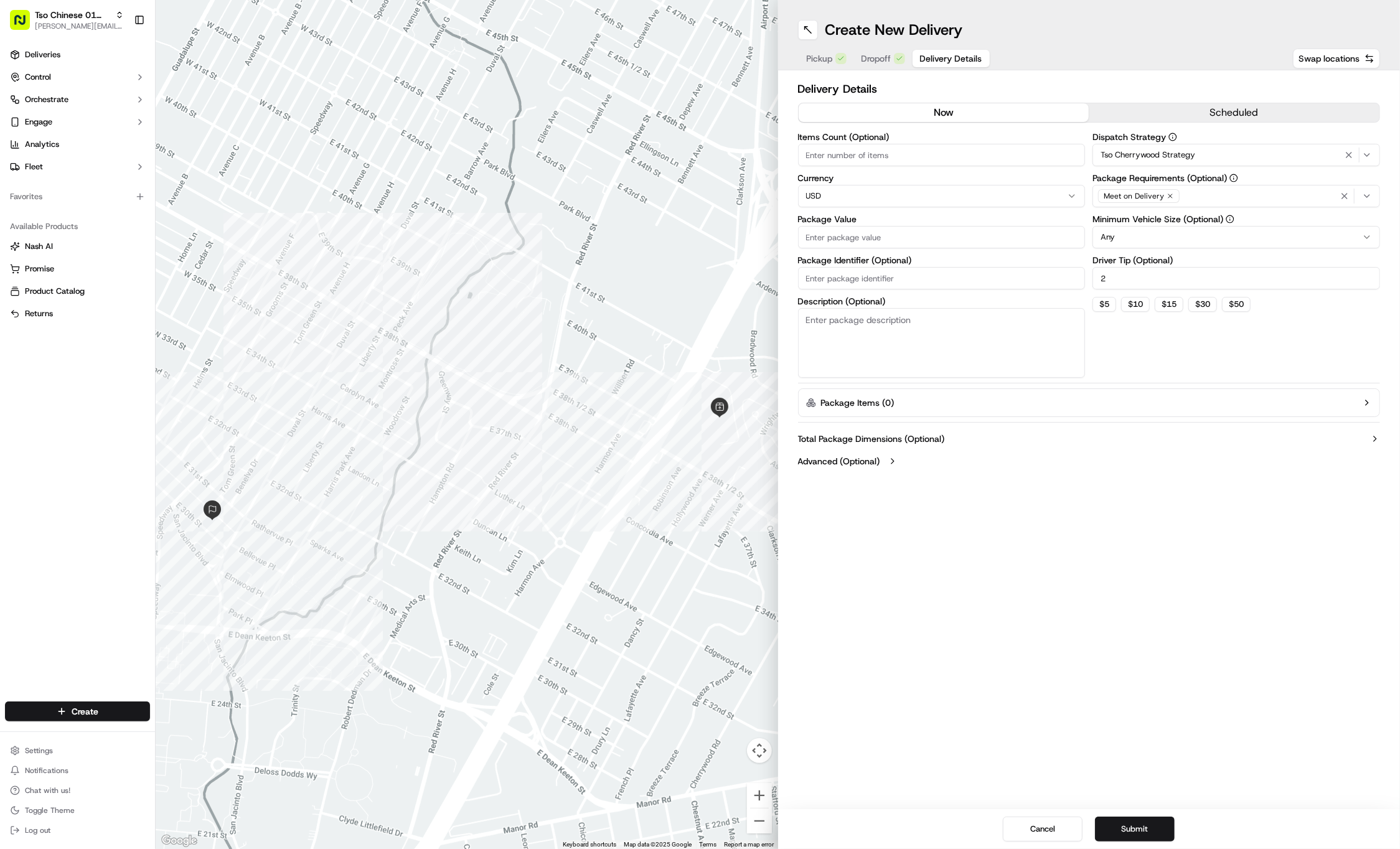
click at [915, 226] on input "Package Value" at bounding box center [942, 238] width 287 height 22
type input "32.31"
click at [895, 271] on input "Package Identifier (Optional)" at bounding box center [942, 278] width 287 height 22
paste input "#XOB6O34"
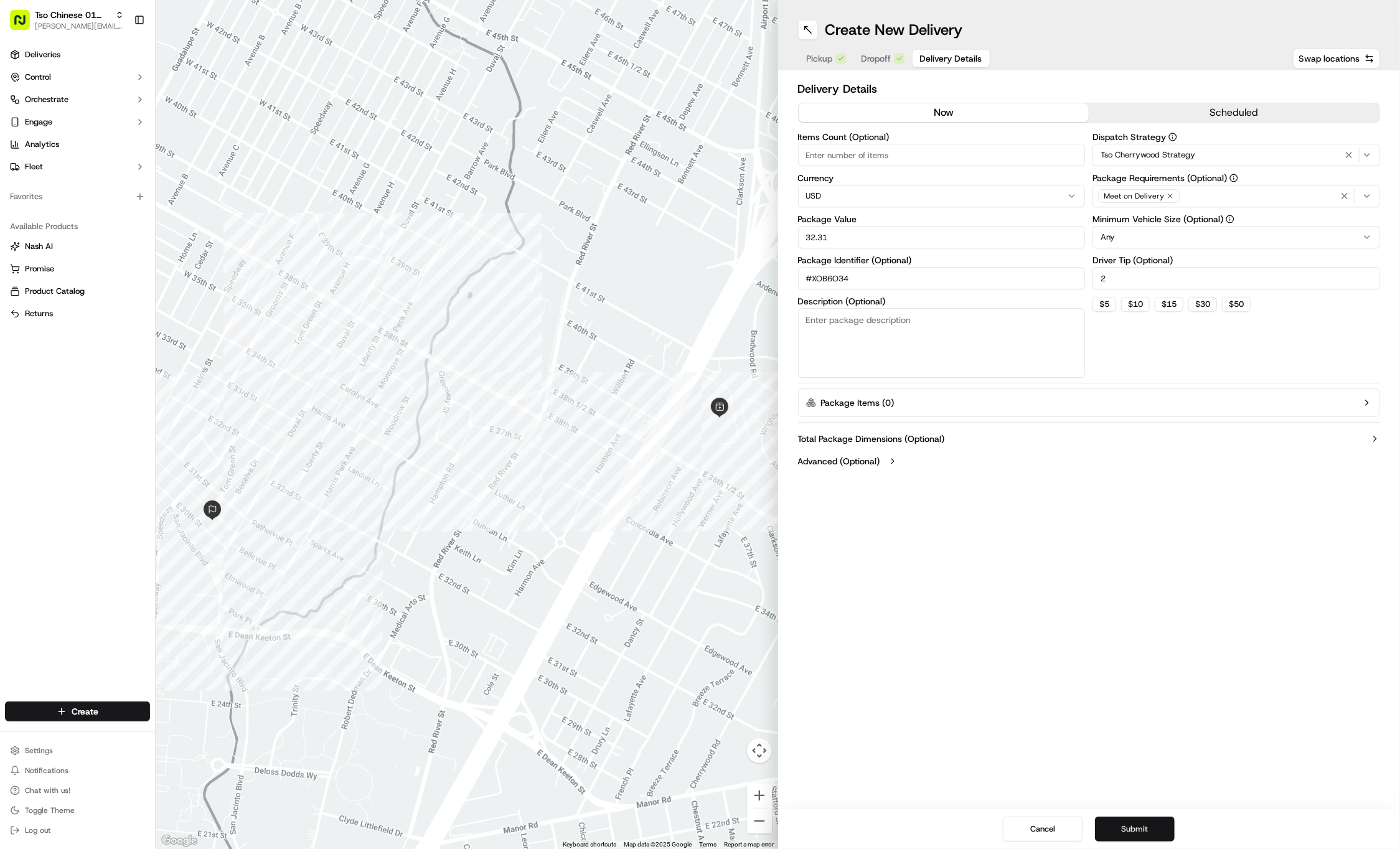
type input "#XOB6O34"
click at [1128, 832] on button "Submit" at bounding box center [1134, 829] width 79 height 25
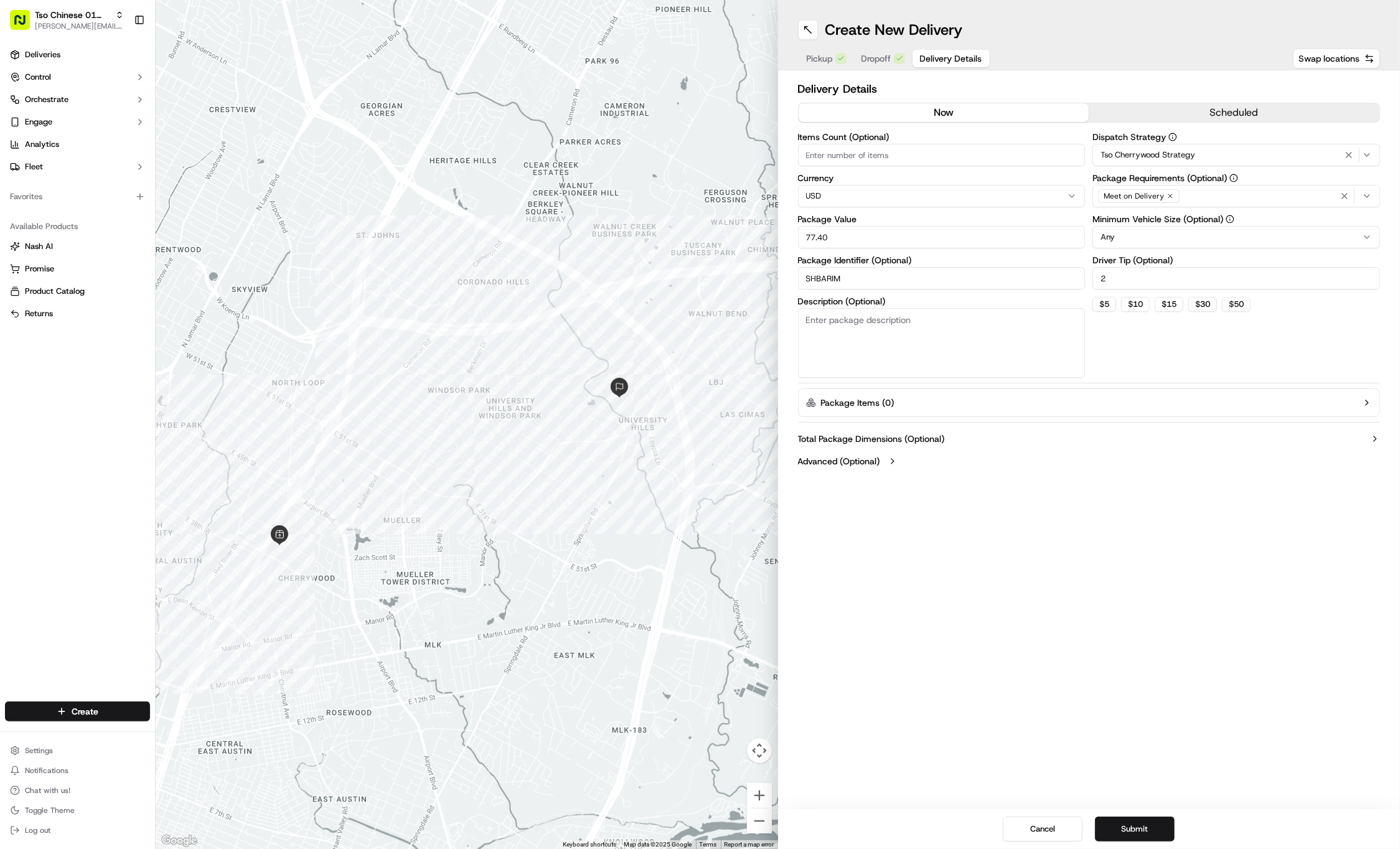
type input "SHBARIM"
click at [108, 723] on div "Create" at bounding box center [77, 711] width 155 height 30
click at [103, 716] on html "Tso Chinese 01 Cherrywood [PERSON_NAME][EMAIL_ADDRESS][DOMAIN_NAME] Toggle Side…" at bounding box center [700, 424] width 1400 height 849
click at [169, 733] on icon at bounding box center [170, 734] width 3 height 4
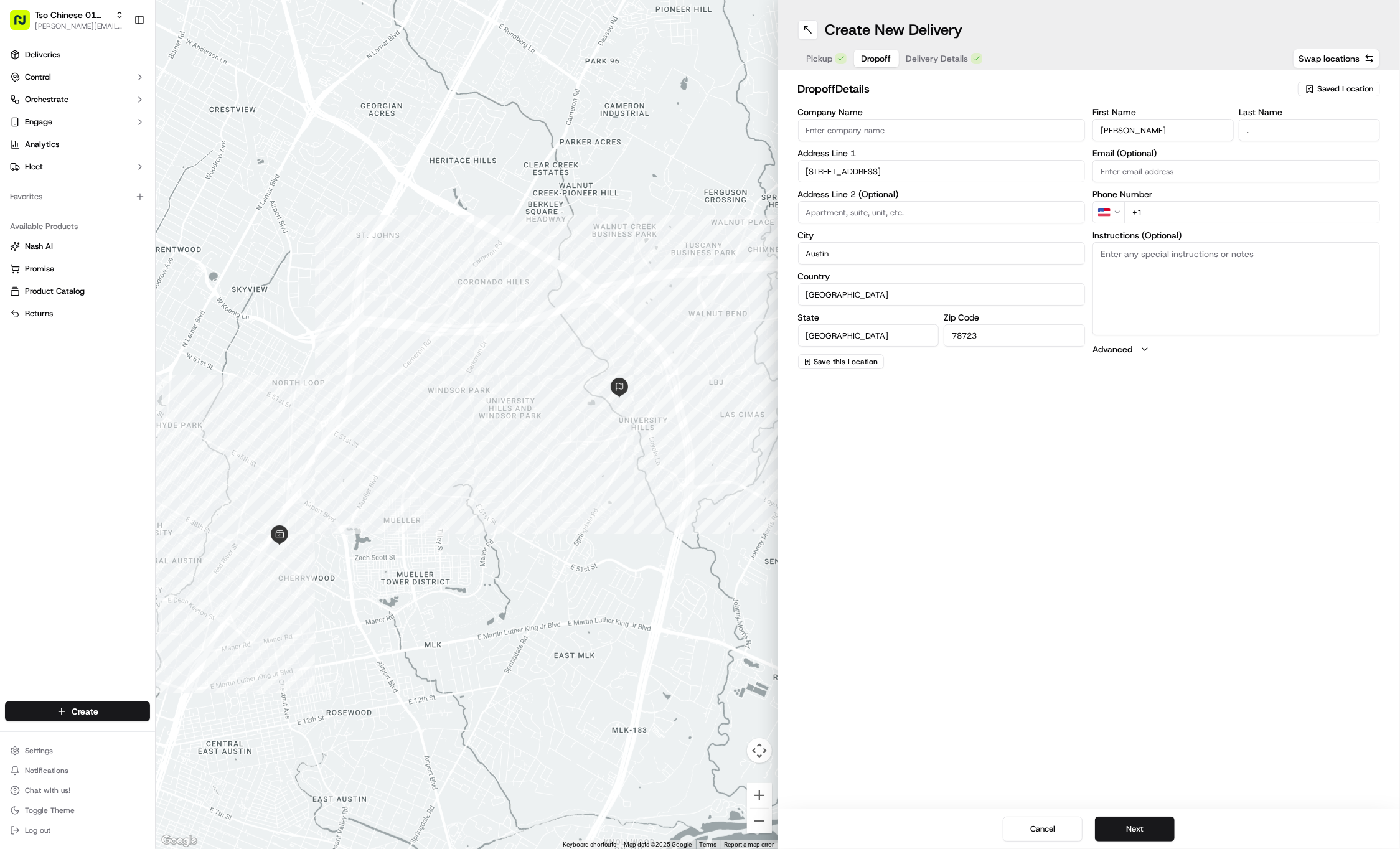
click at [882, 63] on span "Dropoff" at bounding box center [876, 59] width 30 height 13
click at [937, 59] on span "Delivery Details" at bounding box center [938, 59] width 63 height 13
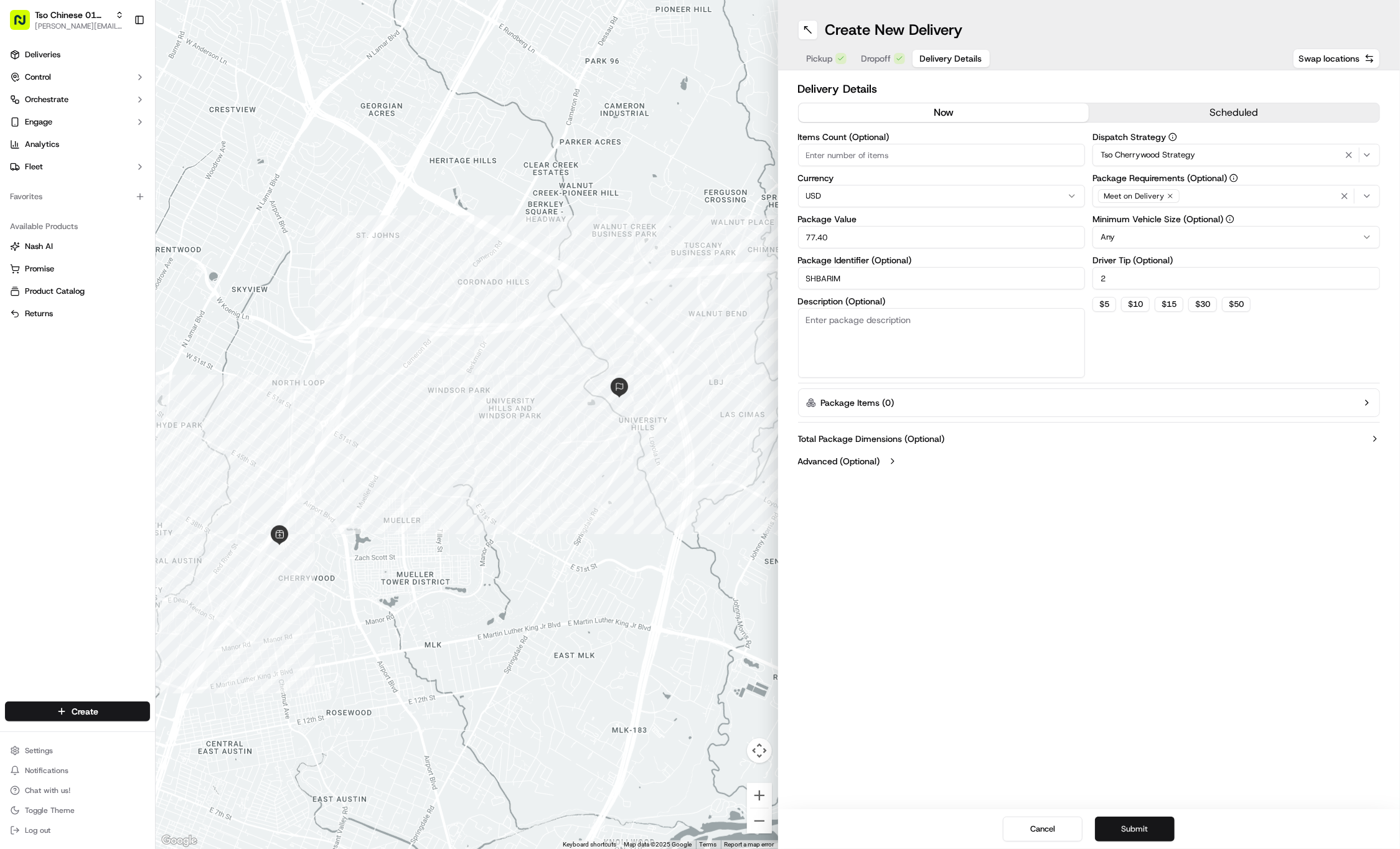
click at [1146, 820] on button "Submit" at bounding box center [1134, 829] width 79 height 25
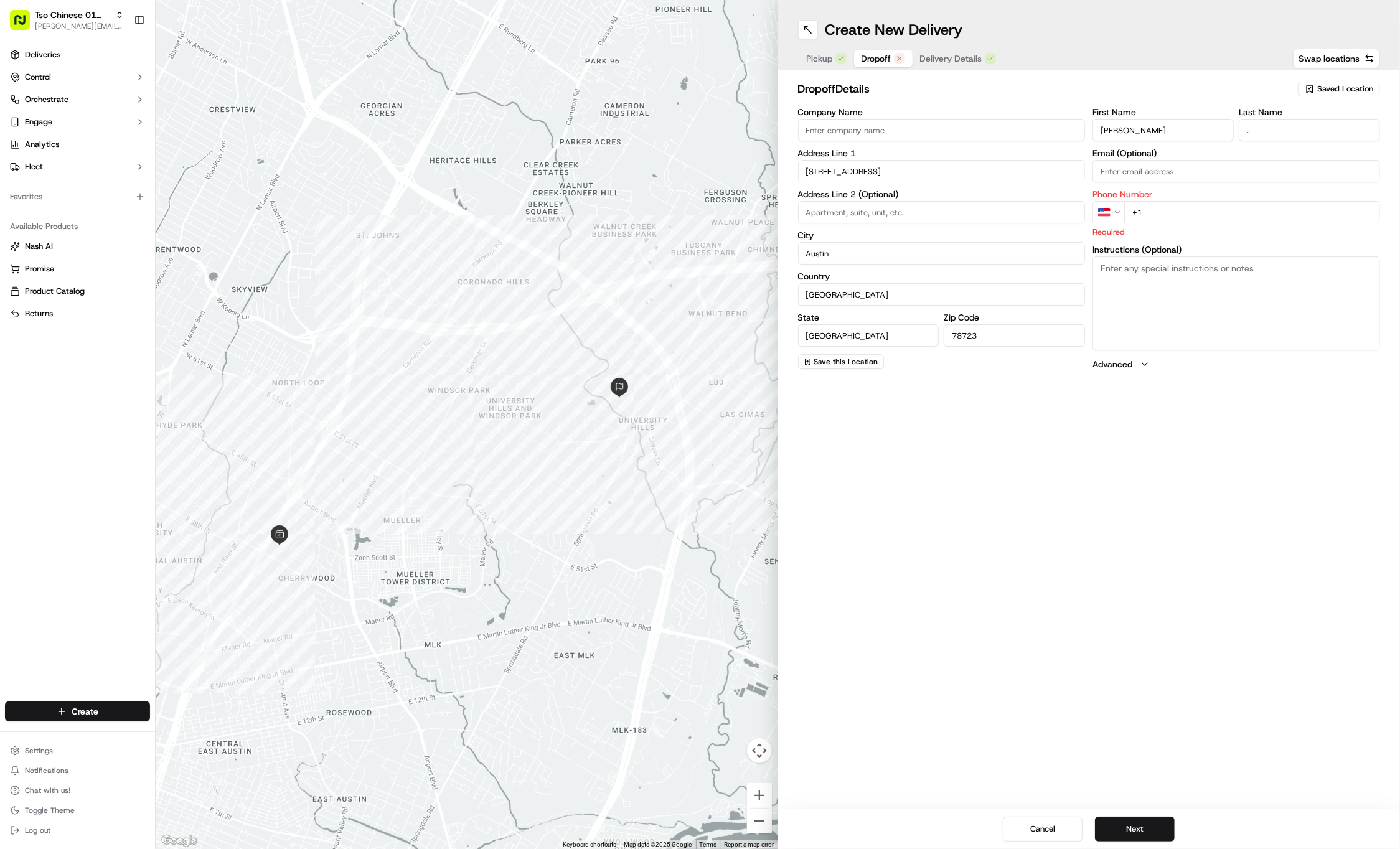
click at [885, 63] on span "Dropoff" at bounding box center [876, 59] width 30 height 13
click at [1256, 204] on input "+1" at bounding box center [1252, 213] width 256 height 22
click at [1268, 204] on input "+1" at bounding box center [1252, 213] width 256 height 22
click at [1268, 208] on input "+1" at bounding box center [1252, 213] width 256 height 22
paste input "210 394 0773"
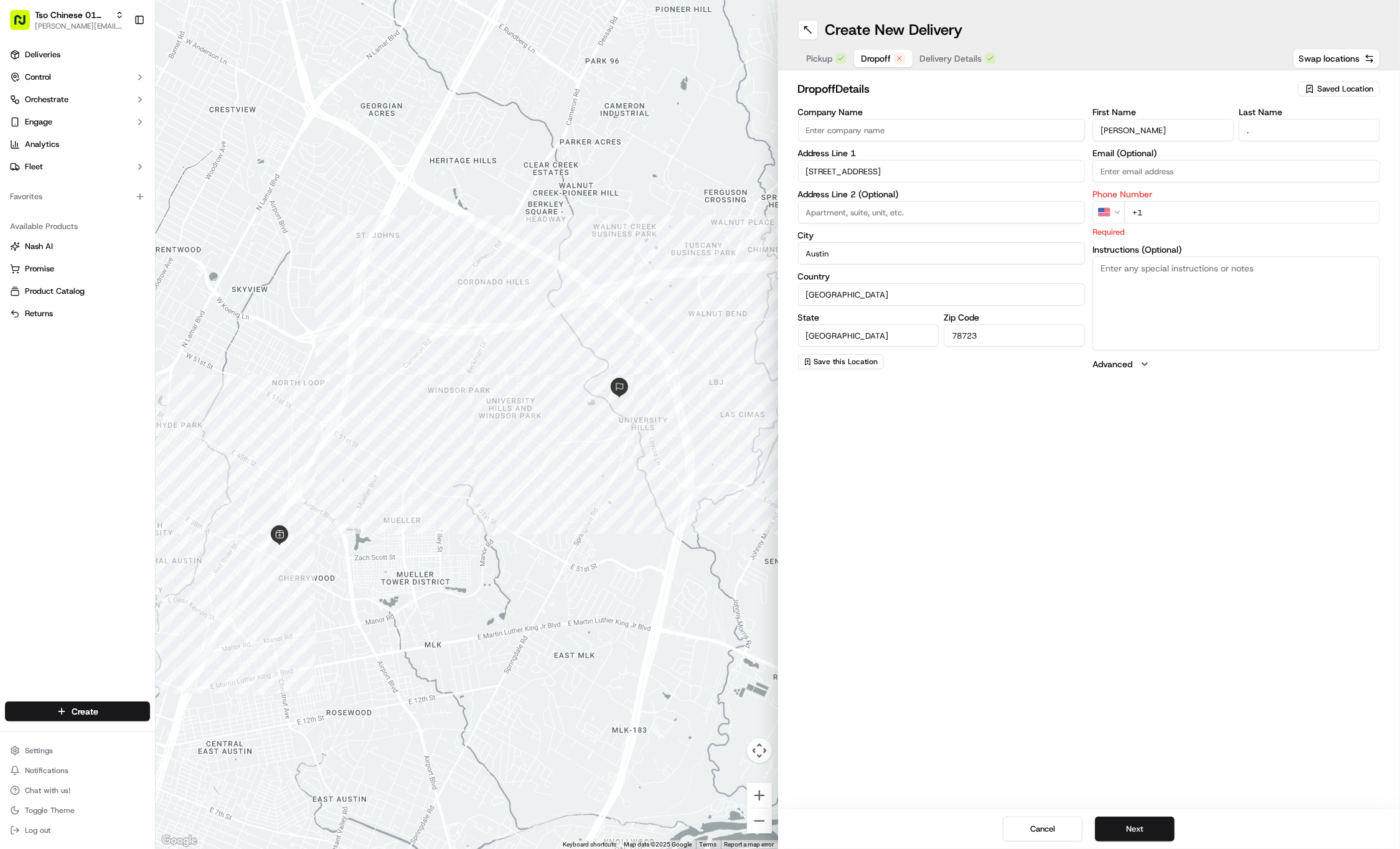
type input "+1 210 394 0773"
click at [1128, 838] on button "Next" at bounding box center [1134, 829] width 79 height 25
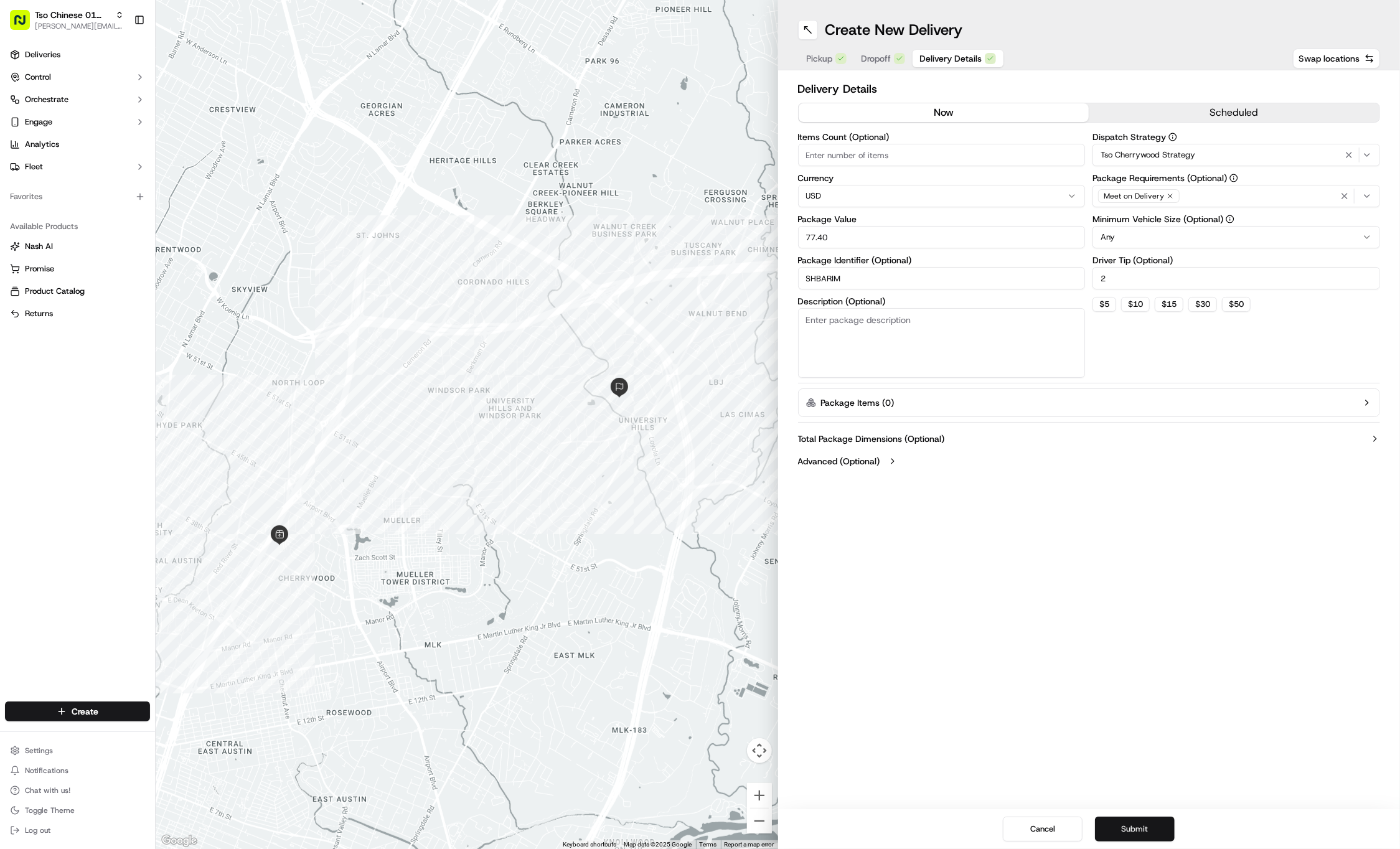
click at [1104, 838] on button "Submit" at bounding box center [1134, 829] width 79 height 25
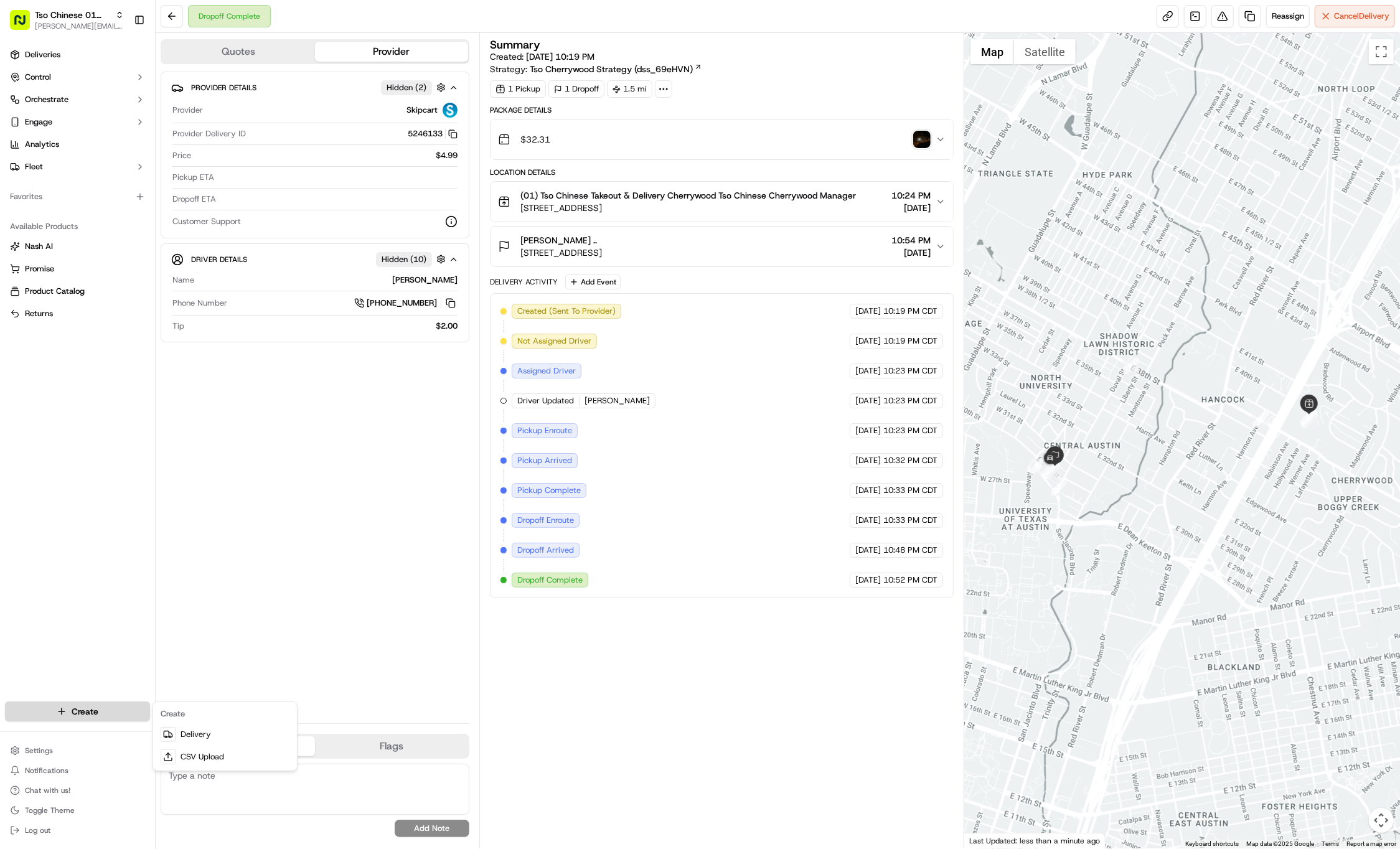
click at [95, 710] on html "Tso Chinese 01 Cherrywood [PERSON_NAME][EMAIL_ADDRESS][DOMAIN_NAME] Toggle Side…" at bounding box center [700, 424] width 1400 height 849
click at [188, 732] on link "Delivery" at bounding box center [225, 735] width 139 height 22
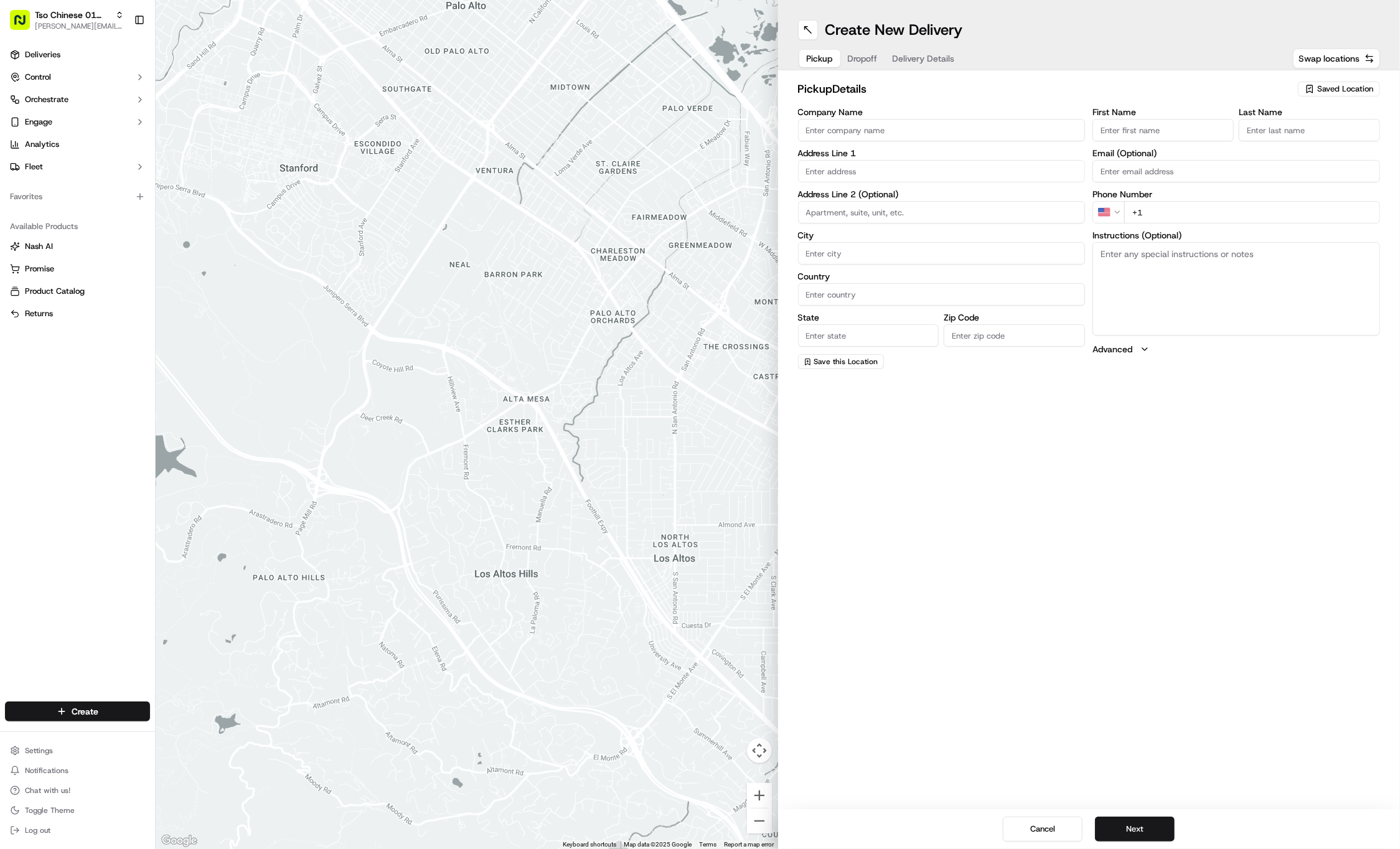
click at [1326, 87] on span "Saved Location" at bounding box center [1345, 89] width 56 height 11
click at [1299, 145] on span "(01) Tso Chinese Takeout & Delivery Cherrywood" at bounding box center [1317, 141] width 153 height 22
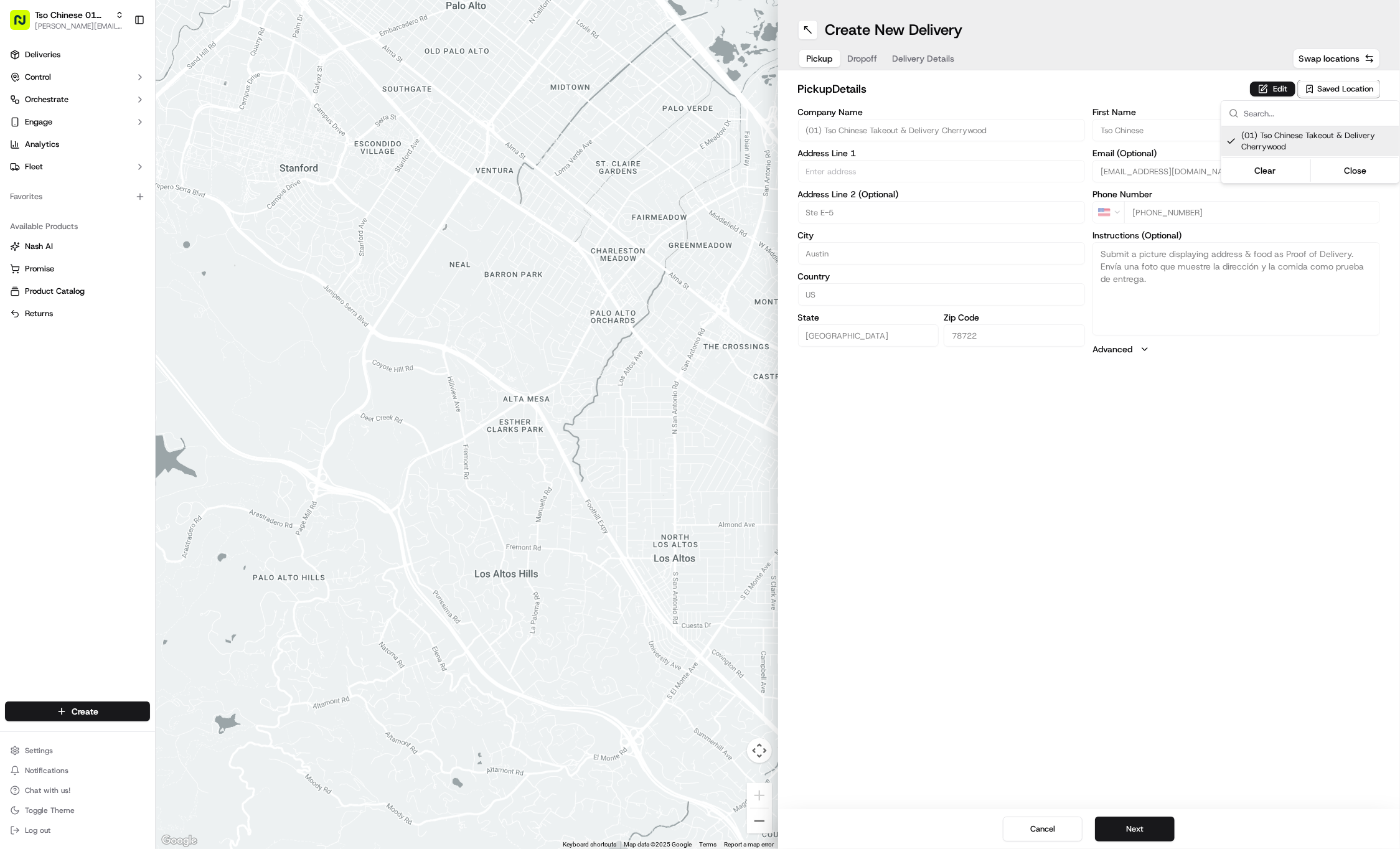
type input "(01) Tso Chinese Takeout & Delivery Cherrywood"
type input "Ste E-5"
type input "Austin"
type input "US"
type input "[GEOGRAPHIC_DATA]"
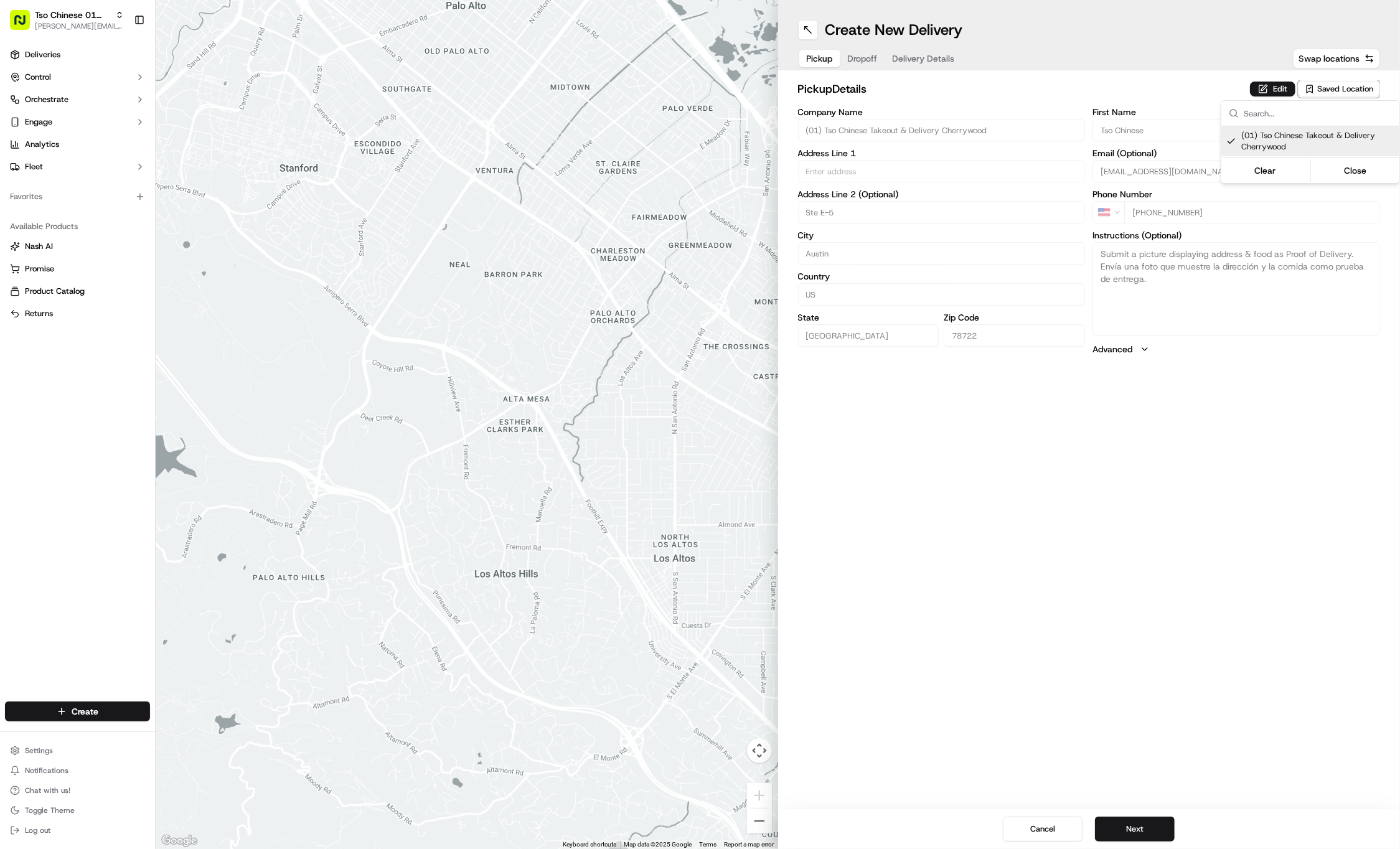
type input "78722"
type input "Tso Chinese"
type input "Cherrywood Manager"
type input "cherrywoodstore@tsochinese.com"
type input "+1 512 401 3232"
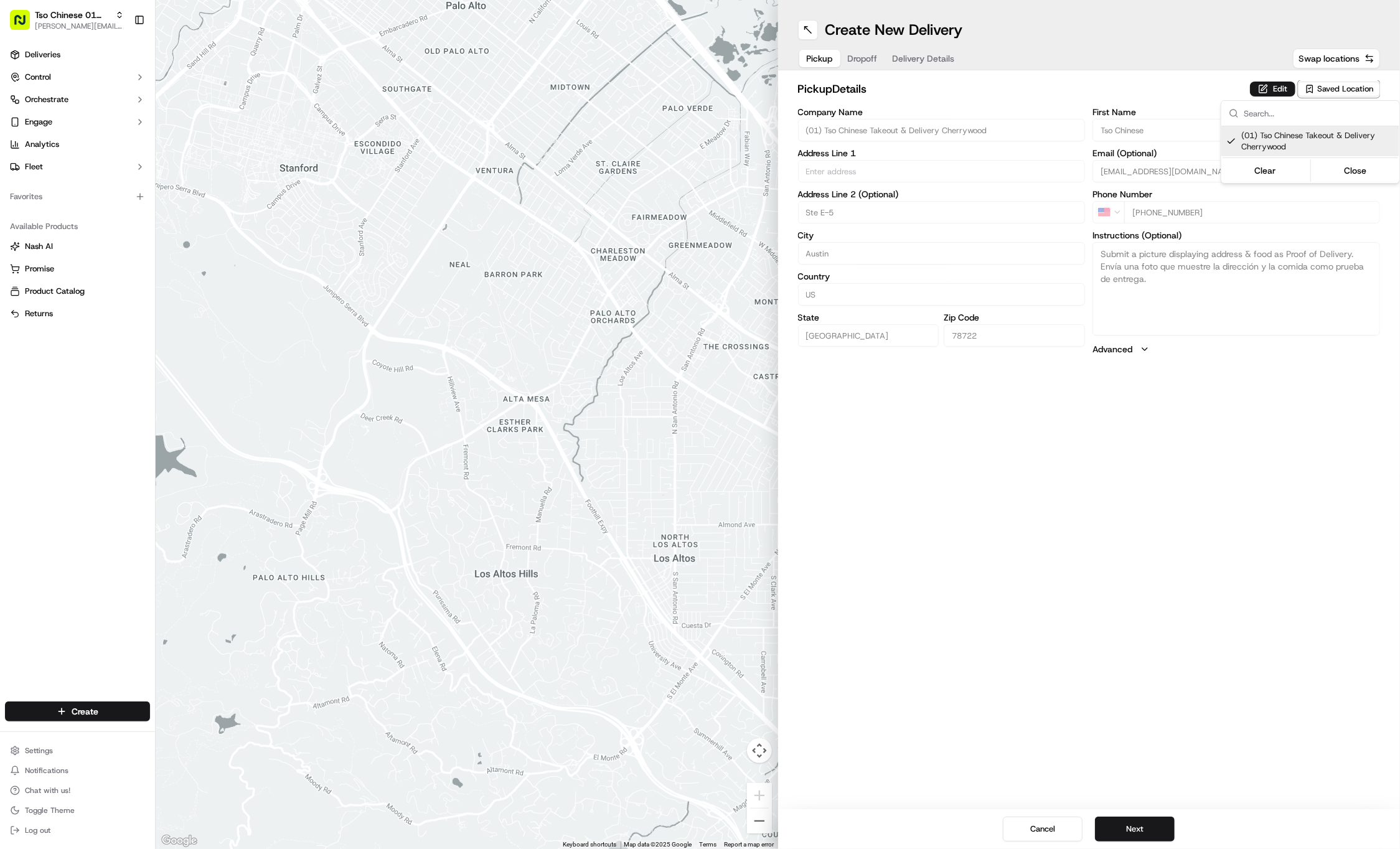
type textarea "Submit a picture displaying address & food as Proof of Delivery. Envía una foto…"
type input "3909 N Interstate Hwy 35"
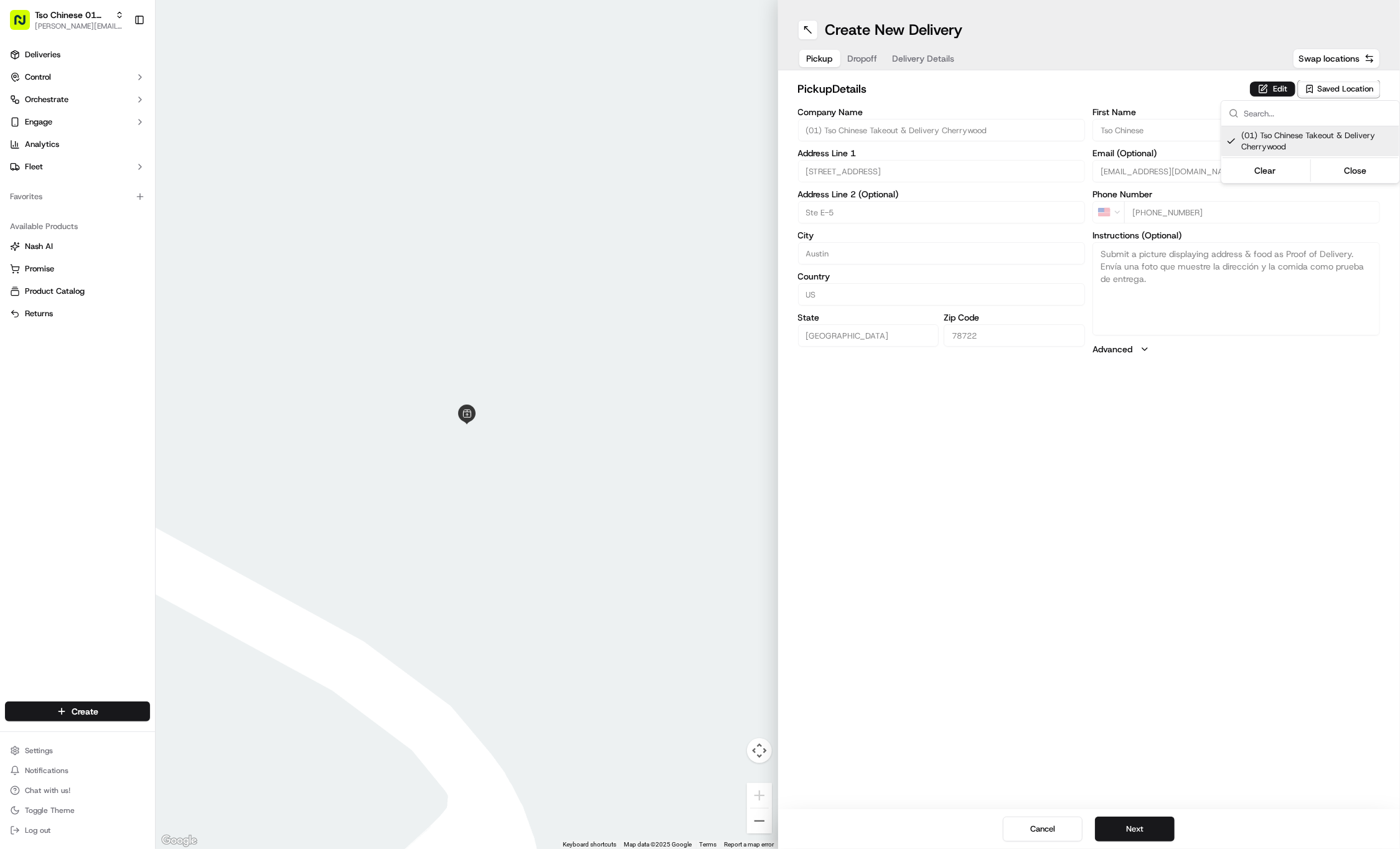
click at [873, 59] on html "Tso Chinese 01 Cherrywood jason@tsochinese.com Toggle Sidebar Deliveries Contro…" at bounding box center [700, 424] width 1400 height 849
click at [873, 59] on span "Dropoff" at bounding box center [862, 59] width 30 height 13
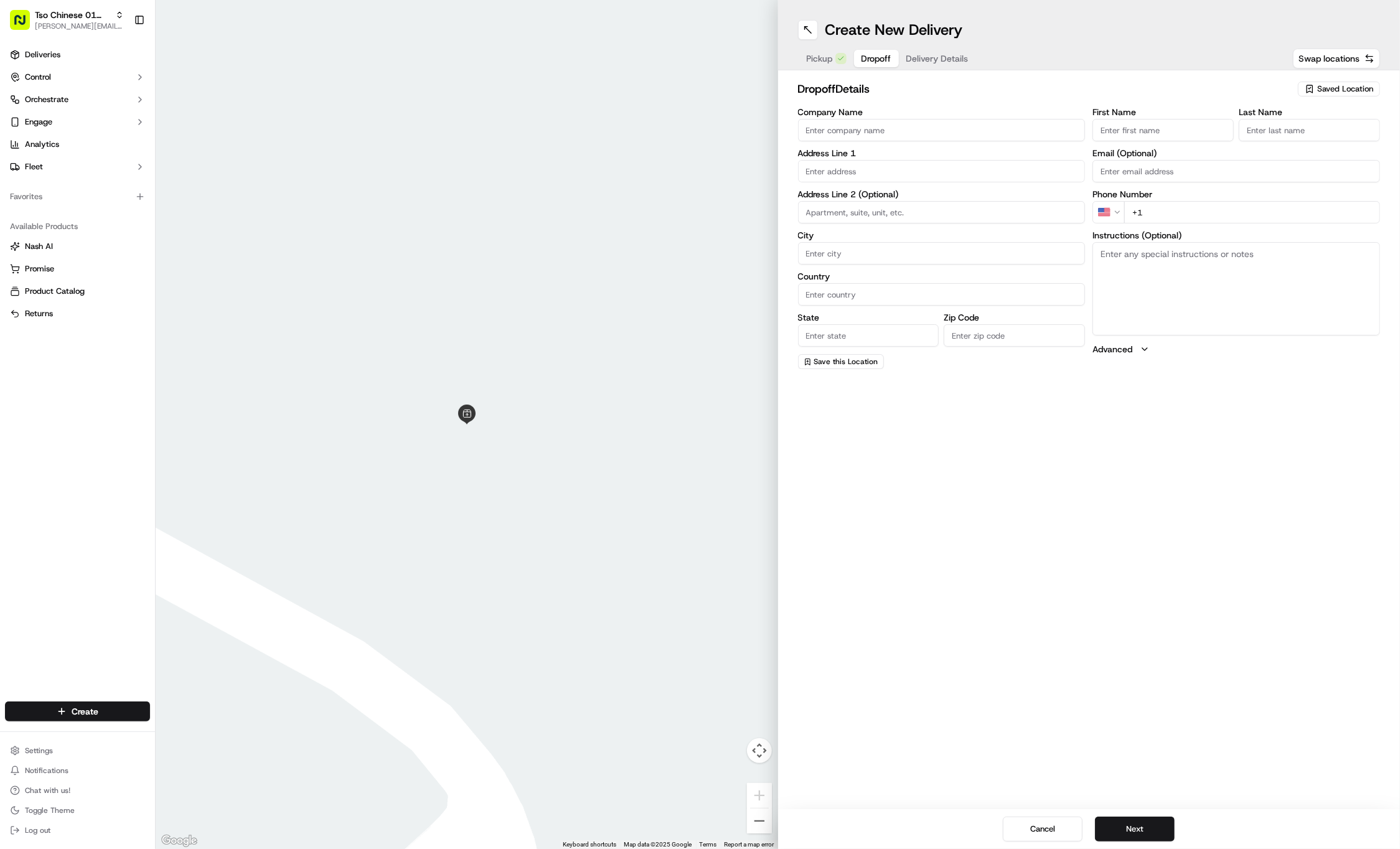
click at [1136, 130] on input "First Name" at bounding box center [1163, 130] width 141 height 22
paste input "Yehuda Stone"
type input "Yehuda Stone"
type input "."
click at [1176, 225] on div "First Name Yehuda Stone Last Name . Required Email (Optional) Phone Number US +…" at bounding box center [1236, 238] width 287 height 262
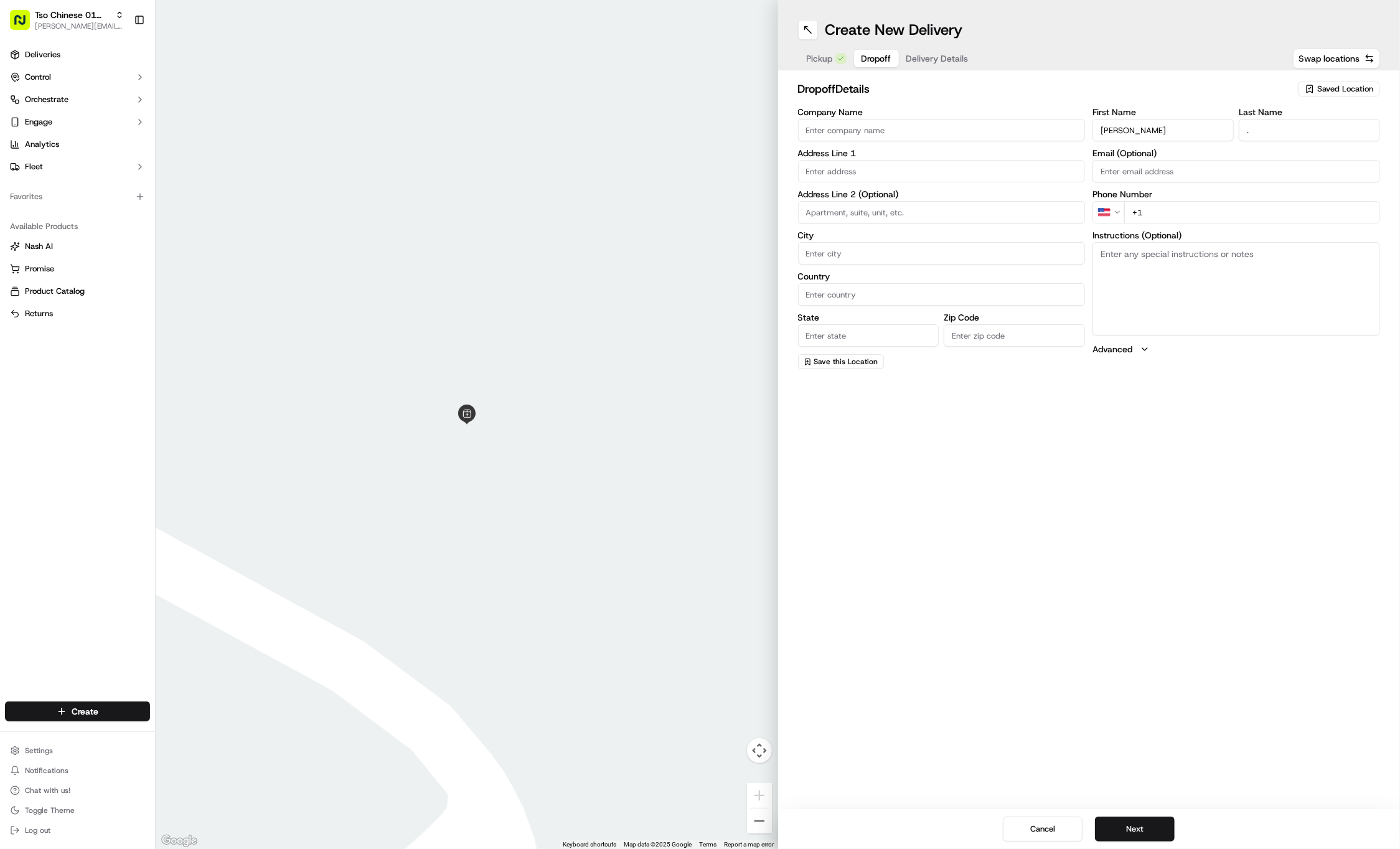
click at [1194, 215] on input "+1" at bounding box center [1252, 213] width 256 height 22
paste input "332 265 4384"
type input "+1 332 265 4384"
click at [850, 171] on input "text" at bounding box center [942, 171] width 287 height 22
paste input "111 Sandra Muraida Way"
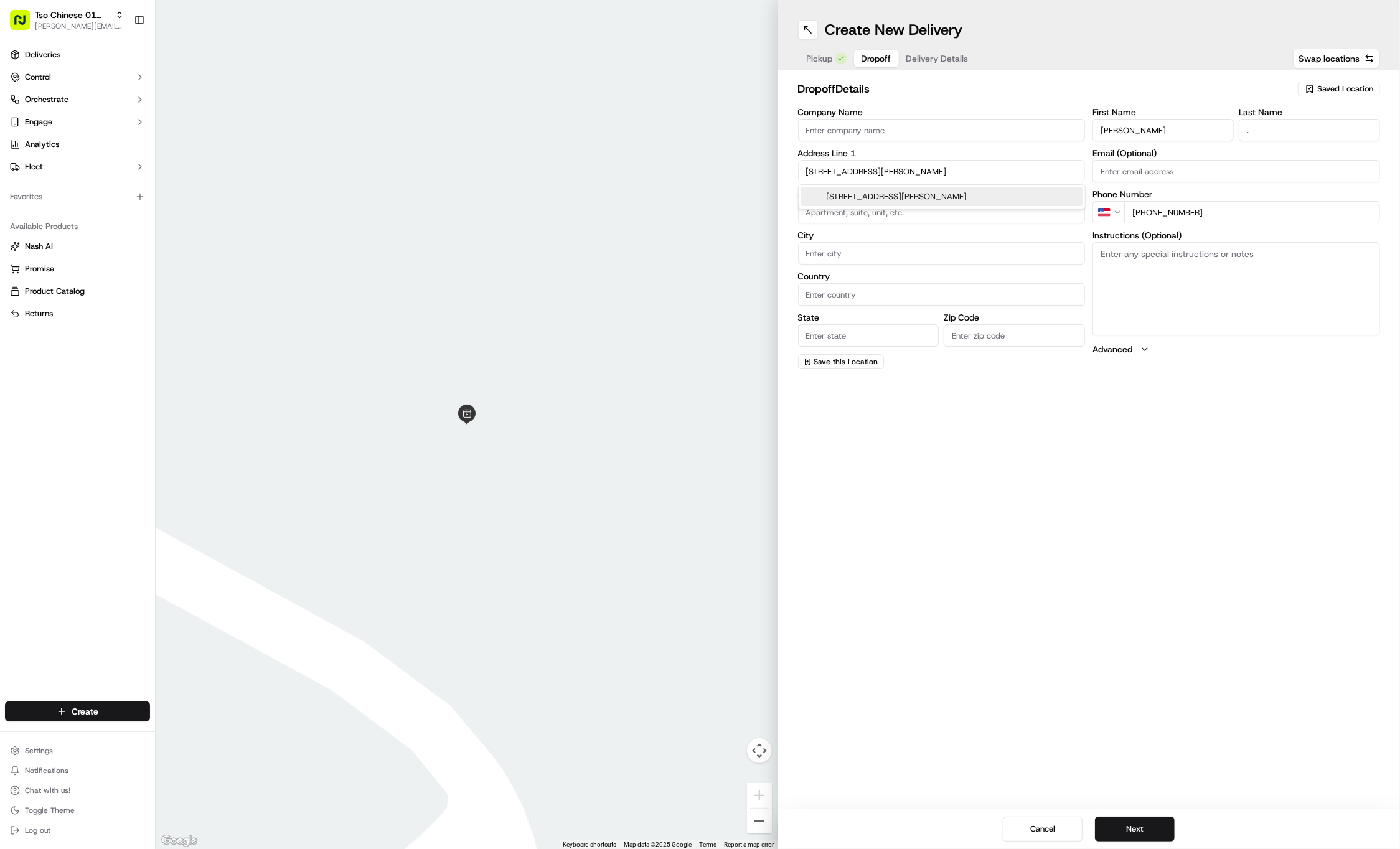
click at [907, 194] on div "111 Sandra Muraida Way, Austin, TX" at bounding box center [942, 197] width 282 height 18
type input "111 Sandra Muraida Way, Austin, TX 78703, USA"
type input "Austin"
type input "[GEOGRAPHIC_DATA]"
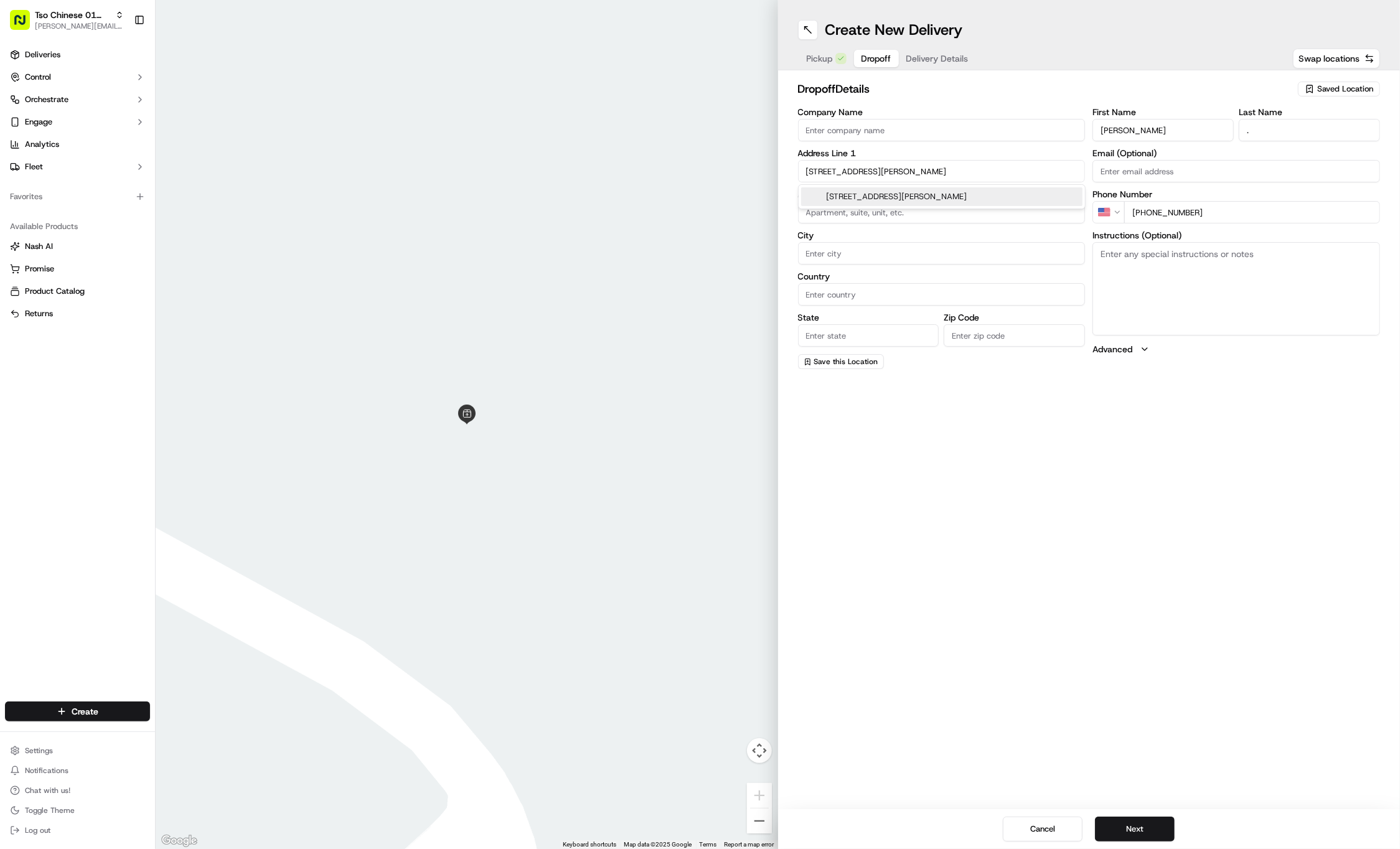
type input "78703"
type input "111 Sandra Muraida Way"
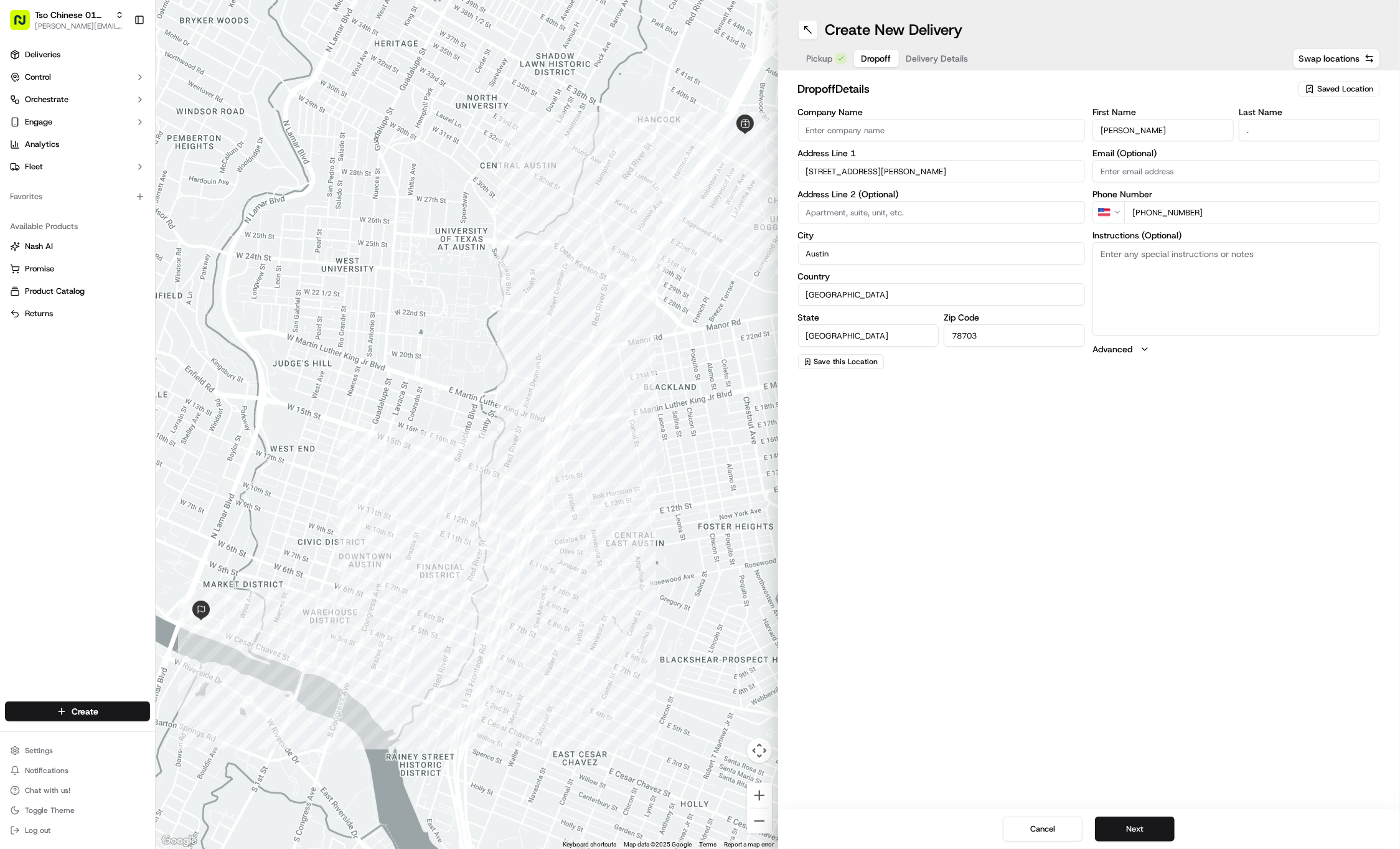
click at [981, 214] on input at bounding box center [942, 213] width 287 height 22
paste input "15I"
type input "15I"
click at [1296, 299] on textarea "Instructions (Optional)" at bounding box center [1236, 289] width 287 height 93
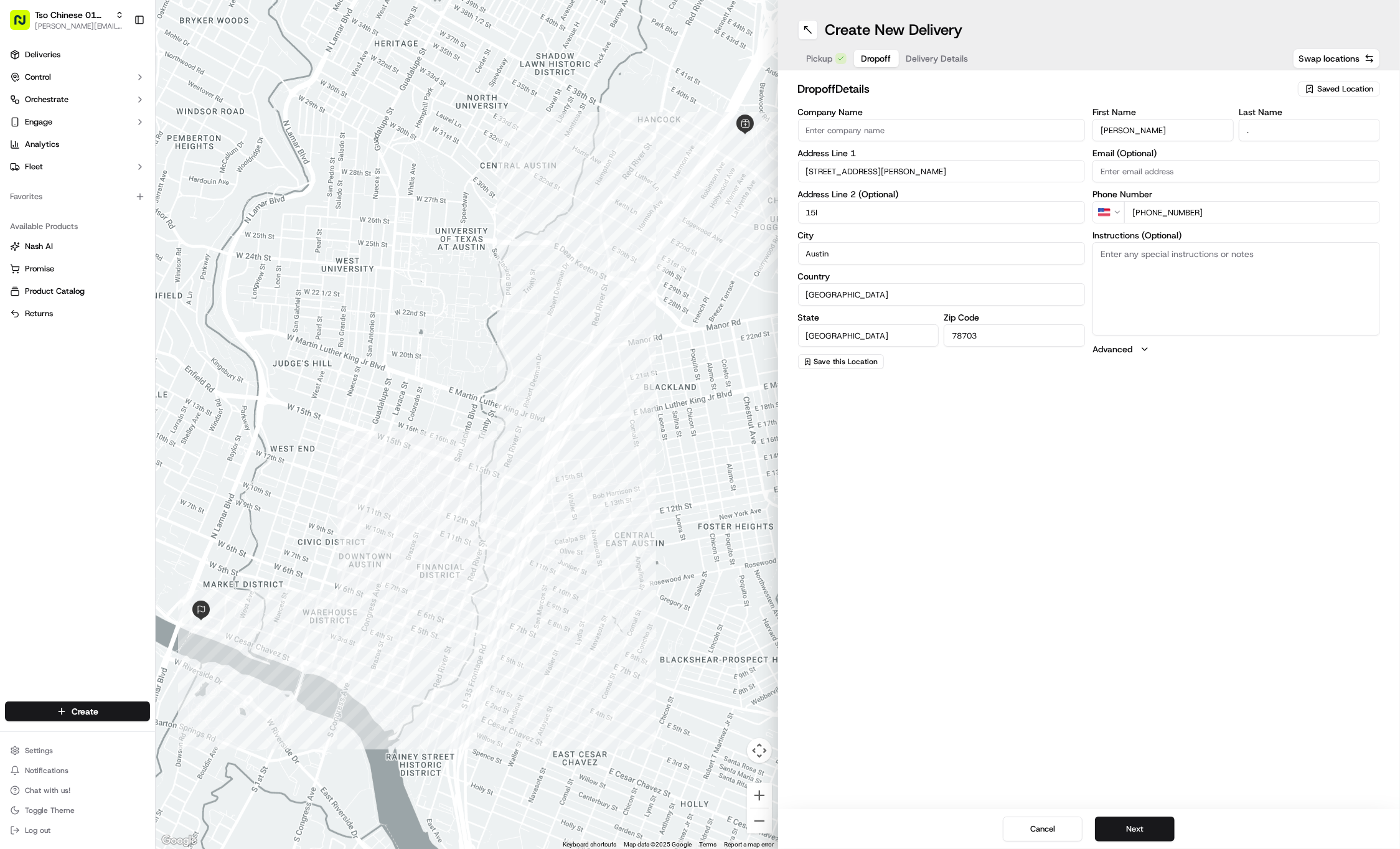
paste textarea "Press 0000 to get the consierge to buzz you in, then ask to be sent to the 15th…"
type textarea "Press 0000 to get the consierge to buzz you in, then ask to be sent to the 15th…"
click at [957, 57] on span "Delivery Details" at bounding box center [938, 59] width 63 height 13
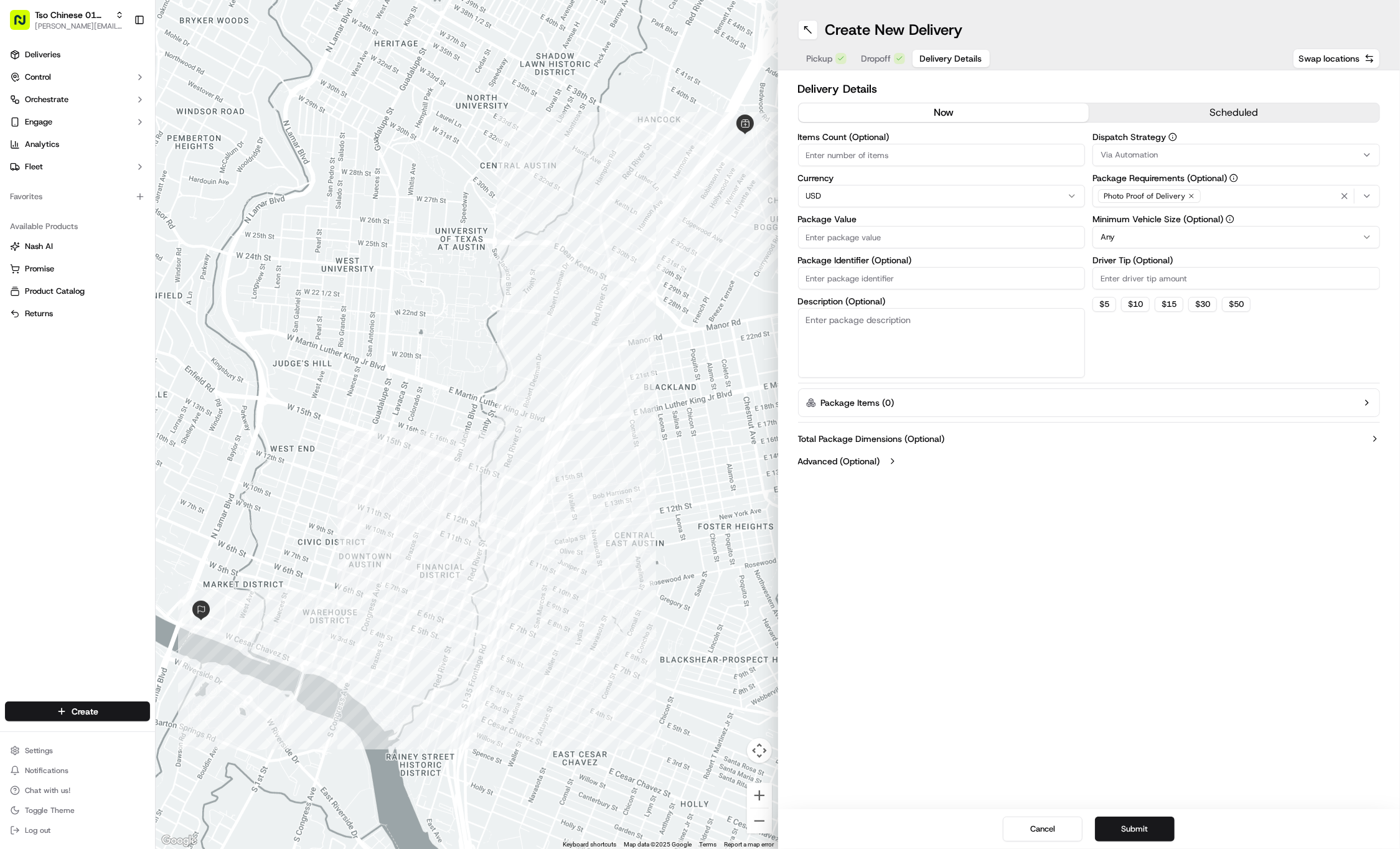
click at [1241, 157] on div "Via Automation" at bounding box center [1236, 155] width 282 height 11
click at [1207, 224] on span "Tso Cherrywood Strategy" at bounding box center [1190, 223] width 153 height 11
click at [1166, 221] on span "Tso Cherrywood Strategy" at bounding box center [1190, 223] width 153 height 11
click at [1149, 98] on html "Tso Chinese 01 Cherrywood jason@tsochinese.com Toggle Sidebar Deliveries Contro…" at bounding box center [700, 424] width 1400 height 849
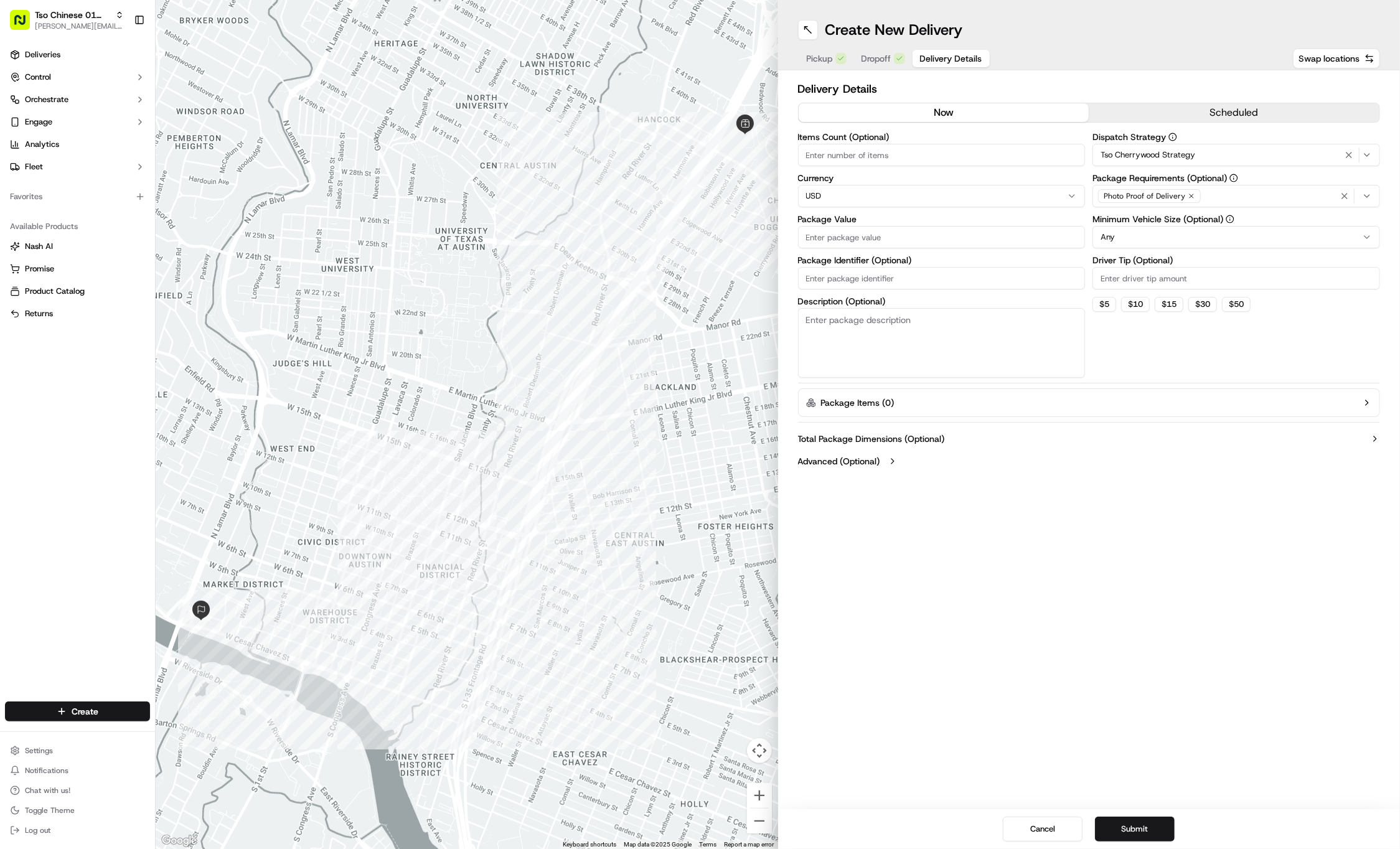
click at [1191, 195] on icon "button" at bounding box center [1191, 196] width 4 height 4
click at [1191, 195] on div "Select requirements" at bounding box center [1236, 196] width 282 height 11
type input "m"
click at [1189, 235] on div "m" at bounding box center [1183, 223] width 178 height 26
click at [1189, 245] on span "Meet on Delivery" at bounding box center [1190, 246] width 153 height 11
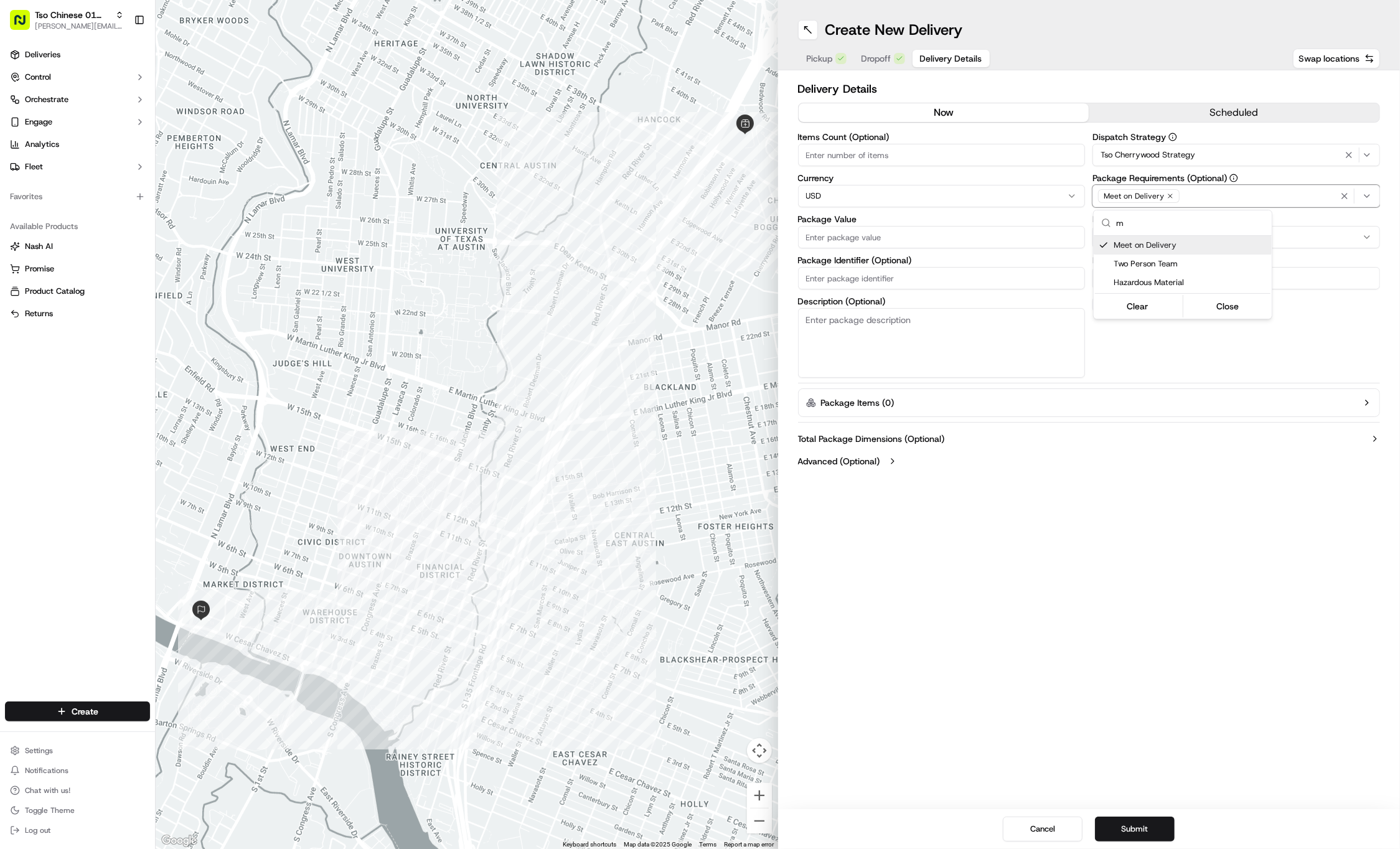
click at [1171, 70] on html "Tso Chinese 01 Cherrywood jason@tsochinese.com Toggle Sidebar Deliveries Contro…" at bounding box center [700, 424] width 1400 height 849
click at [1158, 274] on input "Driver Tip (Optional)" at bounding box center [1236, 278] width 287 height 22
type input "2"
click at [968, 238] on input "Package Value" at bounding box center [942, 238] width 287 height 22
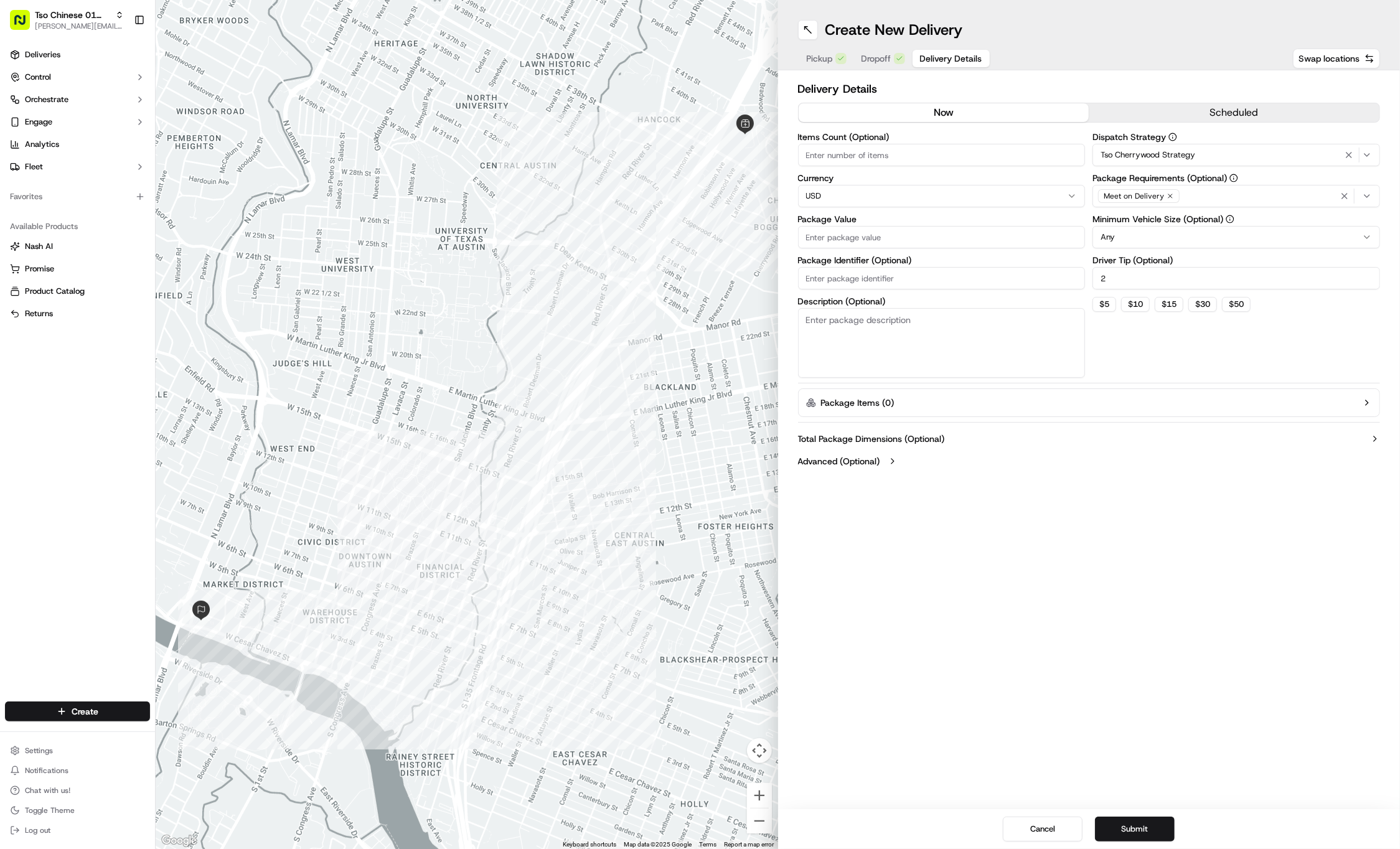
click at [968, 279] on input "Package Identifier (Optional)" at bounding box center [942, 278] width 287 height 22
paste input "#H5C55GJ"
type input "#H5C55GJ"
click at [923, 224] on div "Package Value Must be a number" at bounding box center [942, 239] width 287 height 48
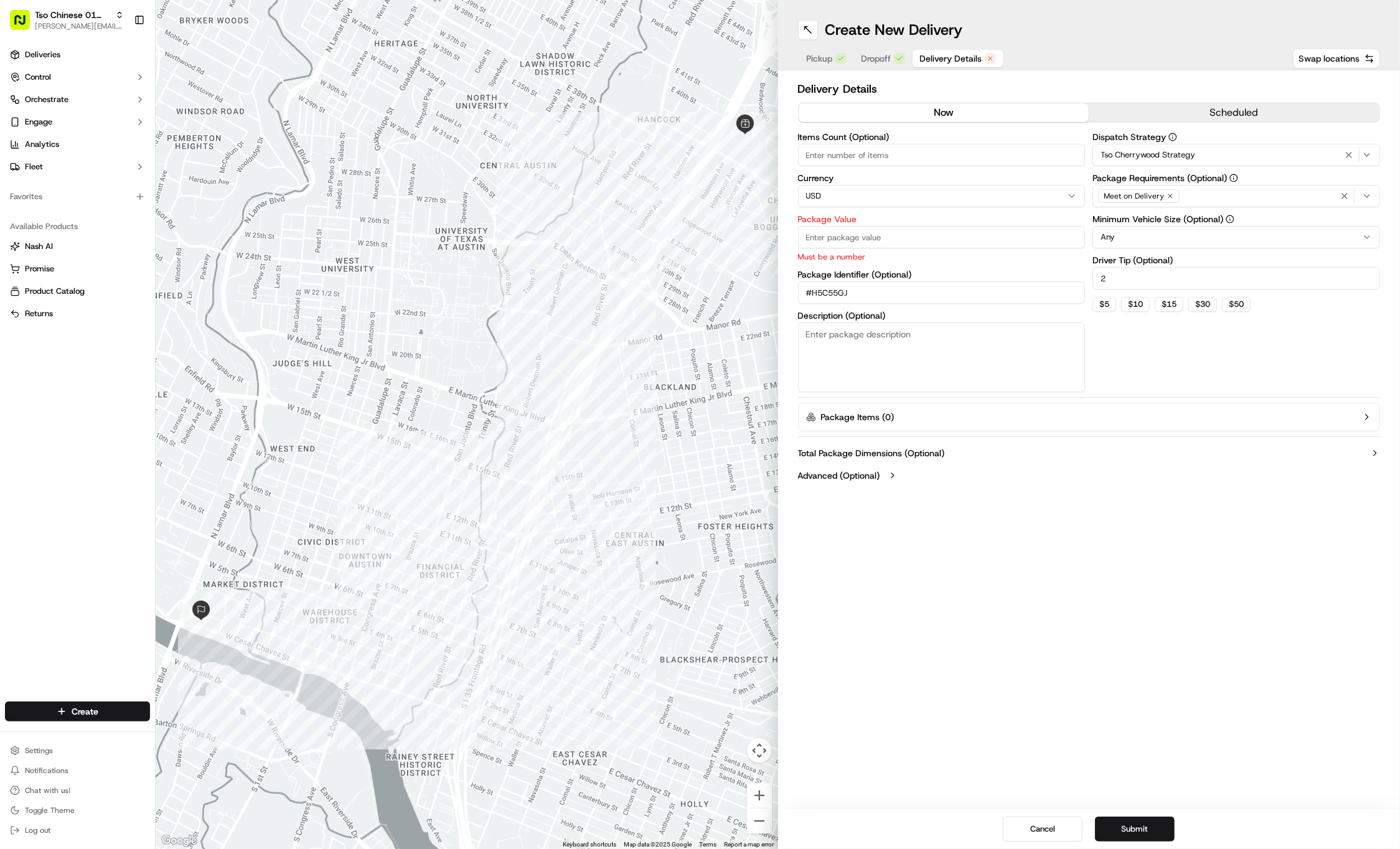
click at [923, 224] on div "Package Value Must be a number" at bounding box center [942, 239] width 287 height 48
click at [927, 235] on input "Package Value" at bounding box center [942, 238] width 287 height 22
click at [984, 220] on label "Package Value" at bounding box center [942, 219] width 287 height 9
click at [984, 226] on input "Package Value" at bounding box center [942, 238] width 287 height 22
type input "36.70"
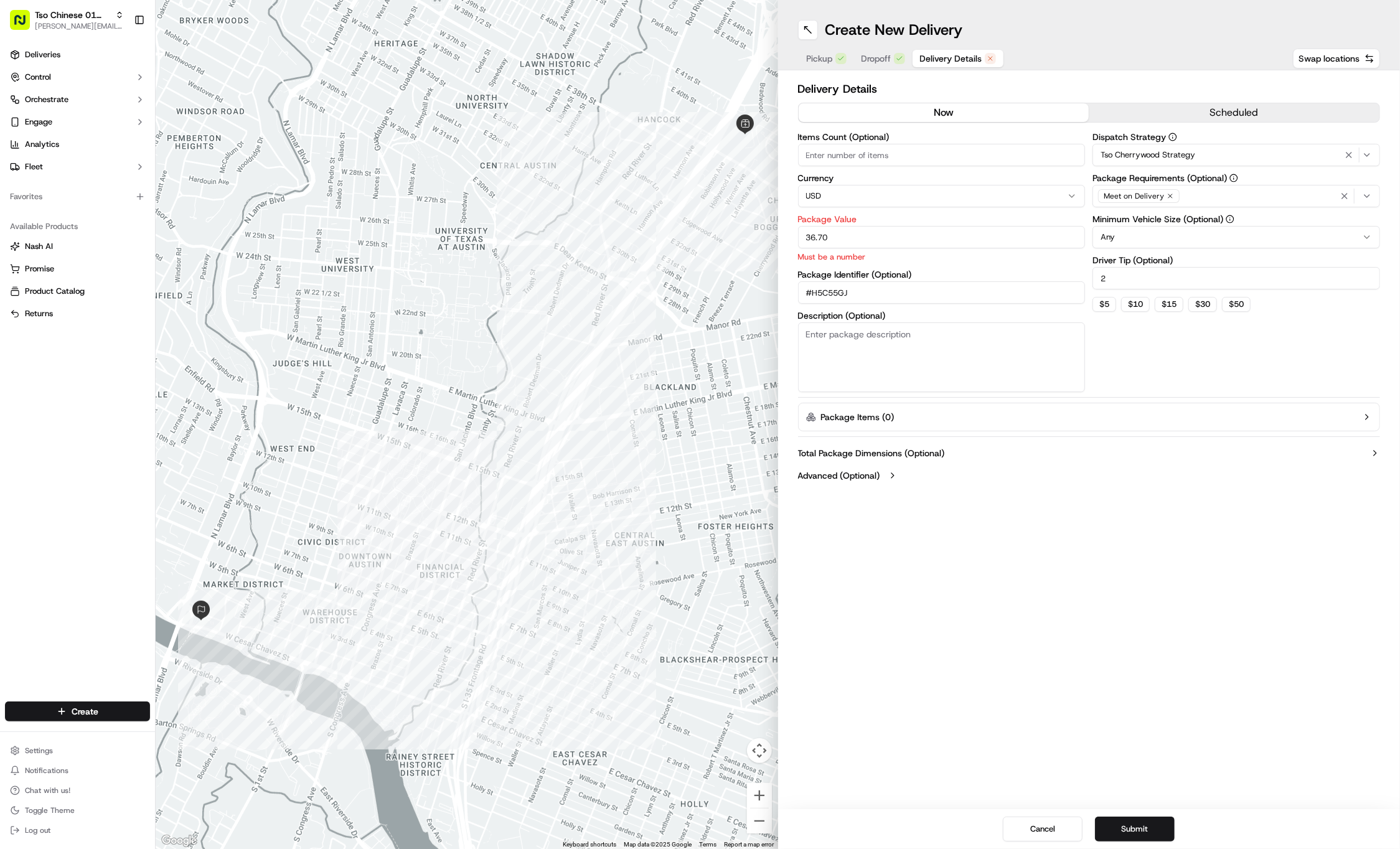
click at [1001, 523] on div "Create New Delivery Pickup Dropoff Delivery Details Swap locations Delivery Det…" at bounding box center [1090, 424] width 623 height 849
click at [1124, 825] on button "Submit" at bounding box center [1134, 829] width 79 height 25
